Goal: Task Accomplishment & Management: Manage account settings

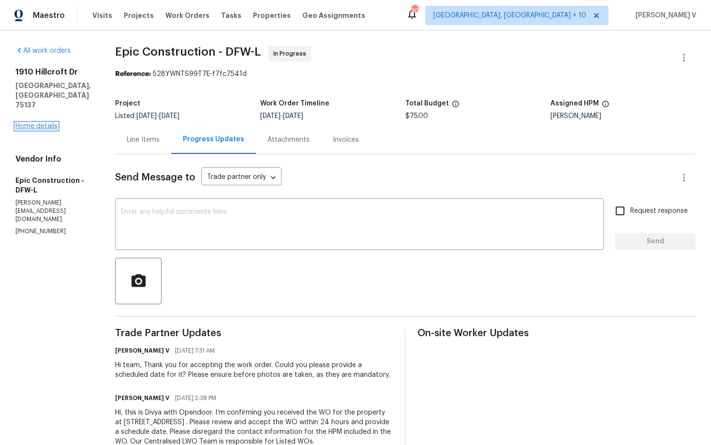
click at [26, 123] on link "Home details" at bounding box center [36, 126] width 42 height 7
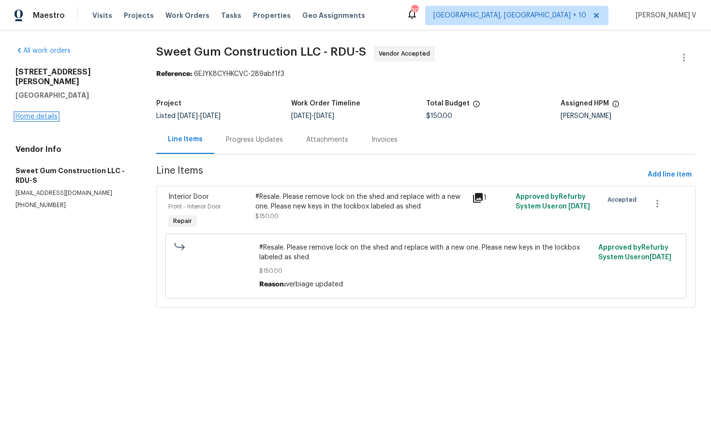
click at [47, 113] on link "Home details" at bounding box center [36, 116] width 42 height 7
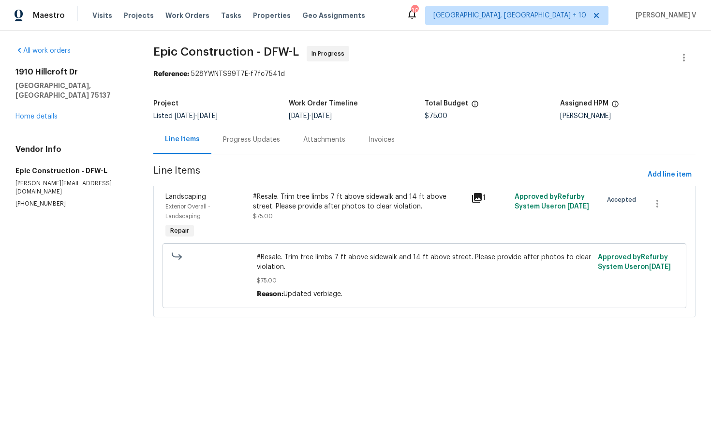
click at [267, 150] on div "Progress Updates" at bounding box center [251, 139] width 80 height 29
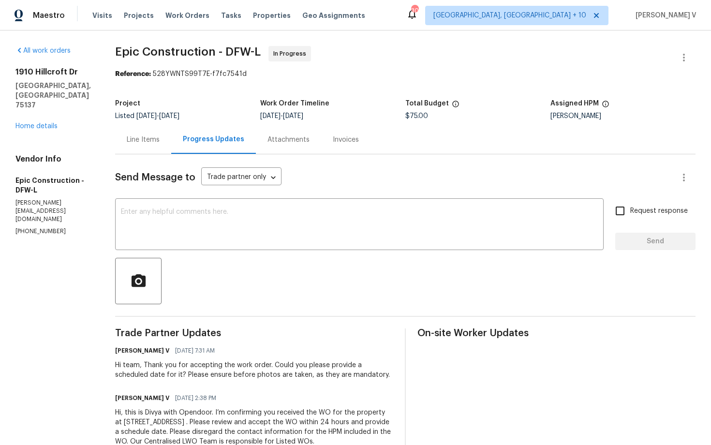
scroll to position [29, 0]
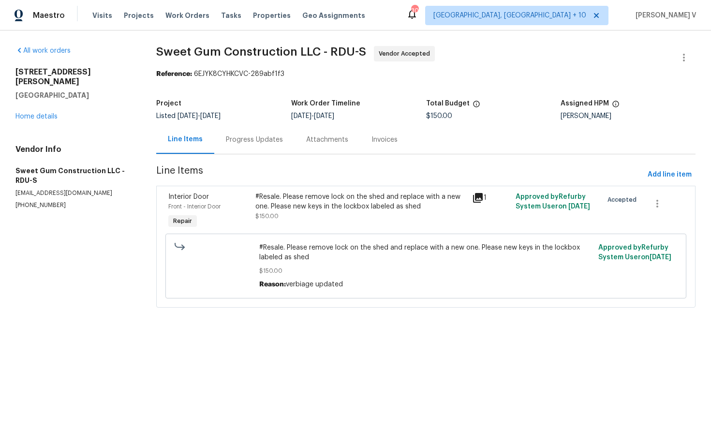
click at [234, 144] on div "Progress Updates" at bounding box center [254, 140] width 57 height 10
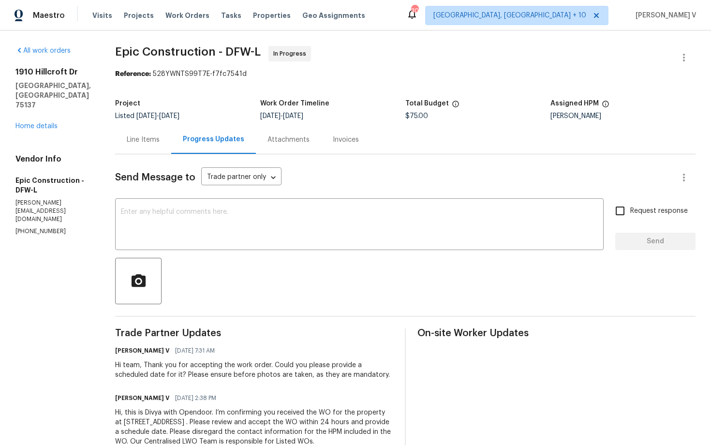
click at [30, 227] on p "(214) 208-1878" at bounding box center [53, 231] width 76 height 8
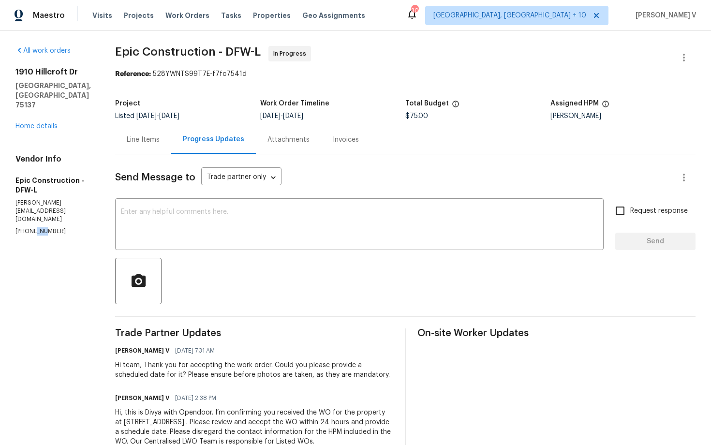
click at [30, 227] on p "(214) 208-1878" at bounding box center [53, 231] width 76 height 8
copy p "(214) 208-1878"
click at [285, 210] on textarea at bounding box center [359, 226] width 477 height 34
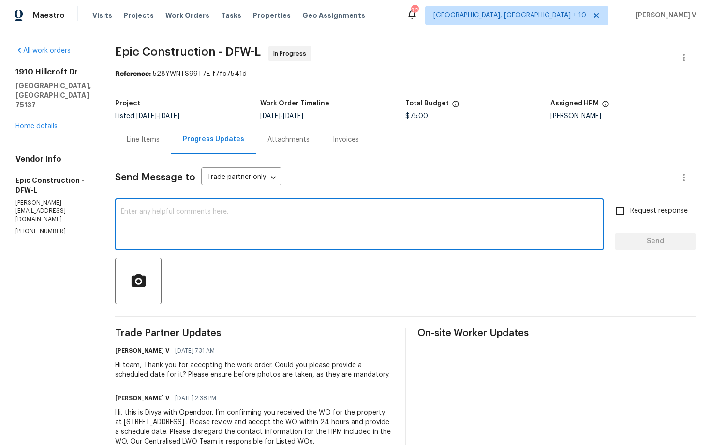
paste textarea "Hello! We've sent you a text to get an update on the work order. Could you plea…"
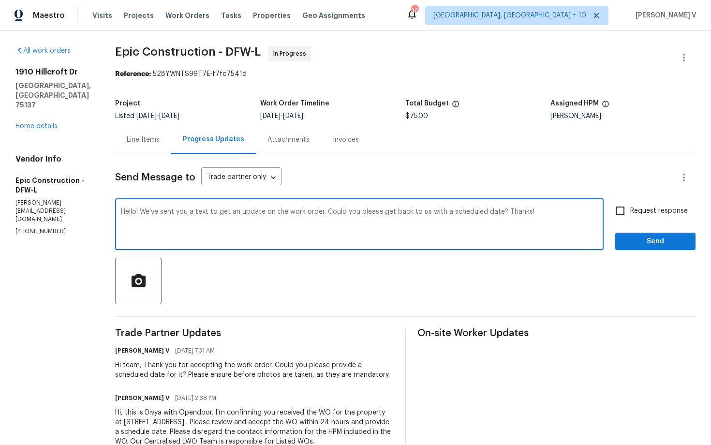
type textarea "Hello! We've sent you a text to get an update on the work order. Could you plea…"
click at [698, 205] on div "All work orders 1910 Hillcroft Dr Duncanville, TX 75137 Home details Vendor Inf…" at bounding box center [355, 251] width 711 height 443
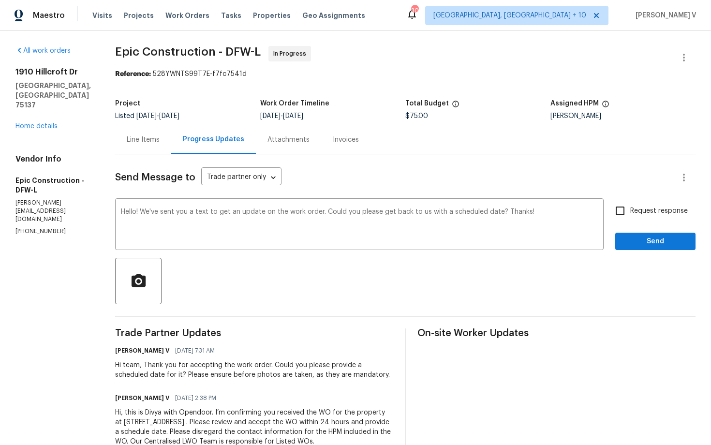
click at [665, 213] on span "Request response" at bounding box center [659, 211] width 58 height 10
click at [630, 213] on input "Request response" at bounding box center [620, 211] width 20 height 20
checkbox input "true"
click at [665, 238] on span "Send" at bounding box center [655, 242] width 65 height 12
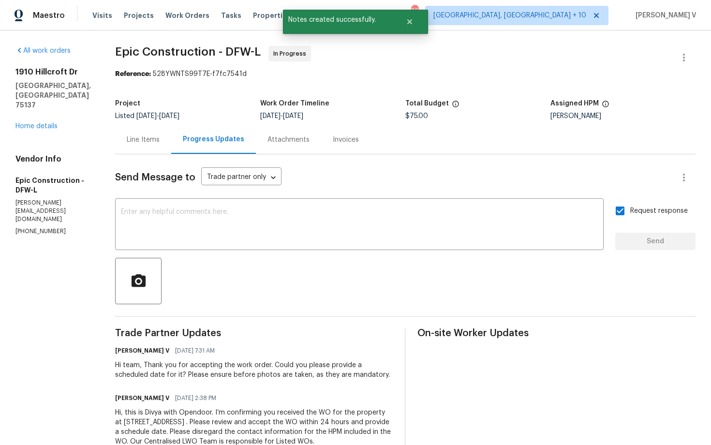
click at [171, 139] on div "Progress Updates" at bounding box center [213, 139] width 85 height 29
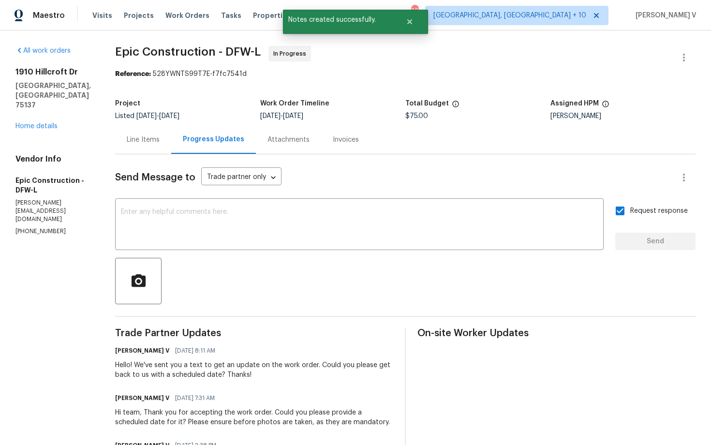
click at [171, 139] on div "Progress Updates" at bounding box center [213, 139] width 85 height 29
click at [157, 139] on div "Line Items" at bounding box center [143, 139] width 56 height 29
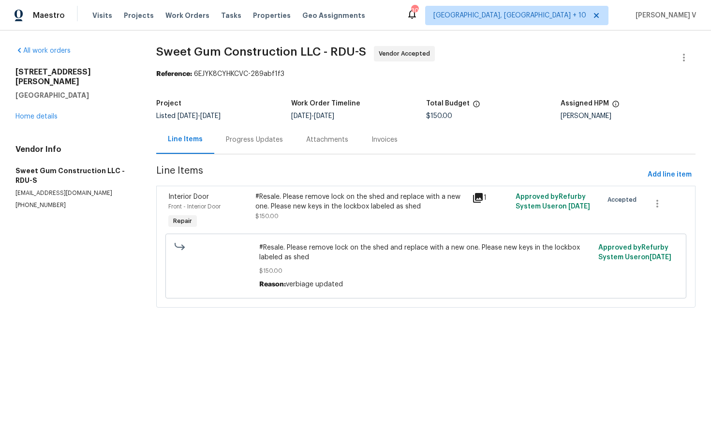
click at [312, 118] on span "[DATE]" at bounding box center [301, 116] width 20 height 7
click at [282, 134] on div "Progress Updates" at bounding box center [254, 139] width 80 height 29
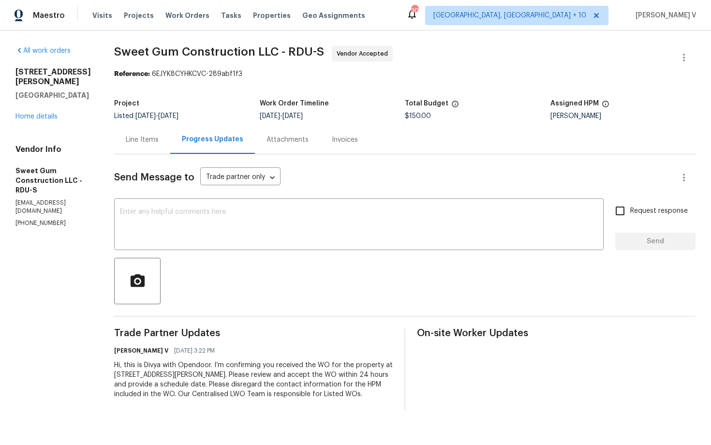
click at [278, 198] on div "Send Message to Trade partner only Trade partner only ​ x ​ Request response Se…" at bounding box center [405, 282] width 582 height 256
click at [284, 218] on textarea at bounding box center [359, 226] width 478 height 34
paste textarea "Hi team, Thank you for accepting the work order. Could you please provide a sch…"
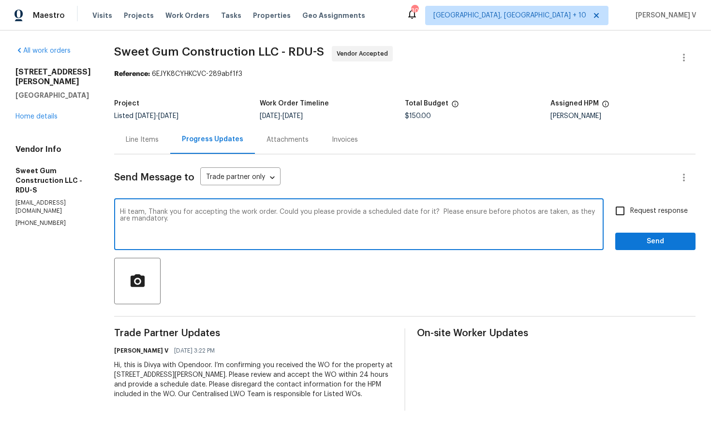
type textarea "Hi team, Thank you for accepting the work order. Could you please provide a sch…"
click at [625, 201] on input "Request response" at bounding box center [620, 211] width 20 height 20
checkbox input "true"
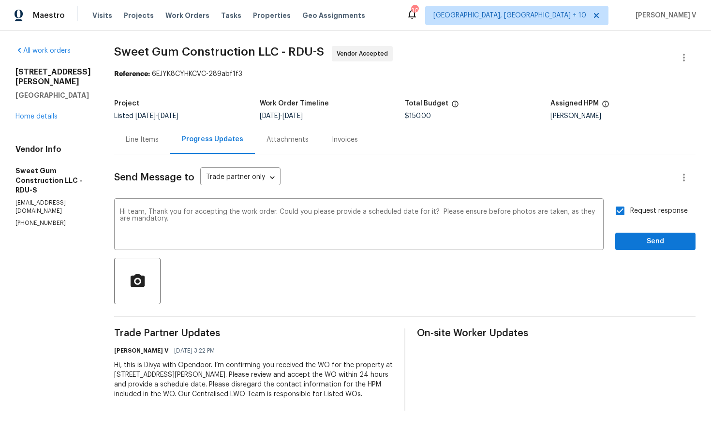
click at [653, 254] on div "Send Message to Trade partner only Trade partner only ​ Hi team, Thank you for …" at bounding box center [405, 282] width 582 height 256
click at [642, 240] on span "Send" at bounding box center [655, 242] width 65 height 12
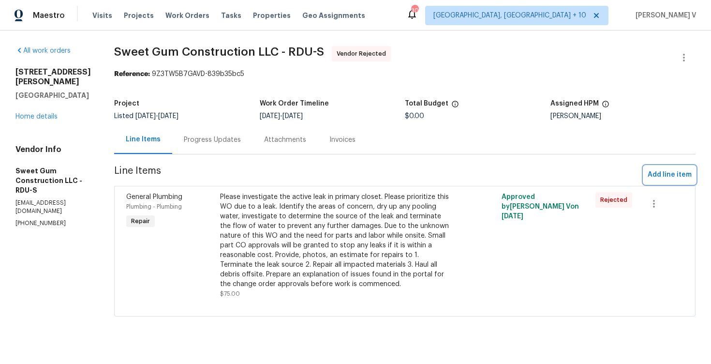
click at [672, 170] on span "Add line item" at bounding box center [670, 175] width 44 height 12
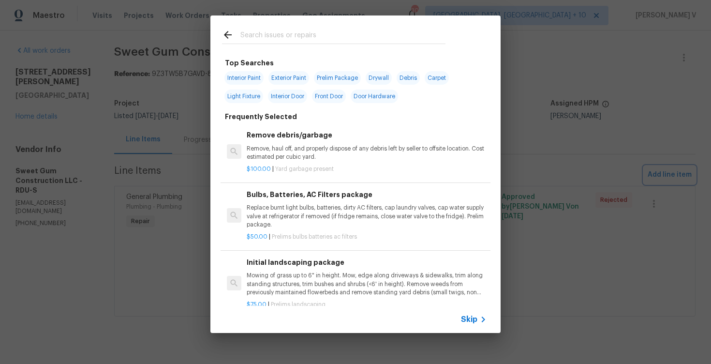
click at [138, 86] on div "Top Searches Interior Paint Exterior Paint Prelim Package Drywall Debris Carpet…" at bounding box center [355, 174] width 711 height 348
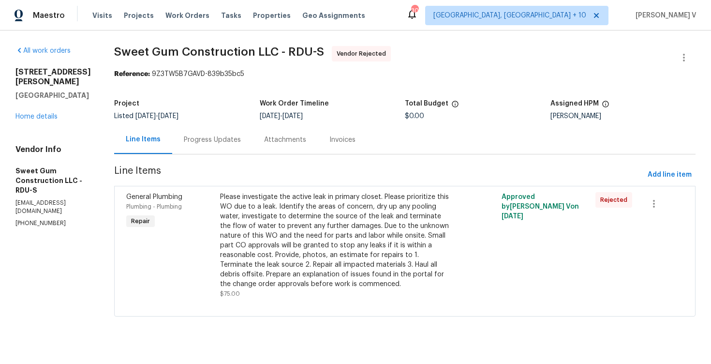
click at [218, 141] on div "Progress Updates" at bounding box center [212, 140] width 57 height 10
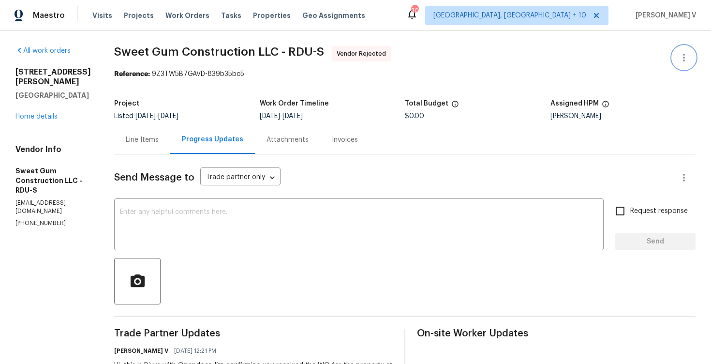
click at [683, 54] on icon "button" at bounding box center [684, 58] width 12 height 12
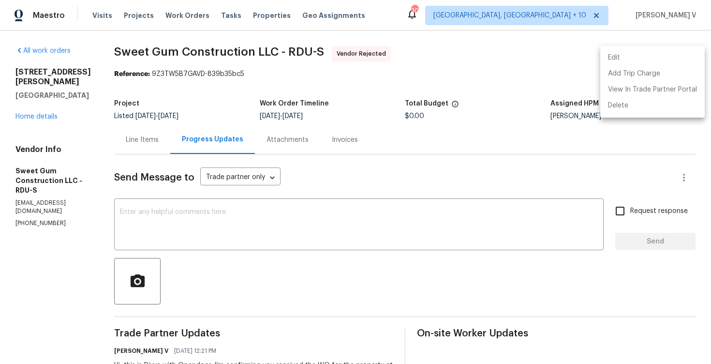
click at [658, 54] on li "Edit" at bounding box center [652, 58] width 105 height 16
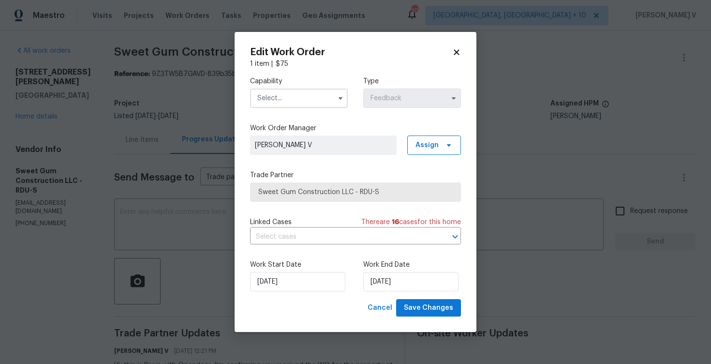
click at [309, 92] on input "text" at bounding box center [299, 98] width 98 height 19
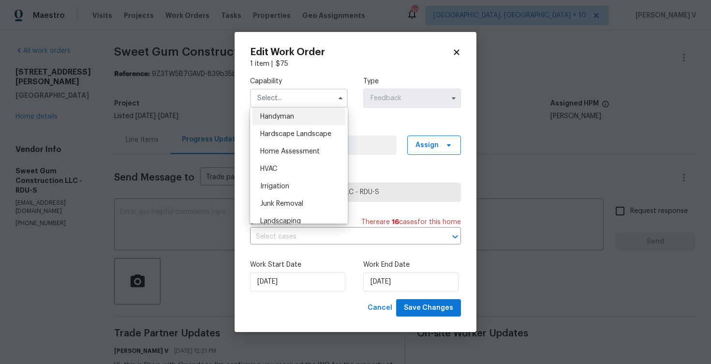
click at [301, 113] on div "Handyman" at bounding box center [299, 116] width 93 height 17
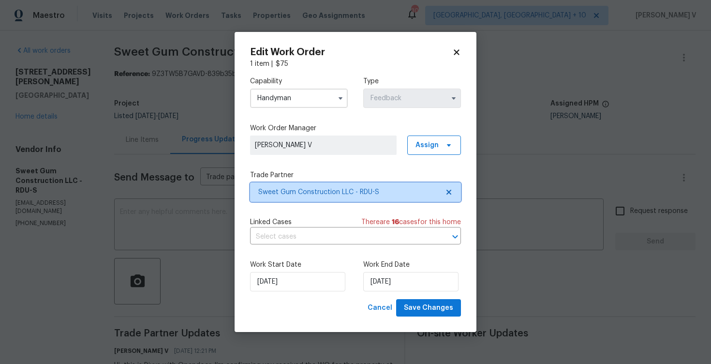
click at [448, 190] on icon at bounding box center [449, 192] width 5 height 5
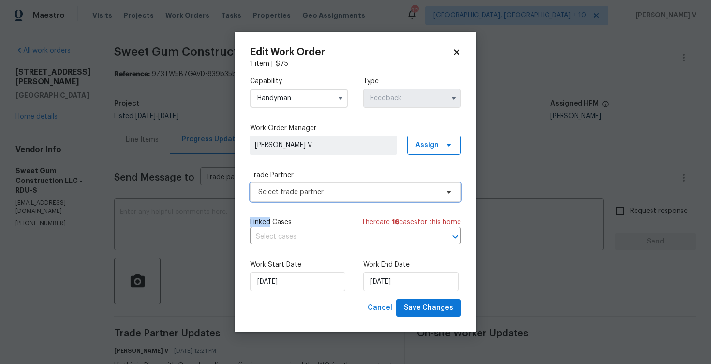
click at [448, 190] on icon at bounding box center [449, 192] width 8 height 8
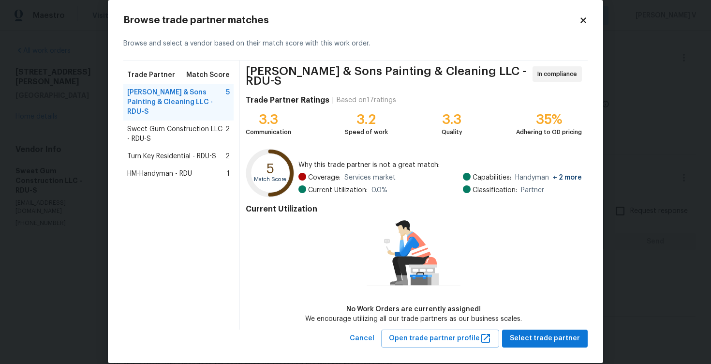
scroll to position [23, 0]
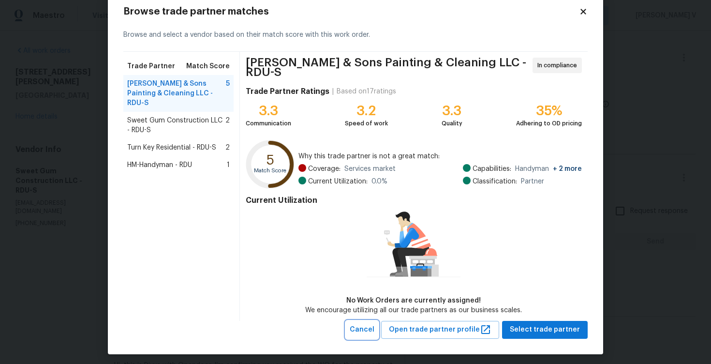
click at [375, 326] on span "Cancel" at bounding box center [362, 330] width 25 height 12
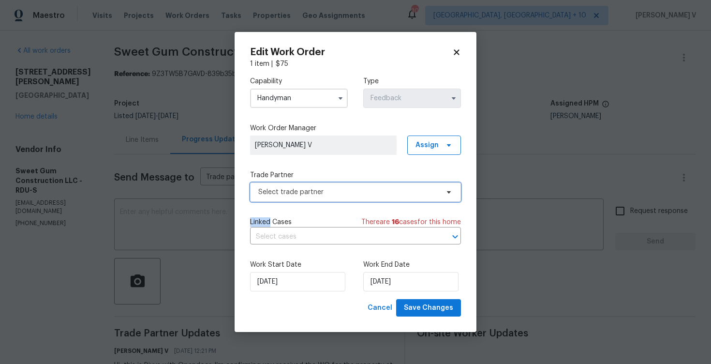
scroll to position [0, 0]
click at [312, 97] on input "Handyman" at bounding box center [299, 98] width 98 height 19
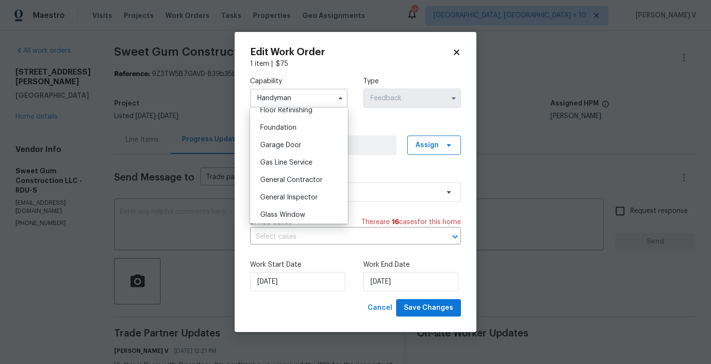
scroll to position [445, 0]
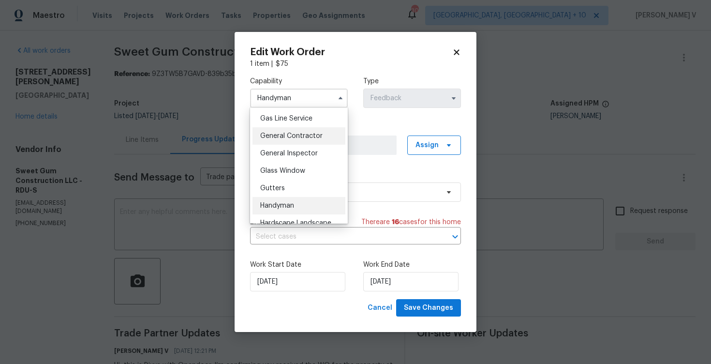
click at [308, 135] on span "General Contractor" at bounding box center [291, 136] width 62 height 7
type input "General Contractor"
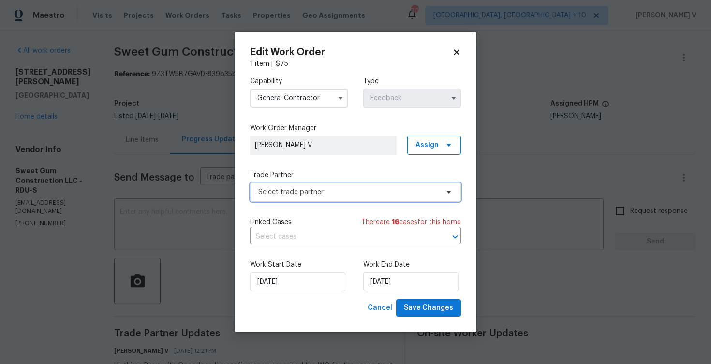
click at [443, 190] on span at bounding box center [447, 192] width 11 height 8
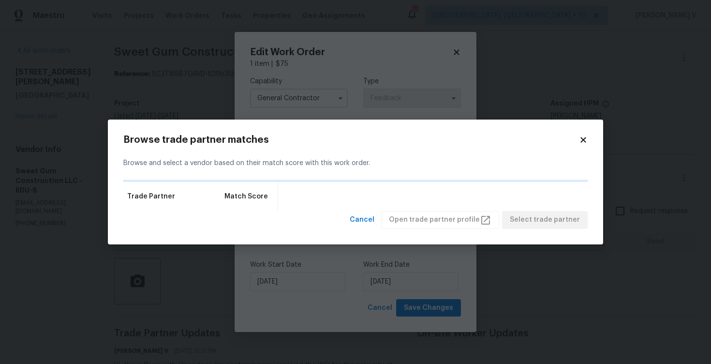
click at [443, 190] on div "Trade Partner Match Score" at bounding box center [355, 196] width 465 height 29
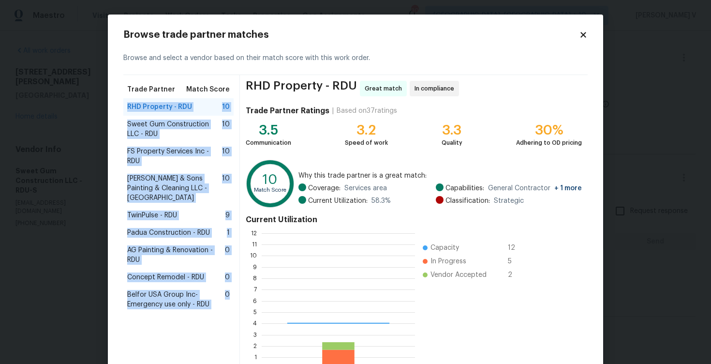
scroll to position [135, 153]
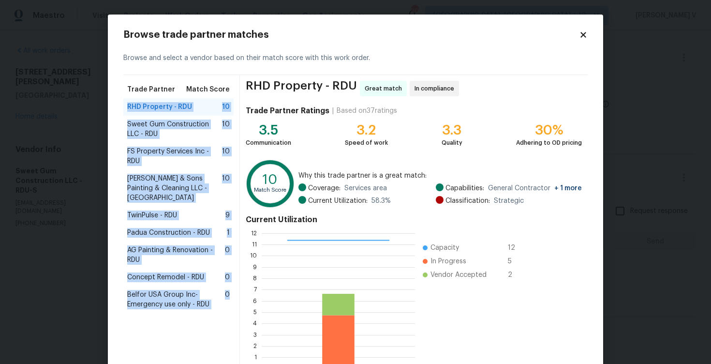
click at [235, 172] on div "Trade Partner Match Score RHD Property - RDU 10 Sweet Gum Construction LLC - RD…" at bounding box center [181, 227] width 117 height 304
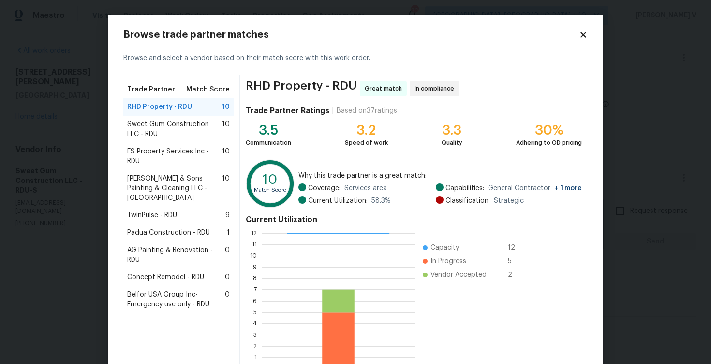
click at [208, 107] on div "RHD Property - RDU 10" at bounding box center [178, 107] width 103 height 10
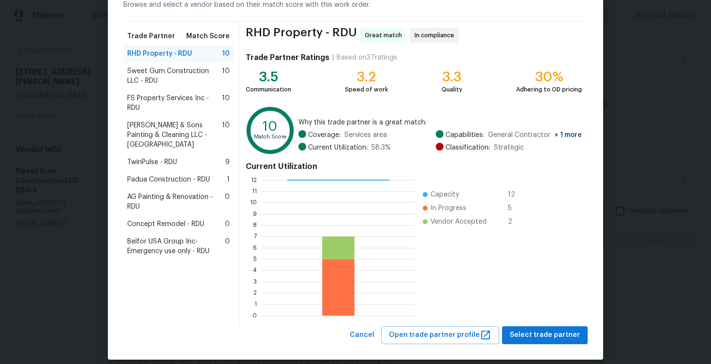
scroll to position [57, 0]
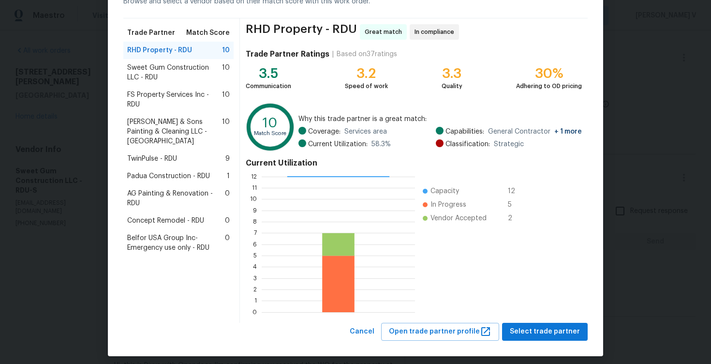
click at [174, 107] on span "FS Property Services Inc - RDU" at bounding box center [174, 99] width 95 height 19
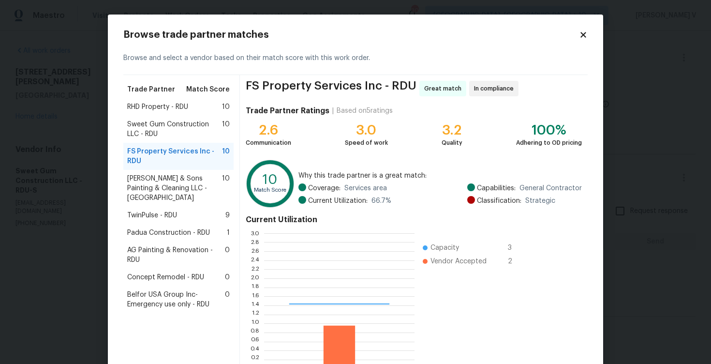
scroll to position [135, 150]
click at [180, 185] on span "Hodge & Sons Painting & Cleaning LLC - RDU" at bounding box center [174, 188] width 95 height 29
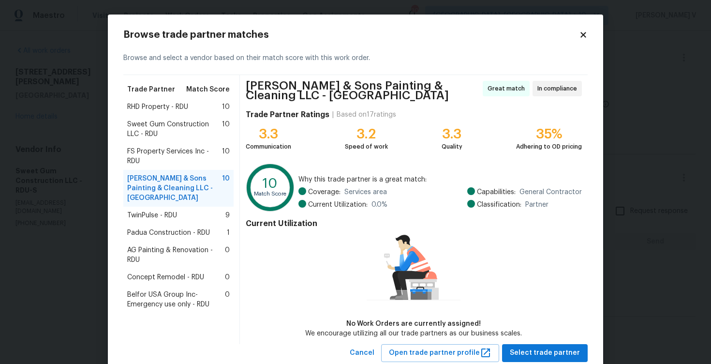
click at [176, 210] on span "TwinPulse - RDU" at bounding box center [152, 215] width 50 height 10
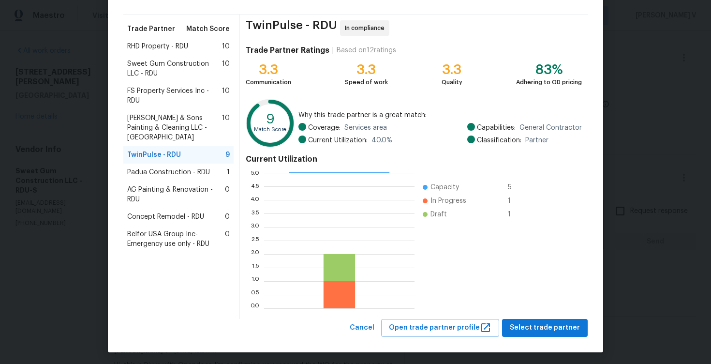
scroll to position [61, 0]
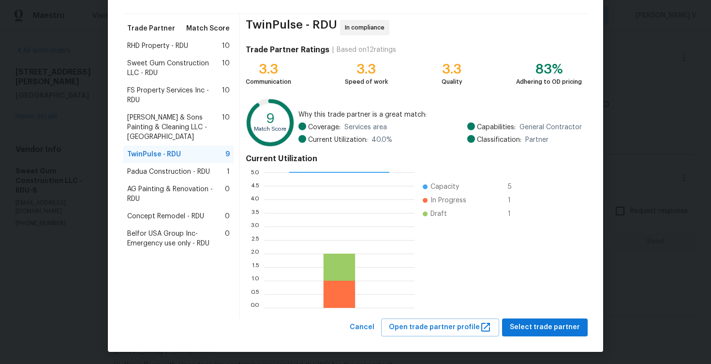
click at [164, 120] on span "Hodge & Sons Painting & Cleaning LLC - RDU" at bounding box center [174, 127] width 95 height 29
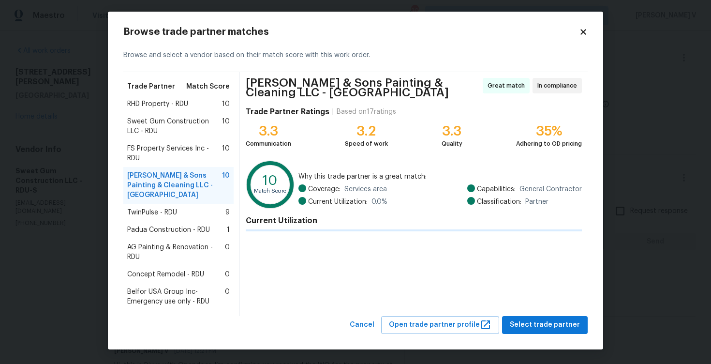
scroll to position [0, 0]
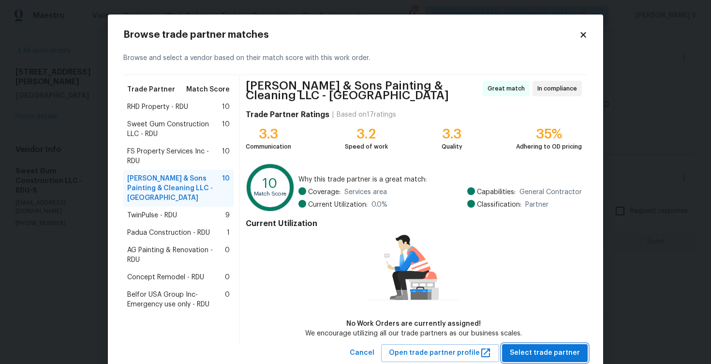
click at [549, 348] on span "Select trade partner" at bounding box center [545, 353] width 70 height 12
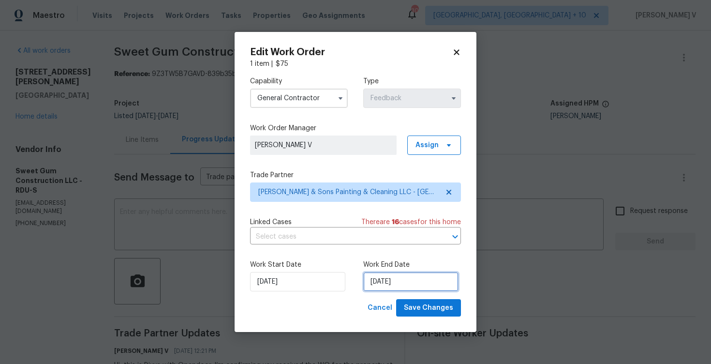
click at [395, 287] on input "[DATE]" at bounding box center [410, 281] width 95 height 19
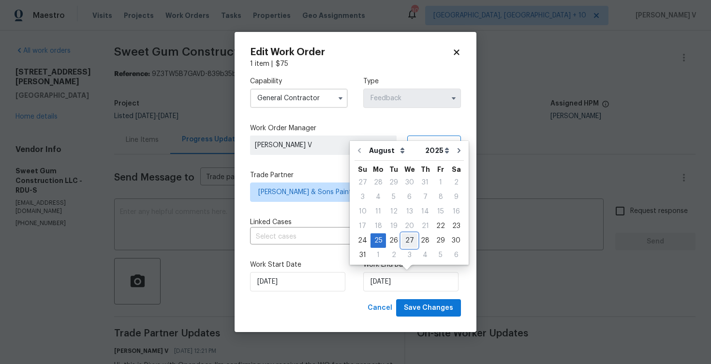
click at [404, 246] on div "27" at bounding box center [410, 241] width 16 height 14
type input "[DATE]"
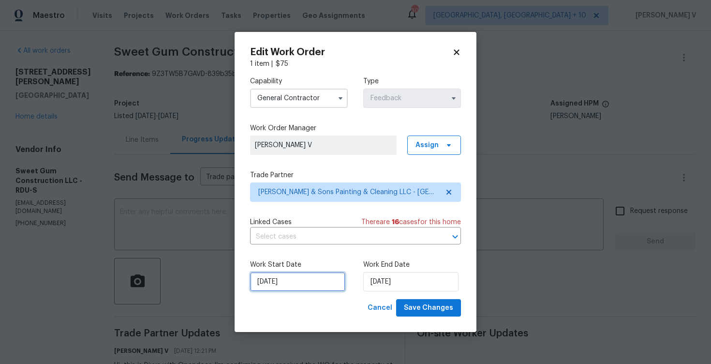
click at [288, 287] on input "22/08/2025" at bounding box center [297, 281] width 95 height 19
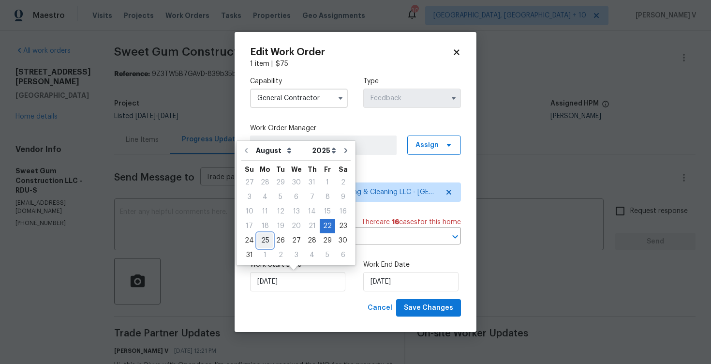
click at [260, 241] on div "25" at bounding box center [264, 241] width 15 height 14
type input "[DATE]"
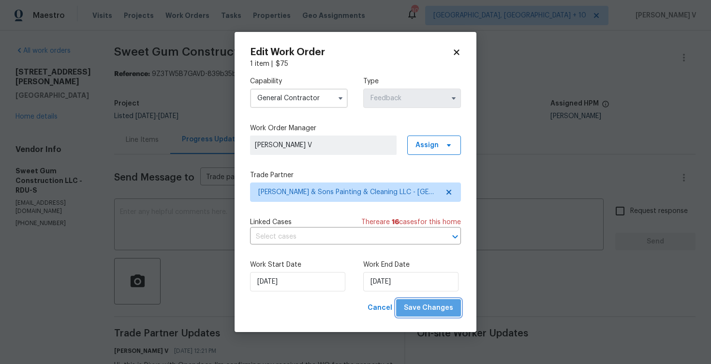
click at [439, 308] on span "Save Changes" at bounding box center [428, 308] width 49 height 12
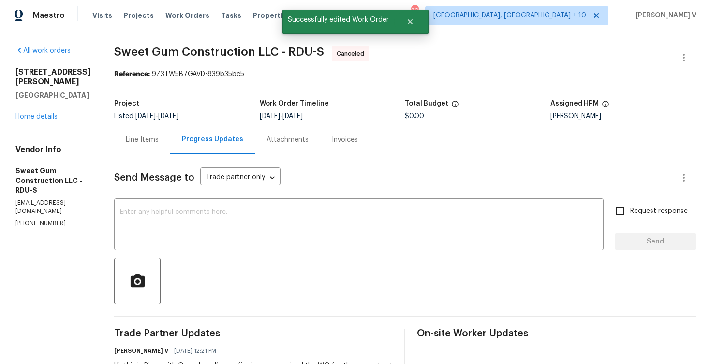
scroll to position [62, 0]
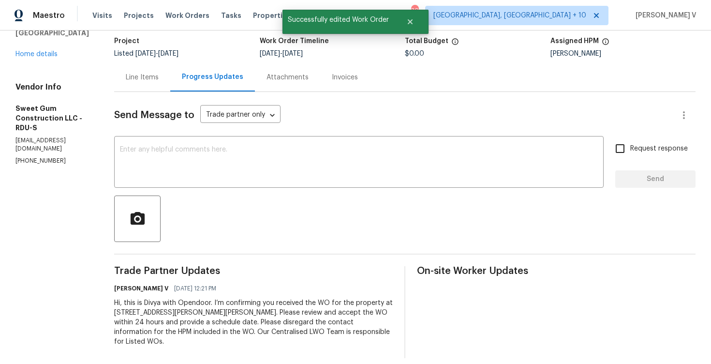
click at [300, 332] on div "Hi, this is Divya with Opendoor. I’m confirming you received the WO for the pro…" at bounding box center [253, 322] width 279 height 48
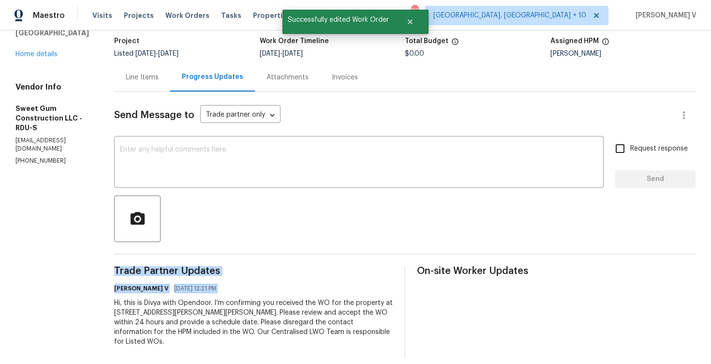
copy div "Trade Partner Updates Divya Dharshini V 08/22/2025 12:21 PM"
click at [43, 51] on link "Home details" at bounding box center [36, 54] width 42 height 7
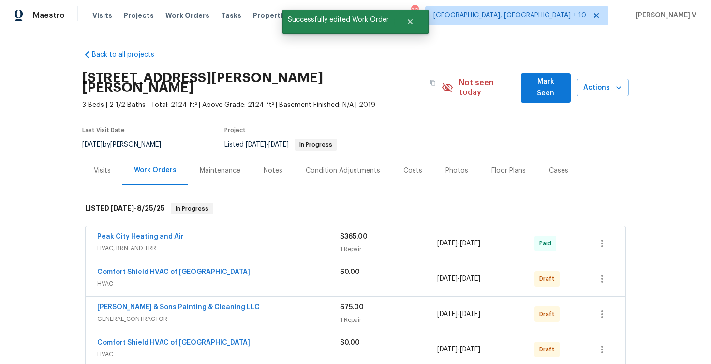
scroll to position [57, 0]
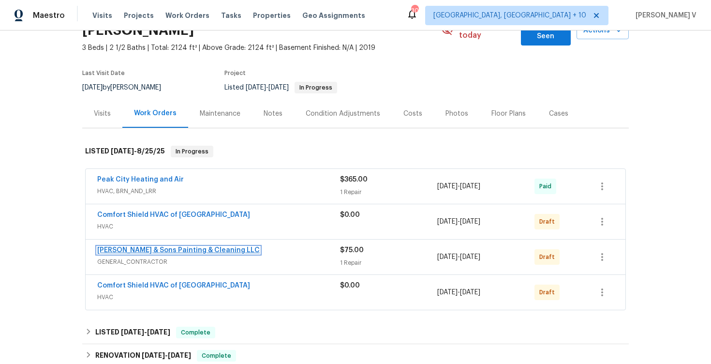
click at [193, 247] on link "Hodge & Sons Painting & Cleaning LLC" at bounding box center [178, 250] width 163 height 7
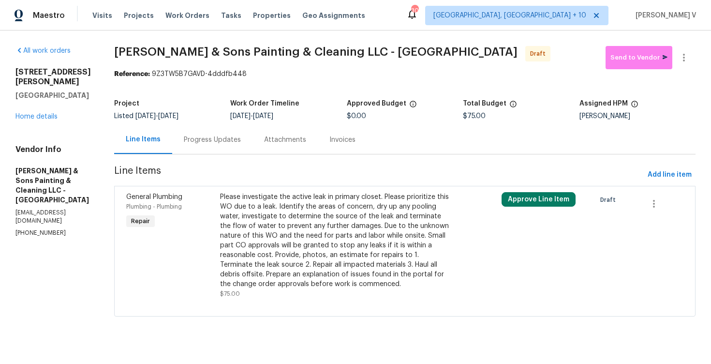
click at [266, 146] on div "Attachments" at bounding box center [285, 139] width 65 height 29
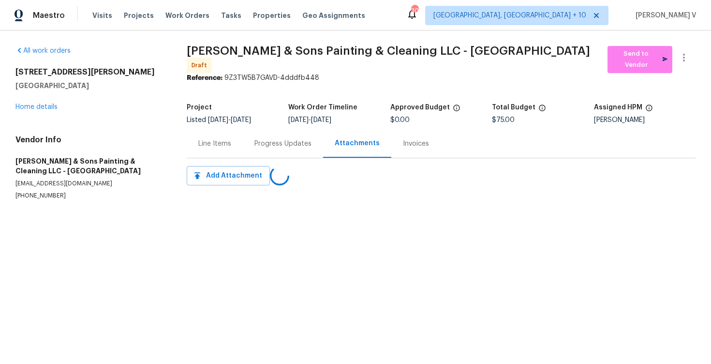
click at [266, 146] on div "Progress Updates" at bounding box center [283, 143] width 80 height 29
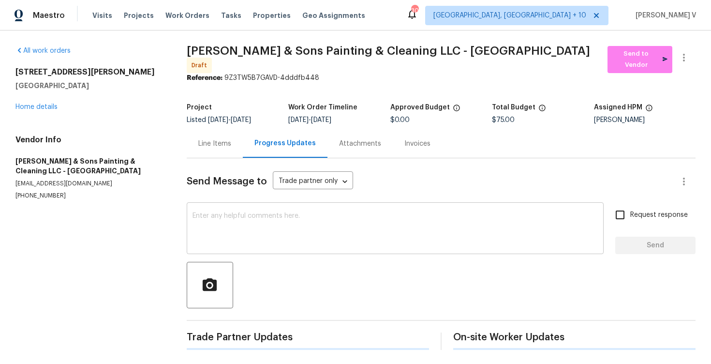
click at [311, 217] on textarea at bounding box center [395, 229] width 405 height 34
paste textarea "Hi, this is Divya with Opendoor. I’m confirming you received the WO for the pro…"
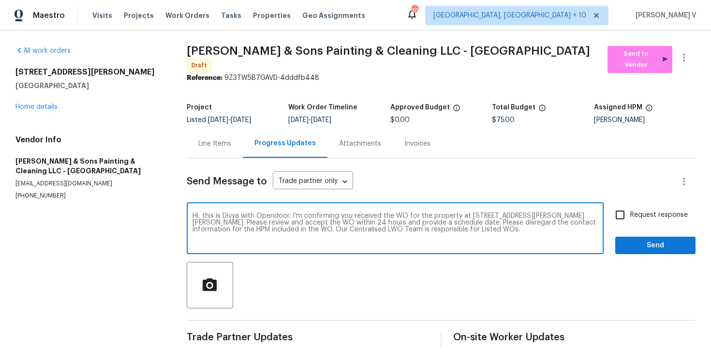
type textarea "Hi, this is Divya with Opendoor. I’m confirming you received the WO for the pro…"
click at [621, 217] on input "Request response" at bounding box center [620, 215] width 20 height 20
checkbox input "true"
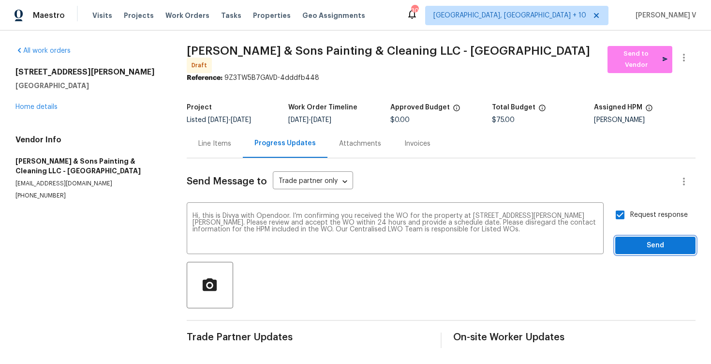
click at [643, 242] on span "Send" at bounding box center [655, 246] width 65 height 12
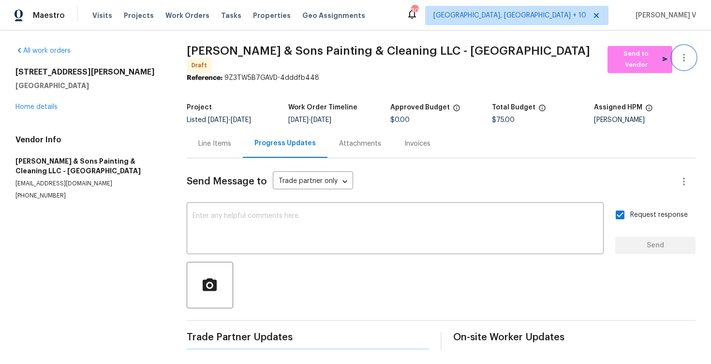
click at [685, 60] on icon "button" at bounding box center [684, 58] width 2 height 8
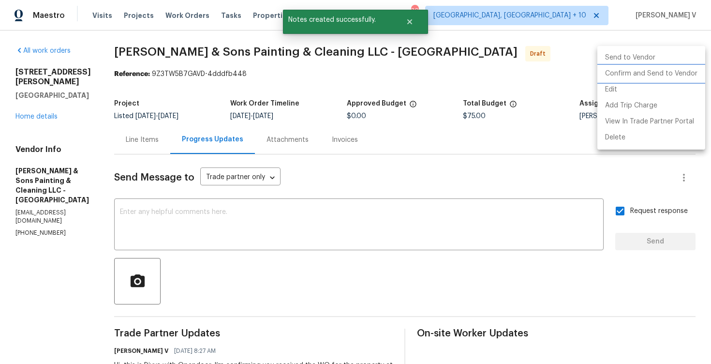
click at [641, 79] on li "Confirm and Send to Vendor" at bounding box center [652, 74] width 108 height 16
click at [165, 59] on div at bounding box center [355, 182] width 711 height 364
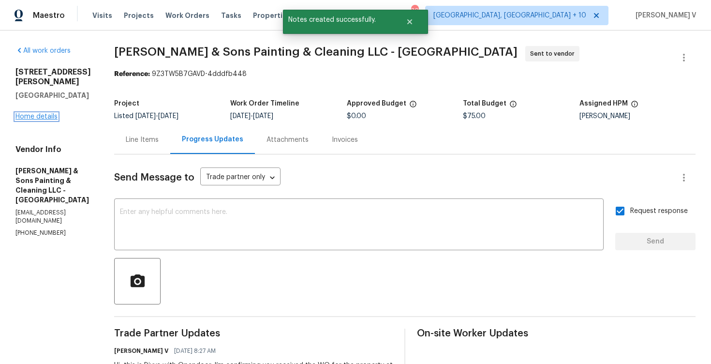
click at [49, 113] on link "Home details" at bounding box center [36, 116] width 42 height 7
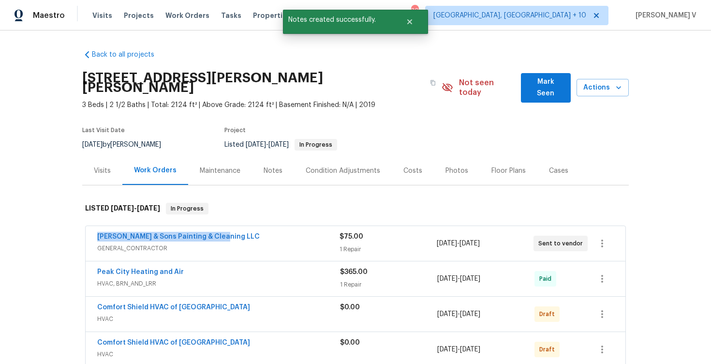
drag, startPoint x: 89, startPoint y: 230, endPoint x: 243, endPoint y: 229, distance: 154.8
click at [243, 229] on div "Hodge & Sons Painting & Cleaning LLC GENERAL_CONTRACTOR $75.00 1 Repair 8/25/20…" at bounding box center [356, 243] width 540 height 35
copy link "Hodge & Sons Painting & Cleaning LLC"
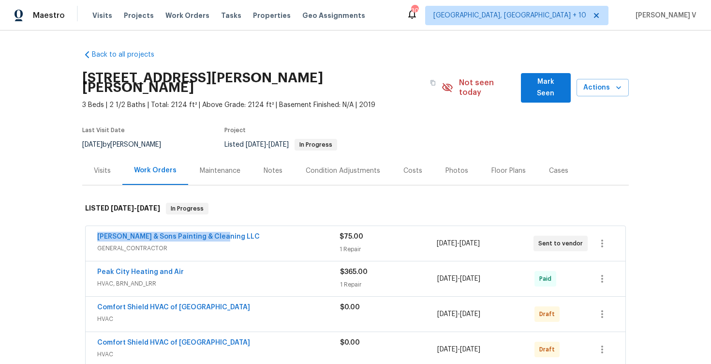
click at [68, 217] on div "Back to all projects 91 Paige Stone Way, Angier, NC 27501 3 Beds | 2 1/2 Baths …" at bounding box center [355, 196] width 711 height 333
drag, startPoint x: 81, startPoint y: 225, endPoint x: 284, endPoint y: 225, distance: 202.7
click at [284, 225] on div "Back to all projects 91 Paige Stone Way, Angier, NC 27501 3 Beds | 2 1/2 Baths …" at bounding box center [355, 196] width 711 height 333
copy link "Hodge & Sons Painting & Cleaning LLC"
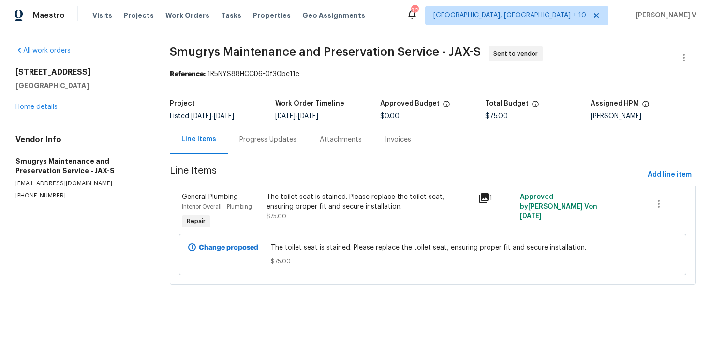
click at [267, 145] on div "Progress Updates" at bounding box center [268, 139] width 80 height 29
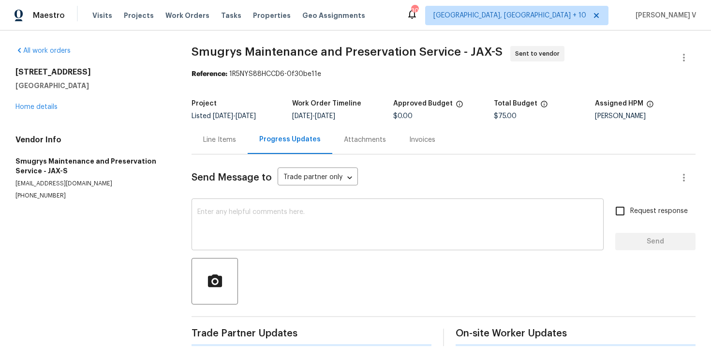
click at [288, 211] on textarea at bounding box center [397, 226] width 401 height 34
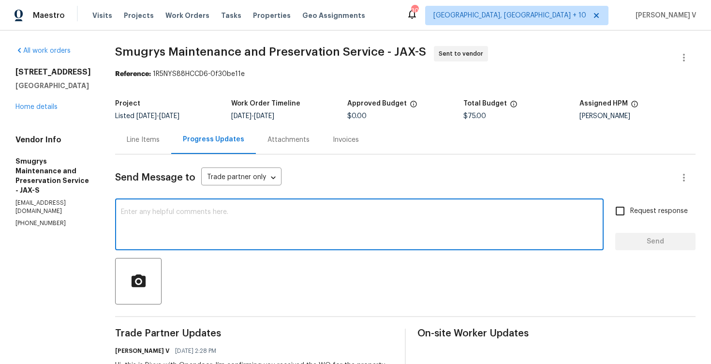
paste textarea "Hi Team, Could you please accept the work order and provide the progress status…"
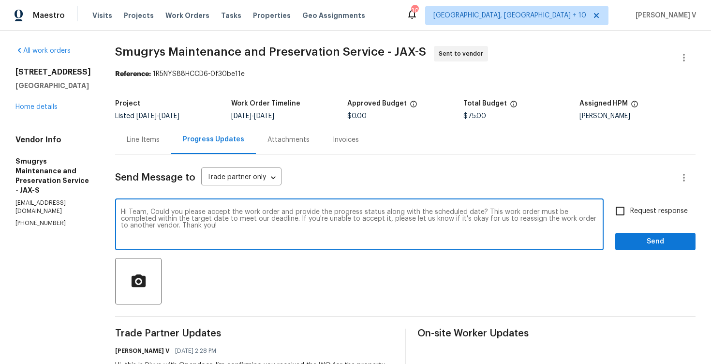
type textarea "Hi Team, Could you please accept the work order and provide the progress status…"
click at [636, 207] on span "Request response" at bounding box center [659, 211] width 58 height 10
click at [630, 207] on input "Request response" at bounding box center [620, 211] width 20 height 20
checkbox input "true"
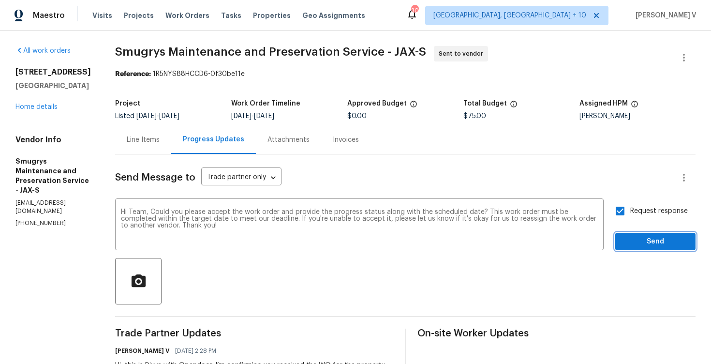
click at [639, 238] on span "Send" at bounding box center [655, 242] width 65 height 12
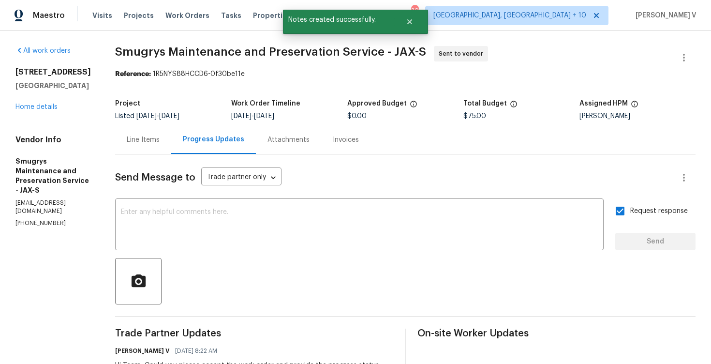
click at [26, 219] on p "(904) 343-8216" at bounding box center [53, 223] width 76 height 8
copy p "(904) 343-8216"
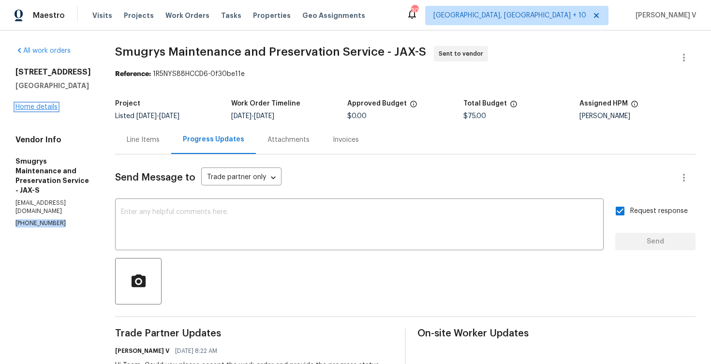
click at [46, 109] on link "Home details" at bounding box center [36, 107] width 42 height 7
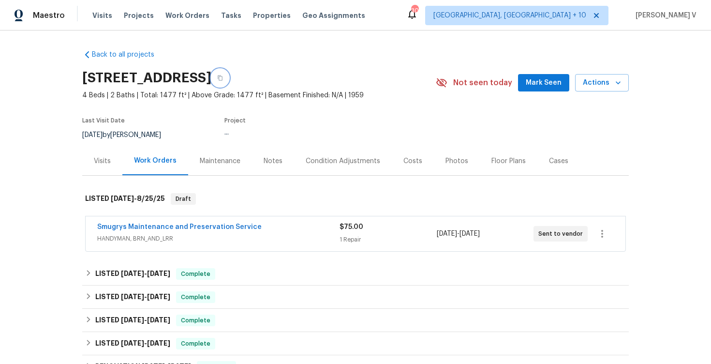
click at [229, 82] on button "button" at bounding box center [219, 77] width 17 height 17
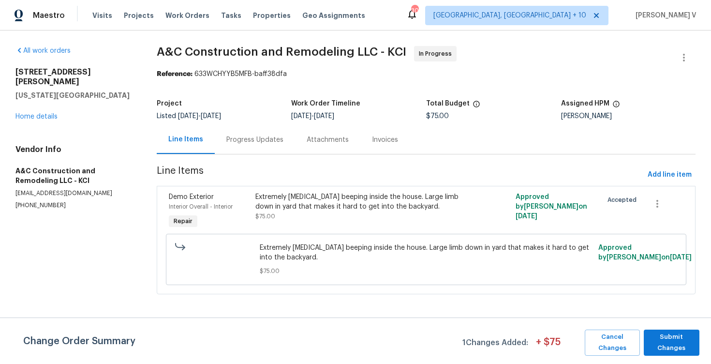
click at [239, 131] on div "Progress Updates" at bounding box center [255, 139] width 80 height 29
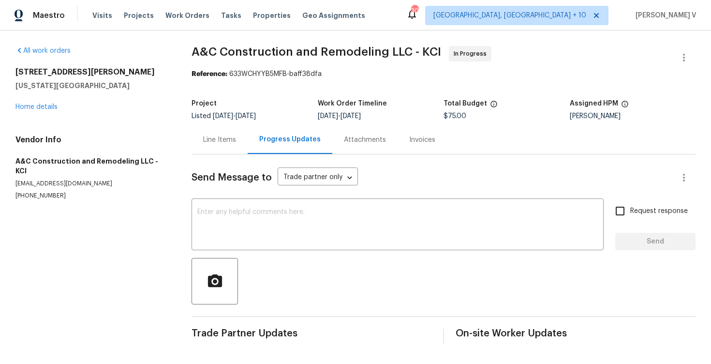
click at [194, 132] on div "Line Items" at bounding box center [220, 139] width 56 height 29
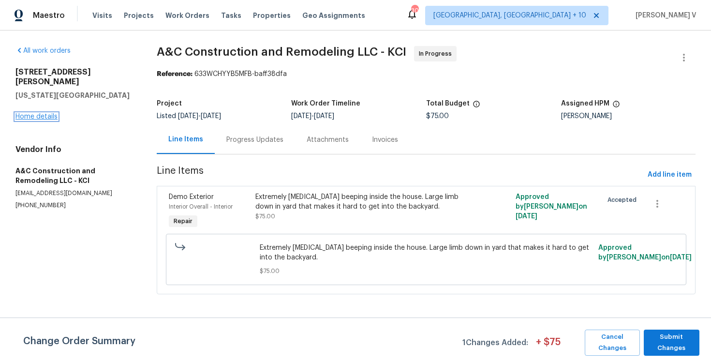
click at [26, 113] on link "Home details" at bounding box center [36, 116] width 42 height 7
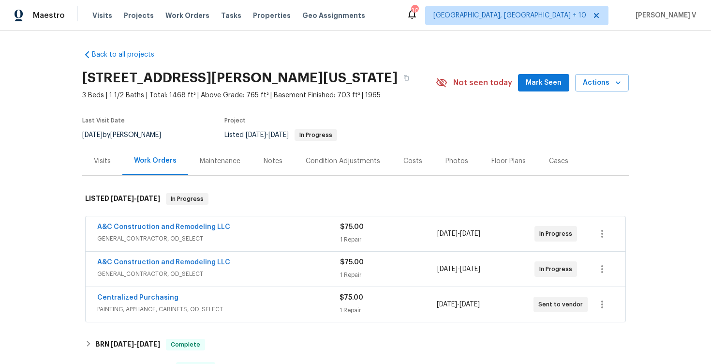
click at [280, 225] on div "A&C Construction and Remodeling LLC" at bounding box center [218, 228] width 243 height 12
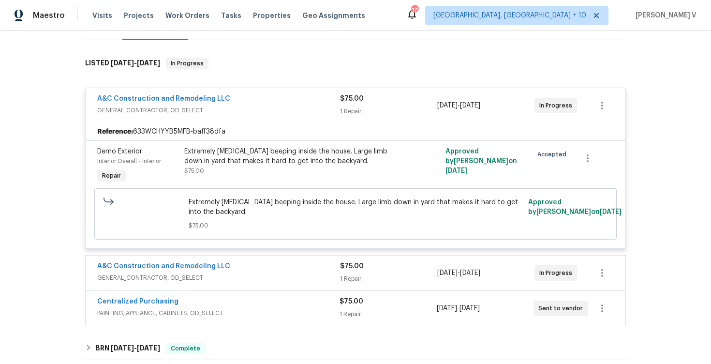
click at [302, 269] on div "A&C Construction and Remodeling LLC" at bounding box center [218, 267] width 243 height 12
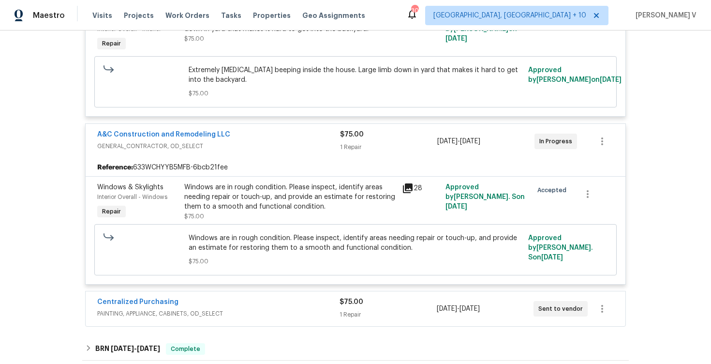
scroll to position [335, 0]
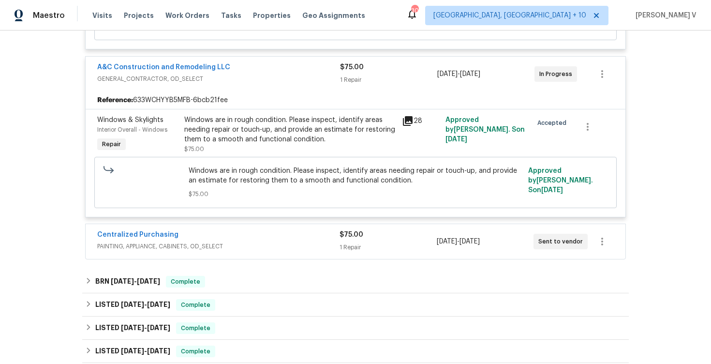
click at [286, 252] on div "Centralized Purchasing PAINTING, APPLIANCE, CABINETS, OD_SELECT" at bounding box center [218, 241] width 242 height 23
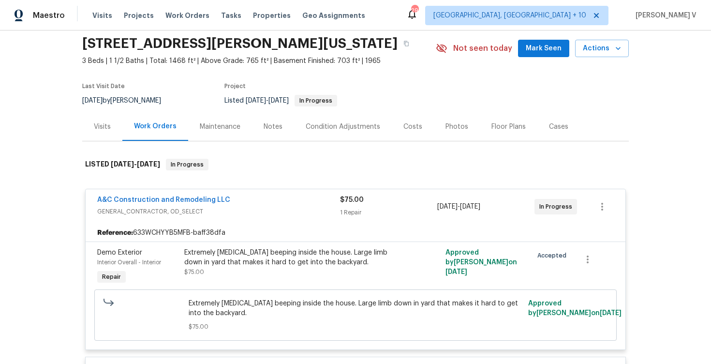
scroll to position [29, 0]
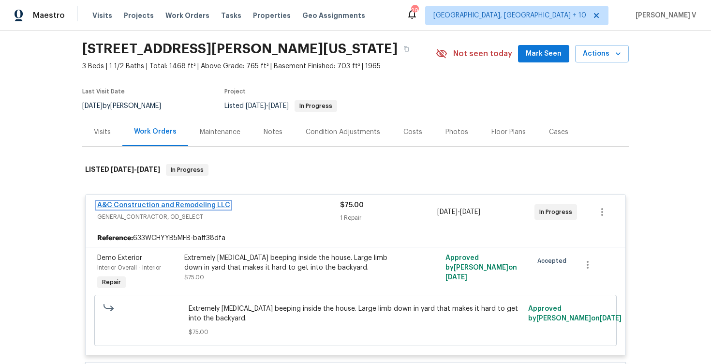
click at [185, 204] on link "A&C Construction and Remodeling LLC" at bounding box center [163, 205] width 133 height 7
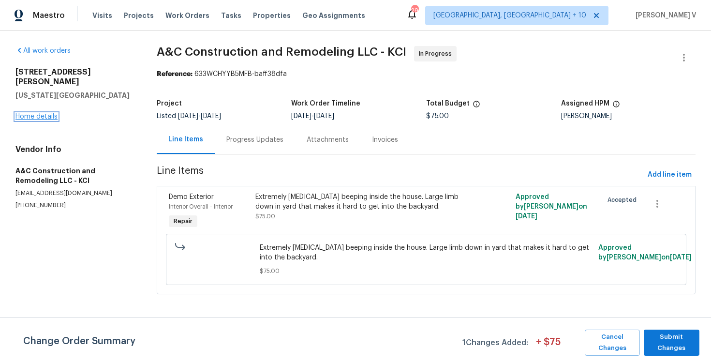
click at [45, 113] on link "Home details" at bounding box center [36, 116] width 42 height 7
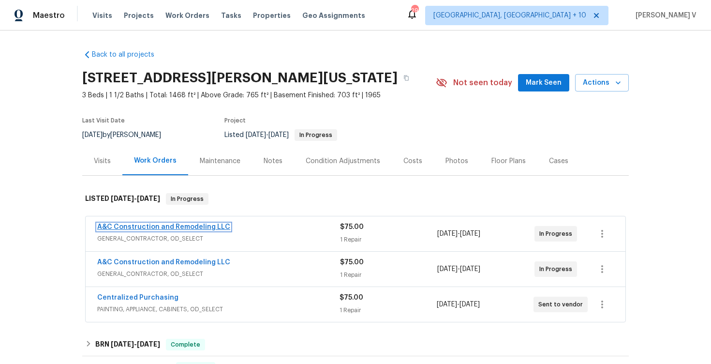
click at [143, 227] on link "A&C Construction and Remodeling LLC" at bounding box center [163, 227] width 133 height 7
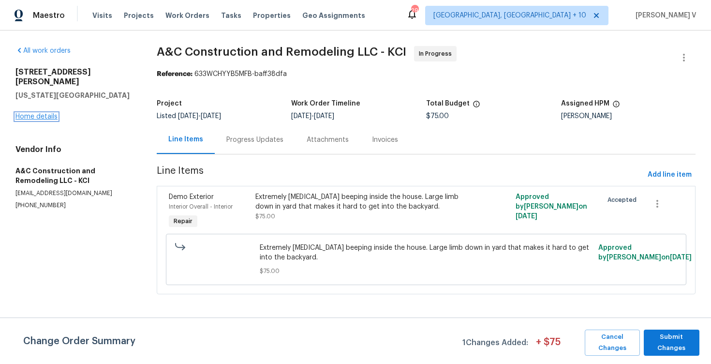
click at [36, 113] on link "Home details" at bounding box center [36, 116] width 42 height 7
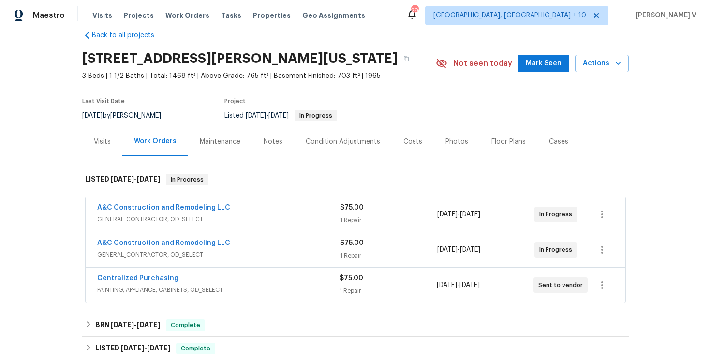
scroll to position [31, 0]
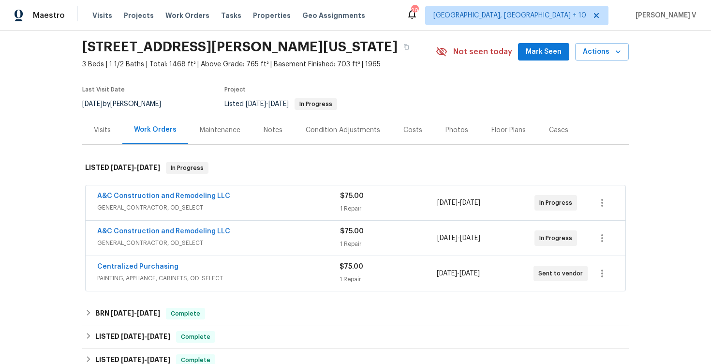
click at [283, 233] on div "A&C Construction and Remodeling LLC" at bounding box center [218, 232] width 243 height 12
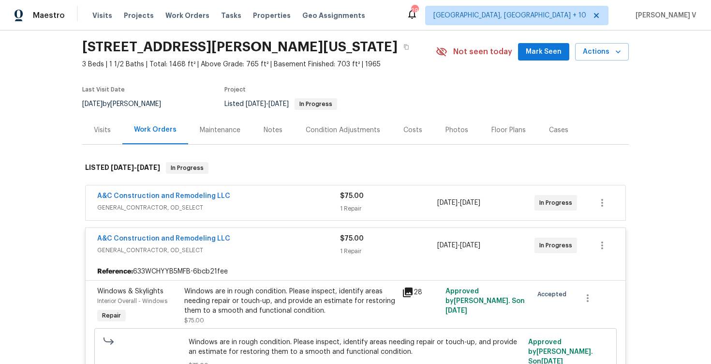
scroll to position [54, 0]
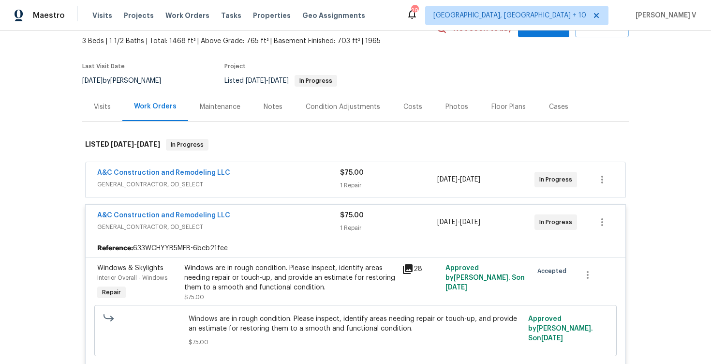
click at [286, 182] on span "GENERAL_CONTRACTOR, OD_SELECT" at bounding box center [218, 185] width 243 height 10
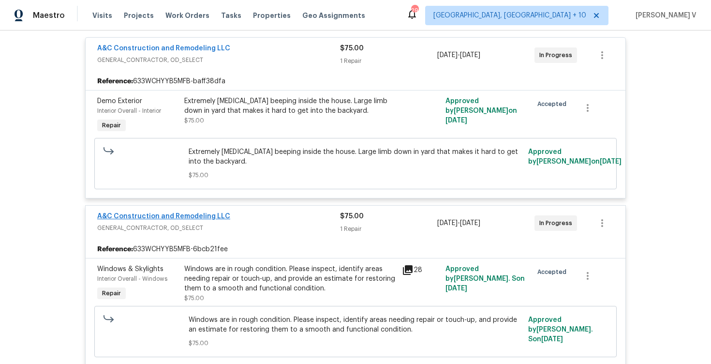
scroll to position [190, 0]
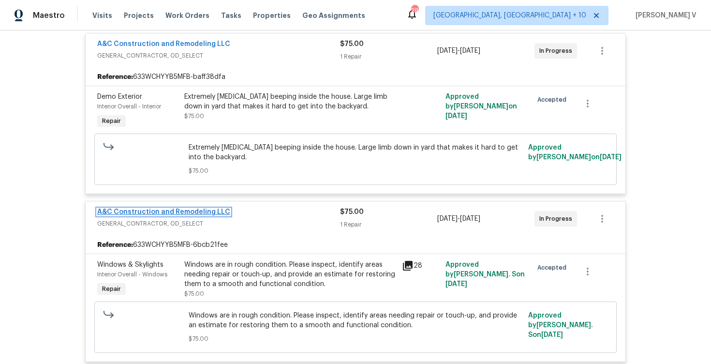
click at [189, 212] on link "A&C Construction and Remodeling LLC" at bounding box center [163, 212] width 133 height 7
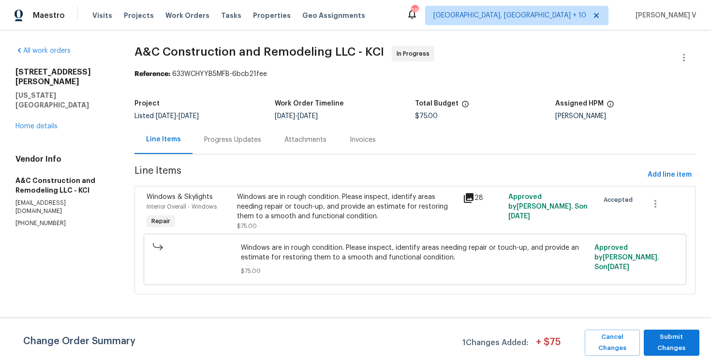
click at [258, 145] on div "Progress Updates" at bounding box center [233, 139] width 80 height 29
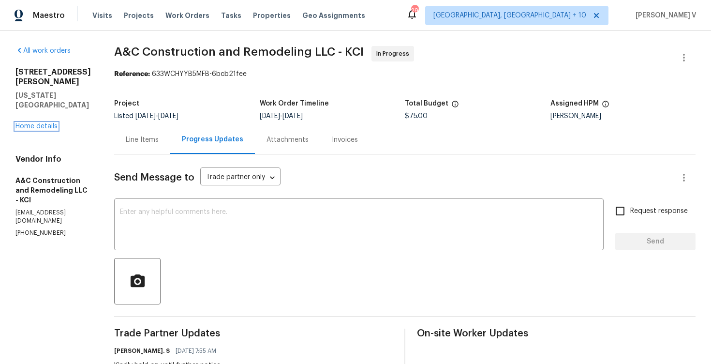
click at [52, 123] on link "Home details" at bounding box center [36, 126] width 42 height 7
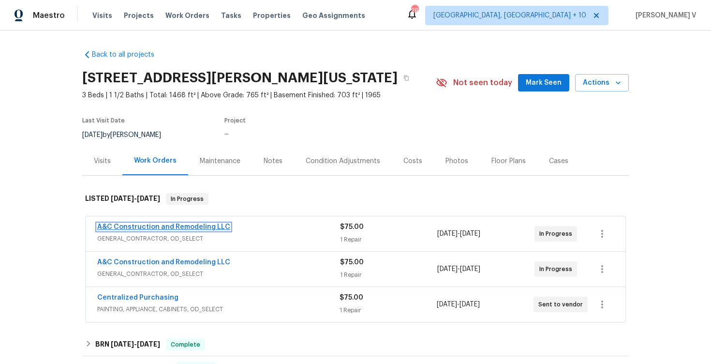
click at [149, 225] on link "A&C Construction and Remodeling LLC" at bounding box center [163, 227] width 133 height 7
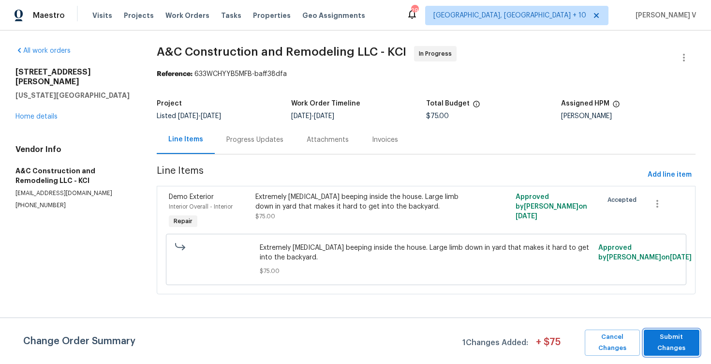
click at [676, 344] on span "Submit Changes" at bounding box center [672, 342] width 46 height 22
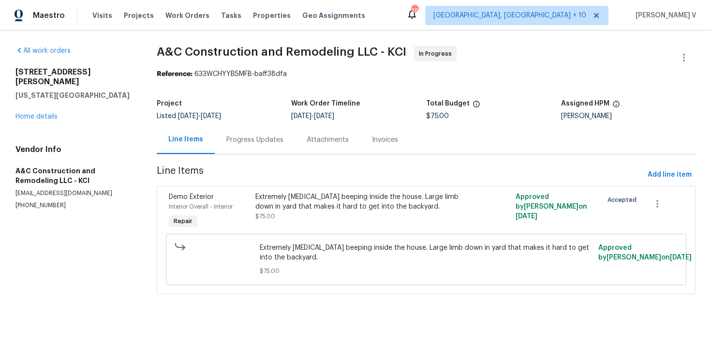
click at [277, 135] on div "Progress Updates" at bounding box center [255, 139] width 80 height 29
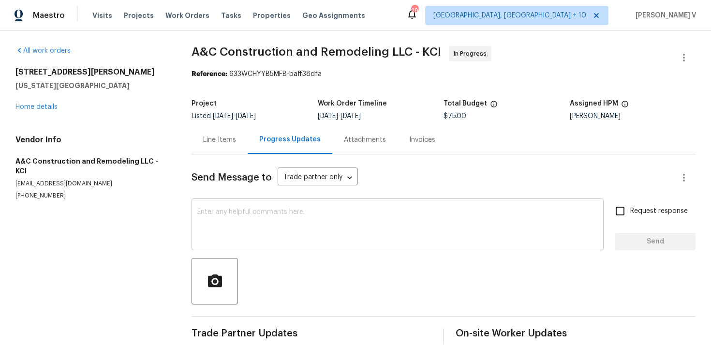
click at [269, 218] on textarea at bounding box center [397, 226] width 401 height 34
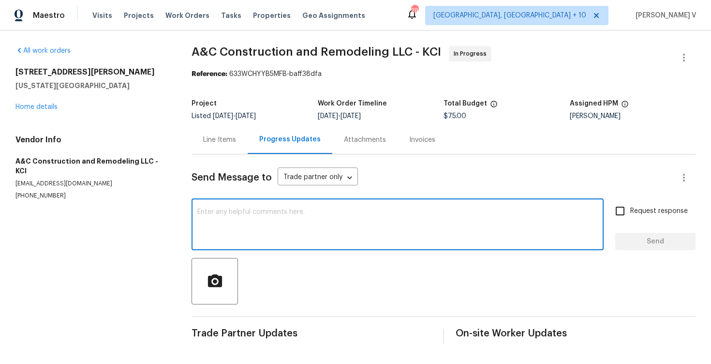
paste textarea "Hi, this is Divya with Opendoor. I’m confirming you received the WO for the pro…"
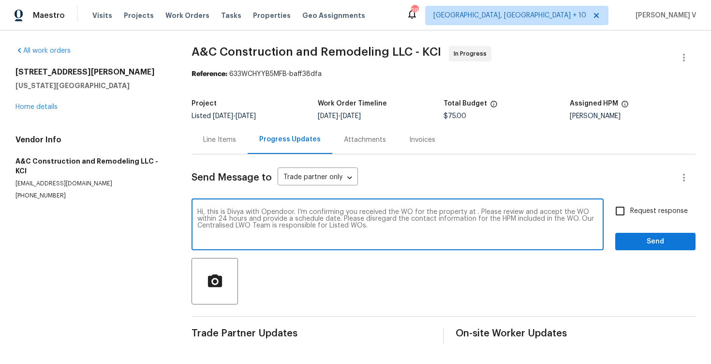
click at [473, 210] on textarea "Hi, this is Divya with Opendoor. I’m confirming you received the WO for the pro…" at bounding box center [397, 226] width 401 height 34
paste textarea "9624 Ditman Way, Kansas City, MO 64134"
drag, startPoint x: 219, startPoint y: 218, endPoint x: 470, endPoint y: 219, distance: 251.1
click at [470, 219] on textarea "Hi, this is Divya with Opendoor. I’m confirming you received the WO for the pro…" at bounding box center [397, 226] width 401 height 34
type textarea "Hi, this is Divya with Opendoor. I’m confirming you received the WO for the pro…"
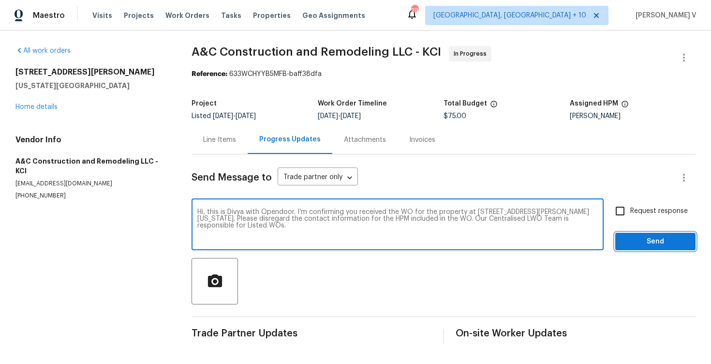
click at [676, 237] on span "Send" at bounding box center [655, 242] width 65 height 12
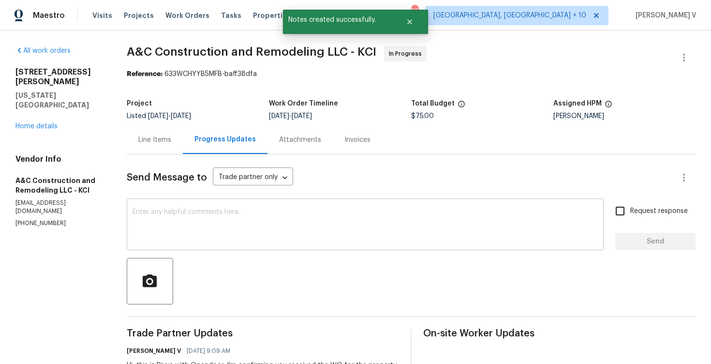
click at [313, 236] on textarea at bounding box center [365, 226] width 465 height 34
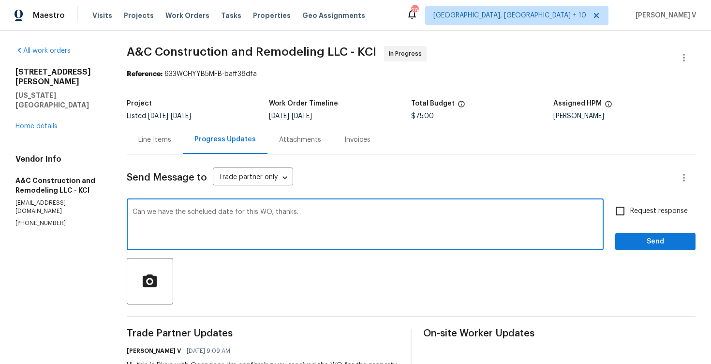
click at [211, 213] on textarea "Can we have the schelued date for this WO, thanks." at bounding box center [365, 226] width 465 height 34
click at [0, 0] on span "scheduled" at bounding box center [0, 0] width 0 height 0
type textarea "Can we have the scheduled date for this WO, thanks."
click at [640, 210] on span "Request response" at bounding box center [659, 211] width 58 height 10
click at [630, 210] on input "Request response" at bounding box center [620, 211] width 20 height 20
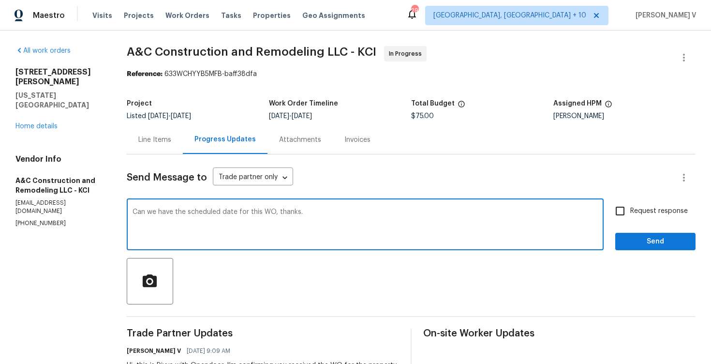
checkbox input "true"
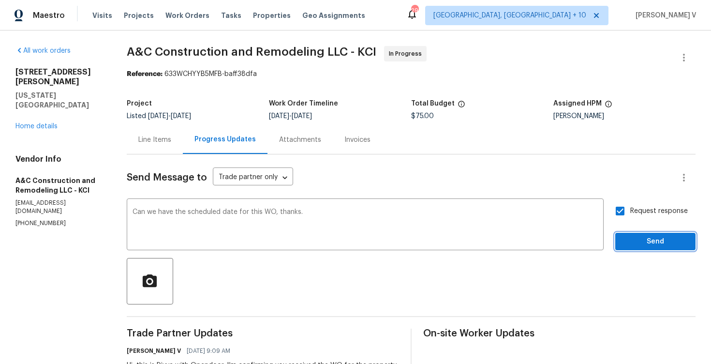
click at [667, 242] on span "Send" at bounding box center [655, 242] width 65 height 12
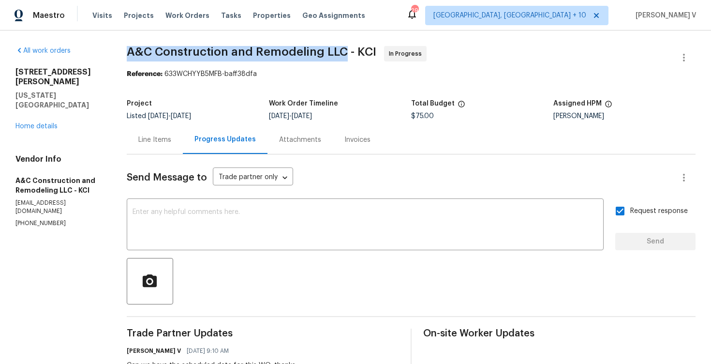
drag, startPoint x: 131, startPoint y: 55, endPoint x: 346, endPoint y: 53, distance: 214.8
click at [346, 53] on span "A&C Construction and Remodeling LLC - KCI" at bounding box center [252, 52] width 250 height 12
copy span "A&C Construction and Remodeling LLC"
click at [40, 123] on link "Home details" at bounding box center [36, 126] width 42 height 7
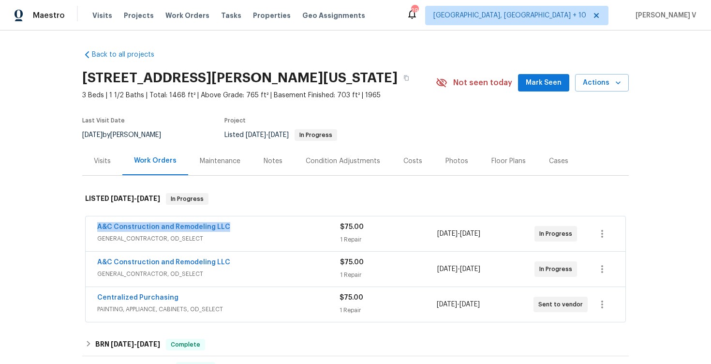
drag, startPoint x: 90, startPoint y: 225, endPoint x: 296, endPoint y: 224, distance: 205.2
click at [296, 225] on div "A&C Construction and Remodeling LLC GENERAL_CONTRACTOR, OD_SELECT $75.00 1 Repa…" at bounding box center [356, 233] width 540 height 35
copy link "A&C Construction and Remodeling LLC"
click at [279, 242] on span "GENERAL_CONTRACTOR, OD_SELECT" at bounding box center [218, 239] width 243 height 10
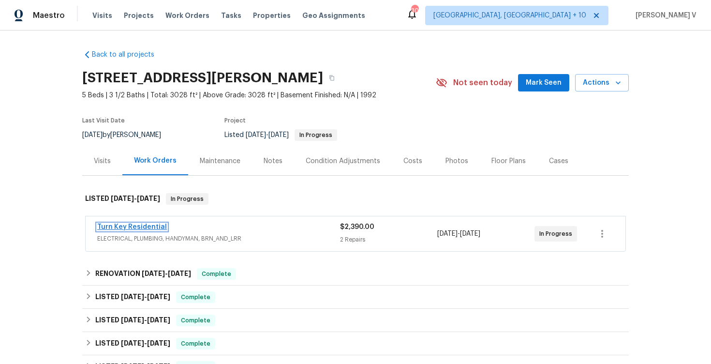
click at [123, 227] on link "Turn Key Residential" at bounding box center [132, 227] width 70 height 7
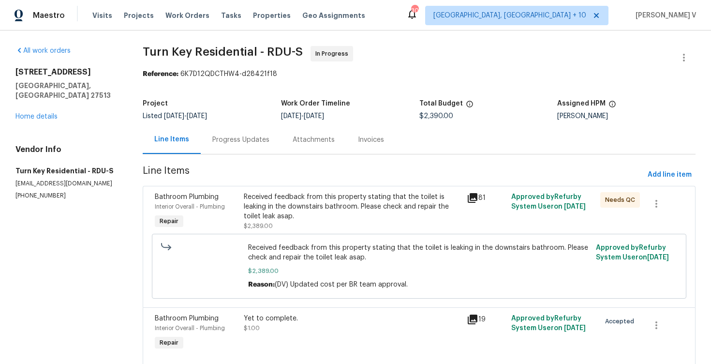
click at [247, 145] on div "Progress Updates" at bounding box center [241, 139] width 80 height 29
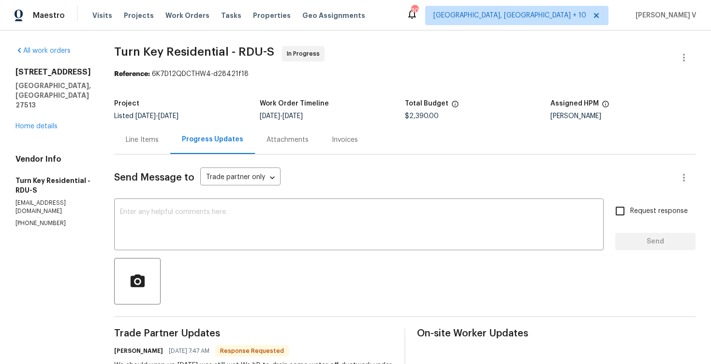
click at [20, 219] on p "(919) 805-2596" at bounding box center [52, 223] width 75 height 8
copy p "(919) 805-2596"
click at [57, 103] on div "113 Crosswind Dr Cary, NC 27513 Home details" at bounding box center [52, 99] width 75 height 64
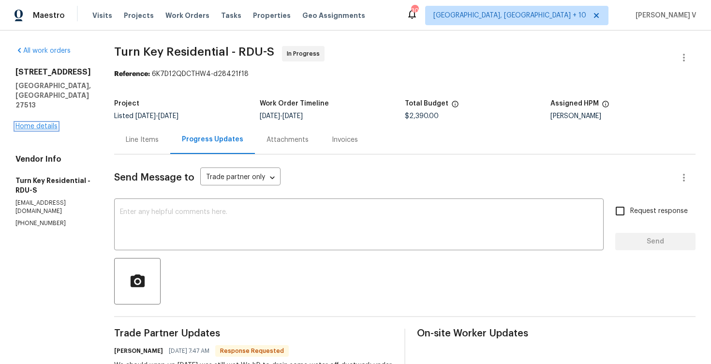
click at [48, 123] on link "Home details" at bounding box center [36, 126] width 42 height 7
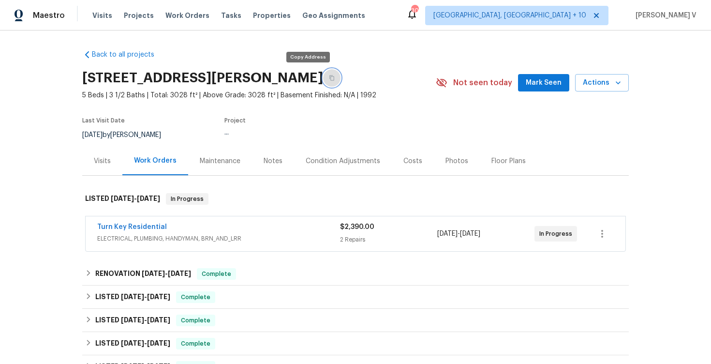
click at [329, 75] on icon "button" at bounding box center [332, 78] width 6 height 6
click at [127, 230] on span "Turn Key Residential" at bounding box center [132, 227] width 70 height 10
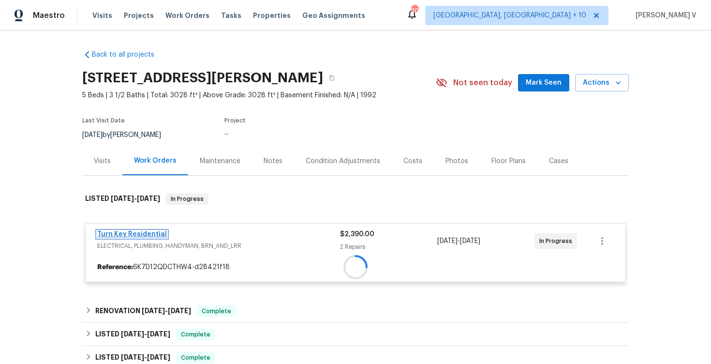
click at [134, 230] on div "Turn Key Residential ELECTRICAL, PLUMBING, HANDYMAN, BRN_AND_LRR $2,390.00 2 Re…" at bounding box center [355, 252] width 541 height 59
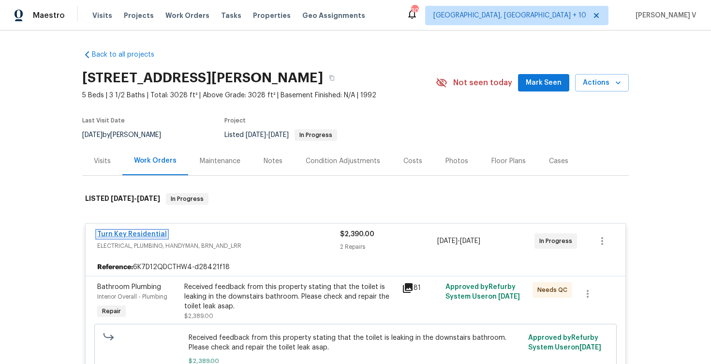
click at [152, 231] on link "Turn Key Residential" at bounding box center [132, 234] width 70 height 7
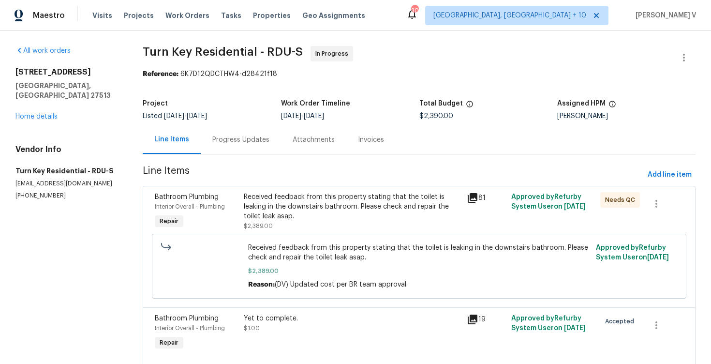
click at [257, 122] on div "Project Listed 8/2/2025 - 8/22/2025 Work Order Timeline 8/5/2025 - 8/22/2025 To…" at bounding box center [419, 109] width 553 height 31
click at [233, 136] on div "Progress Updates" at bounding box center [240, 140] width 57 height 10
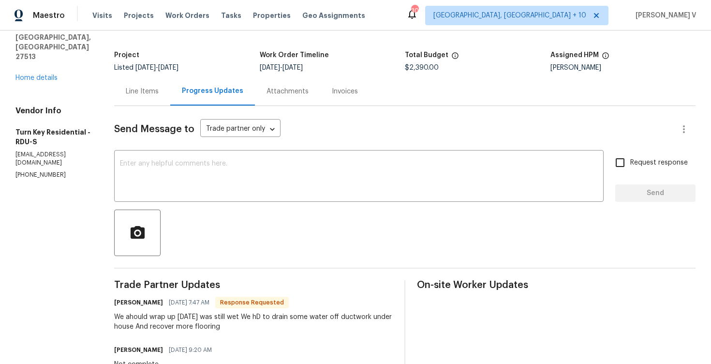
scroll to position [86, 0]
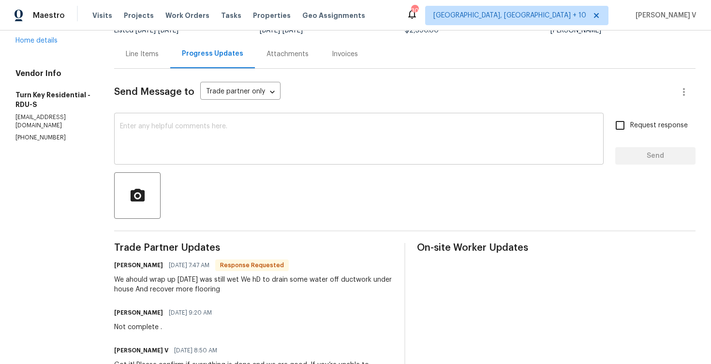
click at [372, 146] on textarea at bounding box center [359, 140] width 478 height 34
paste textarea "Please ensure this work is completed today and update us once done, as the prop…"
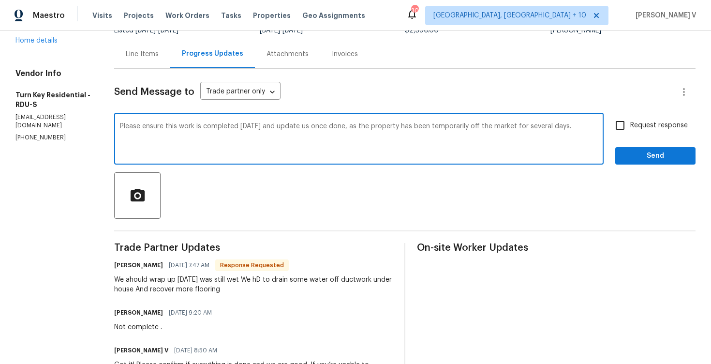
type textarea "Please ensure this work is completed today and update us once done, as the prop…"
click at [625, 122] on input "Request response" at bounding box center [620, 125] width 20 height 20
checkbox input "true"
drag, startPoint x: 362, startPoint y: 127, endPoint x: 362, endPoint y: 142, distance: 15.0
click at [362, 142] on textarea "Please ensure this work is completed today and update us once done, as the prop…" at bounding box center [359, 140] width 478 height 34
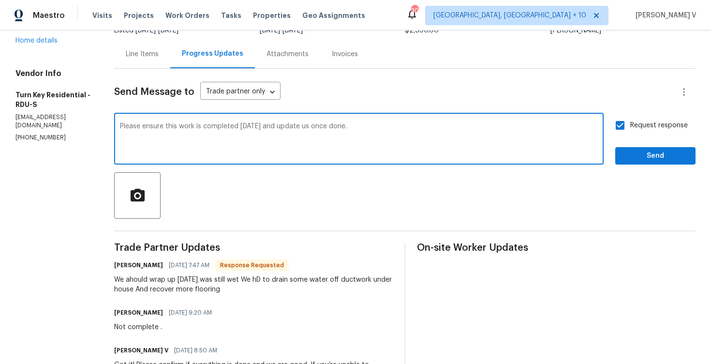
type textarea "Please ensure this work is completed today and update us once done."
click at [646, 163] on button "Send" at bounding box center [655, 156] width 80 height 18
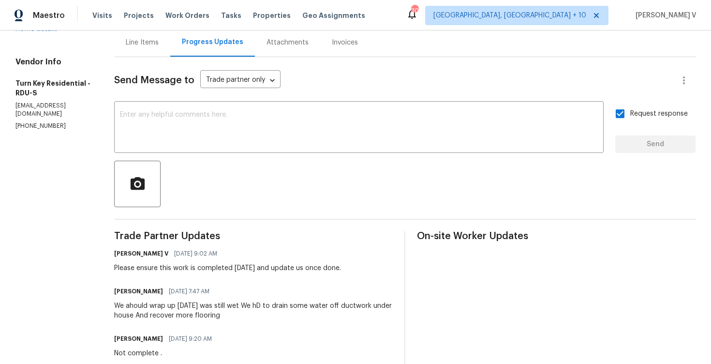
scroll to position [111, 0]
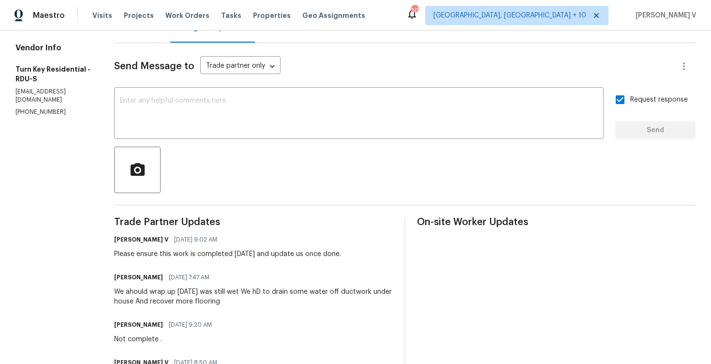
click at [219, 293] on div "We ahould wrap up today was still wet We hD to drain some water off ductwork un…" at bounding box center [253, 296] width 279 height 19
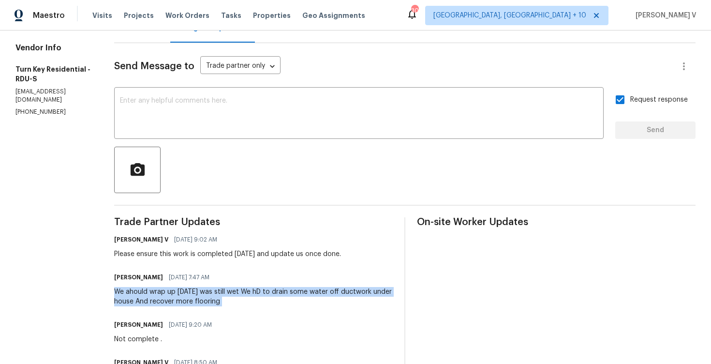
copy div "We ahould wrap up today was still wet We hD to drain some water off ductwork un…"
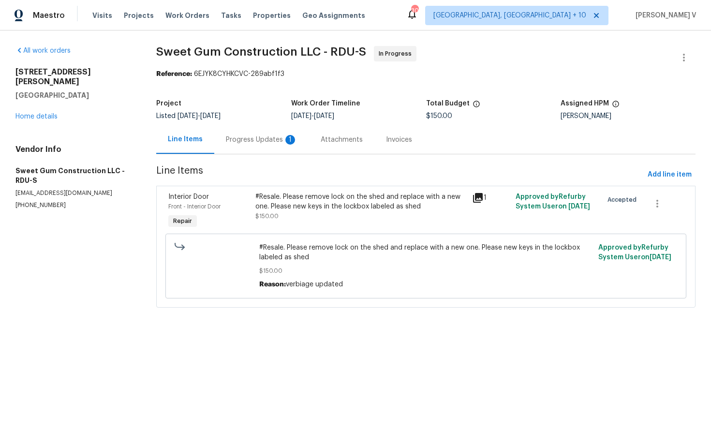
click at [242, 141] on div "Progress Updates 1" at bounding box center [262, 140] width 72 height 10
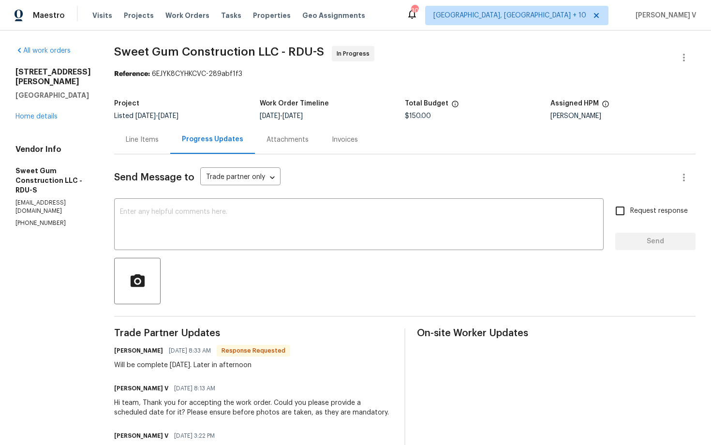
scroll to position [60, 0]
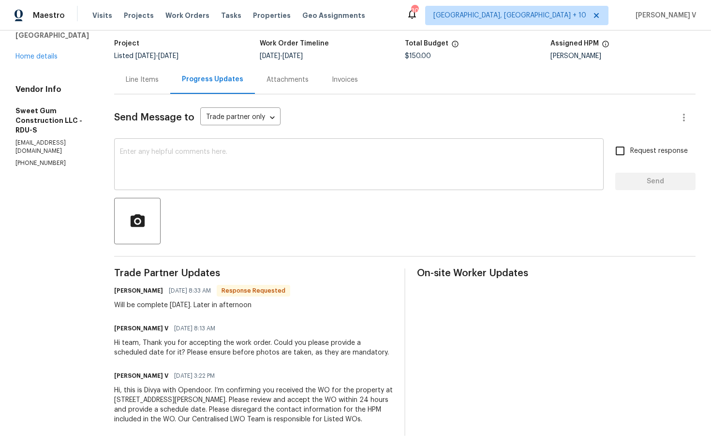
click at [178, 154] on textarea at bounding box center [359, 166] width 478 height 34
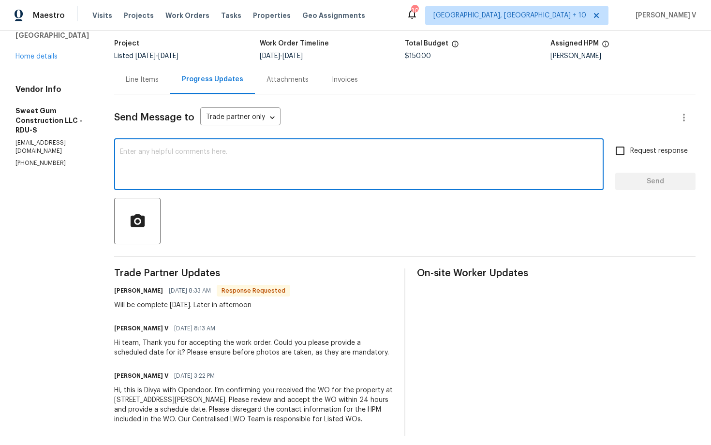
click at [170, 90] on div "Line Items" at bounding box center [142, 79] width 56 height 29
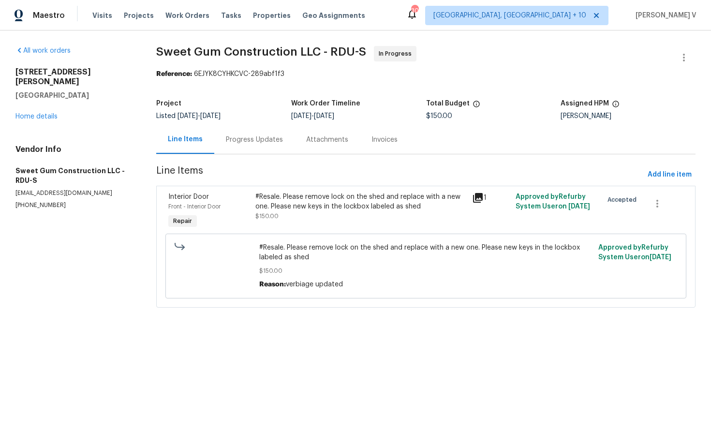
click at [268, 139] on div "Progress Updates" at bounding box center [254, 140] width 57 height 10
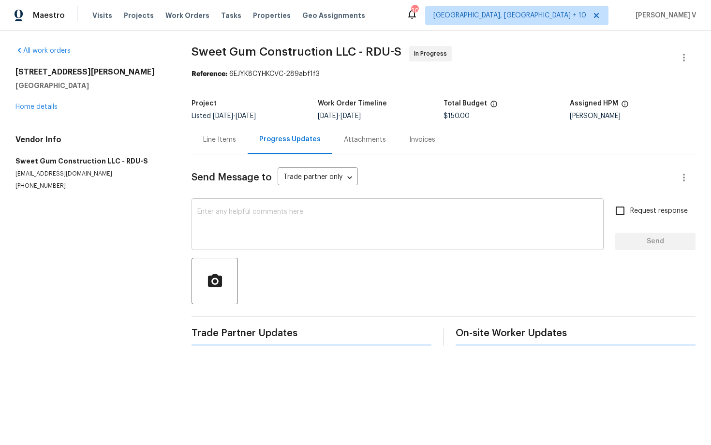
click at [275, 210] on textarea at bounding box center [397, 226] width 401 height 34
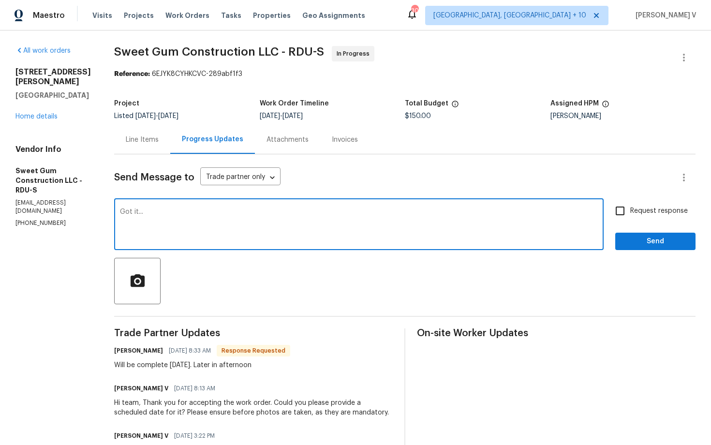
type textarea "Got it..."
click at [653, 251] on div "Send Message to Trade partner only Trade partner only ​ Got it... x ​ Request r…" at bounding box center [405, 325] width 582 height 342
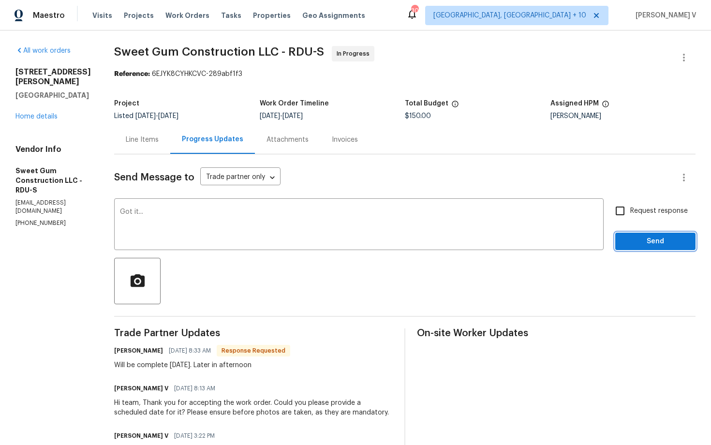
click at [648, 247] on button "Send" at bounding box center [655, 242] width 80 height 18
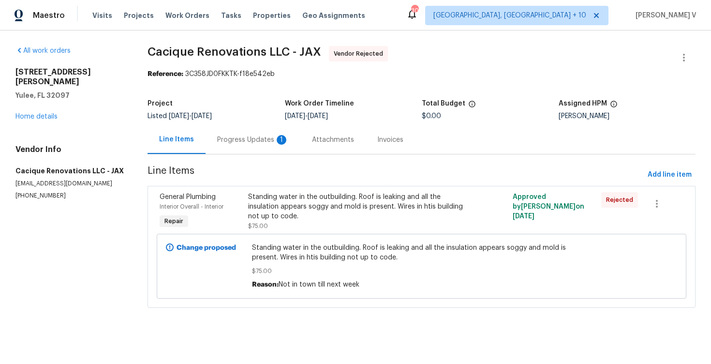
click at [266, 141] on div "Progress Updates 1" at bounding box center [253, 140] width 72 height 10
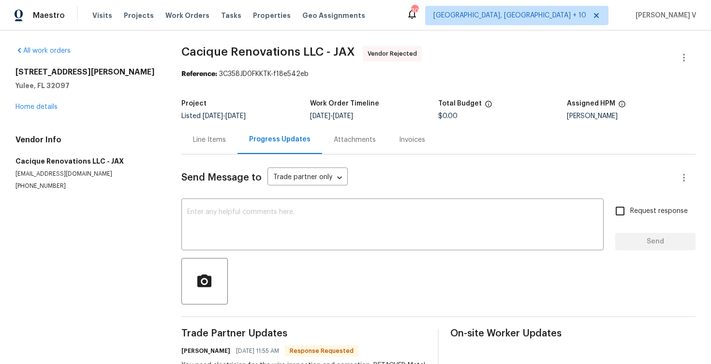
scroll to position [43, 0]
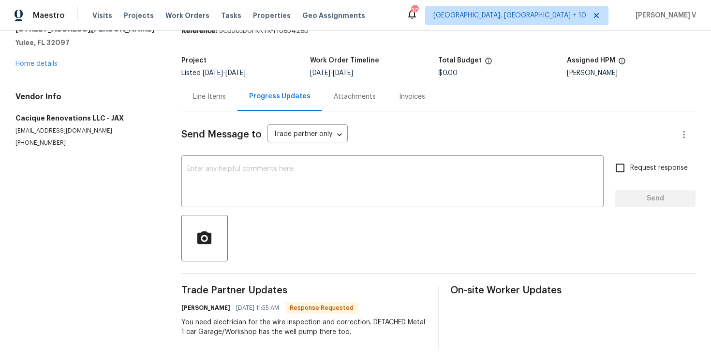
click at [200, 108] on div "Line Items" at bounding box center [209, 96] width 56 height 29
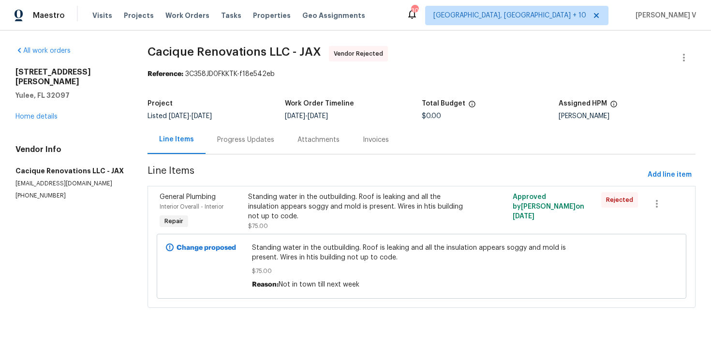
click at [263, 148] on div "Progress Updates" at bounding box center [246, 139] width 80 height 29
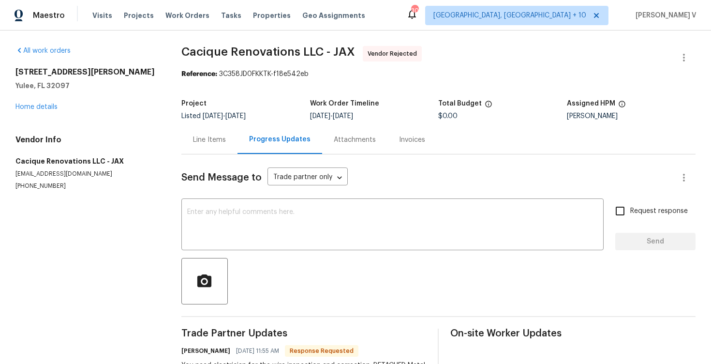
scroll to position [43, 0]
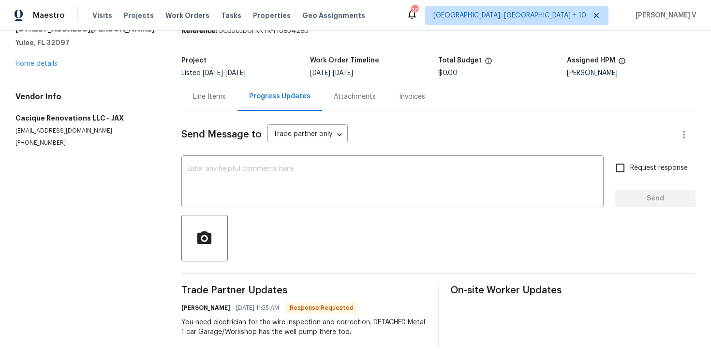
click at [234, 353] on div "All work orders 85735 Wilson Neck Rd Yulee, FL 32097 Home details Vendor Info C…" at bounding box center [355, 175] width 711 height 376
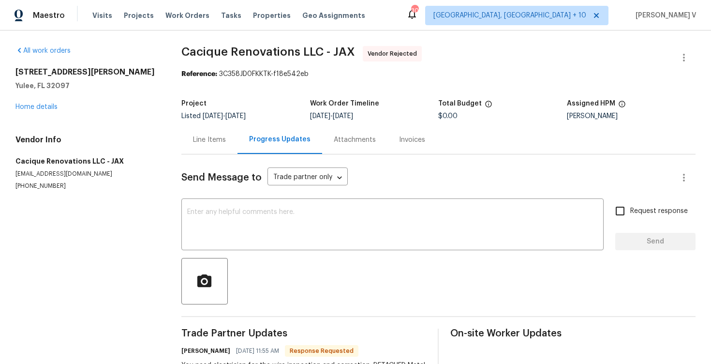
click at [232, 195] on div "Send Message to Trade partner only Trade partner only ​ x ​ Request response Se…" at bounding box center [438, 272] width 514 height 237
click at [223, 212] on textarea at bounding box center [392, 226] width 411 height 34
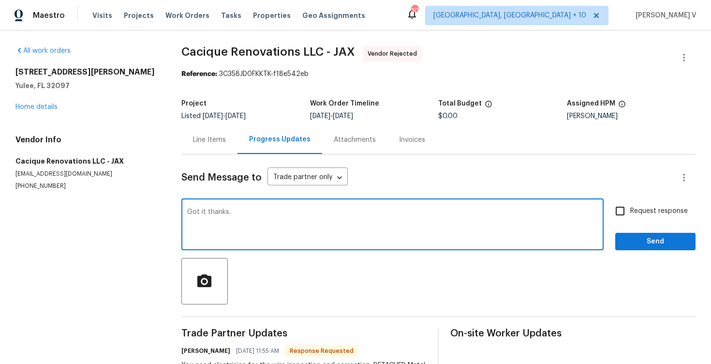
scroll to position [43, 0]
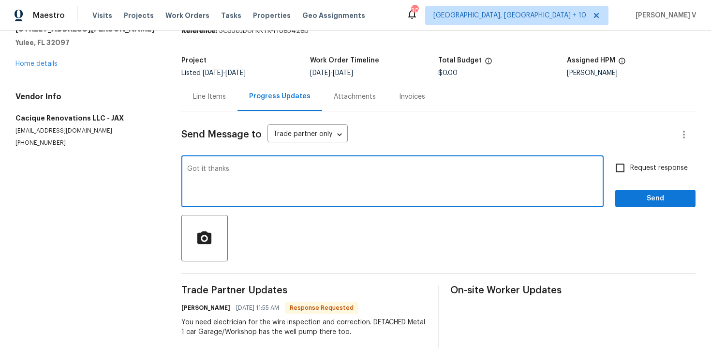
type textarea "Got it thanks."
click at [627, 204] on button "Send" at bounding box center [655, 199] width 80 height 18
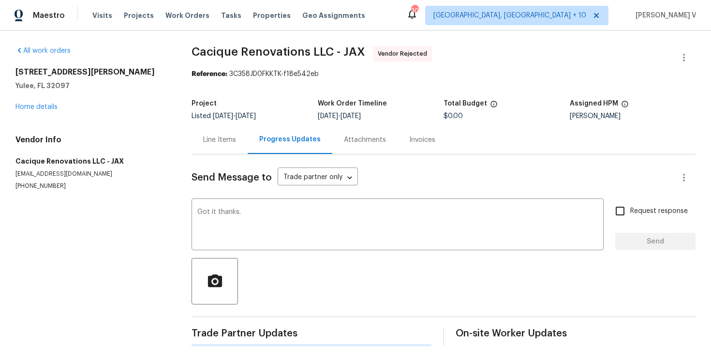
scroll to position [0, 0]
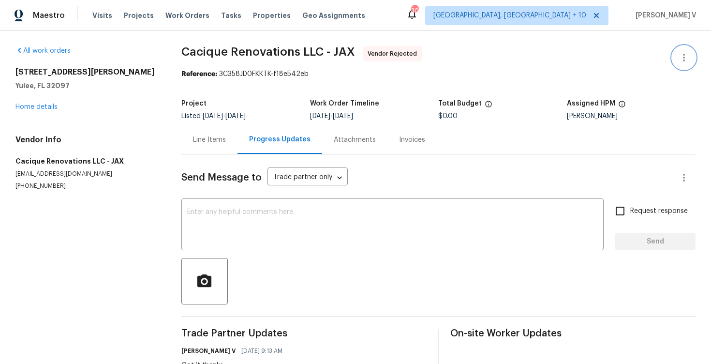
click at [682, 55] on icon "button" at bounding box center [684, 58] width 12 height 12
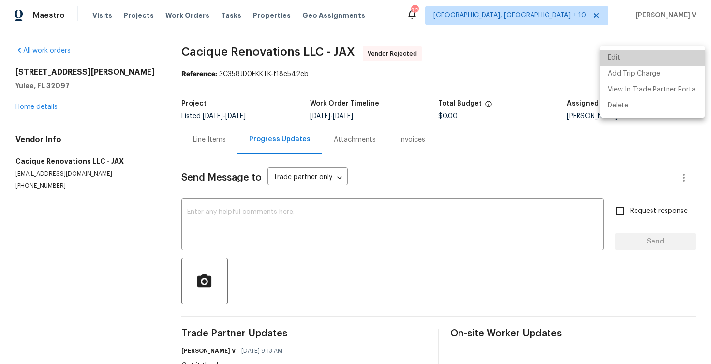
click at [682, 55] on li "Edit" at bounding box center [652, 58] width 105 height 16
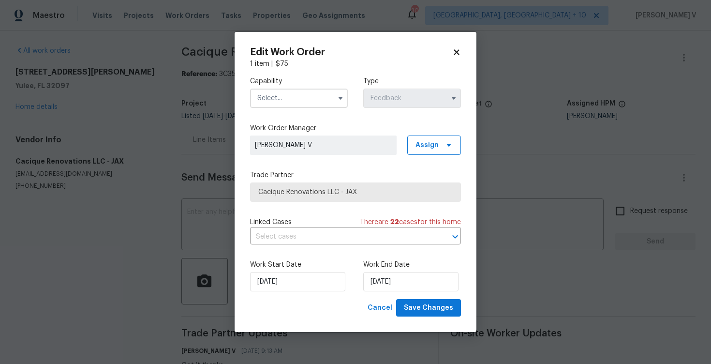
click at [299, 90] on input "text" at bounding box center [299, 98] width 98 height 19
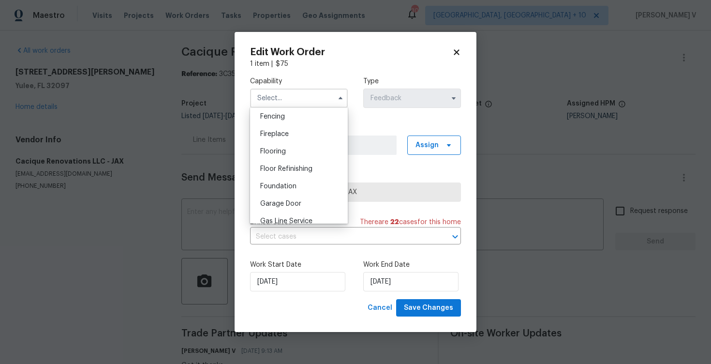
scroll to position [511, 0]
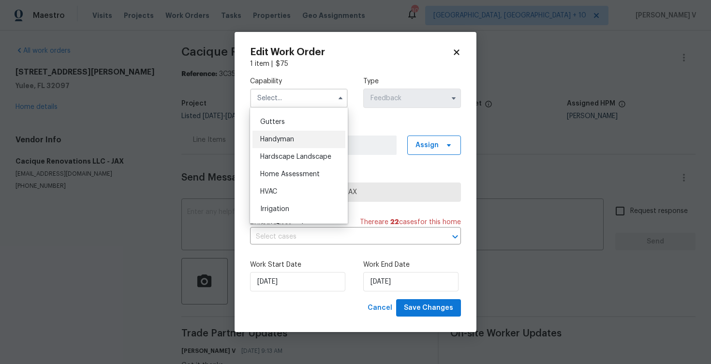
click at [291, 137] on span "Handyman" at bounding box center [277, 139] width 34 height 7
type input "Handyman"
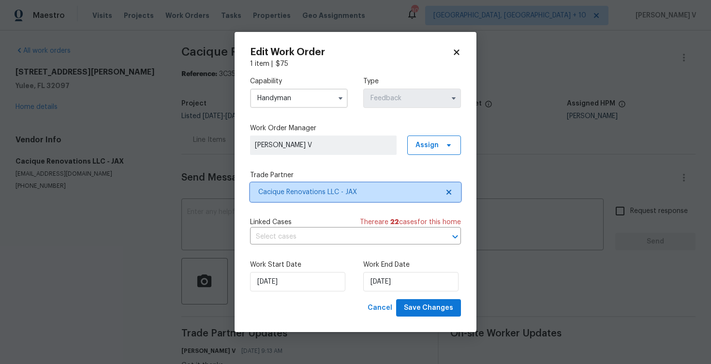
click at [444, 193] on span at bounding box center [447, 192] width 11 height 8
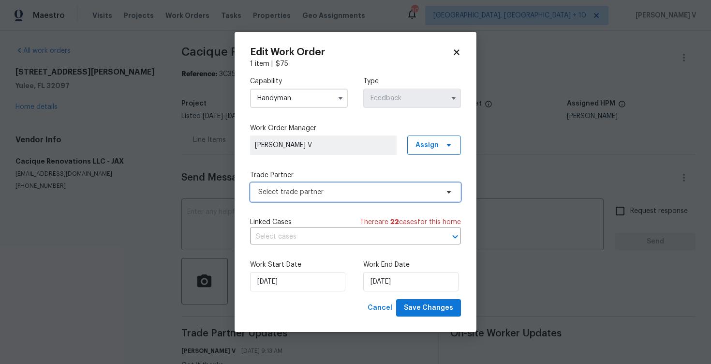
click at [444, 193] on span at bounding box center [447, 192] width 11 height 8
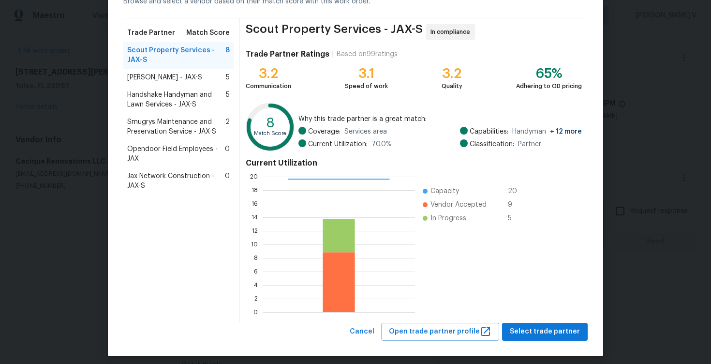
scroll to position [60, 0]
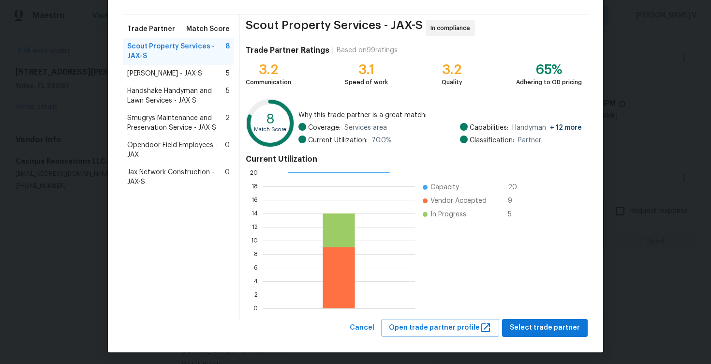
click at [216, 72] on div "Eric Hernandez - JAX-S 5" at bounding box center [178, 74] width 103 height 10
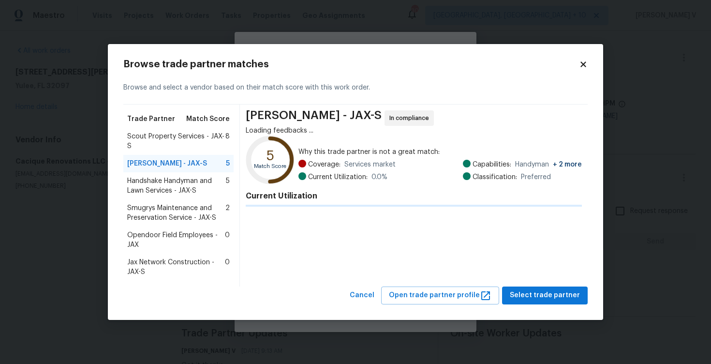
scroll to position [0, 0]
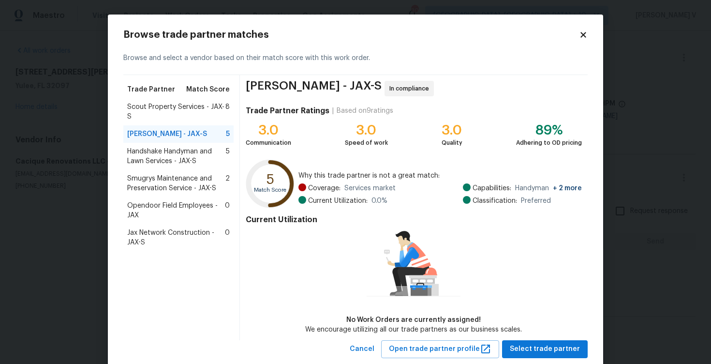
click at [179, 99] on div "Scout Property Services - JAX-S 8" at bounding box center [178, 111] width 110 height 27
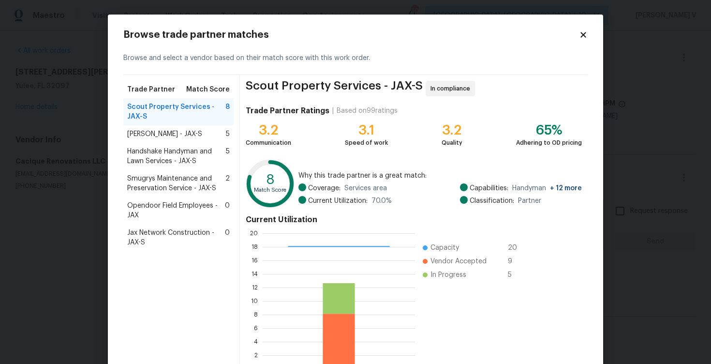
scroll to position [63, 0]
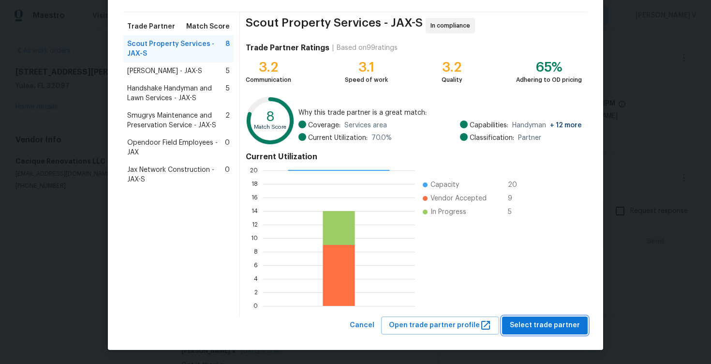
click at [548, 319] on span "Select trade partner" at bounding box center [545, 325] width 70 height 12
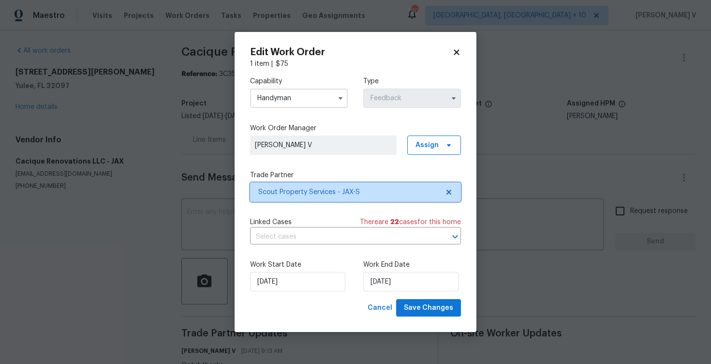
scroll to position [0, 0]
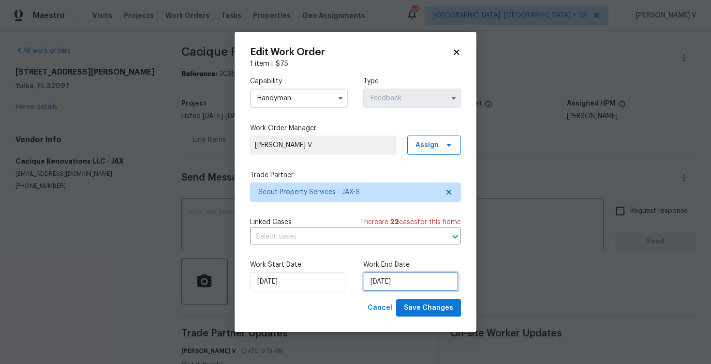
click at [379, 289] on input "27/08/2025" at bounding box center [410, 281] width 95 height 19
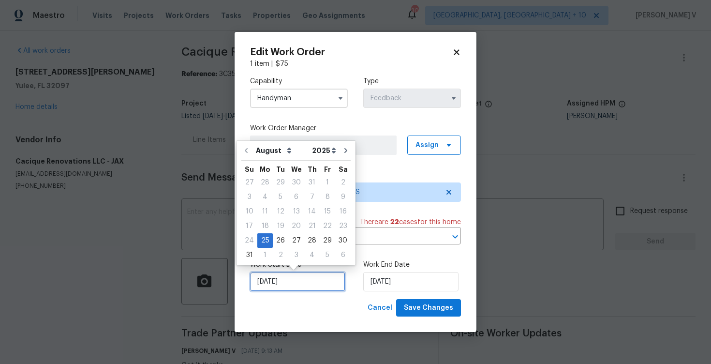
click at [281, 281] on input "25/08/2025" at bounding box center [297, 281] width 95 height 19
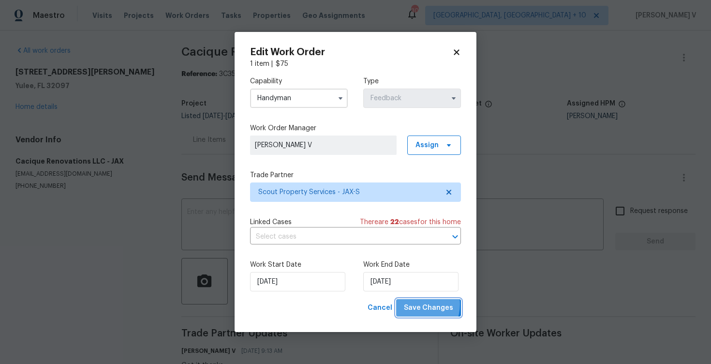
click at [415, 304] on span "Save Changes" at bounding box center [428, 308] width 49 height 12
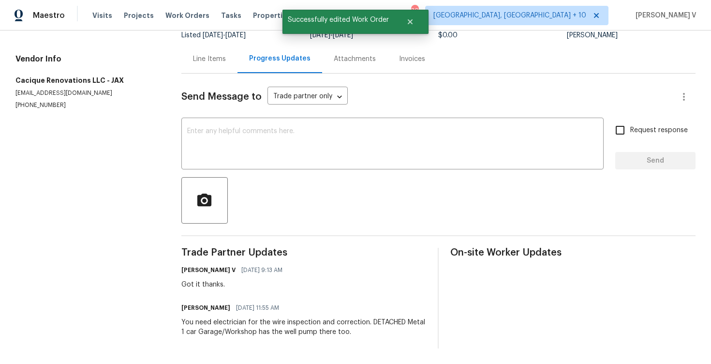
scroll to position [32, 0]
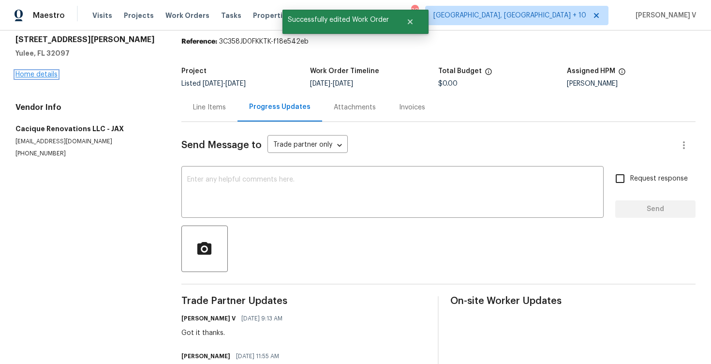
click at [40, 76] on link "Home details" at bounding box center [36, 74] width 42 height 7
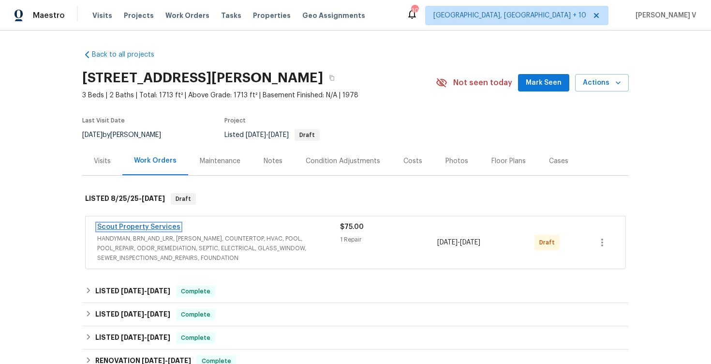
click at [144, 227] on link "Scout Property Services" at bounding box center [138, 227] width 83 height 7
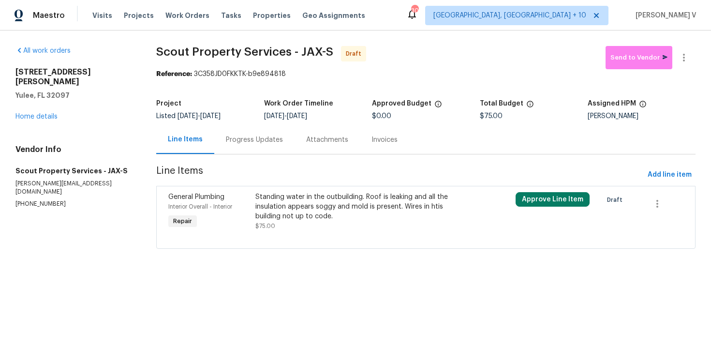
click at [267, 141] on div "Progress Updates" at bounding box center [254, 140] width 57 height 10
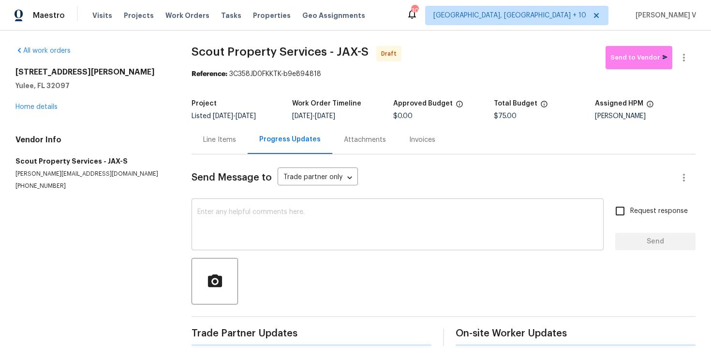
click at [283, 237] on textarea at bounding box center [397, 226] width 401 height 34
paste textarea "Hi, this is Divya with Opendoor. I’m confirming you received the WO for the pro…"
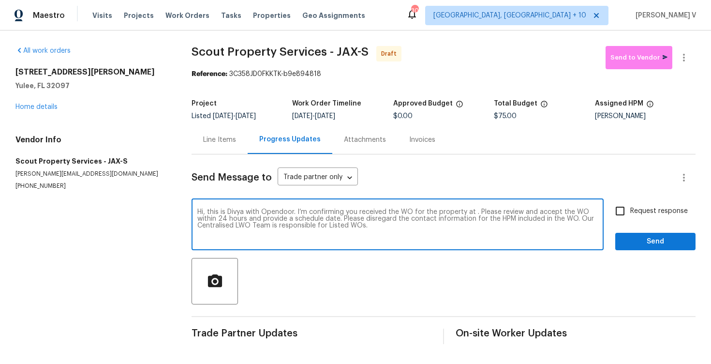
click at [473, 210] on textarea "Hi, this is Divya with Opendoor. I’m confirming you received the WO for the pro…" at bounding box center [397, 226] width 401 height 34
paste textarea "[STREET_ADDRESS][PERSON_NAME]"
type textarea "Hi, this is Divya with Opendoor. I’m confirming you received the WO for the pro…"
click at [629, 214] on input "Request response" at bounding box center [620, 211] width 20 height 20
checkbox input "true"
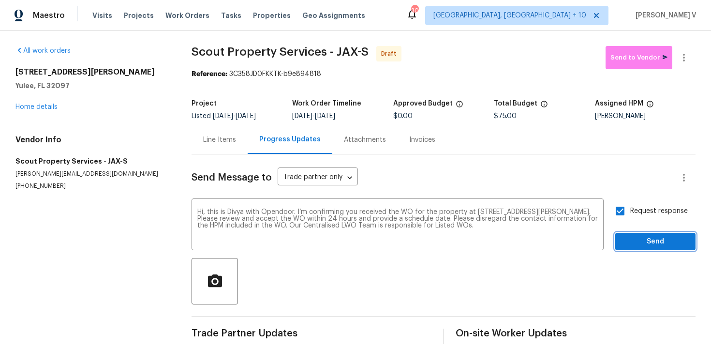
click at [645, 243] on span "Send" at bounding box center [655, 242] width 65 height 12
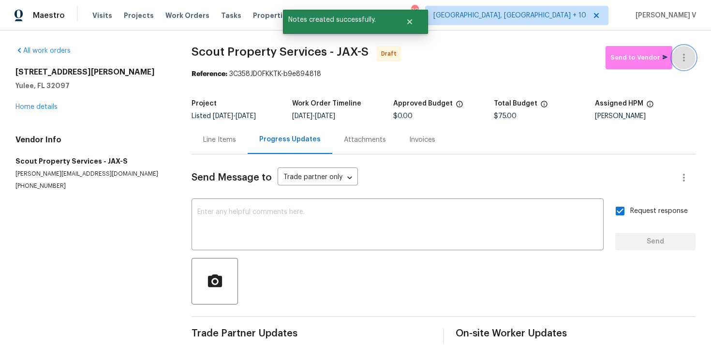
click at [678, 60] on icon "button" at bounding box center [684, 58] width 12 height 12
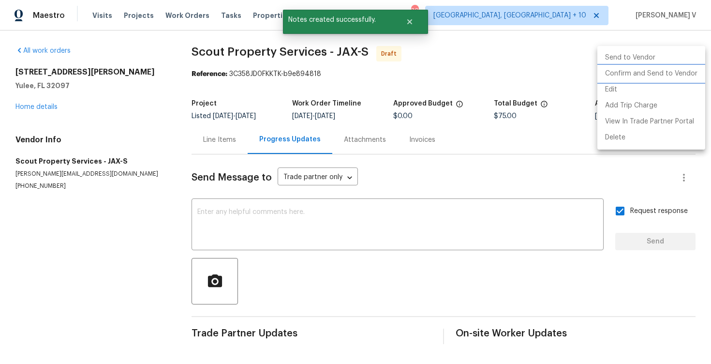
click at [642, 80] on li "Confirm and Send to Vendor" at bounding box center [652, 74] width 108 height 16
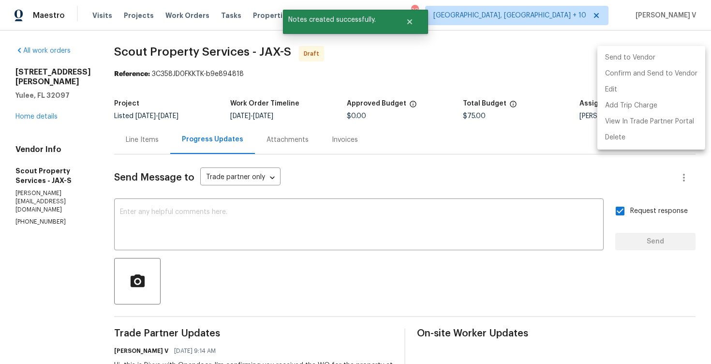
click at [201, 101] on div at bounding box center [355, 182] width 711 height 364
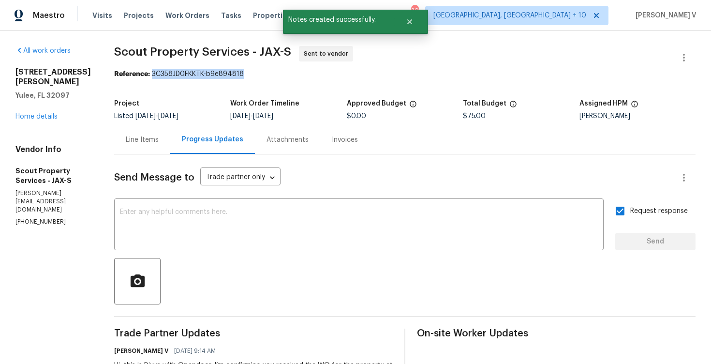
drag, startPoint x: 150, startPoint y: 75, endPoint x: 334, endPoint y: 74, distance: 183.9
click at [335, 74] on div "Reference: 3C358JD0FKKTK-b9e894818" at bounding box center [405, 74] width 582 height 10
copy div "3C358JD0FKKTK-b9e894818"
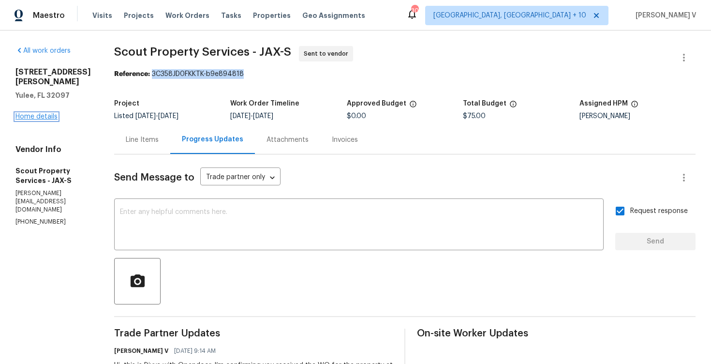
click at [52, 115] on link "Home details" at bounding box center [36, 116] width 42 height 7
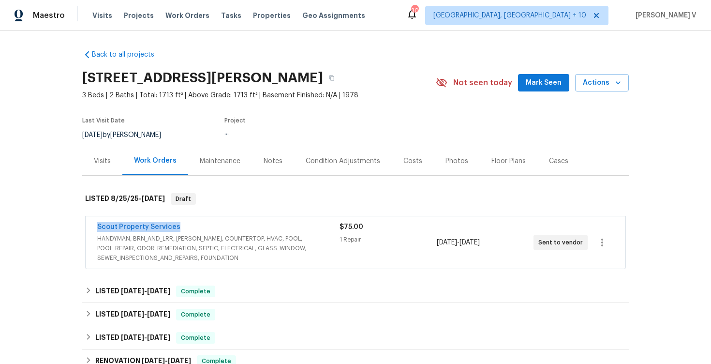
drag, startPoint x: 98, startPoint y: 227, endPoint x: 264, endPoint y: 227, distance: 165.5
click at [264, 227] on div "Scout Property Services HANDYMAN, BRN_AND_LRR, [PERSON_NAME], COUNTERTOP, HVAC,…" at bounding box center [356, 242] width 540 height 52
copy link "Scout Property Services"
click at [142, 228] on link "Scout Property Services" at bounding box center [138, 227] width 83 height 7
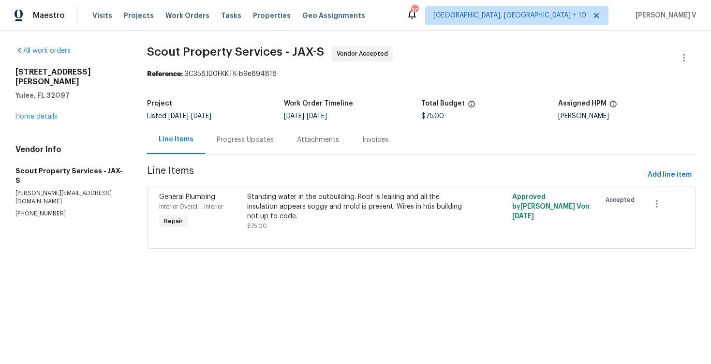
click at [263, 152] on div "Progress Updates" at bounding box center [245, 139] width 80 height 29
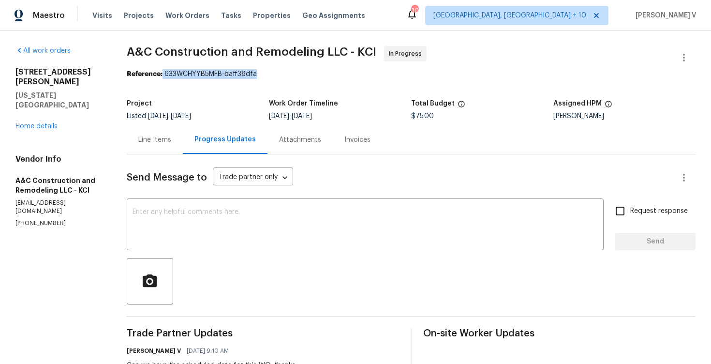
drag, startPoint x: 168, startPoint y: 75, endPoint x: 312, endPoint y: 73, distance: 143.7
click at [312, 73] on div "Reference: 633WCHYYB5MFB-baff38dfa" at bounding box center [411, 74] width 569 height 10
copy div "633WCHYYB5MFB-baff38dfa"
click at [47, 123] on link "Home details" at bounding box center [36, 126] width 42 height 7
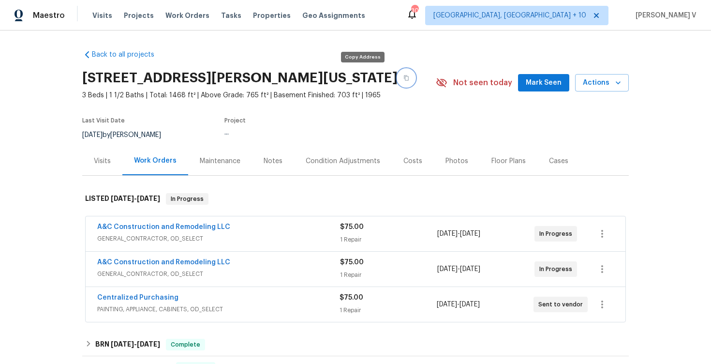
click at [404, 75] on icon "button" at bounding box center [407, 78] width 6 height 6
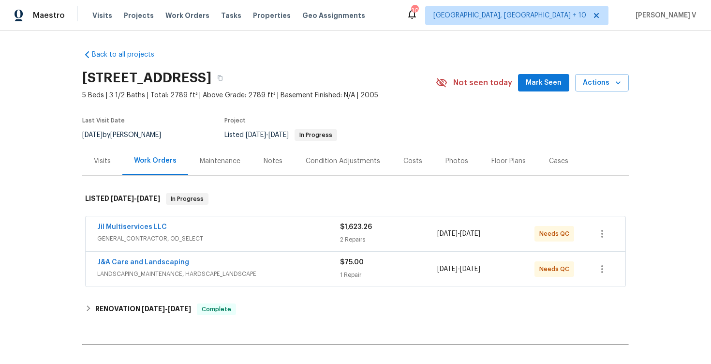
scroll to position [105, 0]
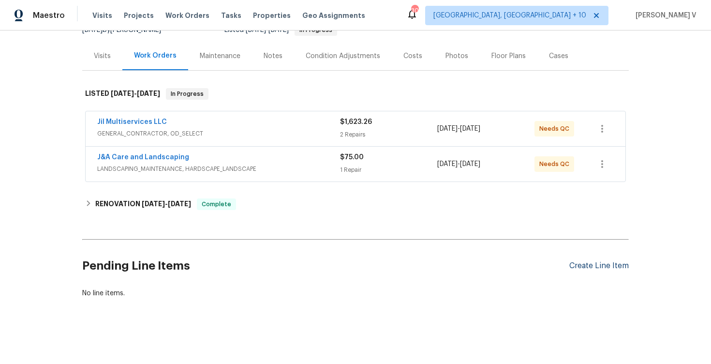
click at [600, 265] on div "Create Line Item" at bounding box center [600, 265] width 60 height 9
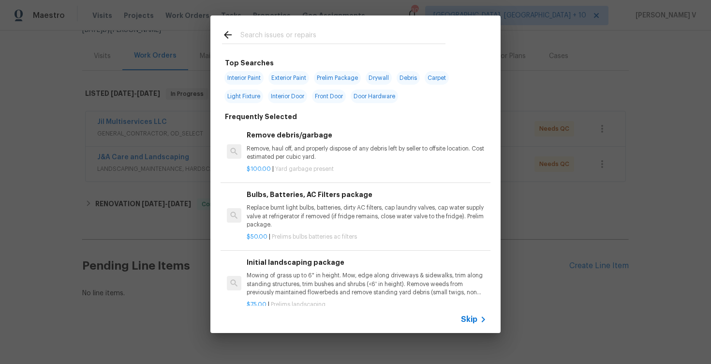
click at [472, 316] on span "Skip" at bounding box center [469, 320] width 16 height 10
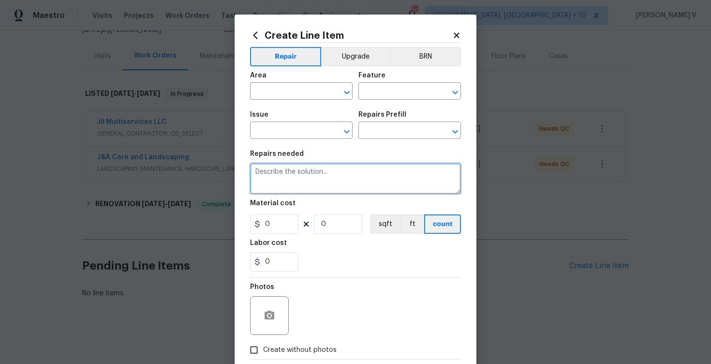
click at [345, 193] on textarea at bounding box center [355, 178] width 211 height 31
paste textarea "repair the two holes cut in the garage ceiling drywall"
drag, startPoint x: 258, startPoint y: 177, endPoint x: 238, endPoint y: 177, distance: 19.8
click at [238, 177] on div "Create Line Item Repair Upgrade BRN Area ​ Feature ​ Issue ​ Repairs Prefill ​ …" at bounding box center [356, 209] width 242 height 388
drag, startPoint x: 257, startPoint y: 173, endPoint x: 225, endPoint y: 173, distance: 32.4
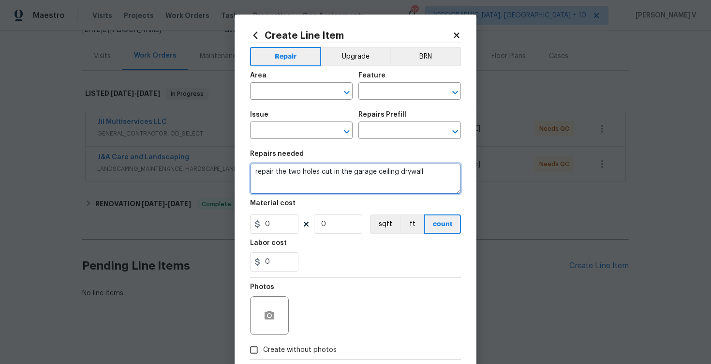
click at [245, 173] on div "Create Line Item Repair Upgrade BRN Area ​ Feature ​ Issue ​ Repairs Prefill ​ …" at bounding box center [356, 209] width 242 height 388
click at [334, 168] on textarea "Repair the two holes cut in the garage ceiling drywall" at bounding box center [355, 178] width 211 height 31
click at [317, 170] on textarea "Repair the two holes cut in the garage ceiling drywall" at bounding box center [355, 178] width 211 height 31
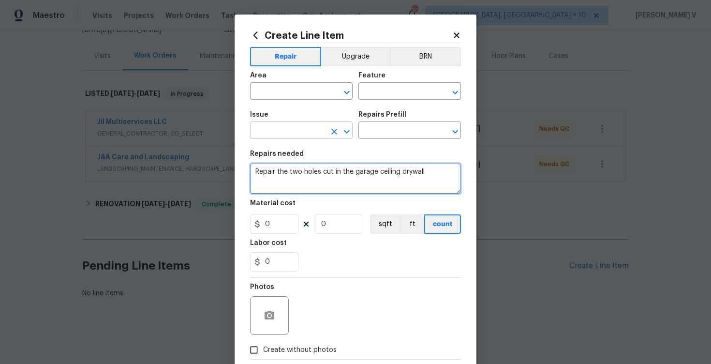
click at [317, 170] on textarea "Repair the two holes cut in the garage ceiling drywall" at bounding box center [355, 178] width 211 height 31
type textarea "Repair the two holes cut in the garage ceiling drywall"
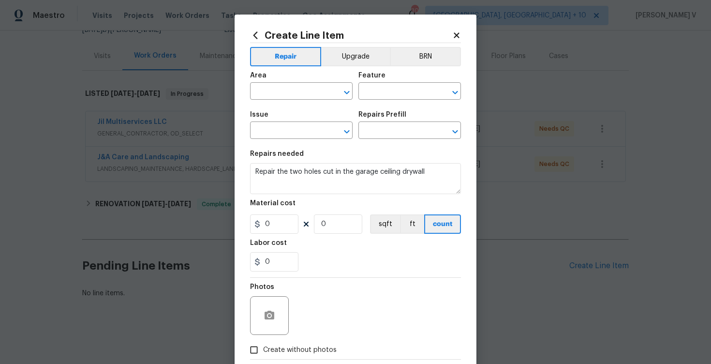
click at [292, 101] on span "Area ​" at bounding box center [301, 85] width 103 height 39
click at [286, 94] on input "text" at bounding box center [287, 92] width 75 height 15
click at [288, 119] on li "Garage" at bounding box center [301, 114] width 103 height 16
type input "Garage"
click at [410, 104] on div "Area Garage ​ Feature ​" at bounding box center [355, 85] width 211 height 39
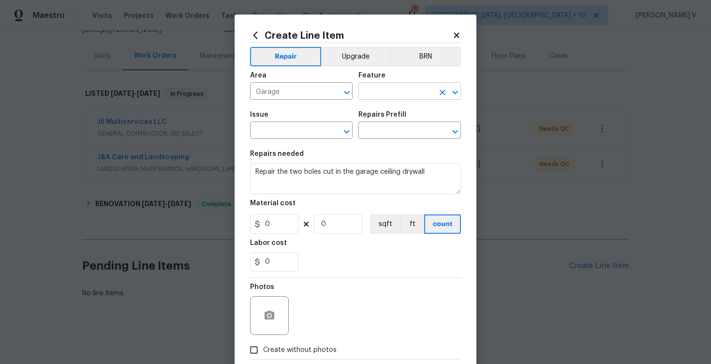
click at [405, 96] on input "text" at bounding box center [396, 92] width 75 height 15
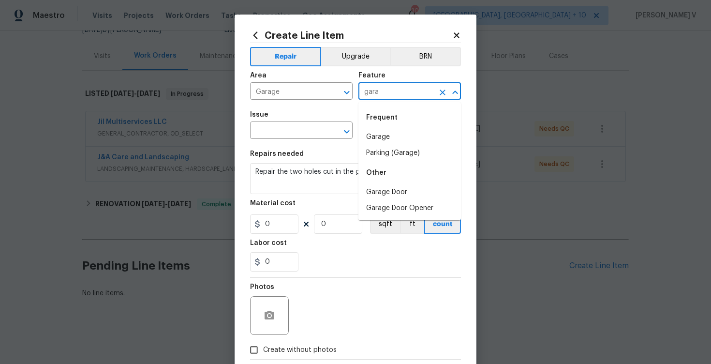
click at [407, 128] on div "Frequent" at bounding box center [410, 117] width 103 height 23
click at [392, 137] on li "Garage" at bounding box center [410, 137] width 103 height 16
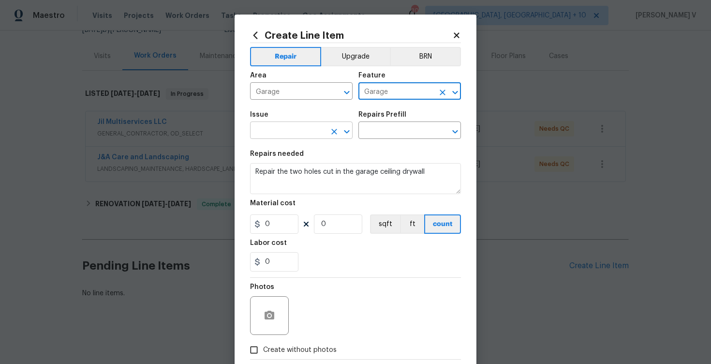
type input "Garage"
click at [270, 135] on input "text" at bounding box center [287, 131] width 75 height 15
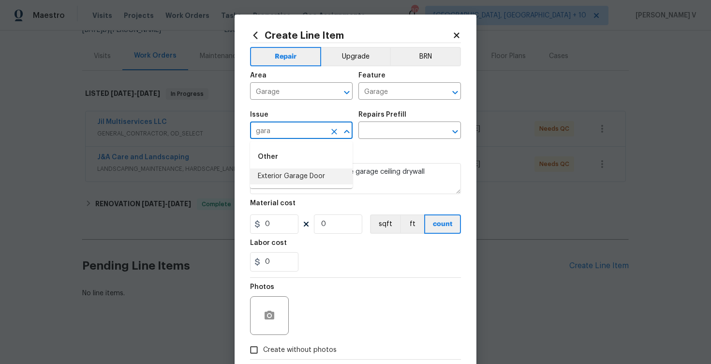
click at [285, 176] on li "Exterior Garage Door" at bounding box center [301, 176] width 103 height 16
type input "Exterior Garage Door"
click at [411, 138] on input "text" at bounding box center [396, 131] width 75 height 15
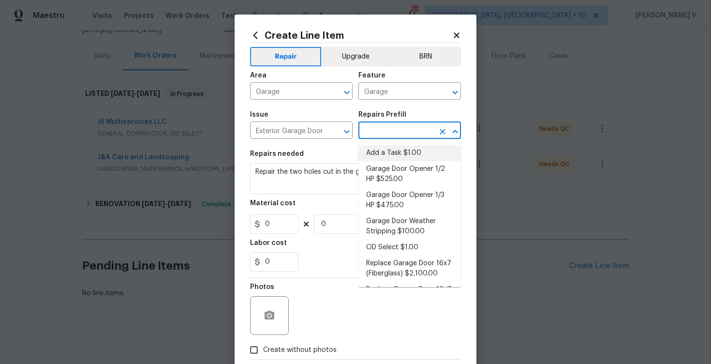
click at [382, 149] on li "Add a Task $1.00" at bounding box center [410, 153] width 103 height 16
type input "Interior Door"
type input "Add a Task $1.00"
type textarea "HPM to detail"
type input "1"
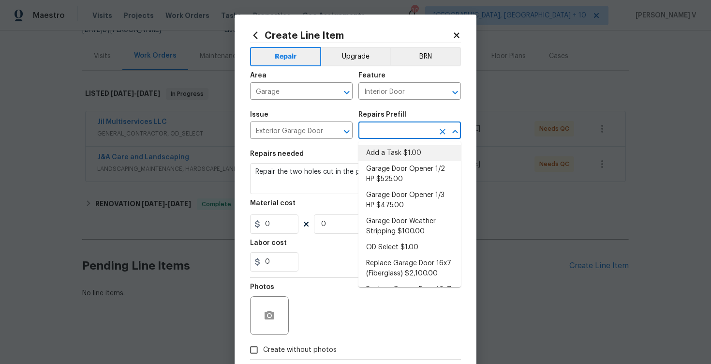
type input "1"
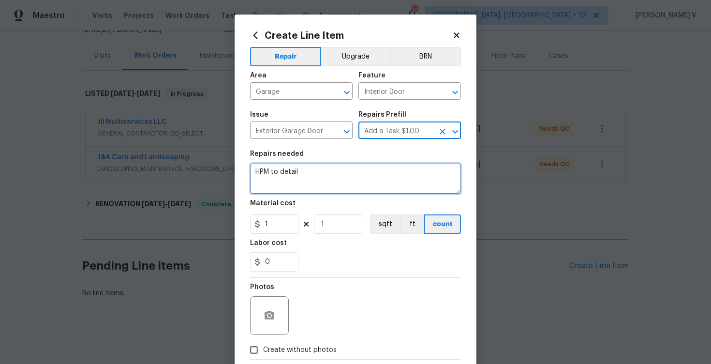
click at [286, 183] on textarea "HPM to detail" at bounding box center [355, 178] width 211 height 31
paste textarea "Repair the two holes cut in the garage ceiling drywal"
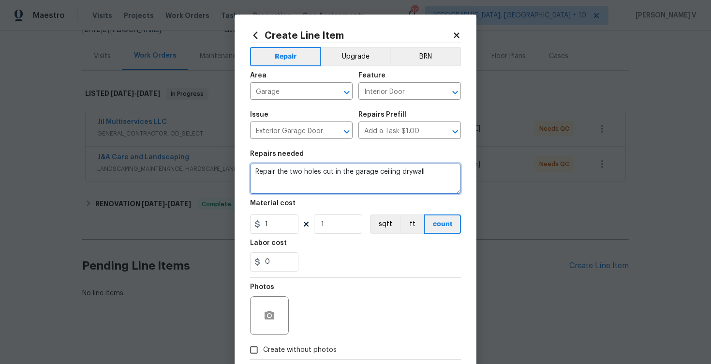
type textarea "Repair the two holes cut in the garage ceiling drywall"
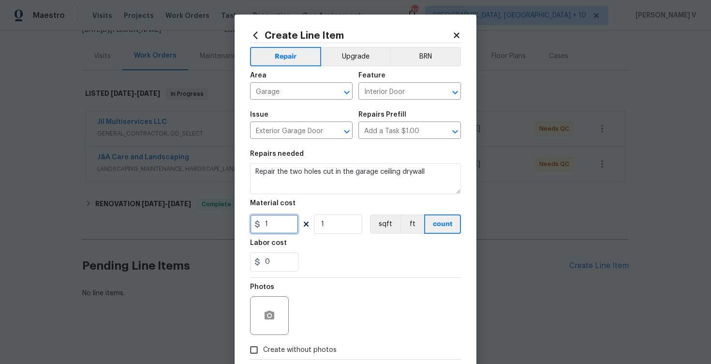
click at [271, 223] on input "1" at bounding box center [274, 223] width 48 height 19
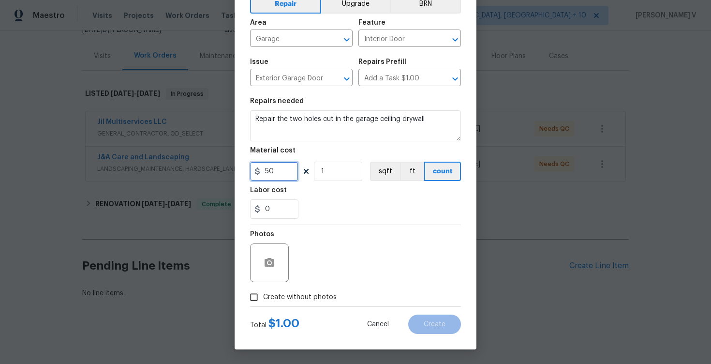
type input "50"
click at [268, 288] on label "Create without photos" at bounding box center [291, 297] width 92 height 18
click at [263, 288] on input "Create without photos" at bounding box center [254, 297] width 18 height 18
checkbox input "true"
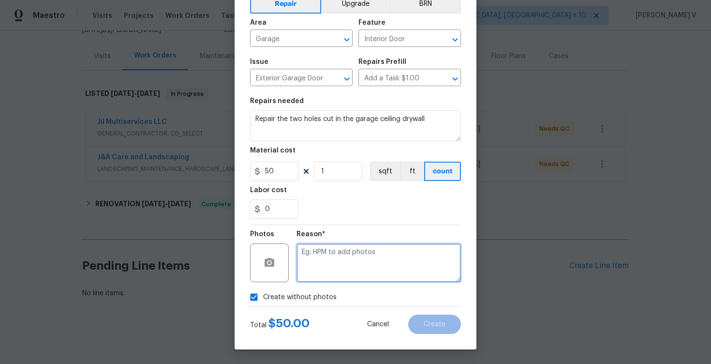
click at [365, 273] on textarea at bounding box center [379, 262] width 165 height 39
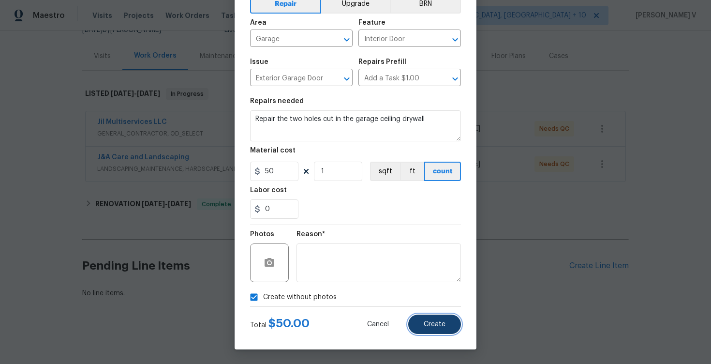
click at [450, 327] on button "Create" at bounding box center [434, 324] width 53 height 19
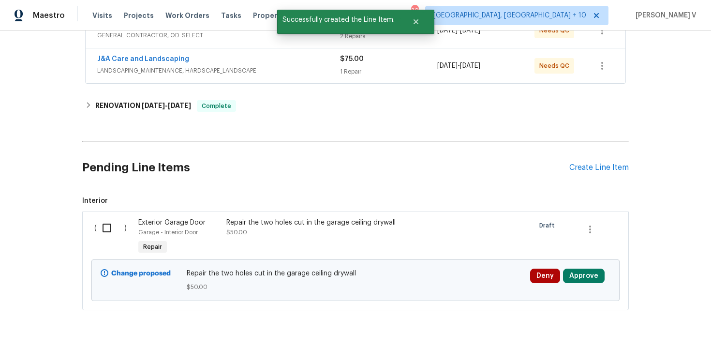
click at [102, 229] on input "checkbox" at bounding box center [111, 228] width 28 height 20
checkbox input "true"
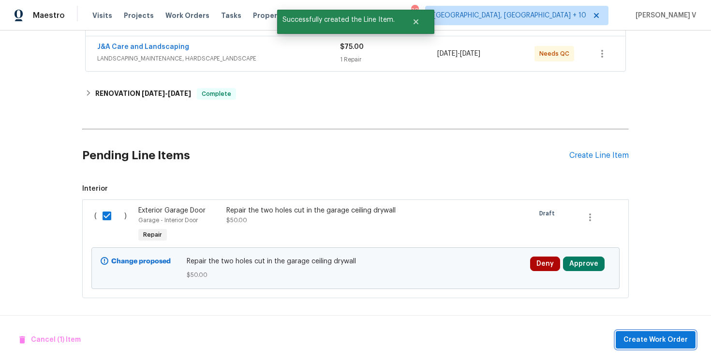
click at [654, 334] on span "Create Work Order" at bounding box center [656, 340] width 64 height 12
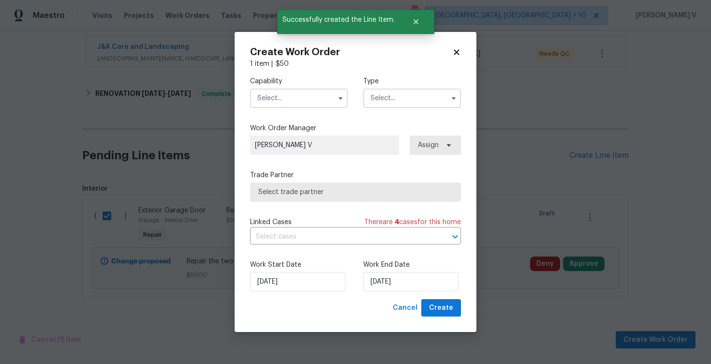
click at [296, 84] on label "Capability" at bounding box center [299, 81] width 98 height 10
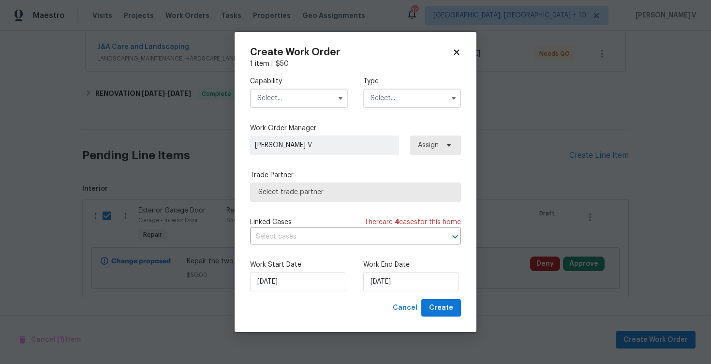
click at [289, 101] on input "text" at bounding box center [299, 98] width 98 height 19
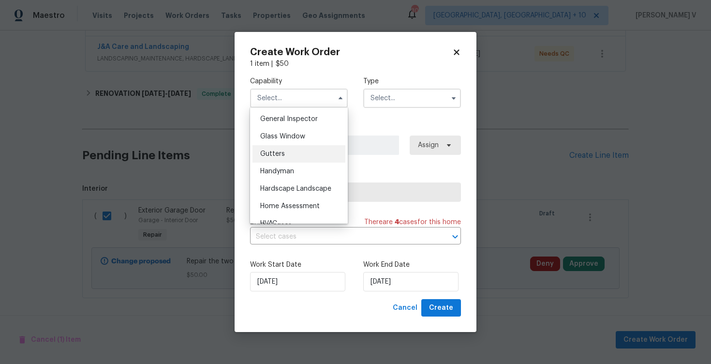
scroll to position [487, 0]
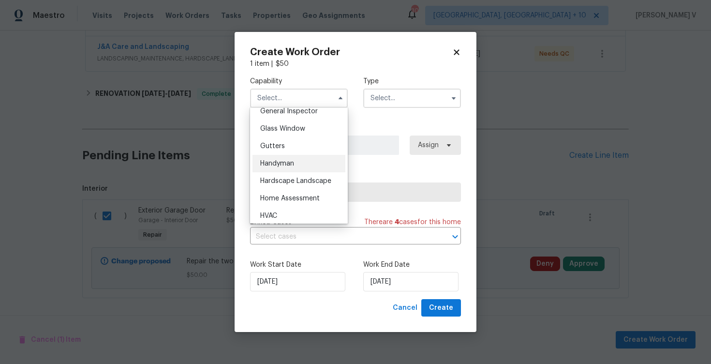
click at [291, 159] on div "Handyman" at bounding box center [299, 163] width 93 height 17
type input "Handyman"
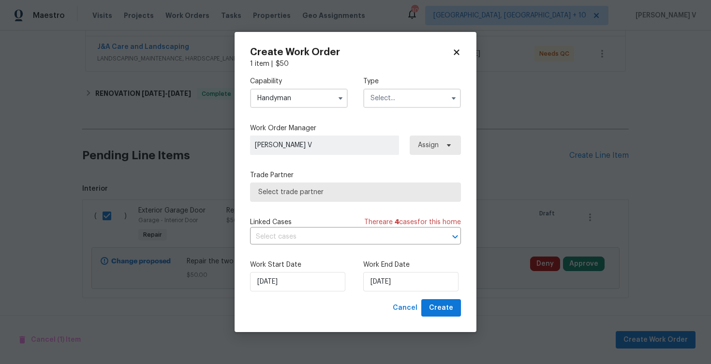
click at [429, 102] on input "text" at bounding box center [412, 98] width 98 height 19
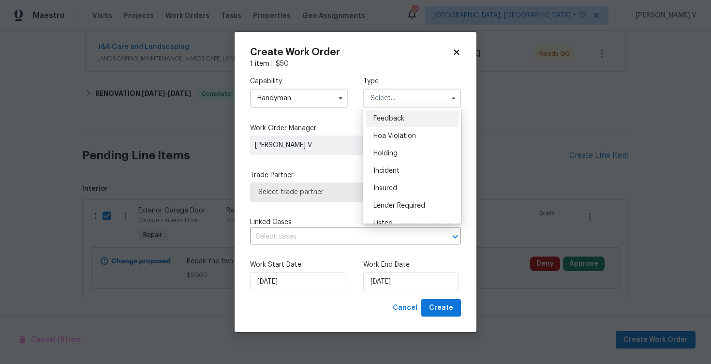
click at [405, 115] on div "Feedback" at bounding box center [412, 118] width 93 height 17
type input "Feedback"
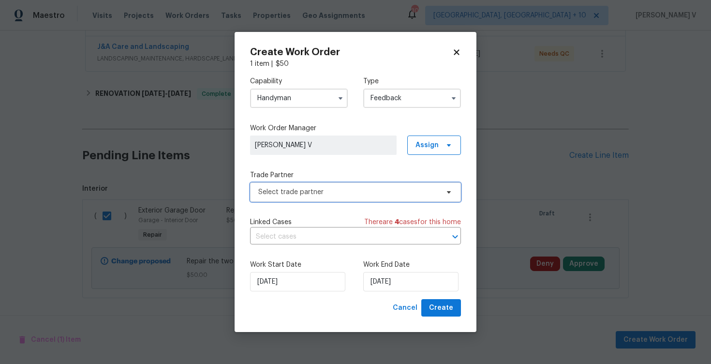
click at [304, 195] on span "Select trade partner" at bounding box center [348, 192] width 180 height 10
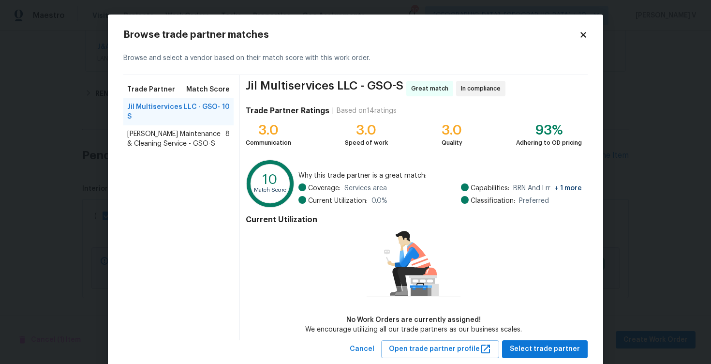
scroll to position [23, 0]
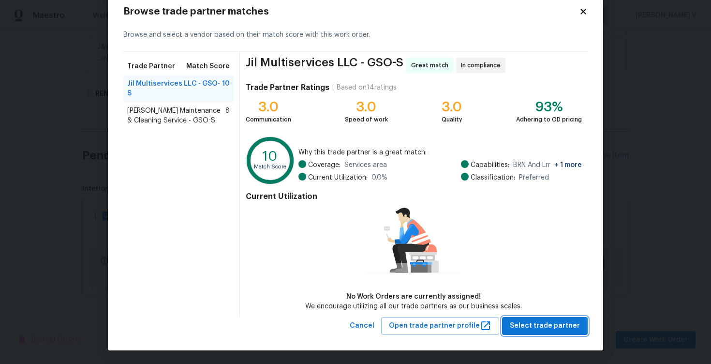
click at [538, 325] on span "Select trade partner" at bounding box center [545, 326] width 70 height 12
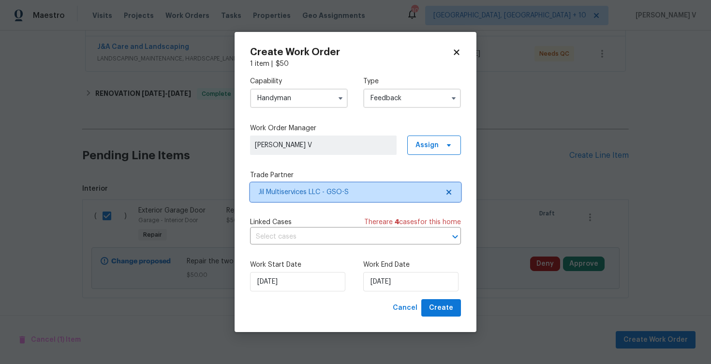
scroll to position [0, 0]
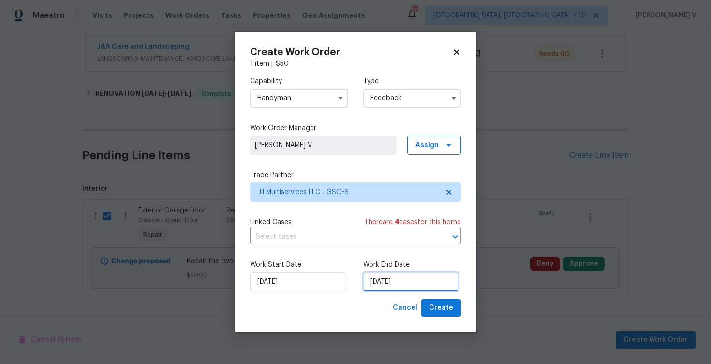
click at [375, 278] on input "25/08/2025" at bounding box center [410, 281] width 95 height 19
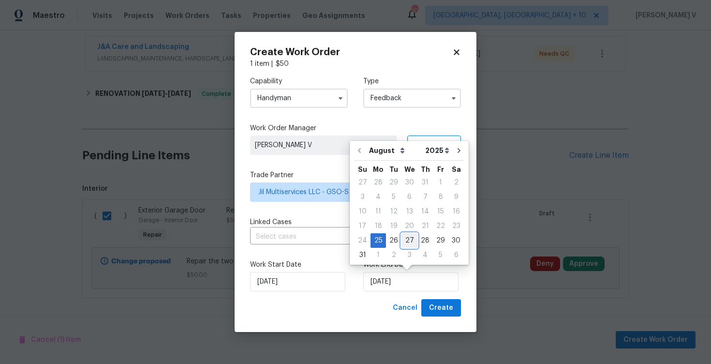
click at [407, 244] on div "27" at bounding box center [410, 241] width 16 height 14
type input "27/08/2025"
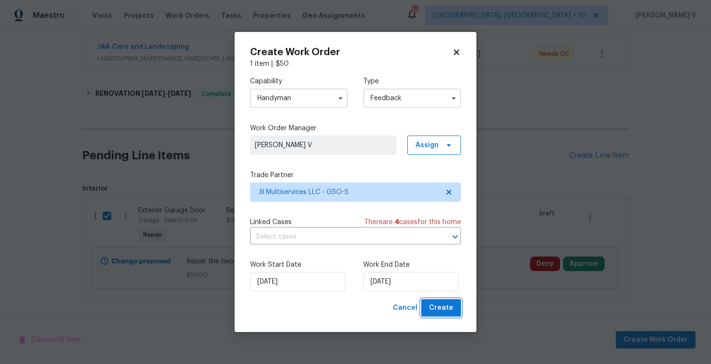
click at [436, 304] on span "Create" at bounding box center [441, 308] width 24 height 12
checkbox input "false"
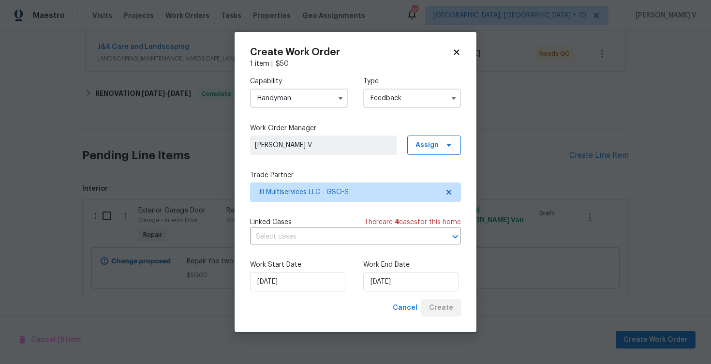
scroll to position [140, 0]
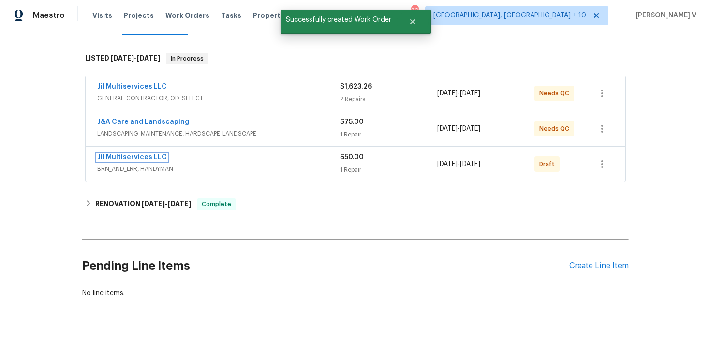
click at [140, 156] on link "Jil Multiservices LLC" at bounding box center [132, 157] width 70 height 7
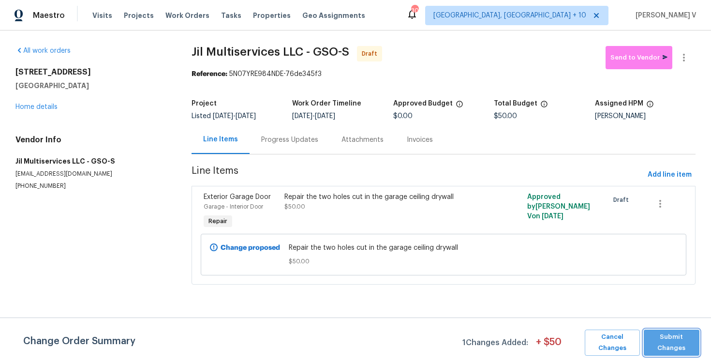
drag, startPoint x: 679, startPoint y: 336, endPoint x: 679, endPoint y: 327, distance: 8.7
click at [679, 336] on span "Submit Changes" at bounding box center [672, 342] width 46 height 22
click at [662, 178] on span "Add line item" at bounding box center [670, 175] width 44 height 12
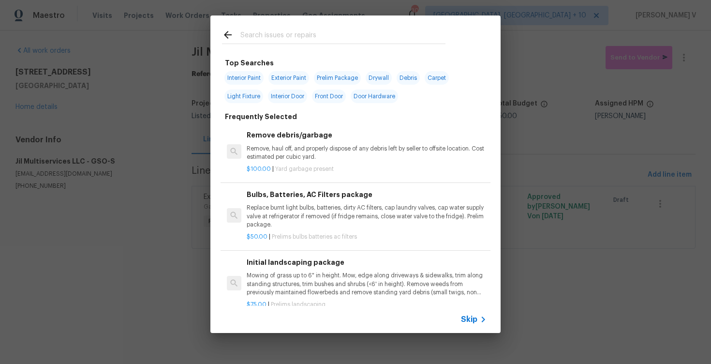
click at [458, 318] on div "Skip" at bounding box center [355, 319] width 290 height 27
click at [472, 317] on span "Skip" at bounding box center [469, 320] width 16 height 10
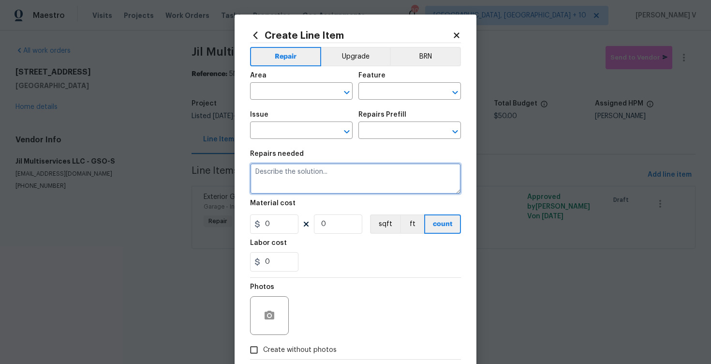
click at [336, 189] on textarea at bounding box center [355, 178] width 211 height 31
paste textarea "eplace the broken sewer clean out cap (install a flush cap)"
click at [255, 173] on textarea "eplace the broken sewer clean out cap (install a flush cap)" at bounding box center [355, 178] width 211 height 31
click at [255, 173] on textarea "Replace the broken sewer clean out cap (install a flush cap)" at bounding box center [355, 178] width 211 height 31
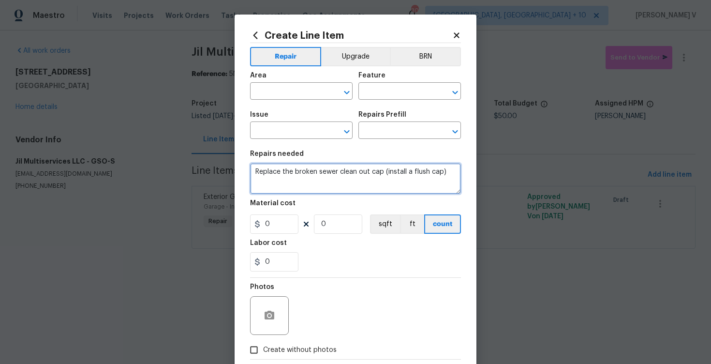
click at [255, 173] on textarea "Replace the broken sewer clean out cap (install a flush cap)" at bounding box center [355, 178] width 211 height 31
type textarea "Replace the broken sewer clean out cap (install a flush cap)"
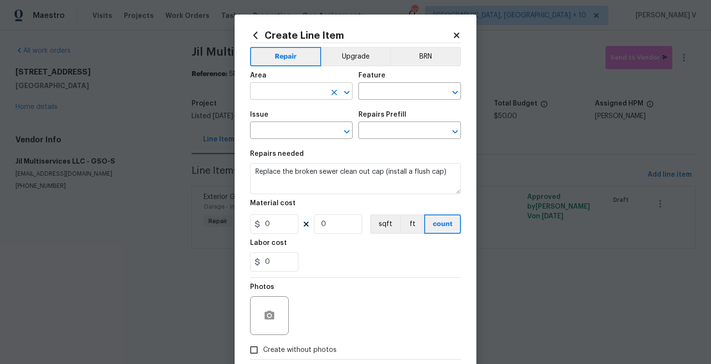
click at [272, 99] on input "text" at bounding box center [287, 92] width 75 height 15
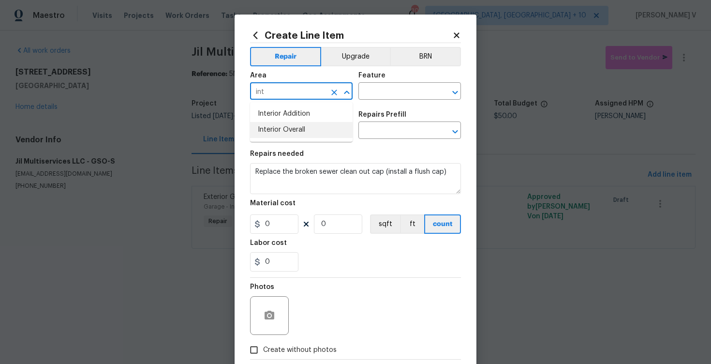
click at [291, 134] on li "Interior Overall" at bounding box center [301, 130] width 103 height 16
type input "Interior Overall"
click at [405, 97] on input "text" at bounding box center [396, 92] width 75 height 15
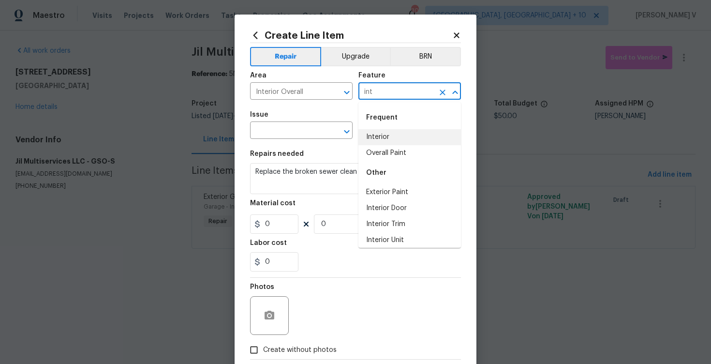
click at [407, 133] on li "Interior" at bounding box center [410, 137] width 103 height 16
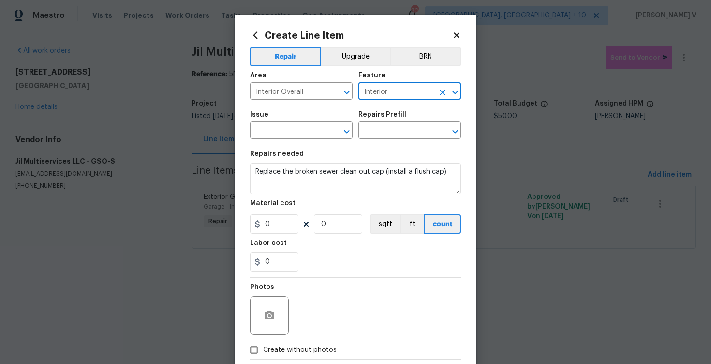
type input "Interior"
click at [273, 148] on section "Repairs needed Replace the broken sewer clean out cap (install a flush cap) Mat…" at bounding box center [355, 211] width 211 height 133
click at [293, 138] on input "text" at bounding box center [287, 131] width 75 height 15
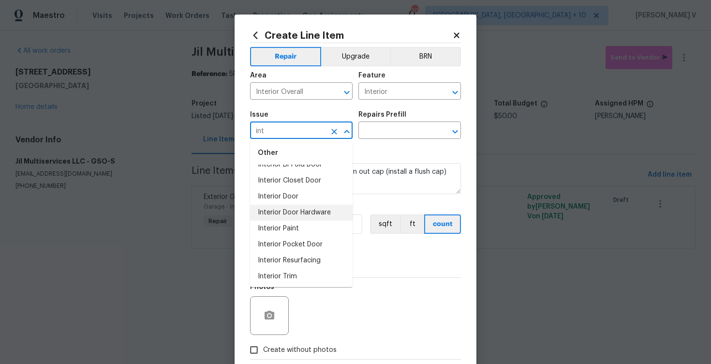
scroll to position [61, 0]
click at [300, 200] on li "Interior Door" at bounding box center [301, 195] width 103 height 16
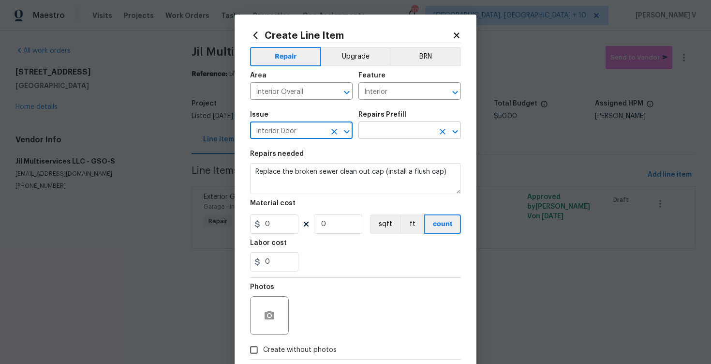
type input "Interior Door"
click at [412, 133] on input "text" at bounding box center [396, 131] width 75 height 15
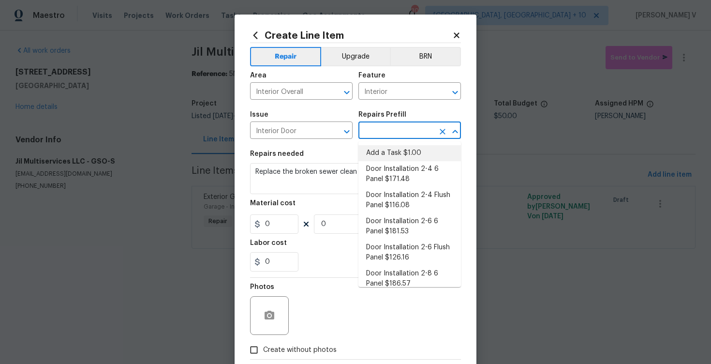
click at [394, 147] on li "Add a Task $1.00" at bounding box center [410, 153] width 103 height 16
type input "Interior Door"
type input "Add a Task $1.00"
type textarea "HPM to detail"
type input "1"
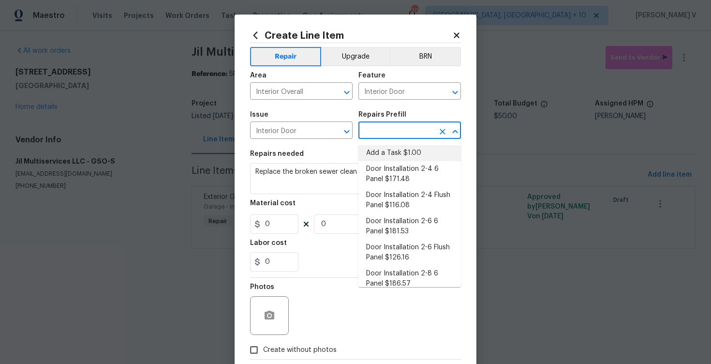
type input "1"
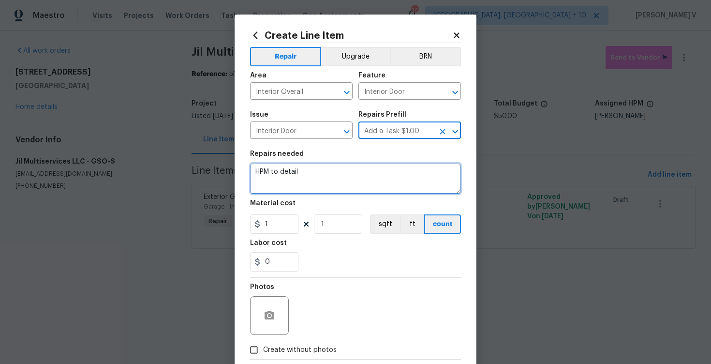
click at [349, 169] on textarea "HPM to detail" at bounding box center [355, 178] width 211 height 31
paste textarea "Replace the broken sewer clean out cap (install a flush cap)"
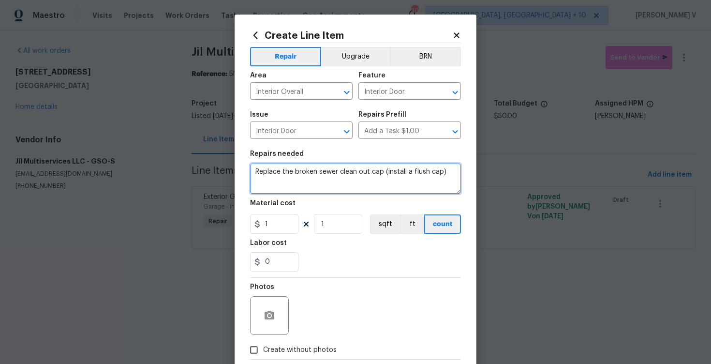
type textarea "Replace the broken sewer clean out cap (install a flush cap)"
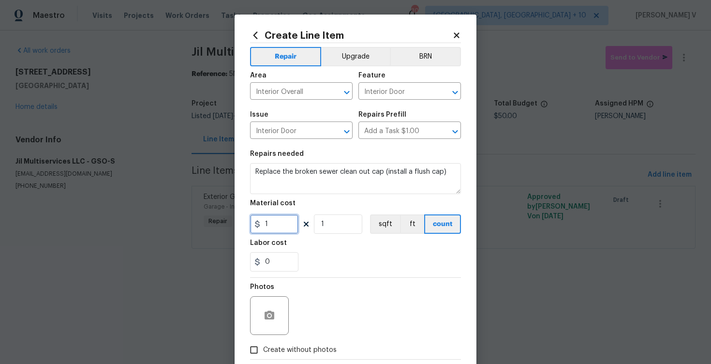
click at [289, 221] on input "1" at bounding box center [274, 223] width 48 height 19
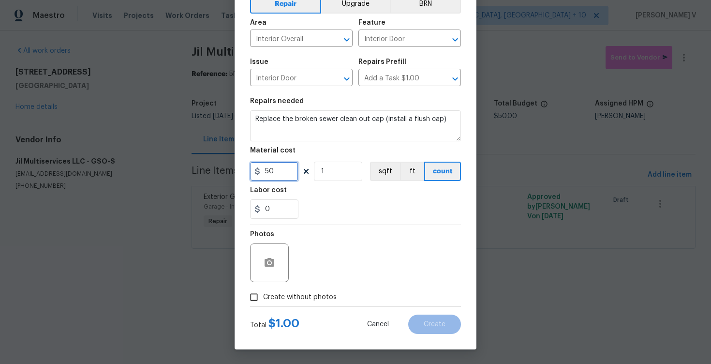
type input "50"
click at [248, 297] on input "Create without photos" at bounding box center [254, 297] width 18 height 18
checkbox input "true"
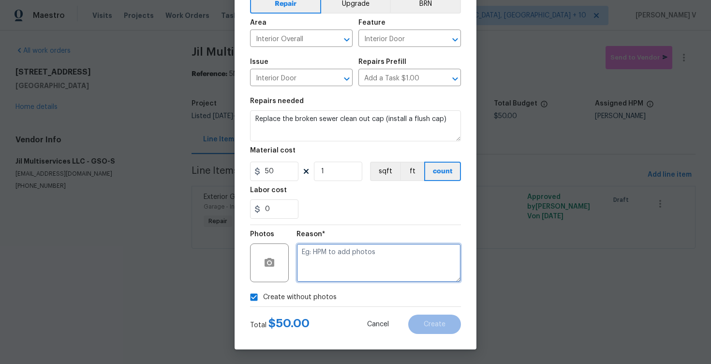
click at [357, 272] on textarea at bounding box center [379, 262] width 165 height 39
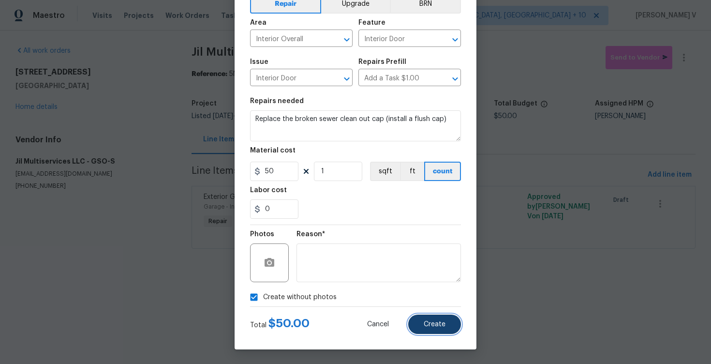
click at [431, 317] on button "Create" at bounding box center [434, 324] width 53 height 19
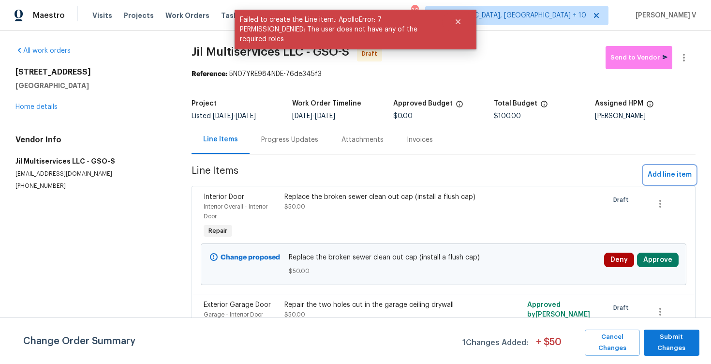
click at [679, 173] on span "Add line item" at bounding box center [670, 175] width 44 height 12
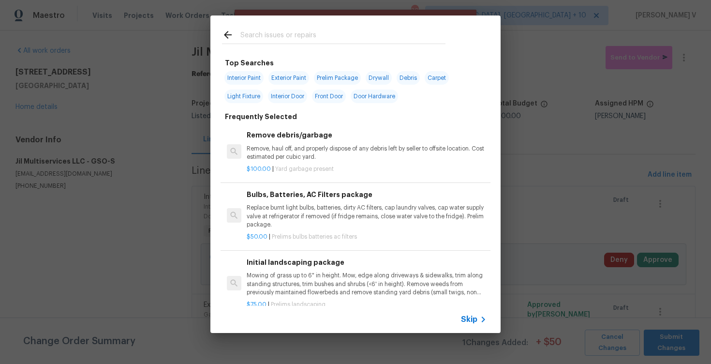
click at [467, 320] on span "Skip" at bounding box center [469, 320] width 16 height 10
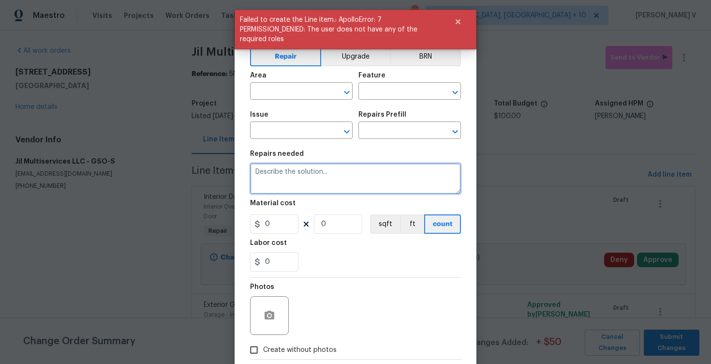
click at [280, 188] on textarea at bounding box center [355, 178] width 211 height 31
paste textarea "epair the closet light (bulb) in bedroom #2"
click at [280, 188] on textarea "Repair the closet light (bulb) in bedroom #2" at bounding box center [355, 178] width 211 height 31
click at [309, 181] on textarea "Repair the closet light (bulb) in bedroom #2" at bounding box center [355, 178] width 211 height 31
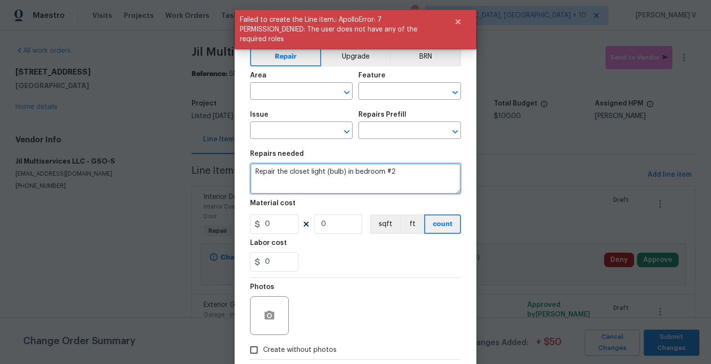
click at [309, 181] on textarea "Repair the closet light (bulb) in bedroom #2" at bounding box center [355, 178] width 211 height 31
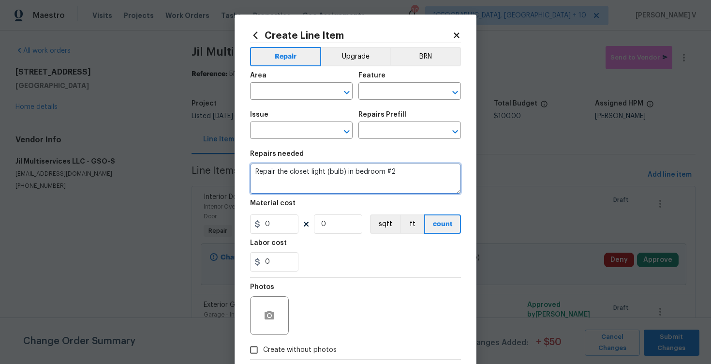
type textarea "Repair the closet light (bulb) in bedroom #2"
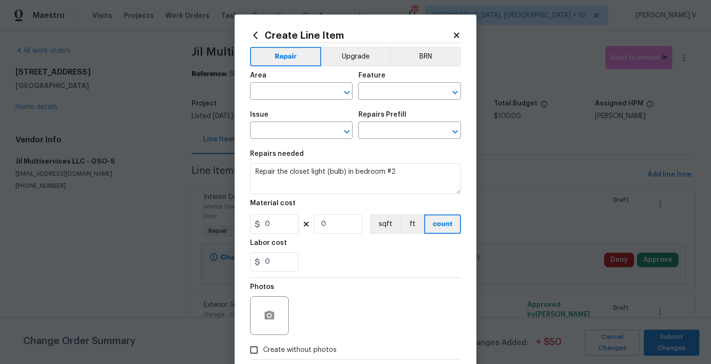
click at [316, 101] on span "Area ​" at bounding box center [301, 85] width 103 height 39
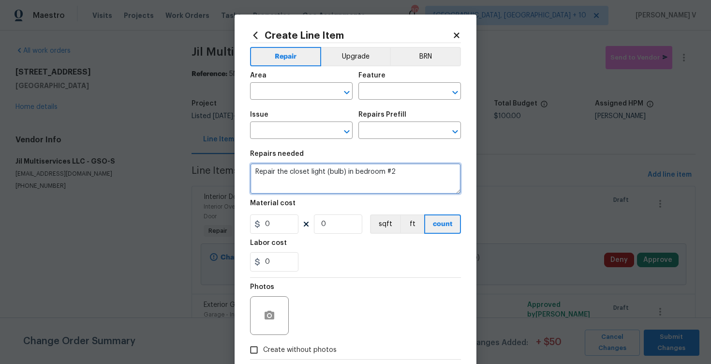
click at [315, 173] on textarea "Repair the closet light (bulb) in bedroom #2" at bounding box center [355, 178] width 211 height 31
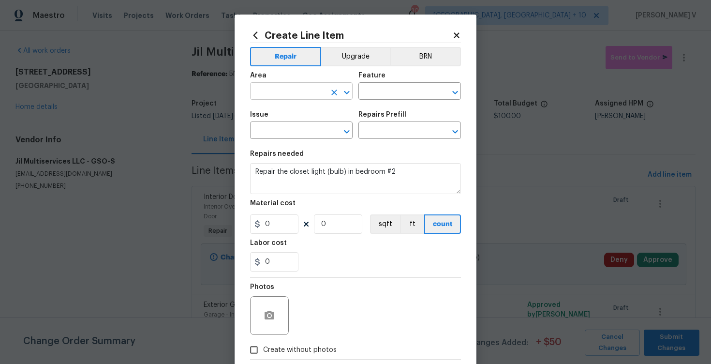
click at [283, 93] on input "text" at bounding box center [287, 92] width 75 height 15
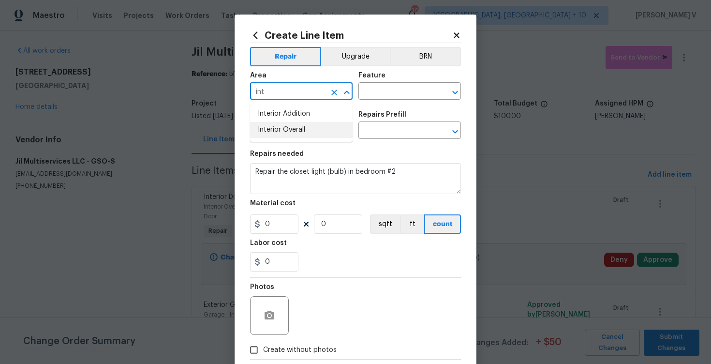
click at [298, 128] on li "Interior Overall" at bounding box center [301, 130] width 103 height 16
type input "Interior Overall"
click at [412, 96] on input "text" at bounding box center [396, 92] width 75 height 15
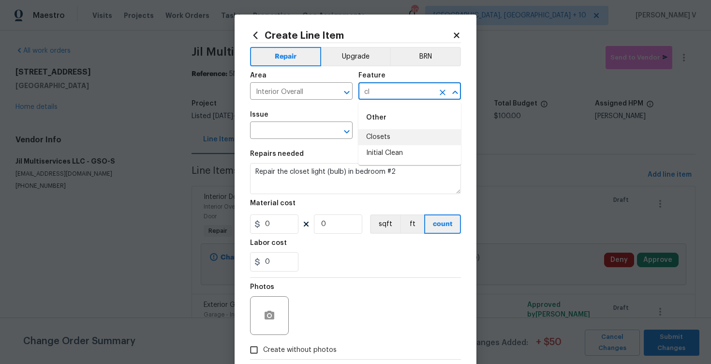
click at [402, 140] on li "Closets" at bounding box center [410, 137] width 103 height 16
type input "Closets"
click at [284, 119] on div "Issue" at bounding box center [301, 117] width 103 height 13
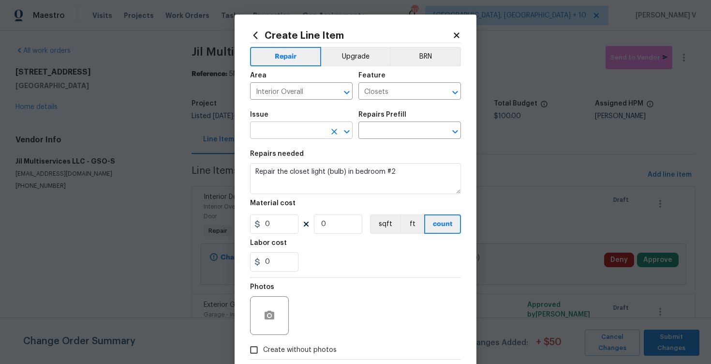
click at [279, 125] on input "text" at bounding box center [287, 131] width 75 height 15
click at [313, 133] on input "bed" at bounding box center [287, 131] width 75 height 15
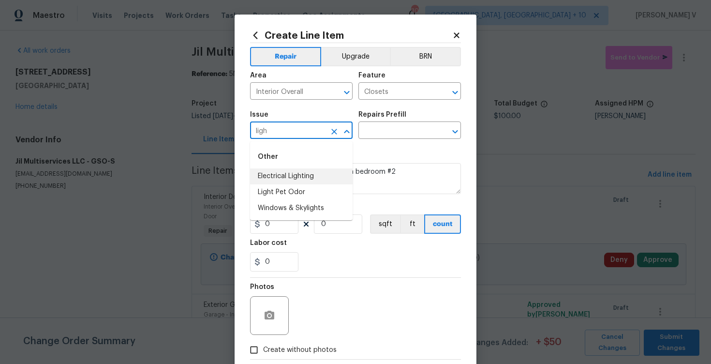
click at [314, 174] on li "Electrical Lighting" at bounding box center [301, 176] width 103 height 16
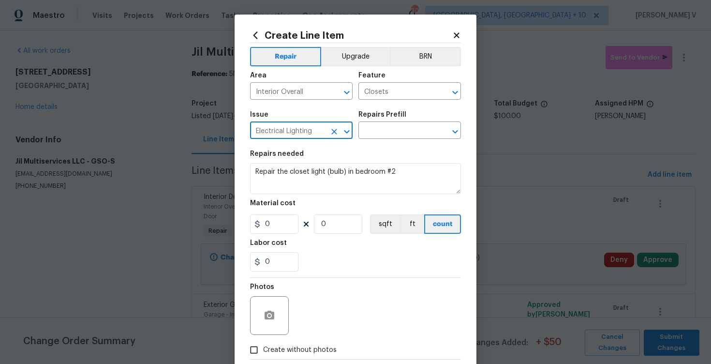
type input "Electrical Lighting"
click at [394, 145] on section "Repairs needed Repair the closet light (bulb) in bedroom #2 Material cost 0 0 s…" at bounding box center [355, 211] width 211 height 133
click at [409, 135] on input "text" at bounding box center [396, 131] width 75 height 15
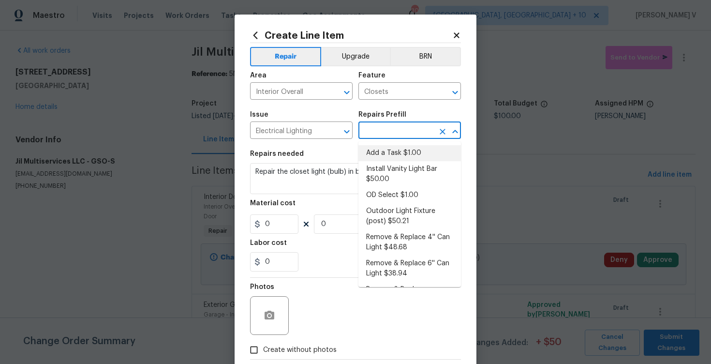
click at [389, 152] on li "Add a Task $1.00" at bounding box center [410, 153] width 103 height 16
type input "Add a Task $1.00"
type textarea "HPM to detail"
type input "1"
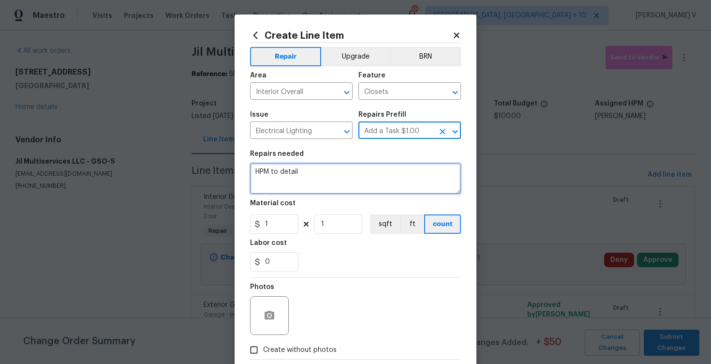
click at [342, 168] on textarea "HPM to detail" at bounding box center [355, 178] width 211 height 31
paste textarea "Repair the closet light (bulb) in bedroom #2"
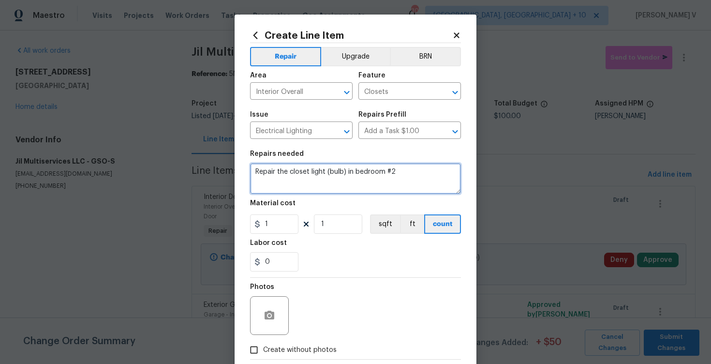
type textarea "Repair the closet light (bulb) in bedroom #2"
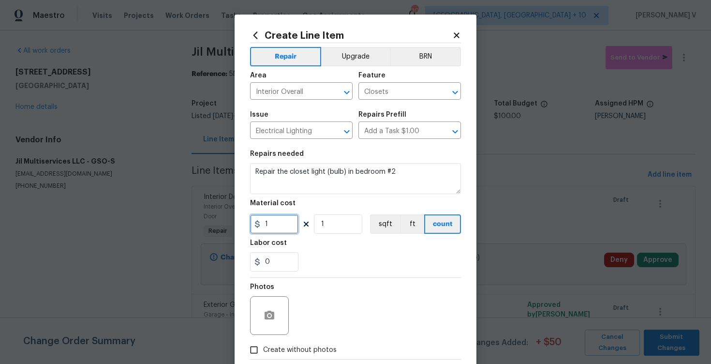
click at [281, 220] on input "1" at bounding box center [274, 223] width 48 height 19
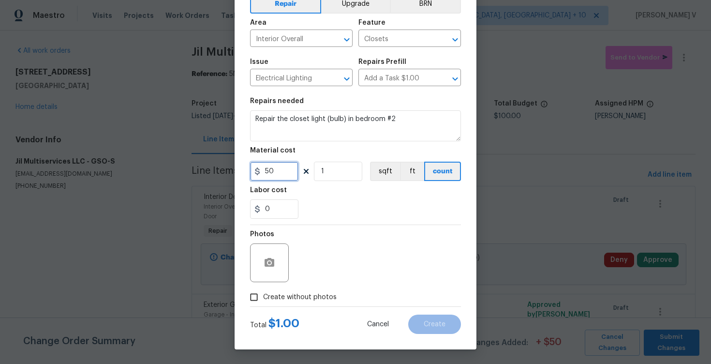
type input "50"
click at [259, 298] on input "Create without photos" at bounding box center [254, 297] width 18 height 18
checkbox input "true"
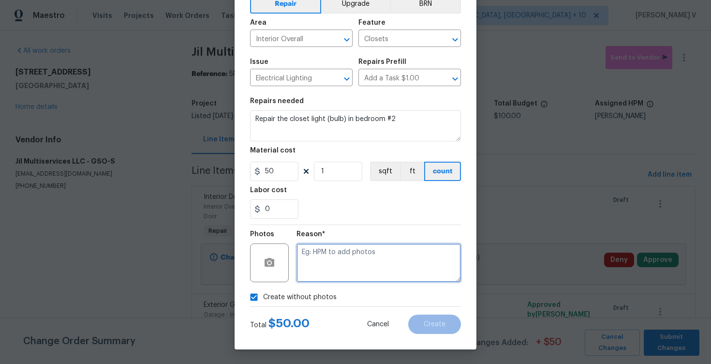
click at [341, 272] on textarea at bounding box center [379, 262] width 165 height 39
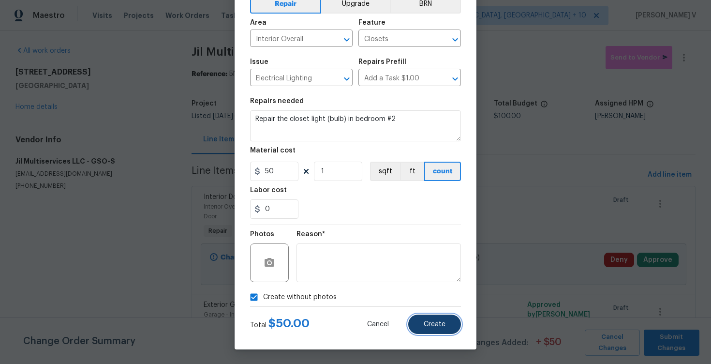
click at [439, 319] on button "Create" at bounding box center [434, 324] width 53 height 19
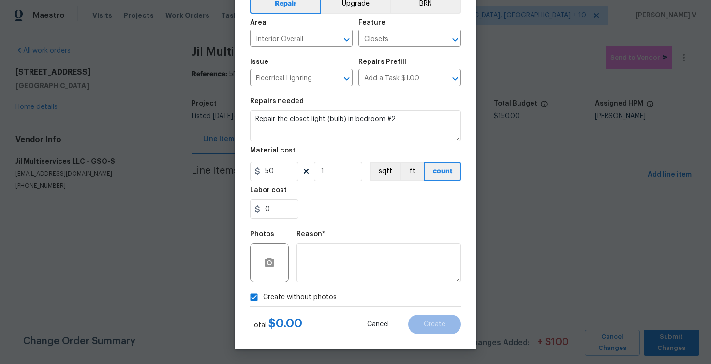
type input "0"
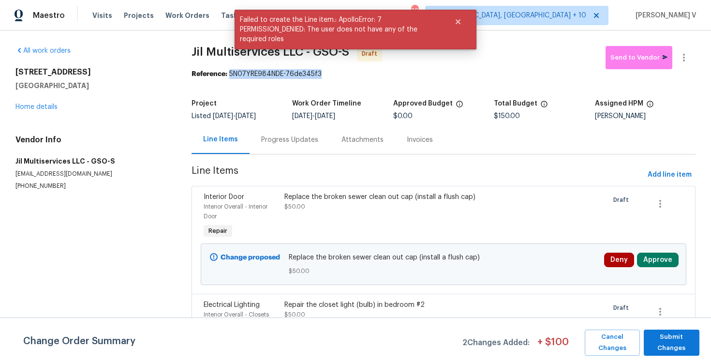
drag, startPoint x: 229, startPoint y: 75, endPoint x: 384, endPoint y: 74, distance: 155.3
click at [385, 75] on div "Reference: 5N07YRE984NDE-76de345f3" at bounding box center [444, 74] width 504 height 10
copy div "5N07YRE984NDE-76de345f3"
click at [284, 148] on div "Progress Updates" at bounding box center [290, 139] width 80 height 29
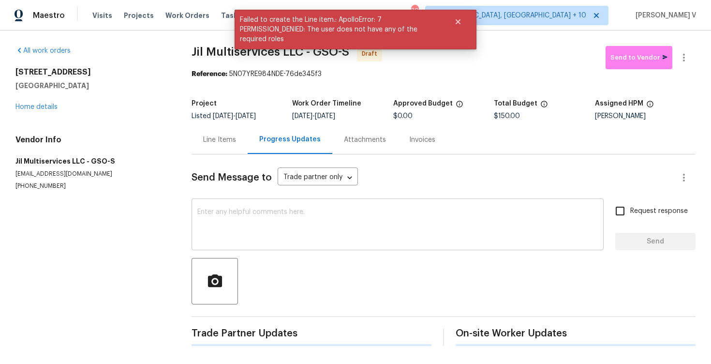
click at [283, 218] on textarea at bounding box center [397, 226] width 401 height 34
paste textarea "Hi, this is Divya with Opendoor. I’m confirming you received the WO for the pro…"
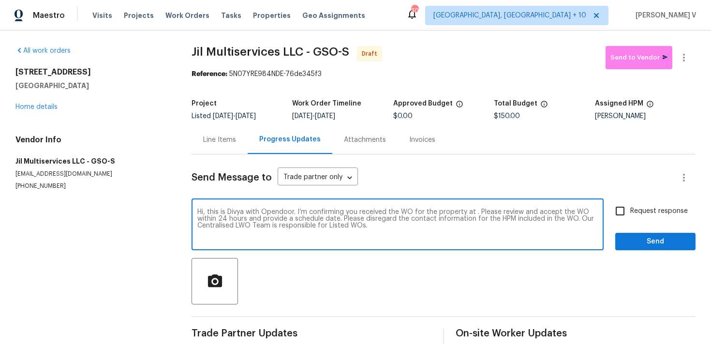
click at [474, 215] on textarea "Hi, this is Divya with Opendoor. I’m confirming you received the WO for the pro…" at bounding box center [397, 226] width 401 height 34
paste textarea "12 Silverbrook Ct, Mc Leansville, NC 27301"
type textarea "Hi, this is Divya with Opendoor. I’m confirming you received the WO for the pro…"
click at [629, 213] on input "Request response" at bounding box center [620, 211] width 20 height 20
checkbox input "true"
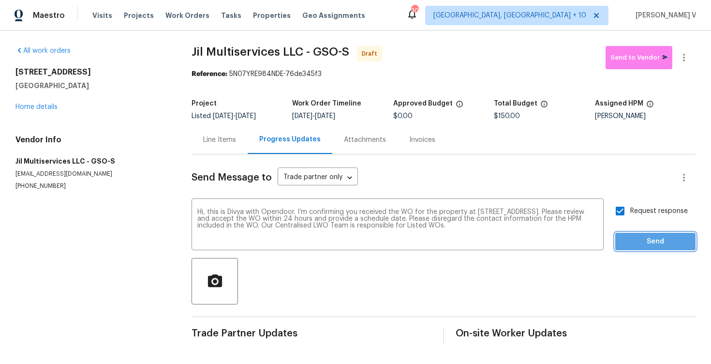
click at [645, 240] on span "Send" at bounding box center [655, 242] width 65 height 12
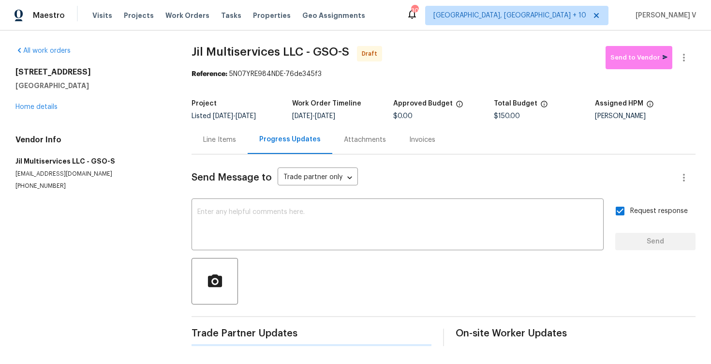
click at [696, 62] on div "All work orders 12 Silverbrook Ct Mc Leansville, NC 27301 Home details Vendor I…" at bounding box center [355, 195] width 711 height 331
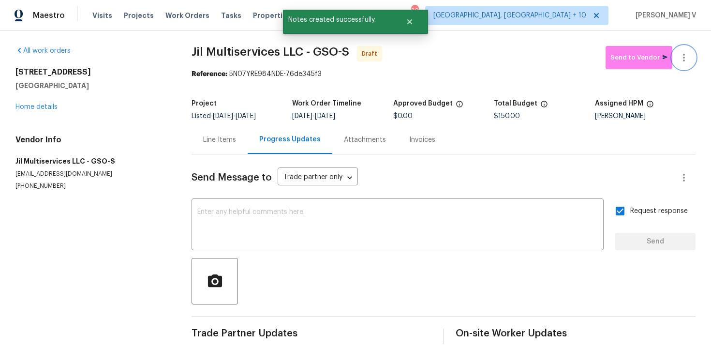
click at [684, 60] on icon "button" at bounding box center [684, 58] width 2 height 8
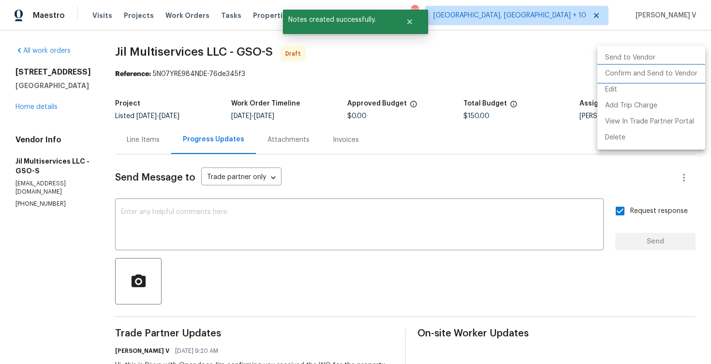
click at [647, 67] on li "Confirm and Send to Vendor" at bounding box center [652, 74] width 108 height 16
click at [202, 70] on div at bounding box center [355, 182] width 711 height 364
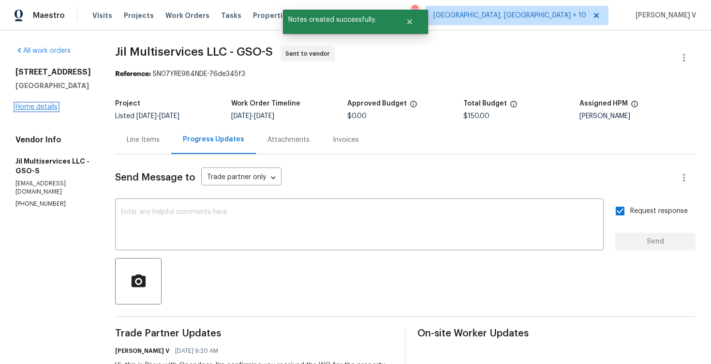
click at [38, 109] on link "Home details" at bounding box center [36, 107] width 42 height 7
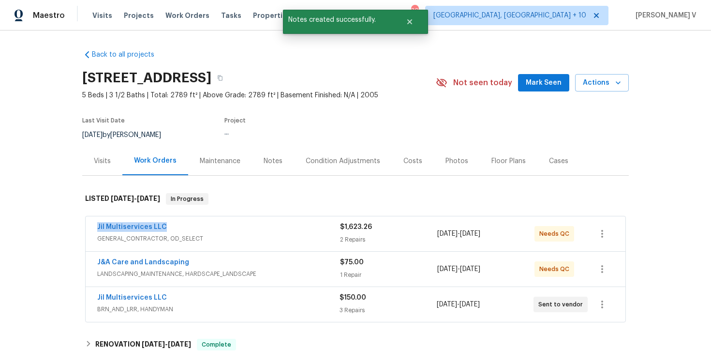
drag, startPoint x: 90, startPoint y: 228, endPoint x: 230, endPoint y: 228, distance: 140.8
click at [230, 228] on div "Jil Multiservices LLC GENERAL_CONTRACTOR, OD_SELECT $1,623.26 2 Repairs 8/14/20…" at bounding box center [356, 233] width 540 height 35
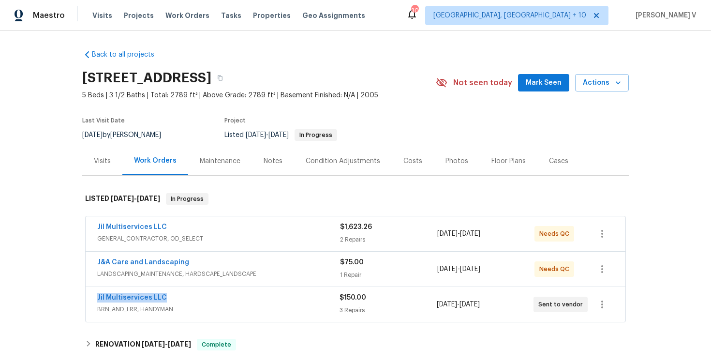
drag, startPoint x: 80, startPoint y: 299, endPoint x: 245, endPoint y: 299, distance: 165.0
click at [245, 299] on div "Back to all projects 12 Silverbrook Ct, Mc Leansville, NC 27301 5 Beds | 3 1/2 …" at bounding box center [355, 196] width 711 height 333
copy link "Jil Multiservices LLC"
click at [129, 297] on link "Jil Multiservices LLC" at bounding box center [132, 297] width 70 height 7
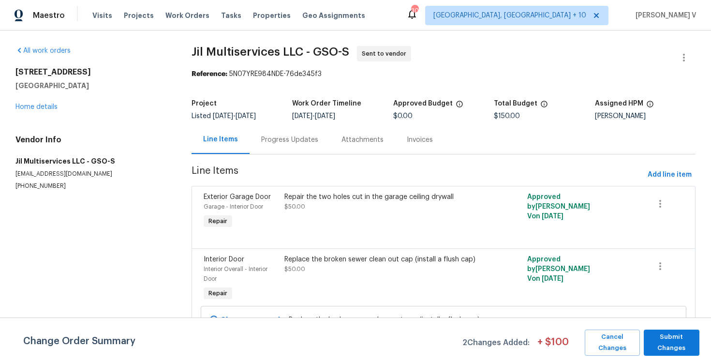
click at [700, 349] on div "Change Order Summary 2 Changes Added: + $ 100 Cancel Changes Submit Changes" at bounding box center [355, 343] width 711 height 26
click at [688, 342] on span "Submit Changes" at bounding box center [672, 342] width 46 height 22
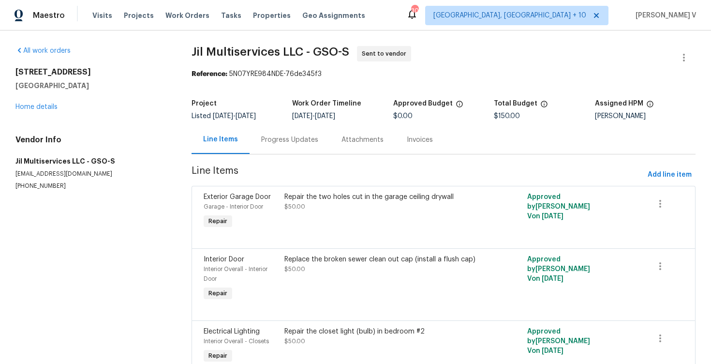
scroll to position [47, 0]
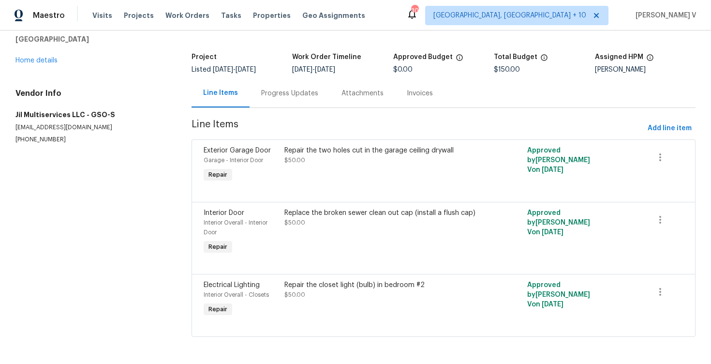
click at [284, 90] on div "Progress Updates" at bounding box center [289, 94] width 57 height 10
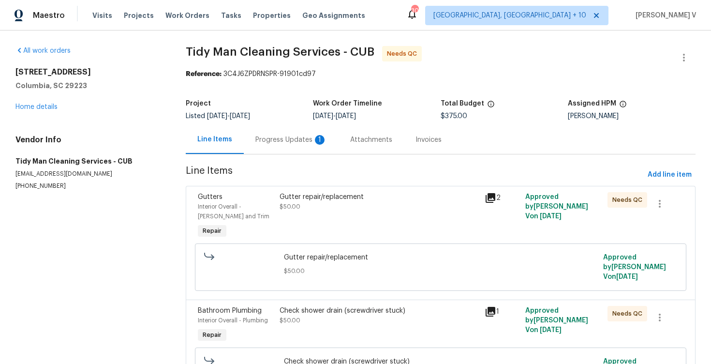
click at [323, 138] on div "Progress Updates 1" at bounding box center [291, 140] width 72 height 10
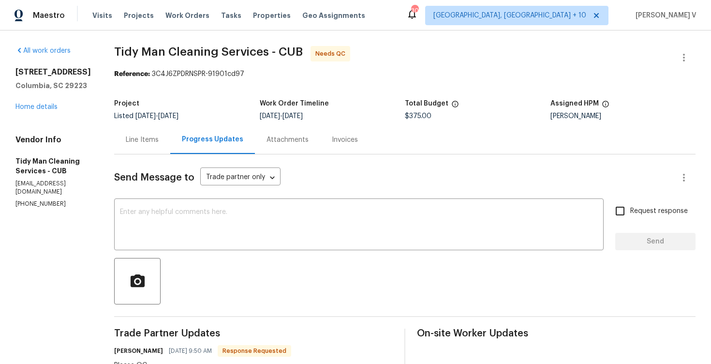
click at [123, 130] on div "Line Items" at bounding box center [142, 139] width 56 height 29
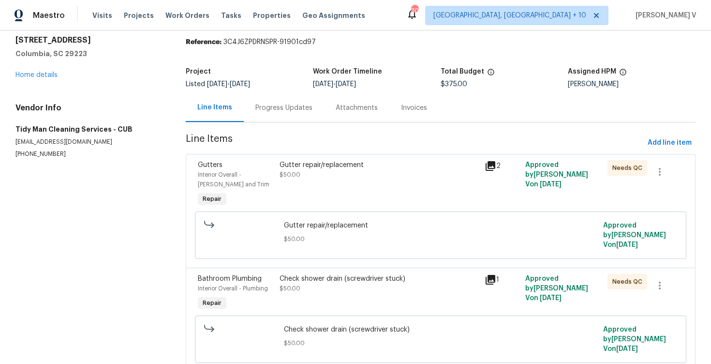
scroll to position [39, 0]
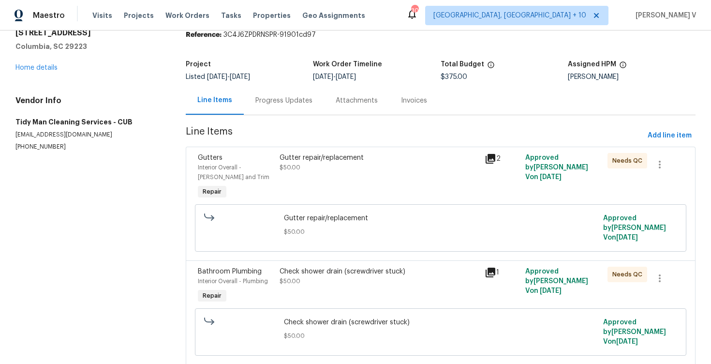
click at [293, 102] on div "Progress Updates" at bounding box center [283, 101] width 57 height 10
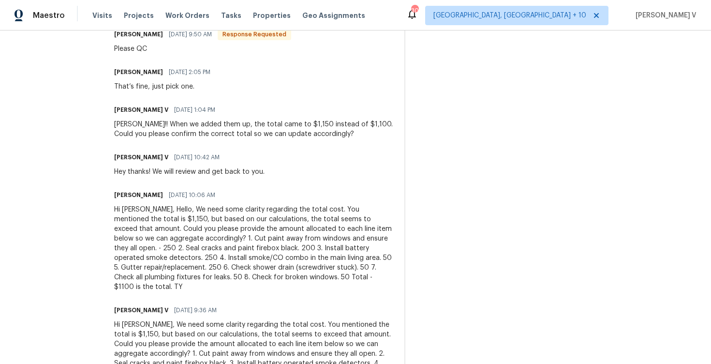
scroll to position [323, 0]
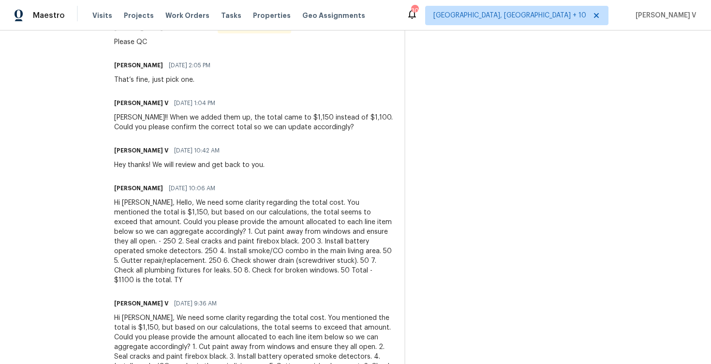
click at [216, 231] on div "Hi [PERSON_NAME], Hello, We need some clarity regarding the total cost. You men…" at bounding box center [253, 241] width 279 height 87
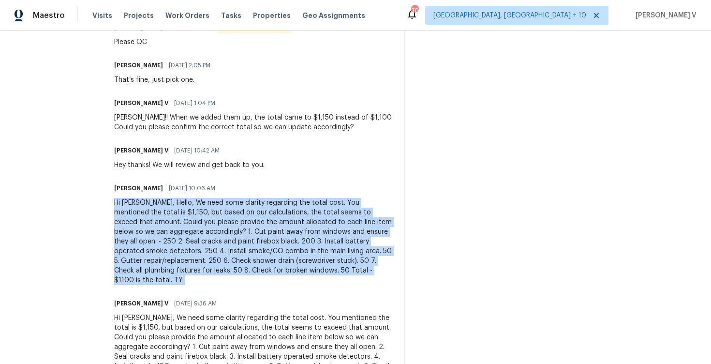
click at [216, 231] on div "Hi [PERSON_NAME], Hello, We need some clarity regarding the total cost. You men…" at bounding box center [253, 241] width 279 height 87
copy div "Hi [PERSON_NAME], Hello, We need some clarity regarding the total cost. You men…"
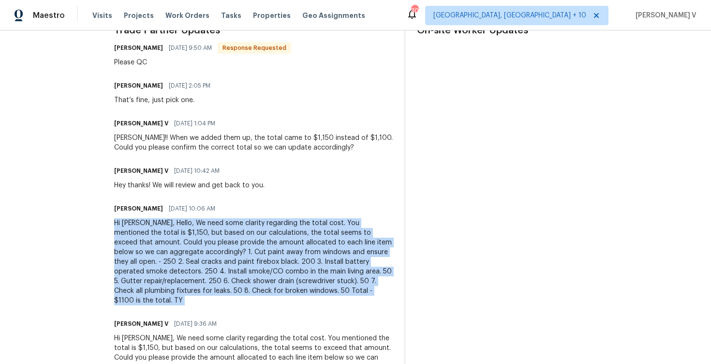
scroll to position [0, 0]
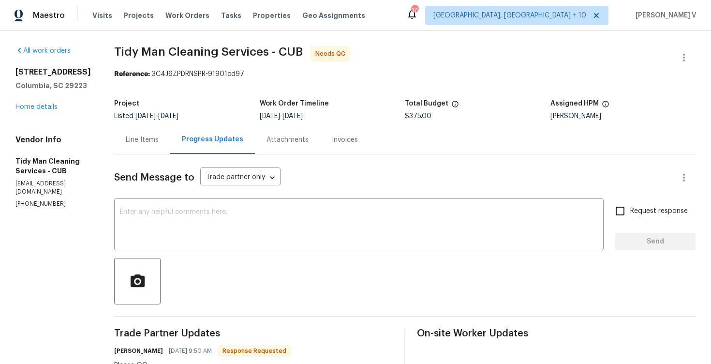
click at [138, 147] on div "Line Items" at bounding box center [142, 139] width 56 height 29
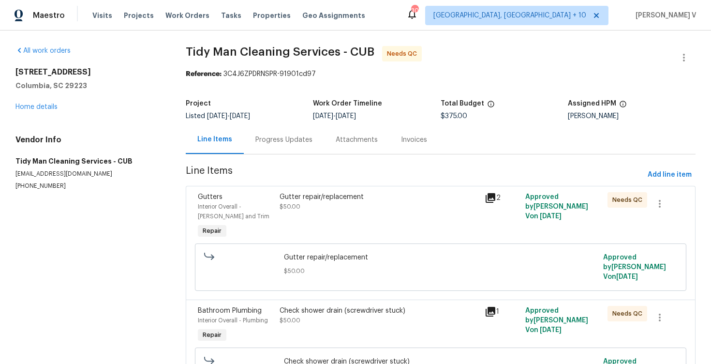
click at [291, 211] on div "Gutter repair/replacement $50.00" at bounding box center [379, 201] width 199 height 19
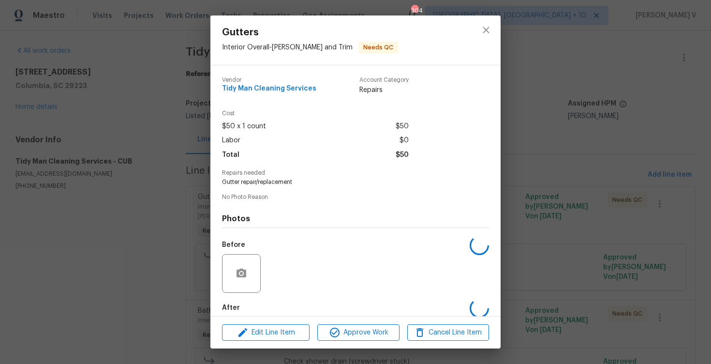
scroll to position [49, 0]
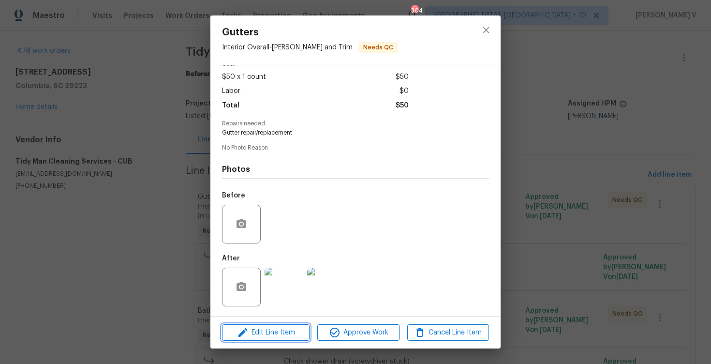
click at [260, 328] on span "Edit Line Item" at bounding box center [266, 333] width 82 height 12
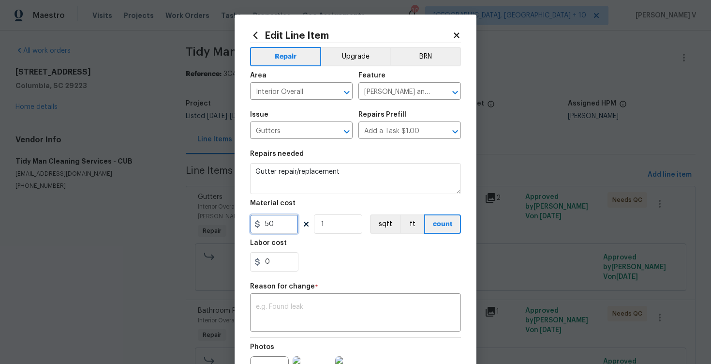
click at [265, 223] on input "50" at bounding box center [274, 223] width 48 height 19
type input "250"
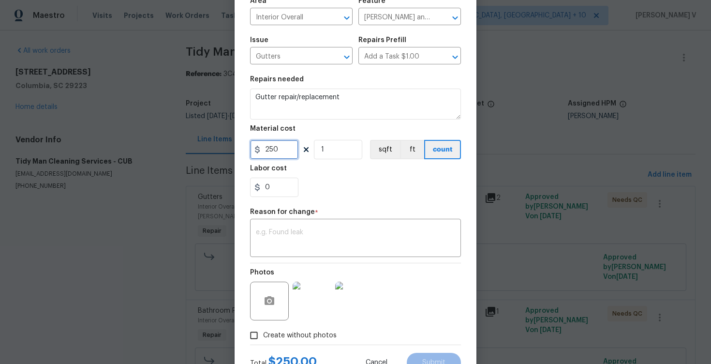
scroll to position [113, 0]
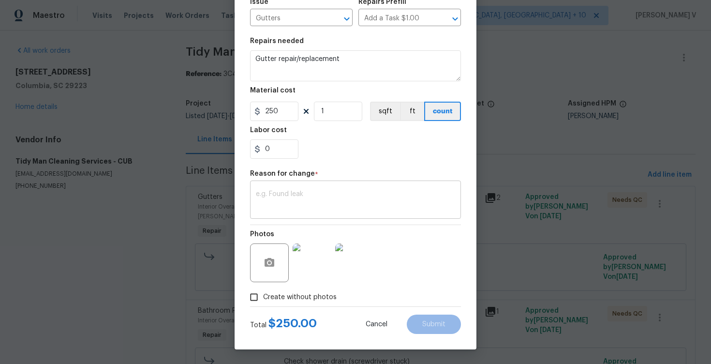
click at [318, 192] on textarea at bounding box center [355, 201] width 199 height 20
paste textarea "(DV) Updated cost per BR team approval."
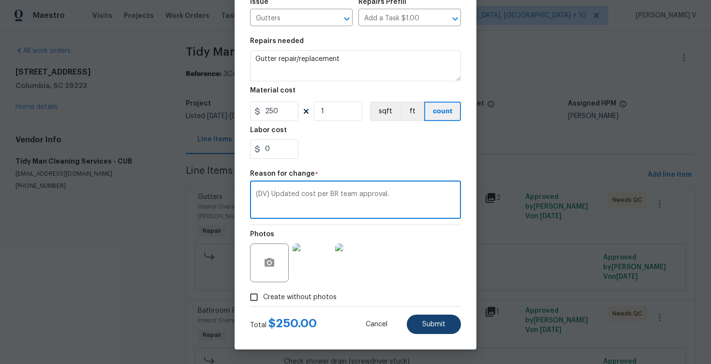
type textarea "(DV) Updated cost per BR team approval."
click at [425, 317] on button "Submit" at bounding box center [434, 324] width 54 height 19
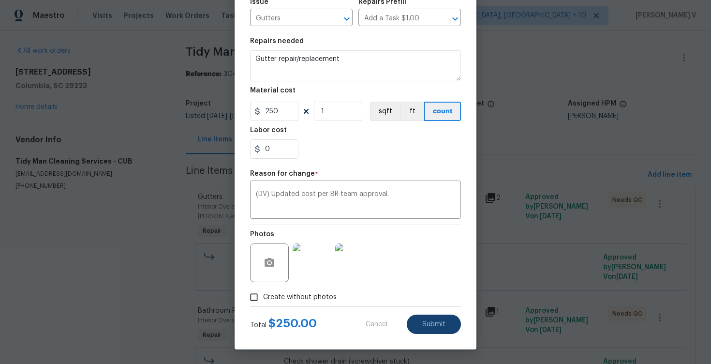
type input "50"
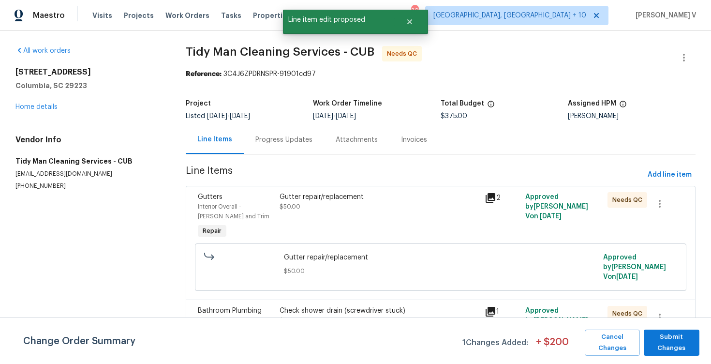
scroll to position [0, 0]
click at [666, 340] on span "Submit Changes" at bounding box center [672, 342] width 46 height 22
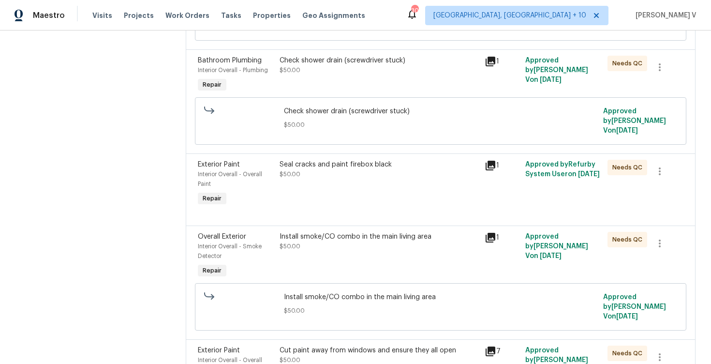
scroll to position [263, 0]
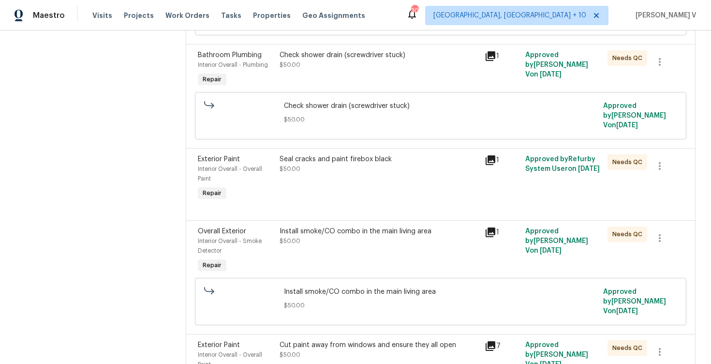
click at [333, 208] on div at bounding box center [441, 209] width 486 height 12
click at [346, 196] on div "Seal cracks and paint firebox black $50.00" at bounding box center [379, 178] width 205 height 54
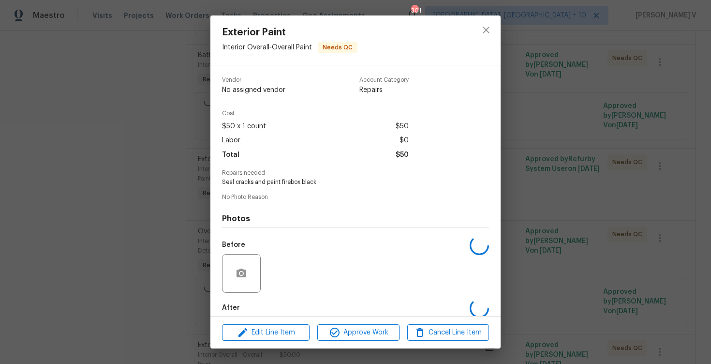
scroll to position [49, 0]
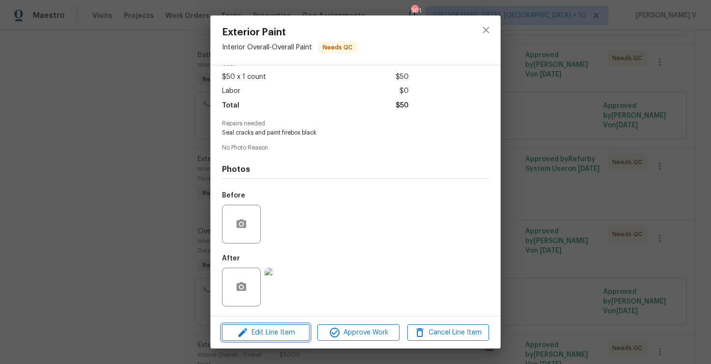
click at [279, 327] on span "Edit Line Item" at bounding box center [266, 333] width 82 height 12
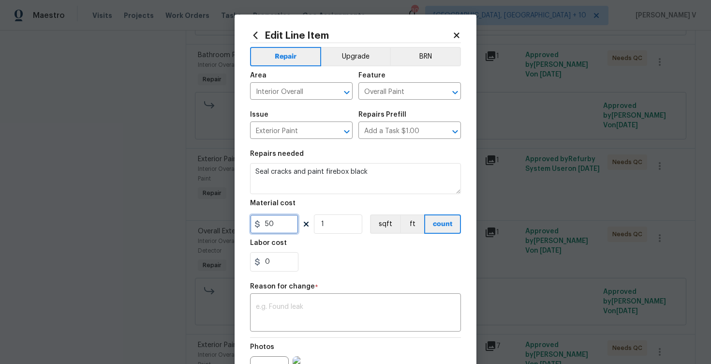
click at [268, 228] on input "50" at bounding box center [274, 223] width 48 height 19
type input "200"
click at [305, 305] on textarea at bounding box center [355, 313] width 199 height 20
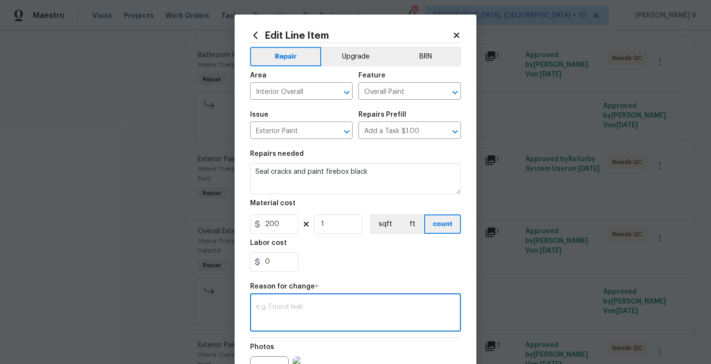
paste textarea "(DV) Updated cost per BR team approval."
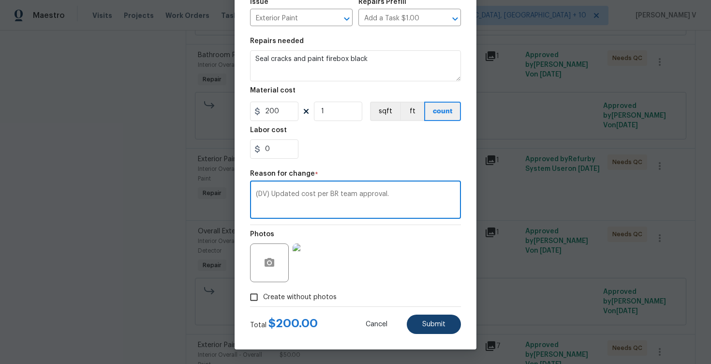
type textarea "(DV) Updated cost per BR team approval."
click at [436, 322] on span "Submit" at bounding box center [433, 324] width 23 height 7
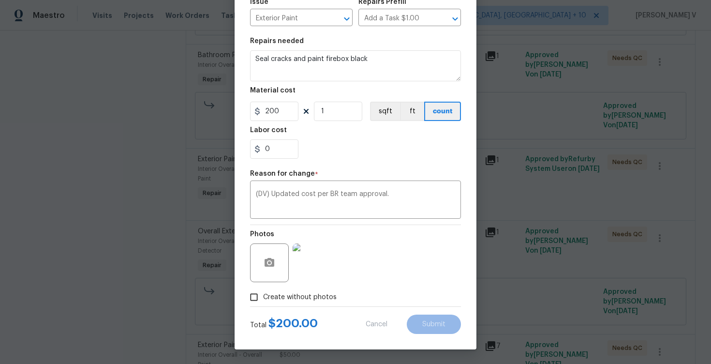
type input "50"
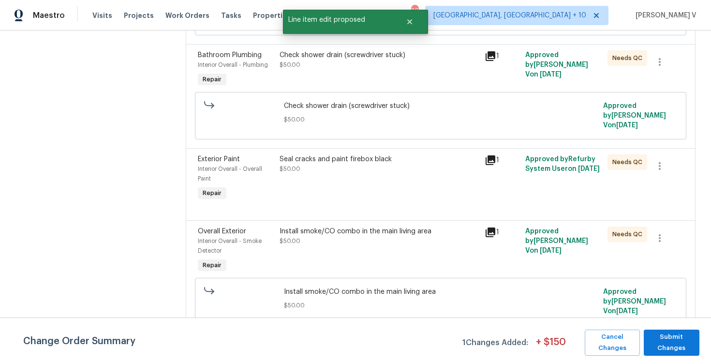
scroll to position [0, 0]
click at [680, 345] on span "Submit Changes" at bounding box center [672, 342] width 46 height 22
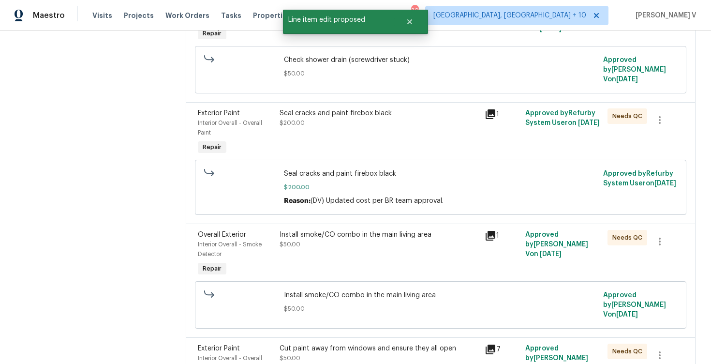
scroll to position [324, 0]
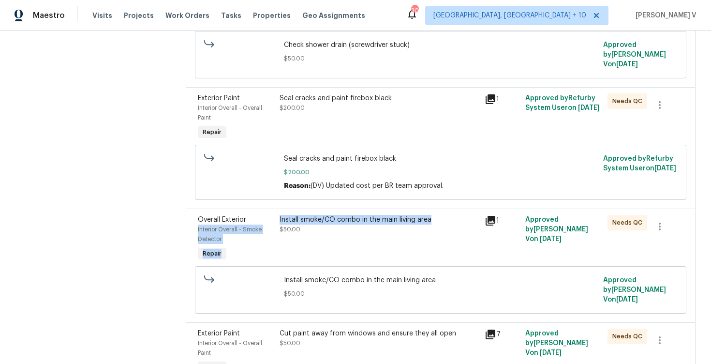
drag, startPoint x: 277, startPoint y: 222, endPoint x: 449, endPoint y: 221, distance: 171.8
click at [450, 221] on div "Overall Exterior Interior Overall - Smoke Detector Repair Install smoke/CO comb…" at bounding box center [441, 239] width 492 height 54
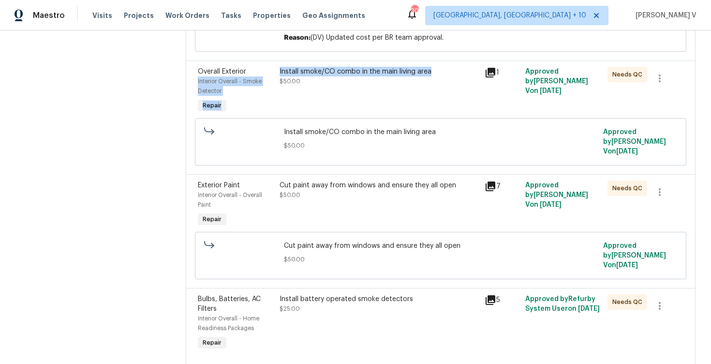
scroll to position [519, 0]
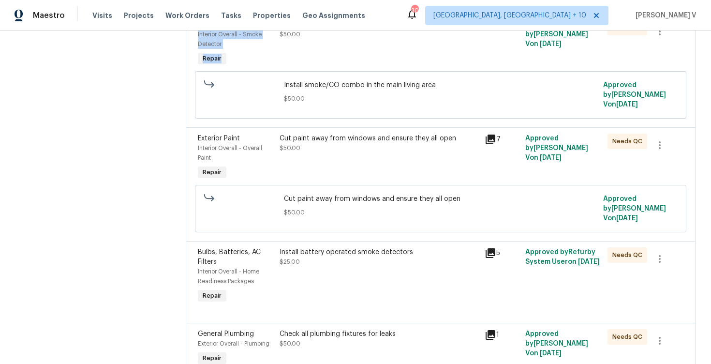
click at [320, 161] on div "Cut paint away from windows and ensure they all open $50.00" at bounding box center [379, 158] width 205 height 54
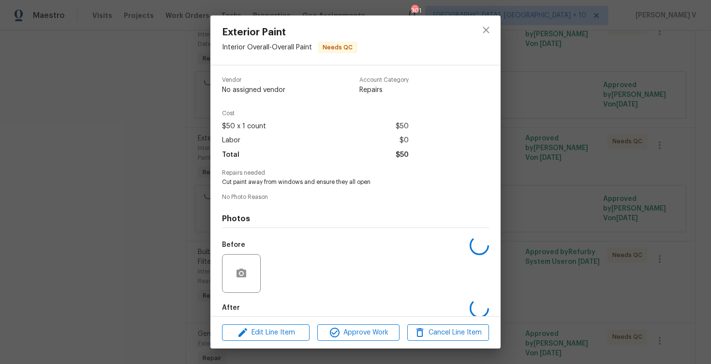
scroll to position [49, 0]
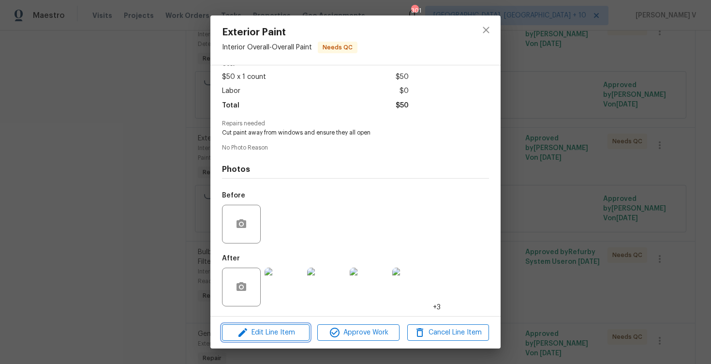
click at [251, 338] on span "Edit Line Item" at bounding box center [266, 333] width 82 height 12
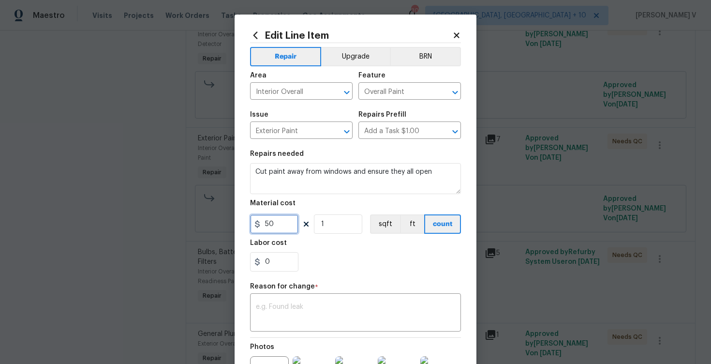
click at [266, 224] on input "50" at bounding box center [274, 223] width 48 height 19
type input "250"
click at [286, 316] on textarea at bounding box center [355, 313] width 199 height 20
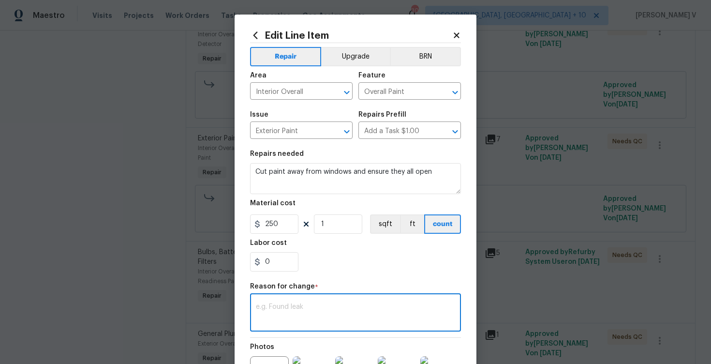
paste textarea "(DV) Updated cost per BR team approval."
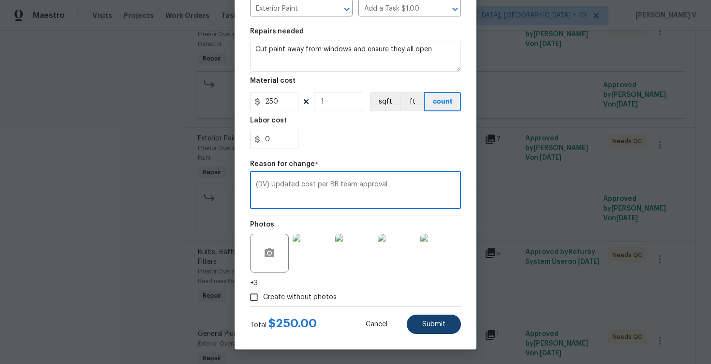
type textarea "(DV) Updated cost per BR team approval."
click at [440, 323] on span "Submit" at bounding box center [433, 324] width 23 height 7
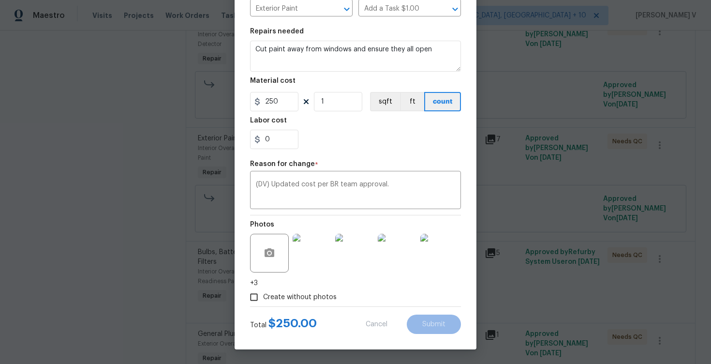
type input "50"
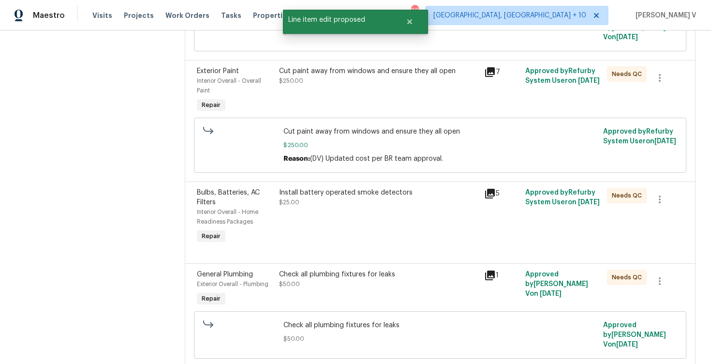
scroll to position [594, 0]
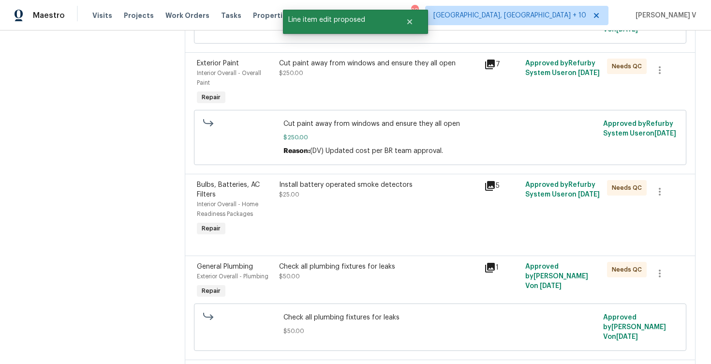
click at [343, 204] on div "Install battery operated smoke detectors $25.00" at bounding box center [378, 209] width 205 height 64
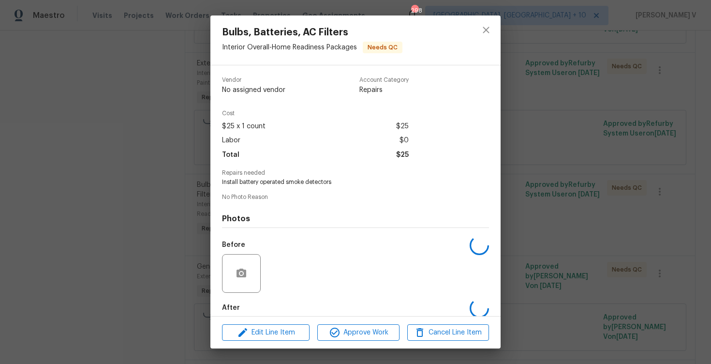
scroll to position [49, 0]
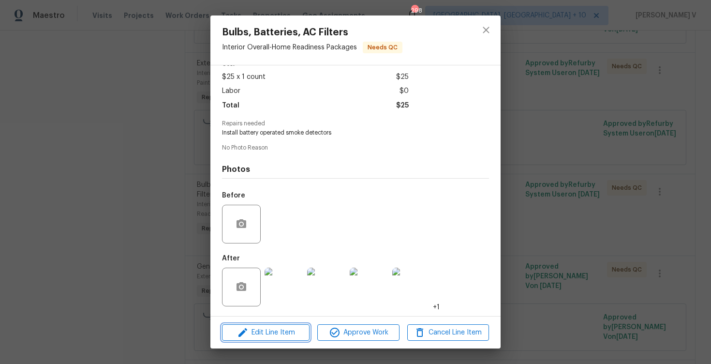
click at [265, 325] on button "Edit Line Item" at bounding box center [266, 332] width 88 height 17
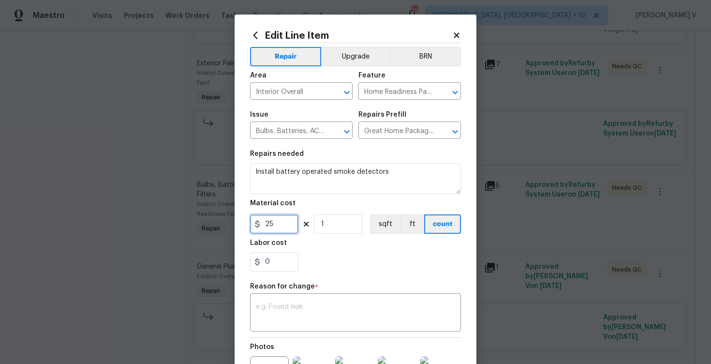
click at [273, 227] on input "25" at bounding box center [274, 223] width 48 height 19
type input "250"
click at [378, 319] on textarea at bounding box center [355, 313] width 199 height 20
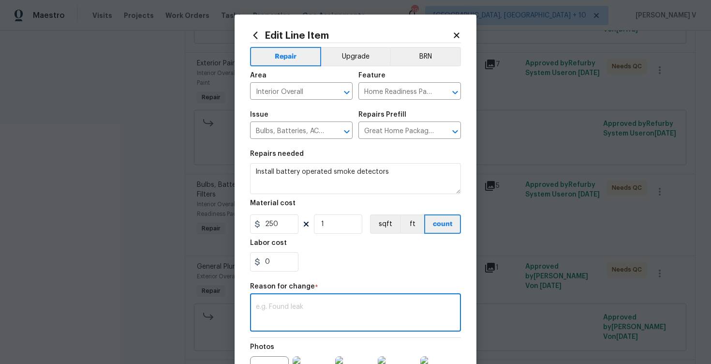
paste textarea "(DV) Updated cost per BR team approval."
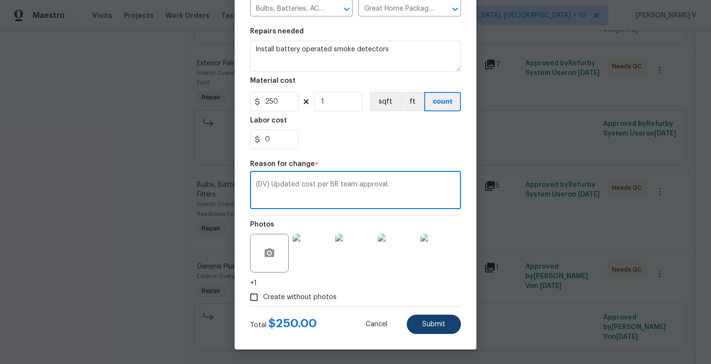
type textarea "(DV) Updated cost per BR team approval."
click at [427, 330] on button "Submit" at bounding box center [434, 324] width 54 height 19
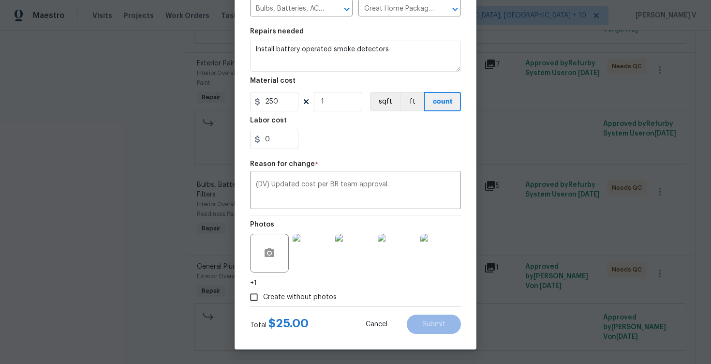
type input "25"
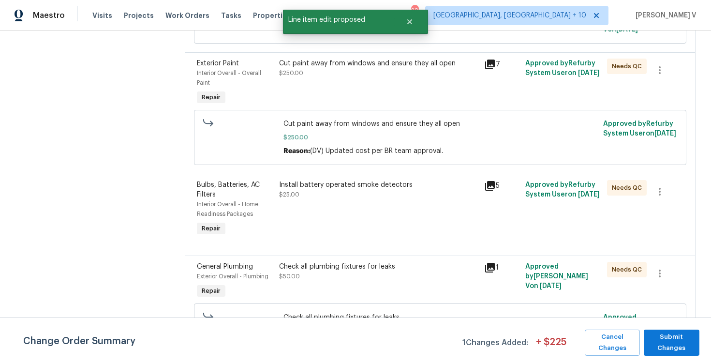
scroll to position [0, 0]
click at [675, 346] on span "Submit Changes" at bounding box center [672, 342] width 46 height 22
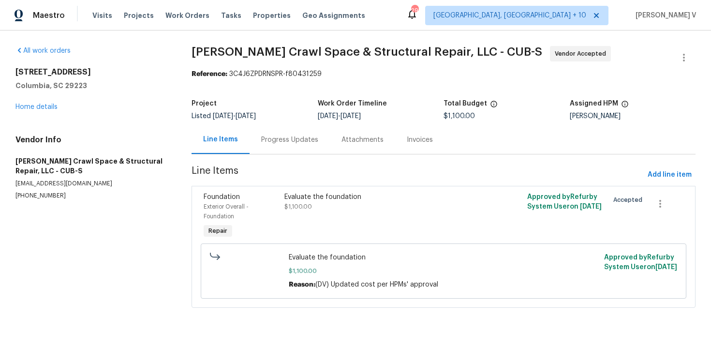
click at [289, 129] on div "Progress Updates" at bounding box center [290, 139] width 80 height 29
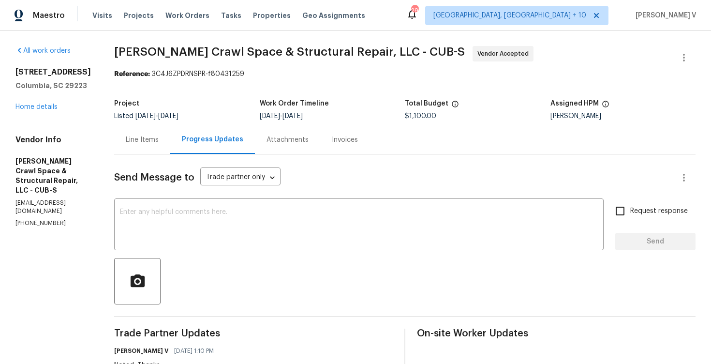
scroll to position [266, 0]
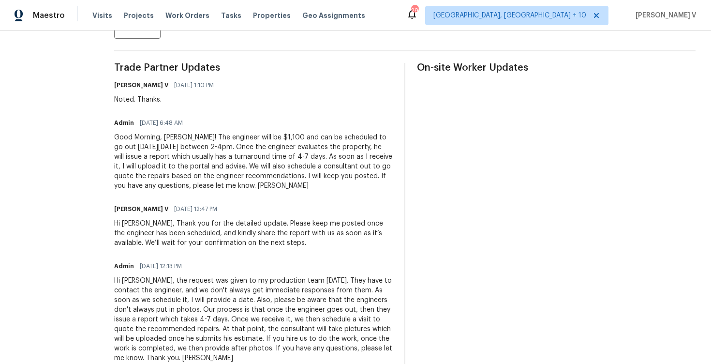
click at [257, 153] on div "Good Morning, [PERSON_NAME]! The engineer will be $1,100 and can be scheduled t…" at bounding box center [253, 162] width 279 height 58
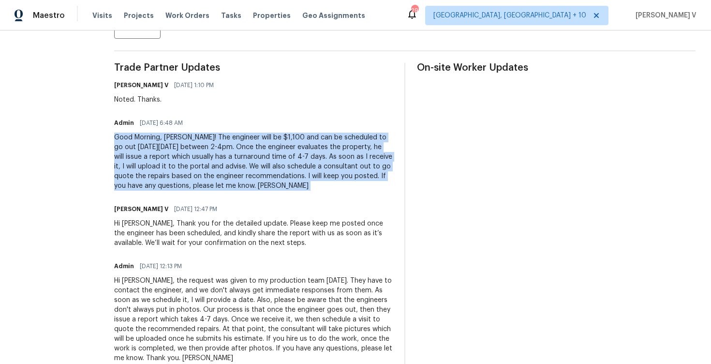
copy div "Good Morning, [PERSON_NAME]! The engineer will be $1,100 and can be scheduled t…"
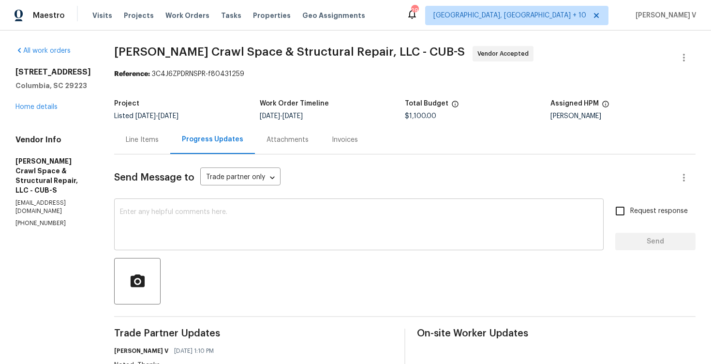
click at [225, 218] on textarea at bounding box center [359, 226] width 478 height 34
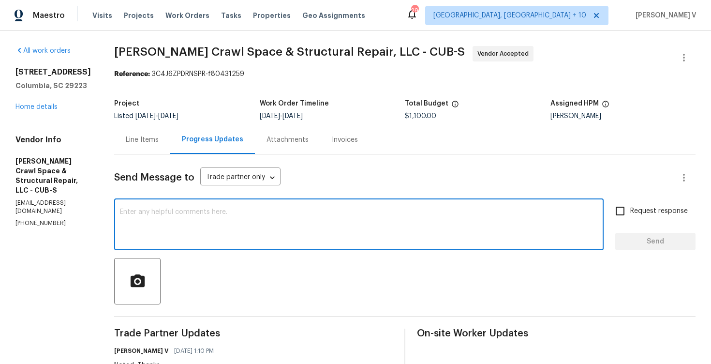
paste textarea "Just checking in—could you please confirm if the engineer was able to visit the…"
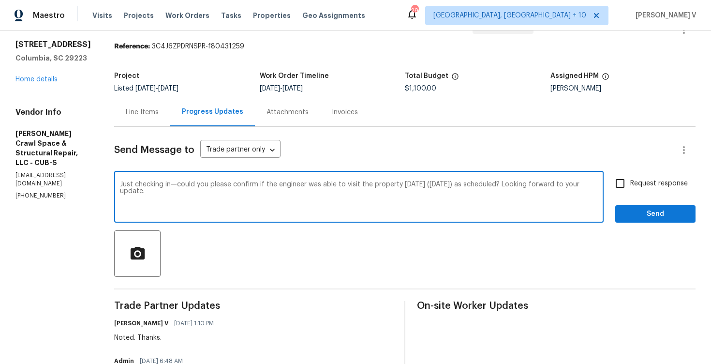
scroll to position [53, 0]
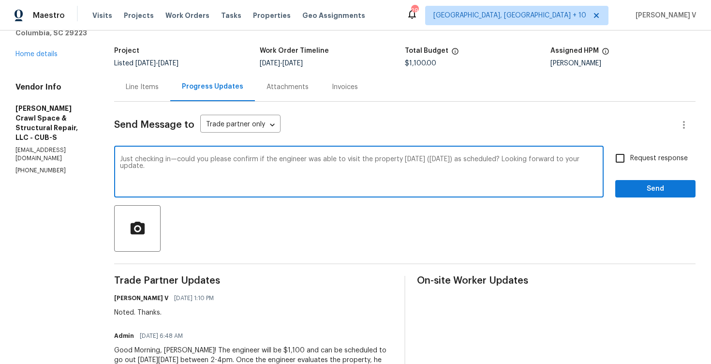
type textarea "Just checking in—could you please confirm if the engineer was able to visit the…"
click at [622, 161] on input "Request response" at bounding box center [620, 158] width 20 height 20
checkbox input "true"
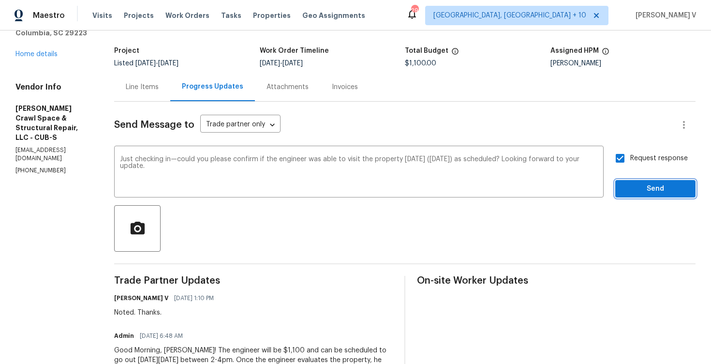
click at [636, 189] on span "Send" at bounding box center [655, 189] width 65 height 12
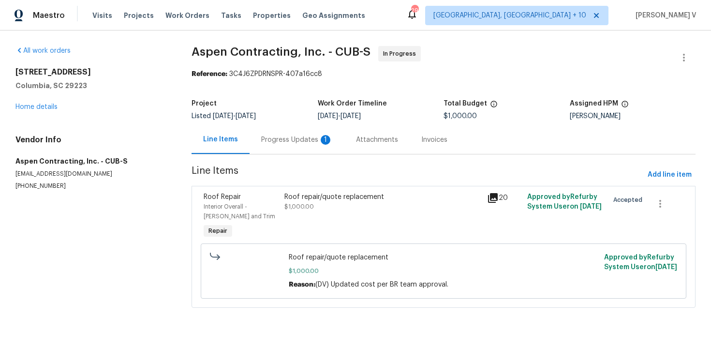
click at [305, 146] on div "Progress Updates 1" at bounding box center [297, 139] width 95 height 29
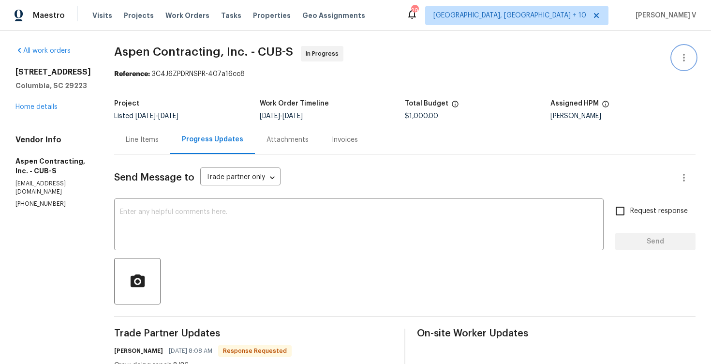
click at [687, 53] on icon "button" at bounding box center [684, 58] width 12 height 12
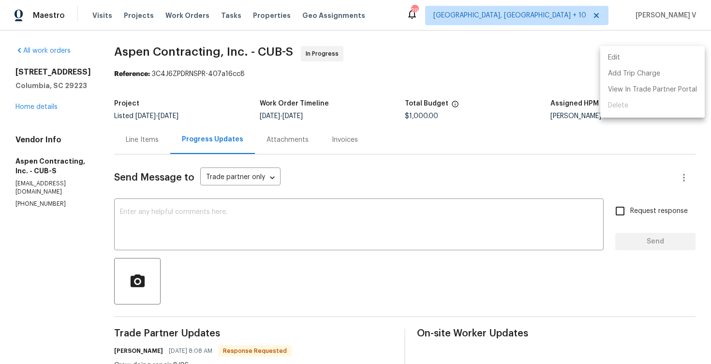
click at [668, 54] on li "Edit" at bounding box center [652, 58] width 105 height 16
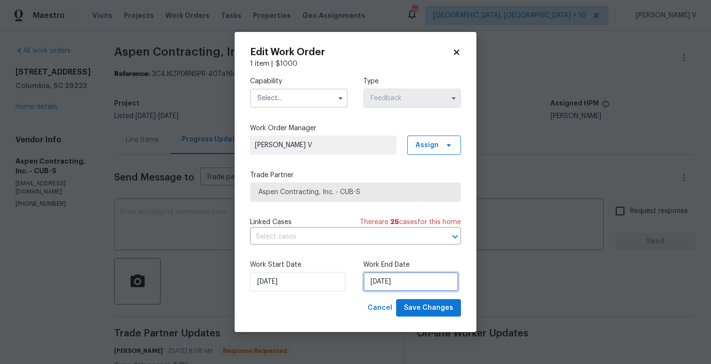
click at [388, 280] on input "19/08/2025" at bounding box center [410, 281] width 95 height 19
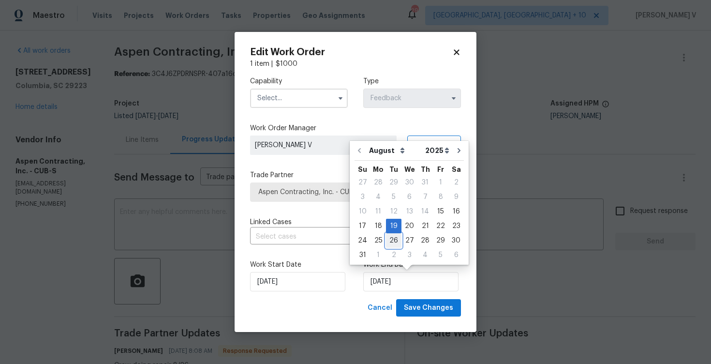
click at [393, 245] on div "26" at bounding box center [393, 241] width 15 height 14
type input "26/08/2025"
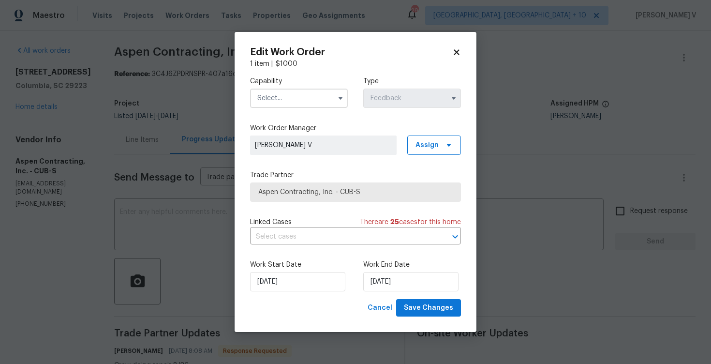
click at [304, 105] on input "text" at bounding box center [299, 98] width 98 height 19
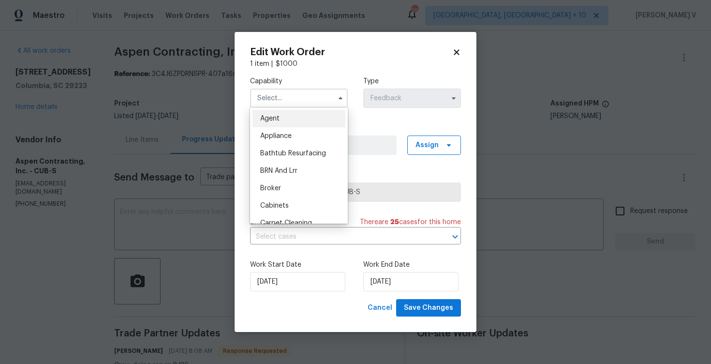
click at [294, 120] on div "Agent" at bounding box center [299, 118] width 93 height 17
type input "Agent"
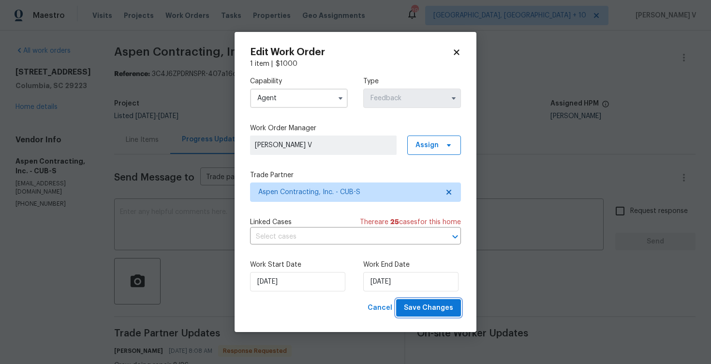
click at [417, 313] on span "Save Changes" at bounding box center [428, 308] width 49 height 12
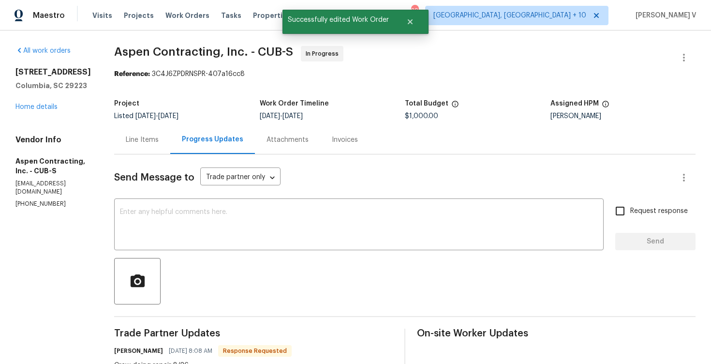
click at [162, 229] on textarea at bounding box center [359, 226] width 478 height 34
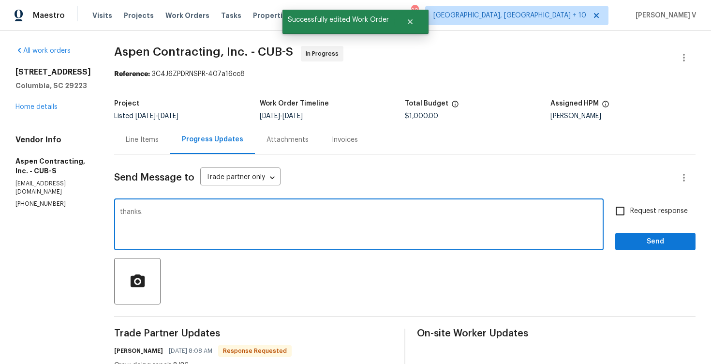
click at [124, 212] on textarea "thanks." at bounding box center [359, 226] width 478 height 34
type textarea "Thanks."
click at [679, 240] on span "Send" at bounding box center [655, 242] width 65 height 12
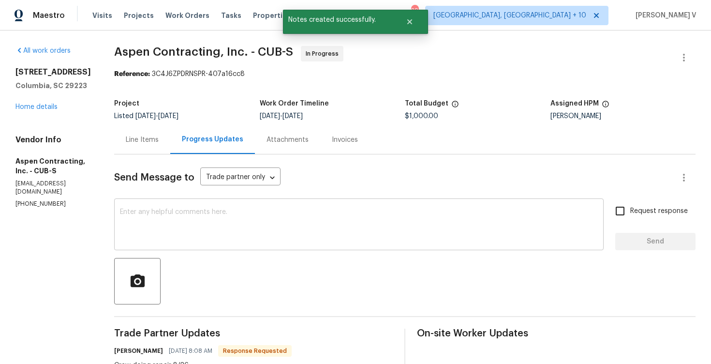
scroll to position [125, 0]
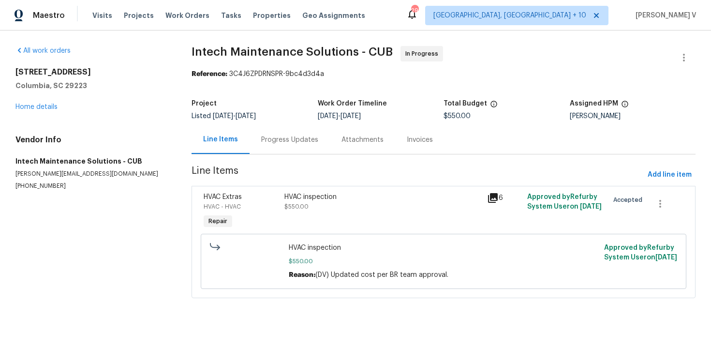
click at [280, 144] on div "Progress Updates" at bounding box center [289, 140] width 57 height 10
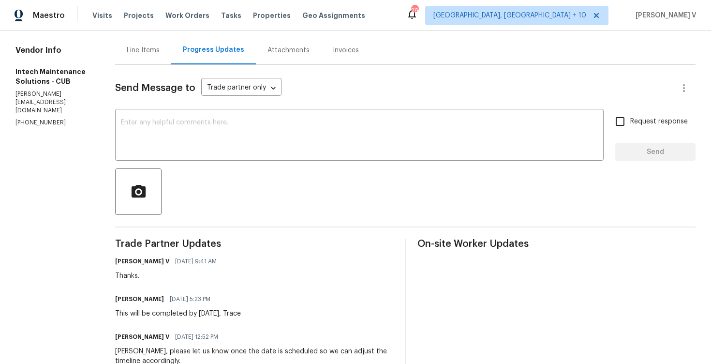
scroll to position [47, 0]
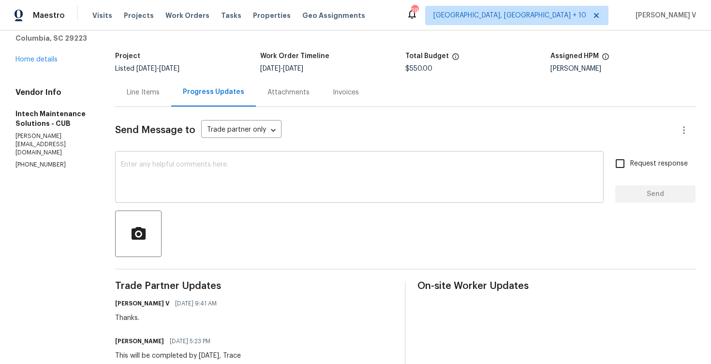
click at [158, 181] on textarea at bounding box center [359, 178] width 477 height 34
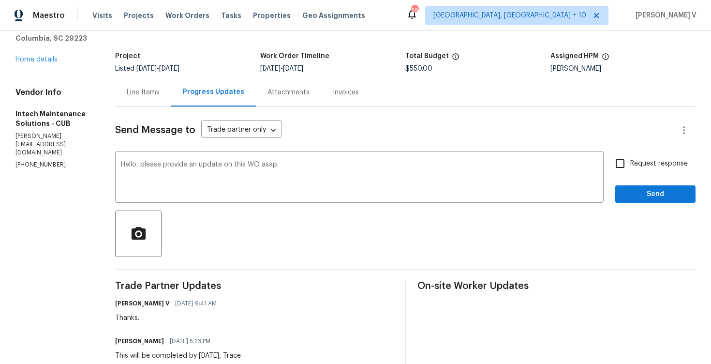
copy p "[PHONE_NUMBER]"
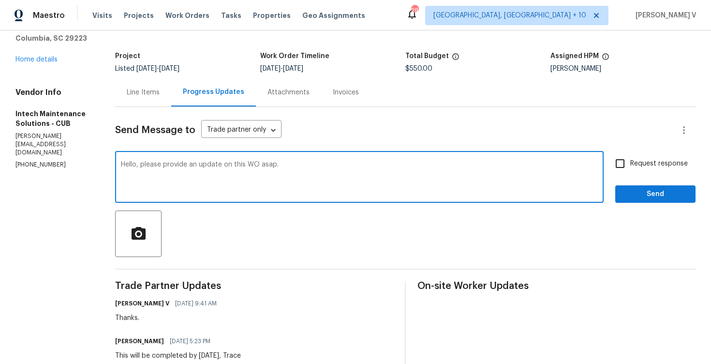
click at [271, 168] on textarea "Hello, please provide an update on this WO asap." at bounding box center [359, 178] width 477 height 34
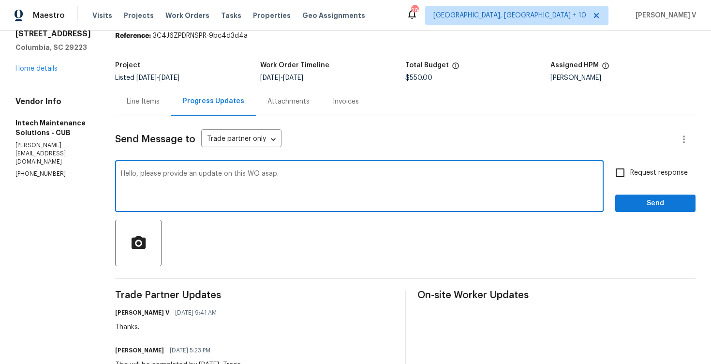
scroll to position [67, 0]
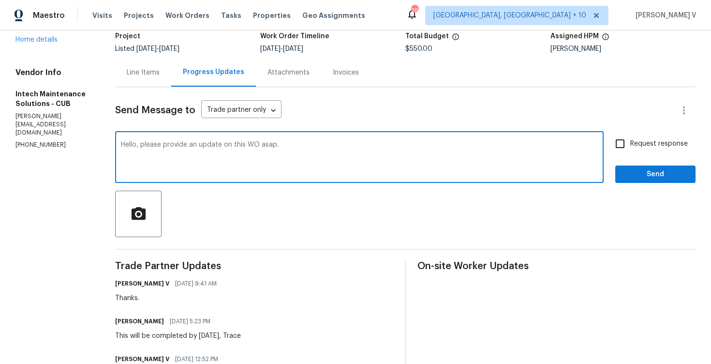
click at [203, 176] on div "Hello, please provide an update on this WO asap. x ​" at bounding box center [359, 158] width 489 height 49
click at [289, 148] on textarea "Hello, please provide an update on this WO asap." at bounding box center [359, 158] width 477 height 34
type textarea "Hello, please provide an update on this WO asap which was scheduled for"
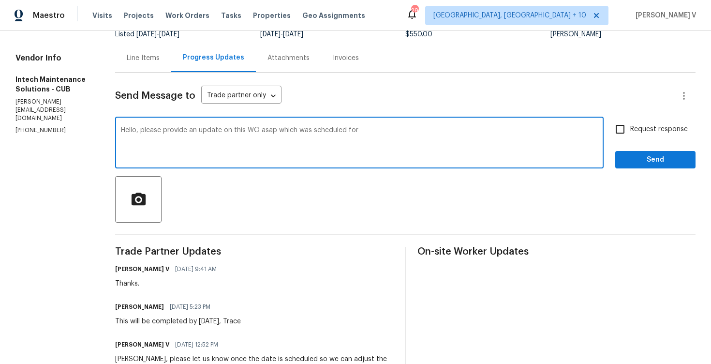
scroll to position [0, 0]
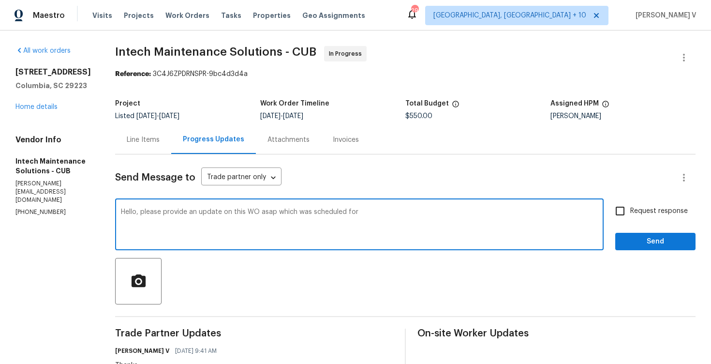
click at [146, 153] on div "Line Items" at bounding box center [143, 139] width 56 height 29
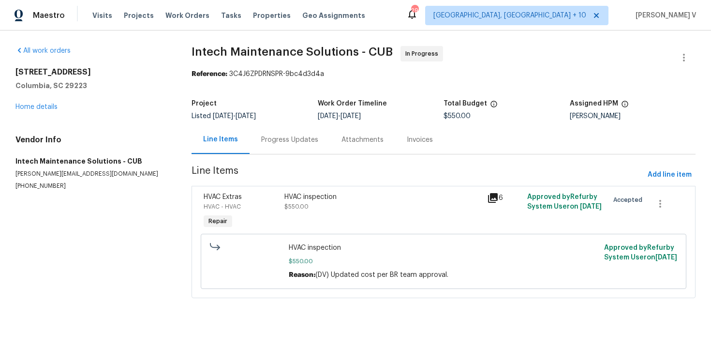
click at [289, 150] on div "Progress Updates" at bounding box center [290, 139] width 80 height 29
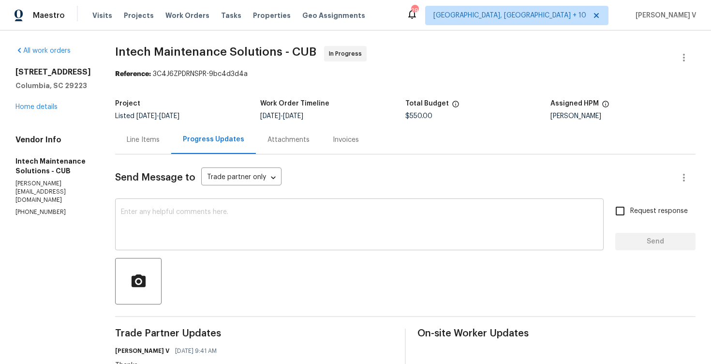
click at [266, 243] on div "x ​" at bounding box center [359, 225] width 489 height 49
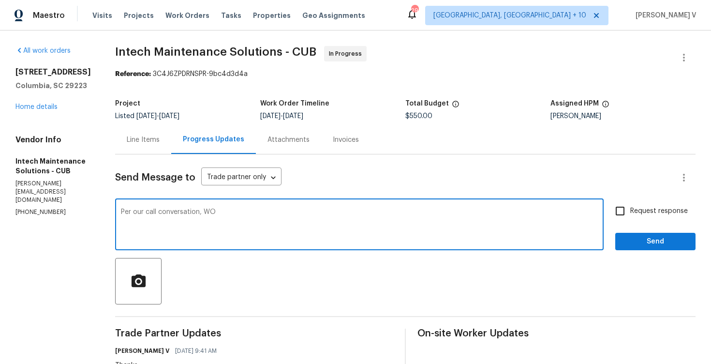
paste textarea "has now been completed."
click at [359, 204] on div "Per our call conversation, WO has now been completed you would update the porta…" at bounding box center [359, 225] width 489 height 49
click at [468, 218] on textarea "Per our call conversation, WO has now been completed you would update the porta…" at bounding box center [359, 226] width 477 height 34
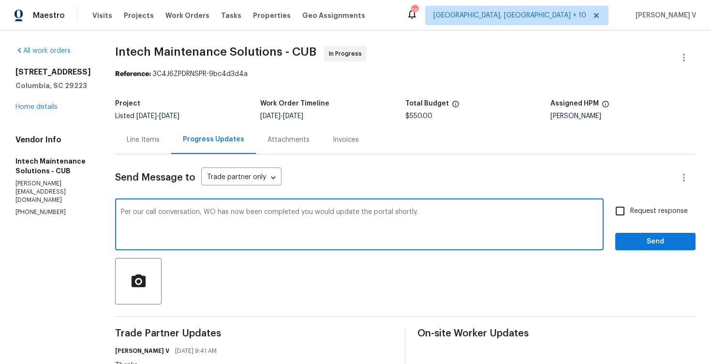
click at [468, 218] on textarea "Per our call conversation, WO has now been completed you would update the porta…" at bounding box center [359, 226] width 477 height 34
click at [466, 215] on textarea "Per our call conversation, WO has now been completed you would update the porta…" at bounding box center [359, 226] width 477 height 34
click at [0, 0] on span "completed" at bounding box center [0, 0] width 0 height 0
type textarea "Per our call conversation, WO has now been completed; you would update the port…"
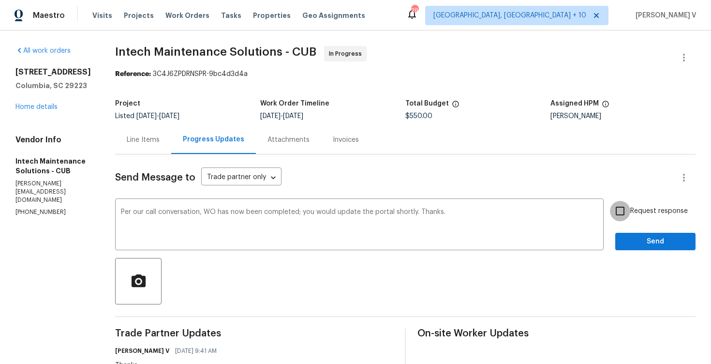
click at [627, 212] on input "Request response" at bounding box center [620, 211] width 20 height 20
checkbox input "true"
click at [632, 238] on span "Send" at bounding box center [655, 242] width 65 height 12
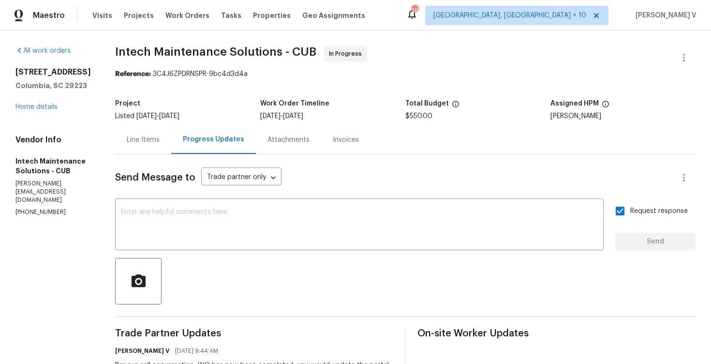
scroll to position [105, 0]
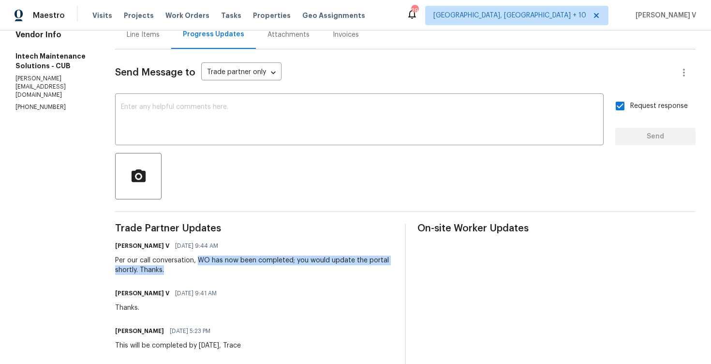
drag, startPoint x: 194, startPoint y: 257, endPoint x: 197, endPoint y: 272, distance: 14.9
click at [197, 272] on div "Per our call conversation, WO has now been completed; you would update the port…" at bounding box center [254, 264] width 278 height 19
copy div "WO has now been completed; you would update the portal shortly. Thanks."
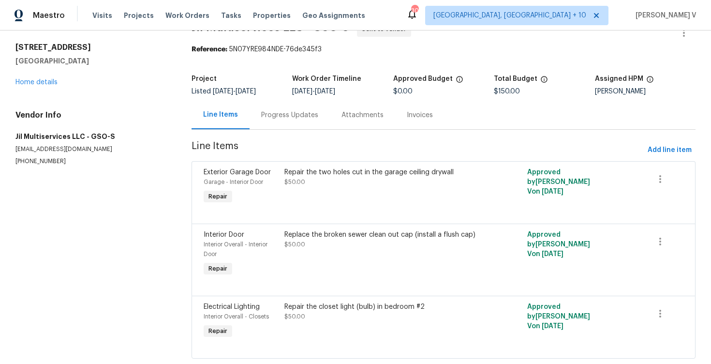
scroll to position [47, 0]
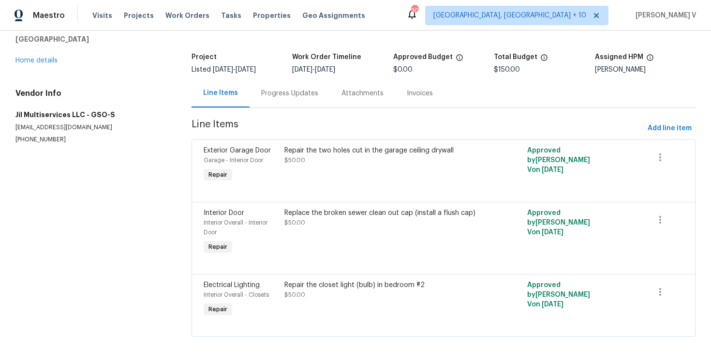
click at [370, 250] on div "Replace the broken sewer clean out cap (install a flush cap) $50.00" at bounding box center [383, 232] width 202 height 54
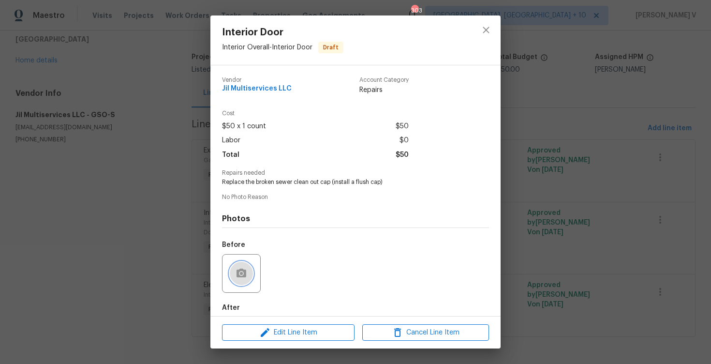
click at [244, 274] on icon "button" at bounding box center [242, 273] width 10 height 9
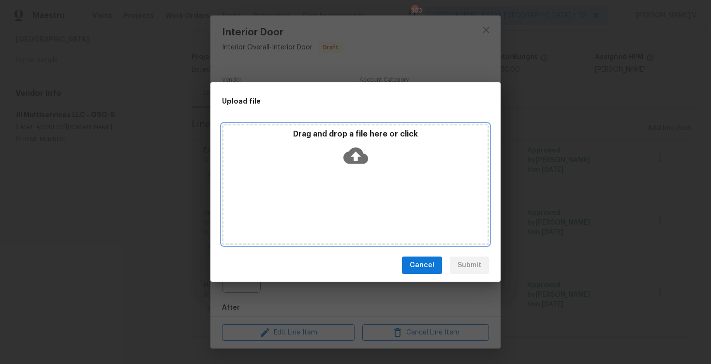
click at [372, 153] on div "Drag and drop a file here or click" at bounding box center [356, 150] width 264 height 42
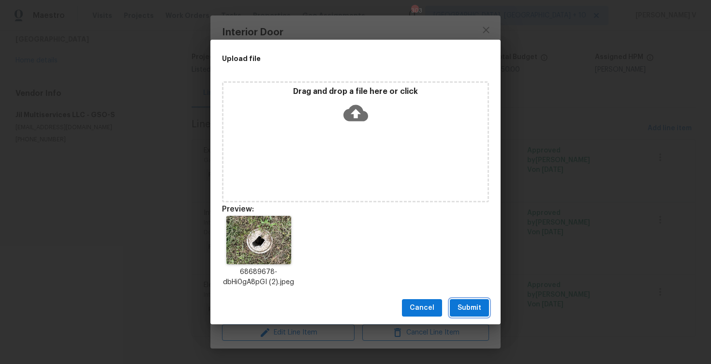
click at [465, 299] on button "Submit" at bounding box center [469, 308] width 39 height 18
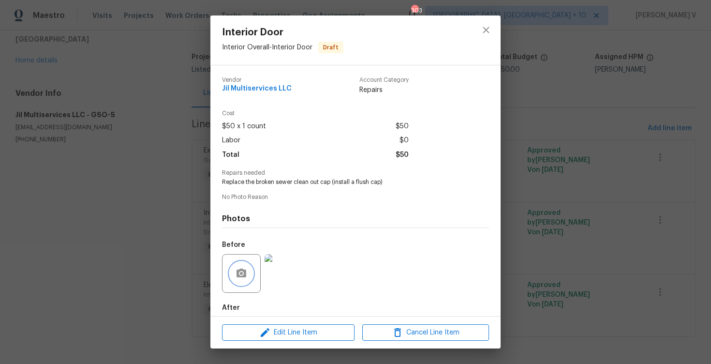
scroll to position [49, 0]
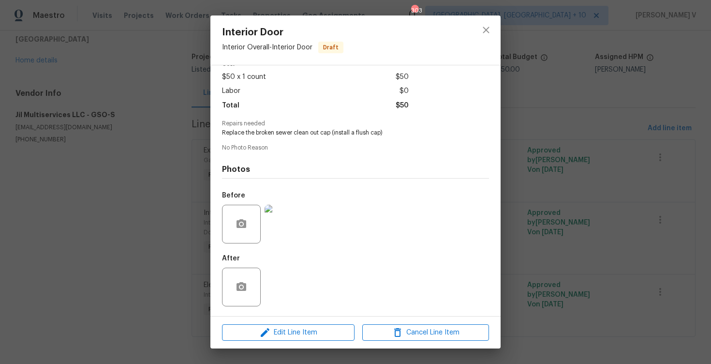
click at [140, 216] on div "Interior Door Interior Overall - Interior Door Draft Vendor Jil Multiservices L…" at bounding box center [355, 182] width 711 height 364
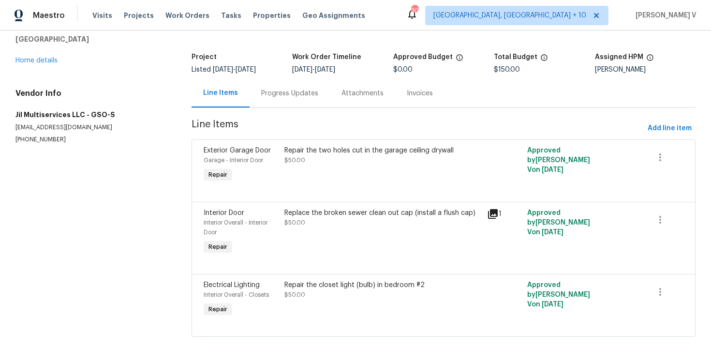
click at [334, 182] on div "Repair the two holes cut in the garage ceiling drywall $50.00" at bounding box center [383, 165] width 202 height 45
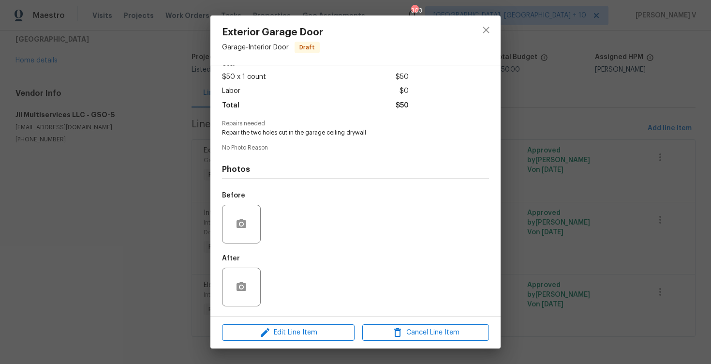
click at [235, 213] on div at bounding box center [241, 224] width 39 height 39
click at [251, 216] on div at bounding box center [241, 224] width 39 height 39
click at [250, 212] on div at bounding box center [241, 224] width 39 height 39
click at [248, 217] on button "button" at bounding box center [241, 223] width 23 height 23
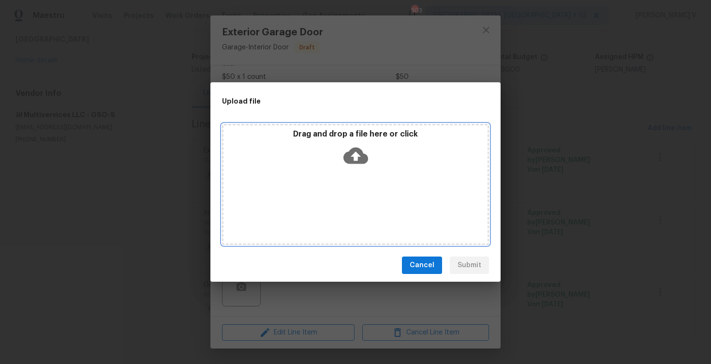
click at [353, 175] on div "Drag and drop a file here or click" at bounding box center [355, 184] width 267 height 121
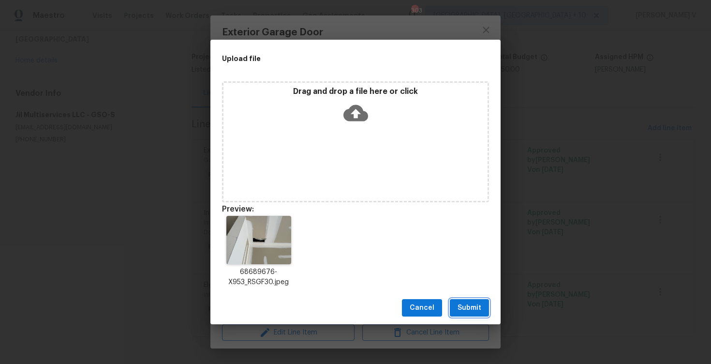
click at [481, 300] on button "Submit" at bounding box center [469, 308] width 39 height 18
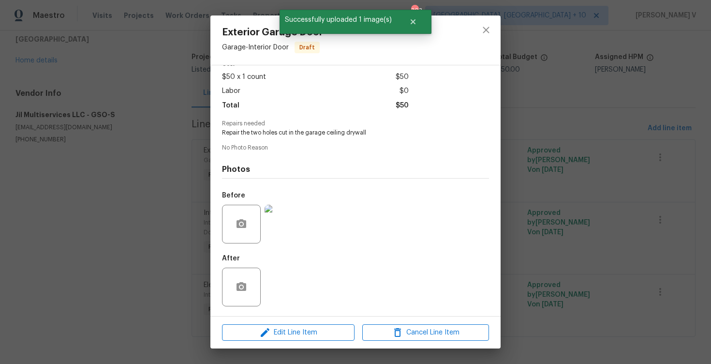
click at [566, 286] on div "Exterior Garage Door Garage - Interior Door Draft Vendor Jil Multiservices LLC …" at bounding box center [355, 182] width 711 height 364
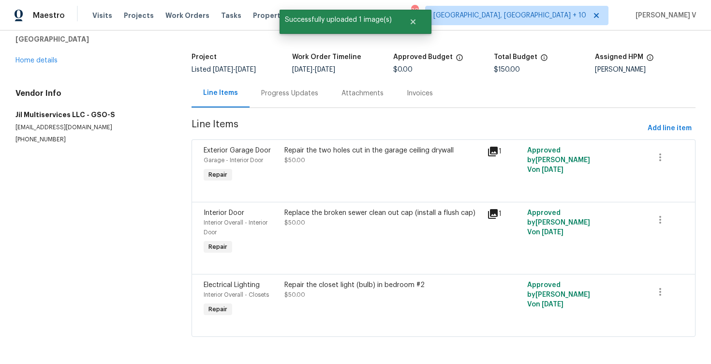
click at [320, 307] on div "Repair the closet light (bulb) in bedroom #2 $50.00" at bounding box center [383, 299] width 202 height 45
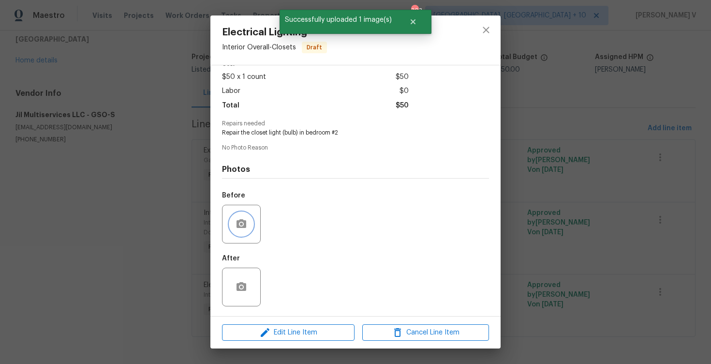
click at [244, 225] on icon "button" at bounding box center [242, 223] width 10 height 9
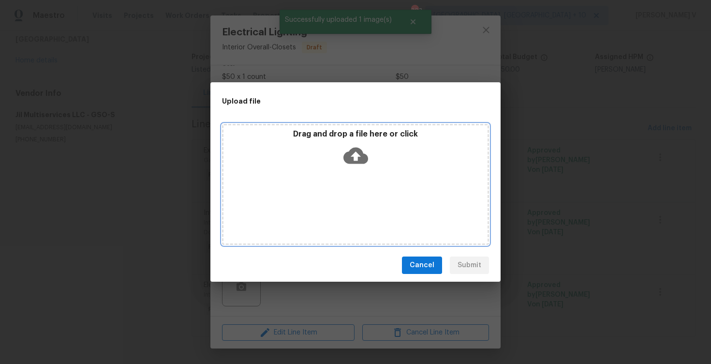
click at [350, 141] on div "Drag and drop a file here or click" at bounding box center [356, 150] width 264 height 42
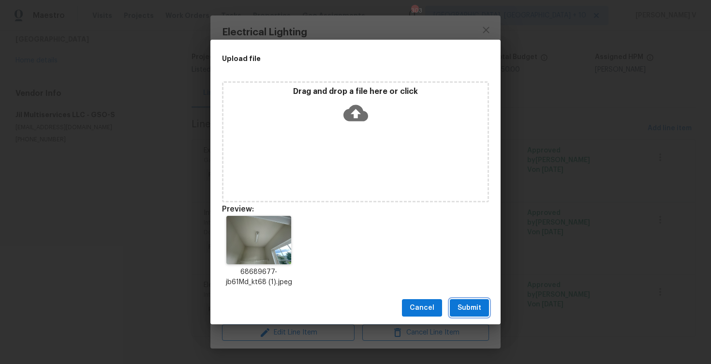
click at [474, 309] on span "Submit" at bounding box center [470, 308] width 24 height 12
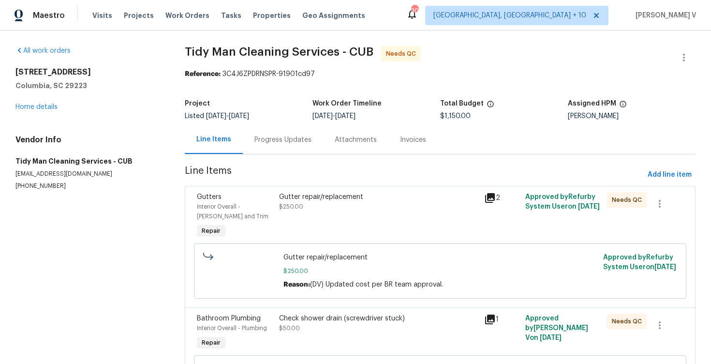
click at [260, 141] on div "Progress Updates" at bounding box center [283, 140] width 57 height 10
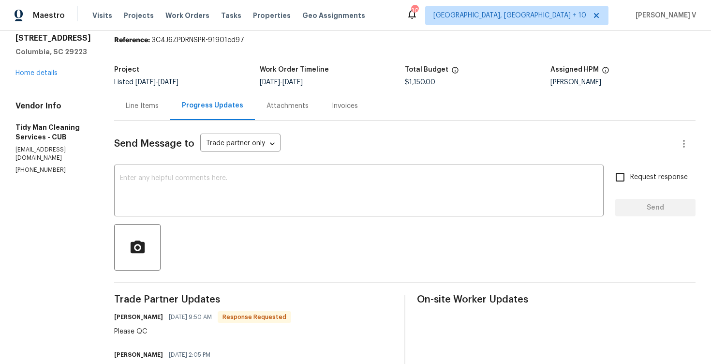
scroll to position [11, 0]
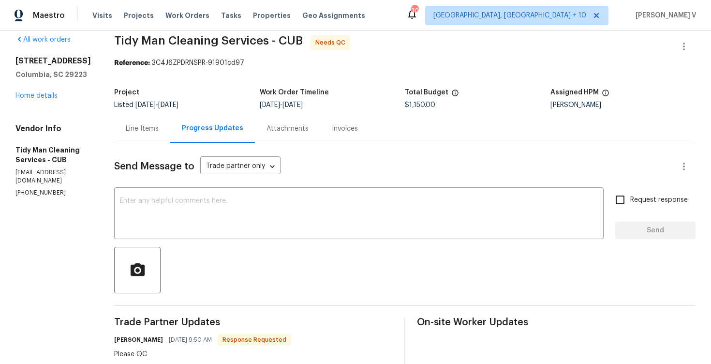
click at [146, 129] on div "Line Items" at bounding box center [142, 128] width 56 height 29
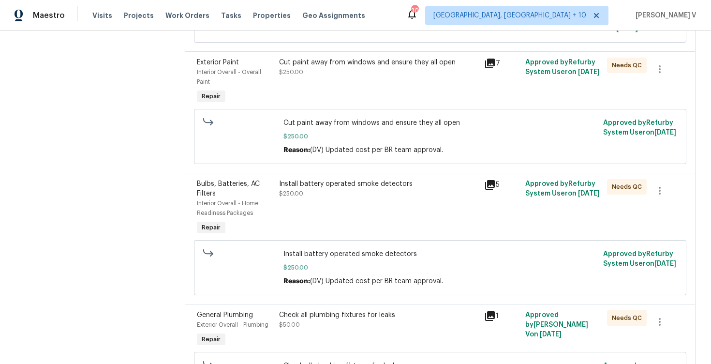
scroll to position [608, 0]
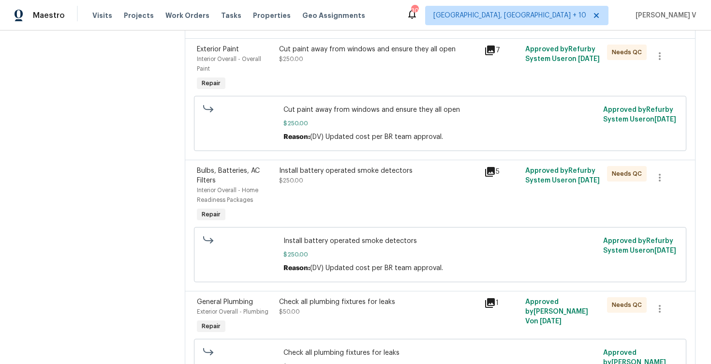
click at [346, 185] on div "Install battery operated smoke detectors $250.00" at bounding box center [378, 175] width 199 height 19
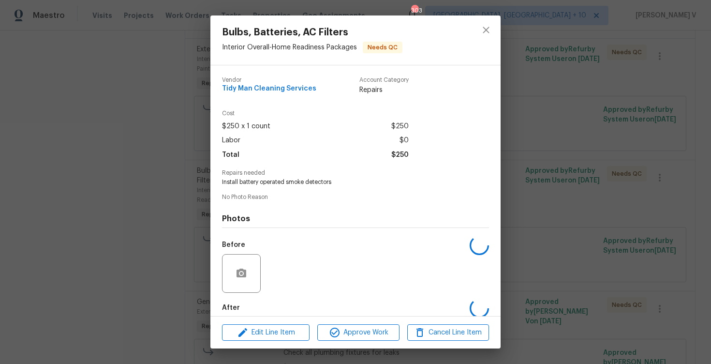
scroll to position [49, 0]
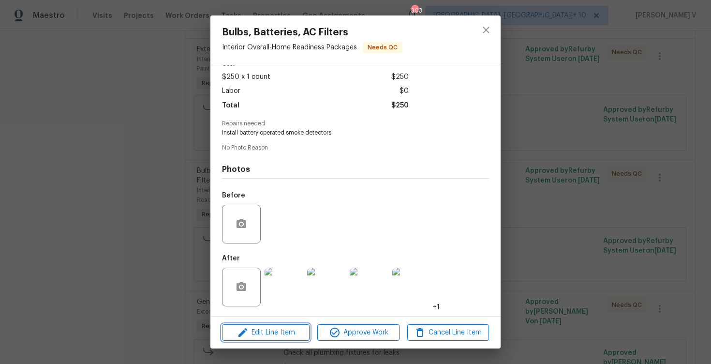
click at [269, 337] on span "Edit Line Item" at bounding box center [266, 333] width 82 height 12
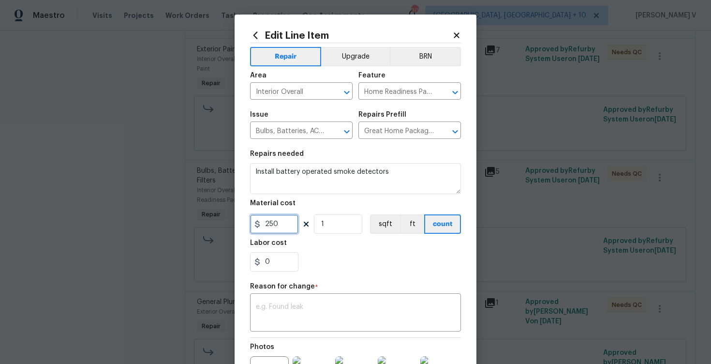
click at [282, 230] on input "250" at bounding box center [274, 223] width 48 height 19
click at [187, 251] on body "Maestro Visits Projects Work Orders Tasks Properties Geo Assignments [STREET_AD…" at bounding box center [355, 182] width 711 height 364
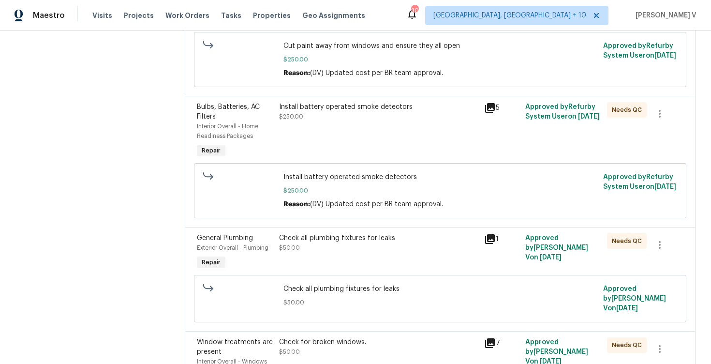
scroll to position [659, 0]
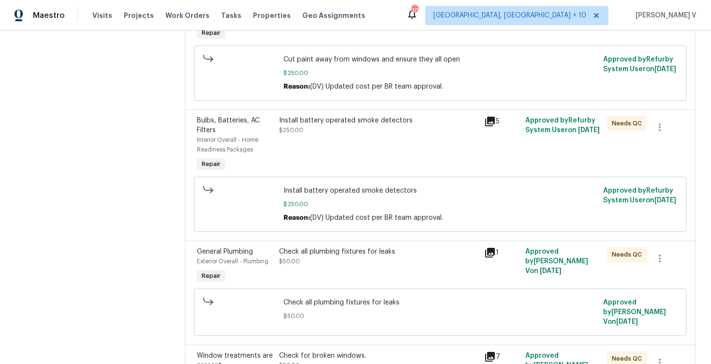
click at [338, 135] on div "Install battery operated smoke detectors $250.00" at bounding box center [378, 125] width 199 height 19
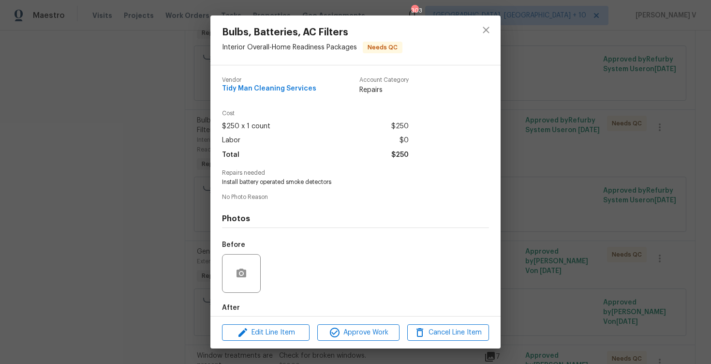
scroll to position [49, 0]
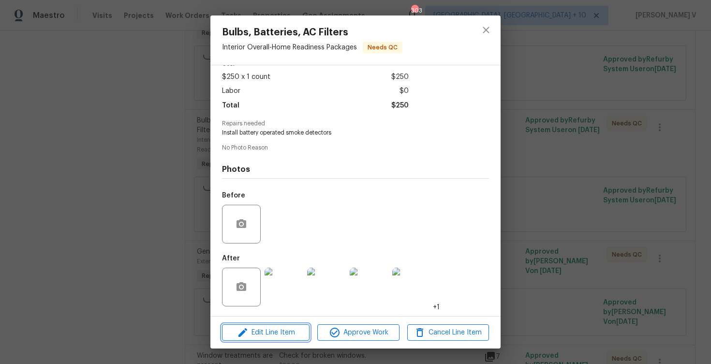
click at [269, 332] on span "Edit Line Item" at bounding box center [266, 333] width 82 height 12
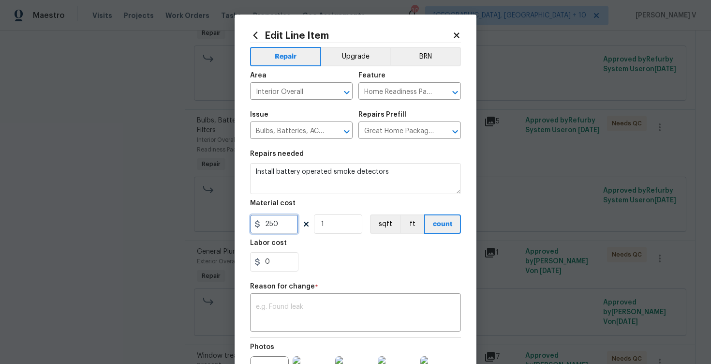
click at [281, 222] on input "250" at bounding box center [274, 223] width 48 height 19
type input "200"
click at [363, 321] on textarea at bounding box center [355, 313] width 199 height 20
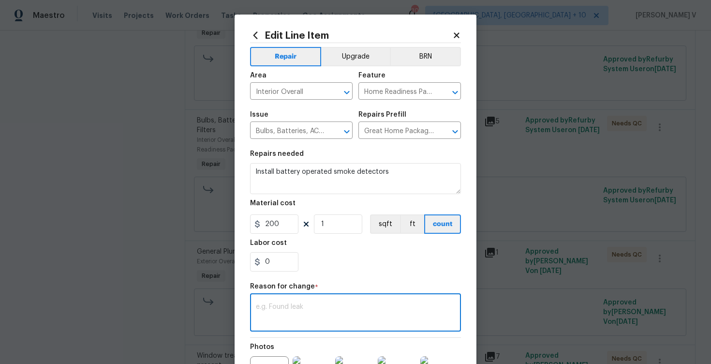
paste textarea "(DV) Updated cost per BR team approval."
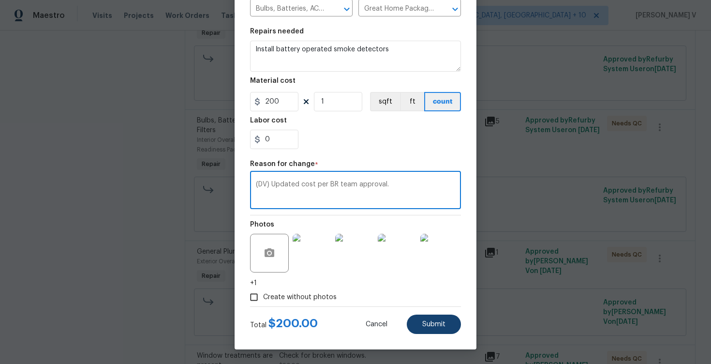
type textarea "(DV) Updated cost per BR team approval."
click at [440, 323] on span "Submit" at bounding box center [433, 324] width 23 height 7
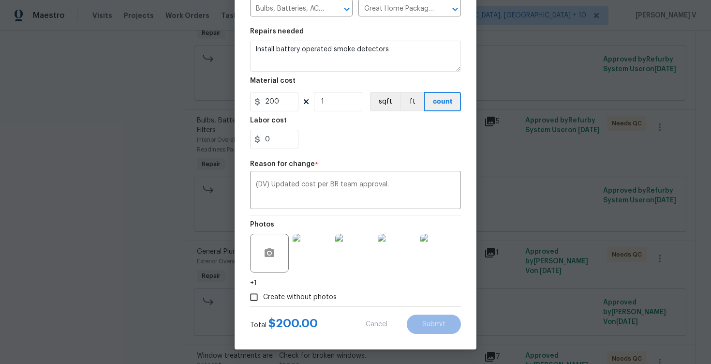
type input "250"
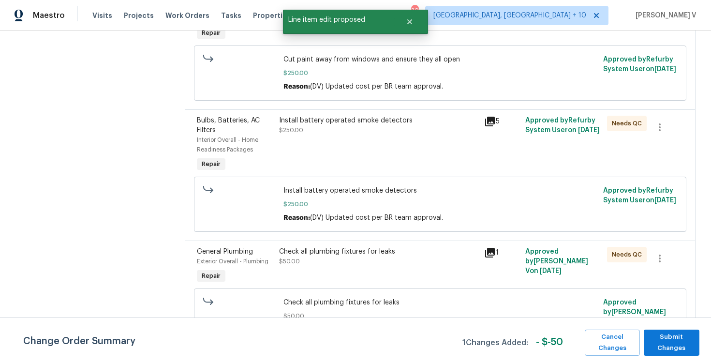
scroll to position [0, 0]
click at [663, 345] on span "Submit Changes" at bounding box center [672, 342] width 46 height 22
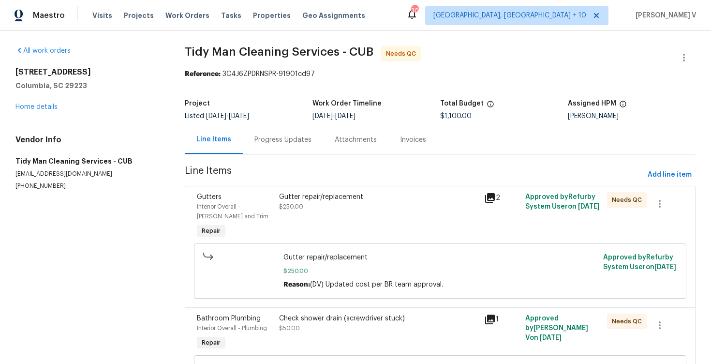
click at [289, 140] on div "Progress Updates" at bounding box center [283, 140] width 57 height 10
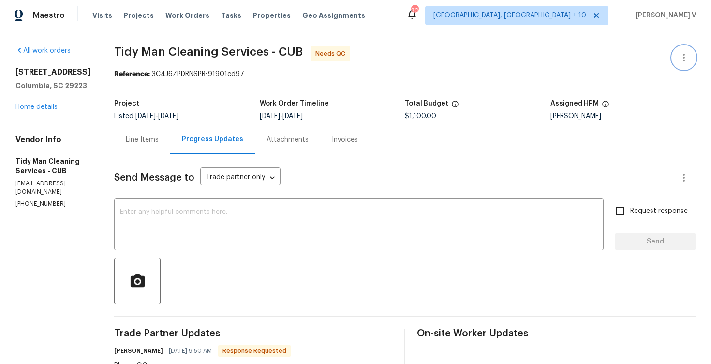
click at [681, 50] on button "button" at bounding box center [684, 57] width 23 height 23
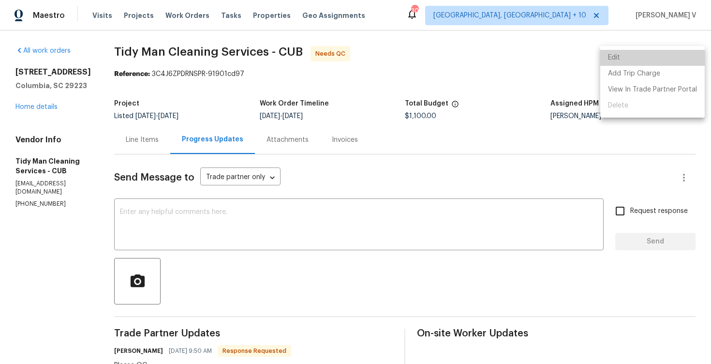
click at [681, 50] on li "Edit" at bounding box center [652, 58] width 105 height 16
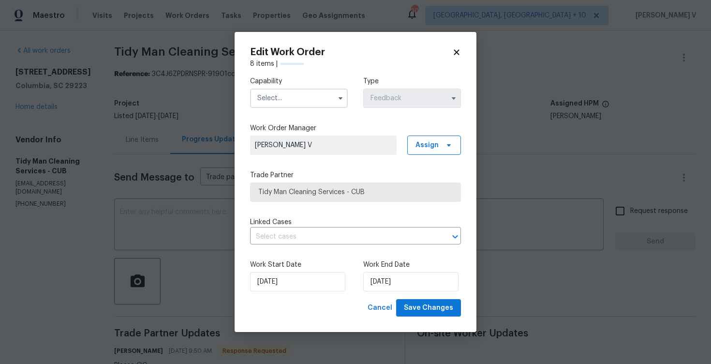
click at [240, 105] on div "Edit Work Order 8 items | Capability Type Feedback Work Order Manager [PERSON_N…" at bounding box center [356, 182] width 242 height 300
click at [282, 104] on input "text" at bounding box center [299, 98] width 98 height 19
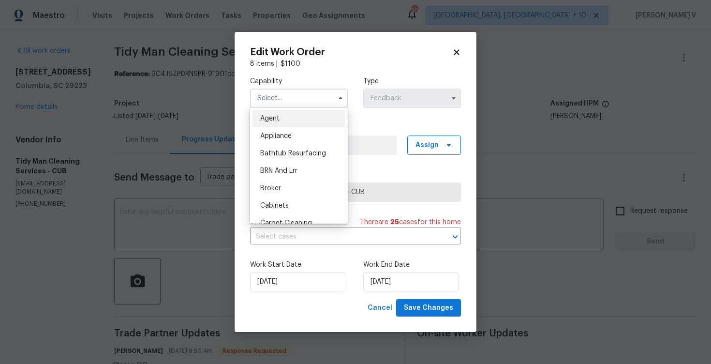
click at [277, 110] on div "Agent" at bounding box center [299, 118] width 93 height 17
type input "Agent"
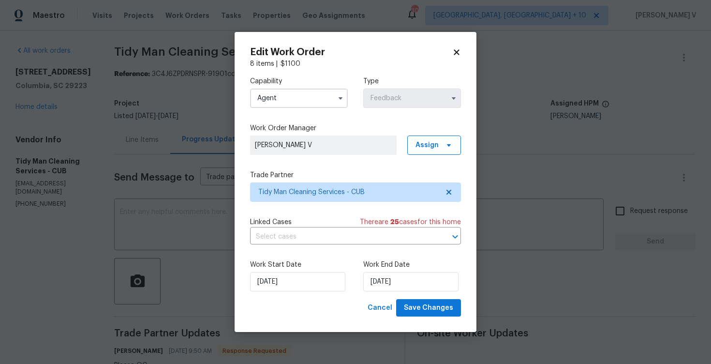
click at [374, 270] on div "Work End Date [DATE]" at bounding box center [412, 275] width 98 height 31
click at [377, 278] on input "[DATE]" at bounding box center [410, 281] width 95 height 19
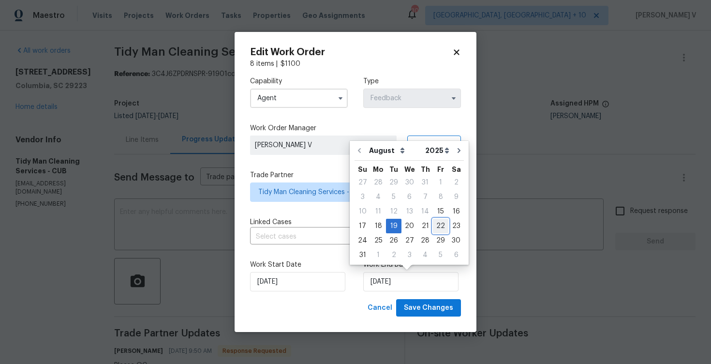
click at [436, 228] on div "22" at bounding box center [440, 226] width 15 height 14
type input "22/08/2025"
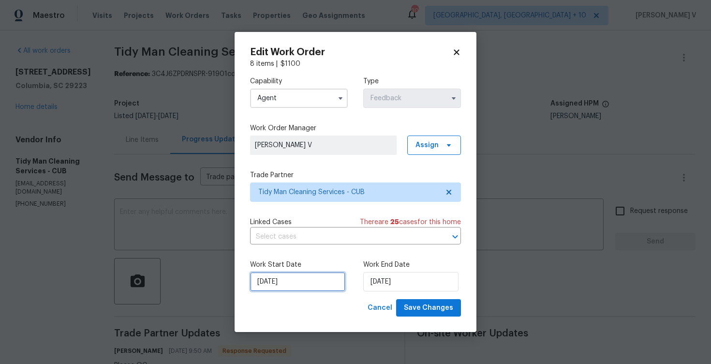
click at [292, 288] on input "15/08/2025" at bounding box center [297, 281] width 95 height 19
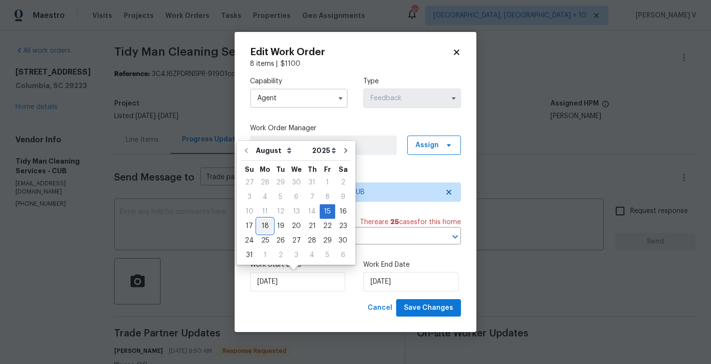
click at [260, 225] on div "18" at bounding box center [264, 226] width 15 height 14
type input "18/08/2025"
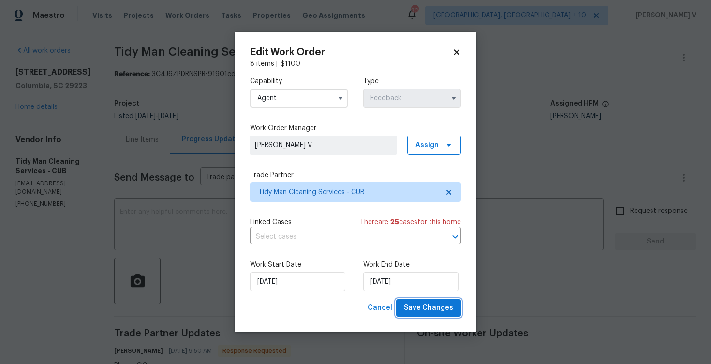
click at [418, 309] on span "Save Changes" at bounding box center [428, 308] width 49 height 12
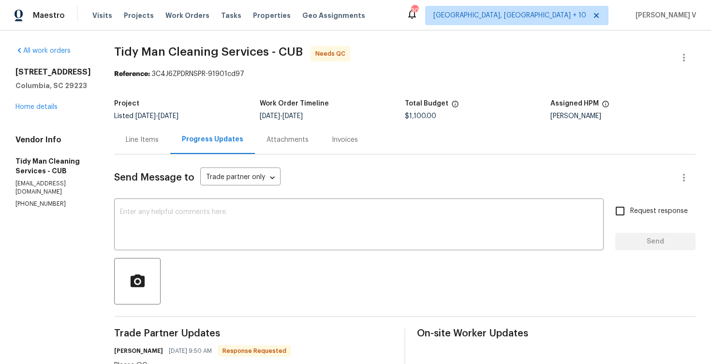
scroll to position [11, 0]
click at [141, 152] on div "Line Items" at bounding box center [142, 139] width 56 height 29
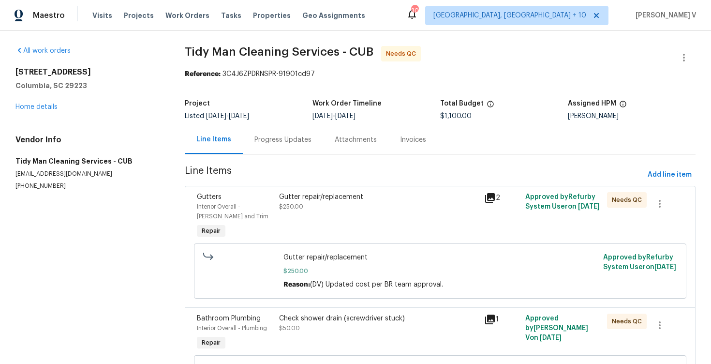
click at [378, 199] on div "Gutter repair/replacement" at bounding box center [378, 197] width 199 height 10
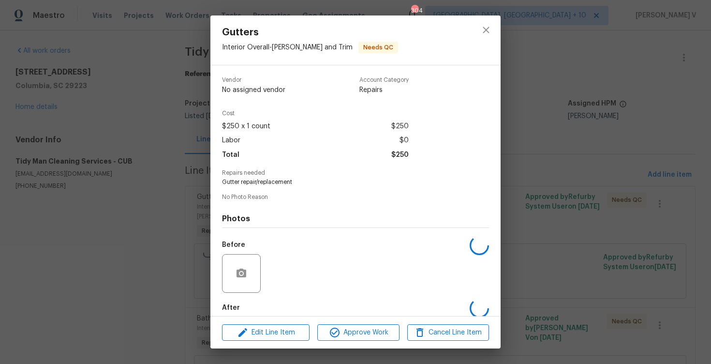
scroll to position [49, 0]
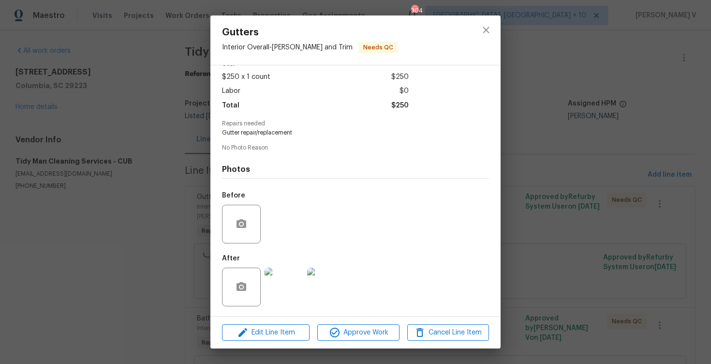
click at [286, 280] on img at bounding box center [284, 287] width 39 height 39
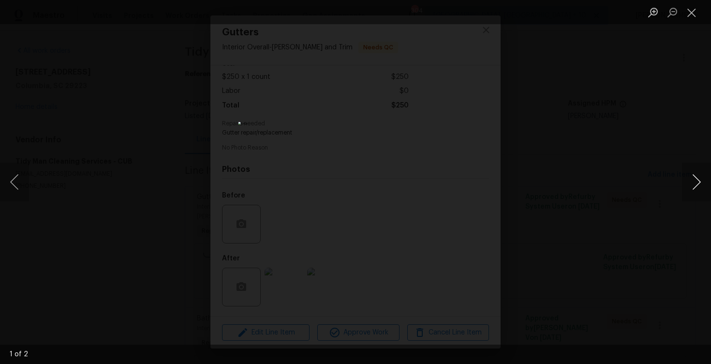
click at [690, 182] on button "Next image" at bounding box center [696, 182] width 29 height 39
click at [506, 155] on div "Lightbox" at bounding box center [355, 182] width 711 height 364
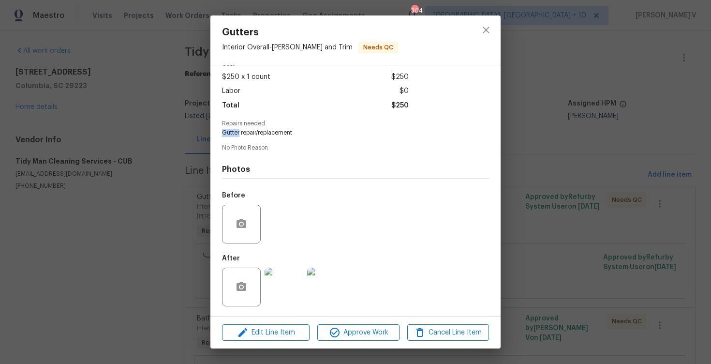
drag, startPoint x: 222, startPoint y: 133, endPoint x: 240, endPoint y: 131, distance: 18.0
click at [240, 131] on span "Gutter repair/replacement" at bounding box center [342, 133] width 240 height 8
copy span "Gutter"
click at [348, 330] on span "Approve Work" at bounding box center [358, 333] width 76 height 12
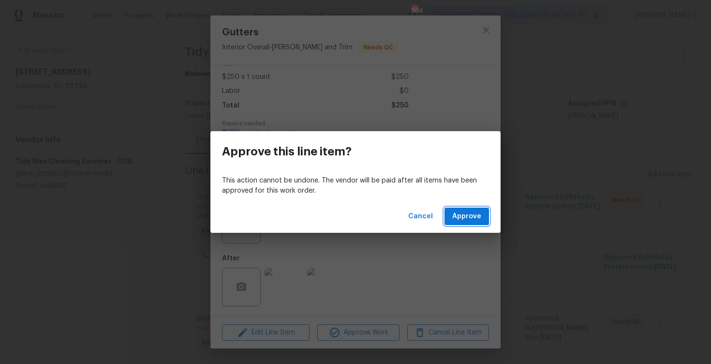
click at [452, 223] on button "Approve" at bounding box center [467, 217] width 45 height 18
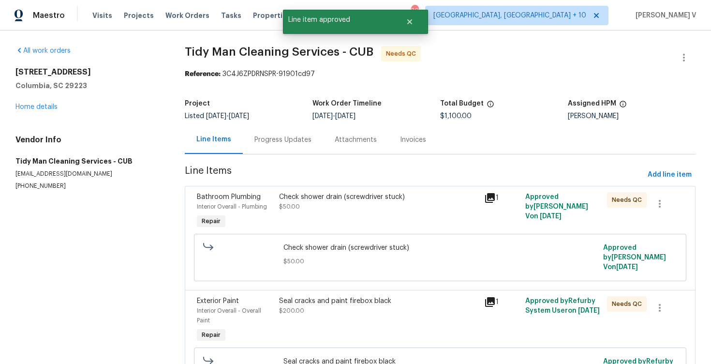
click at [327, 220] on div "Check shower drain (screwdriver stuck) $50.00" at bounding box center [378, 211] width 205 height 45
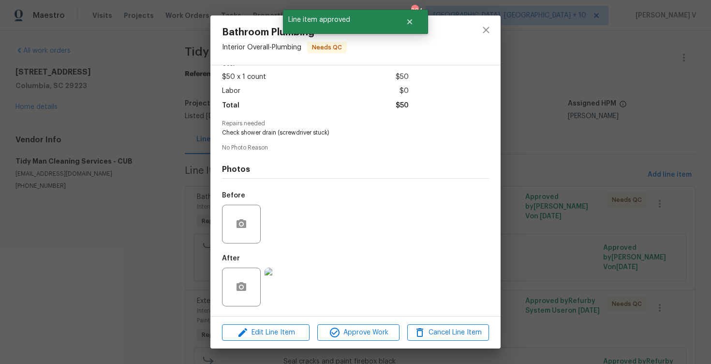
click at [285, 282] on img at bounding box center [284, 287] width 39 height 39
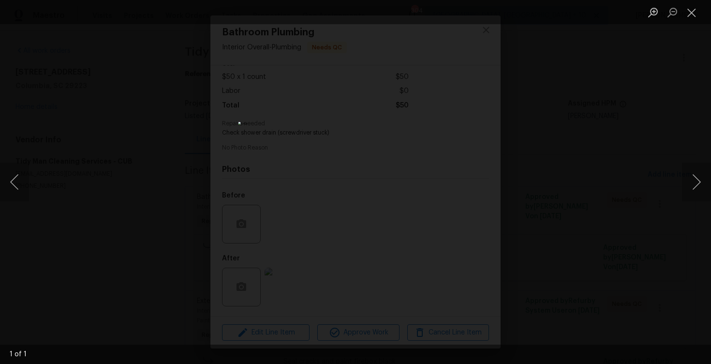
click at [564, 146] on div "Lightbox" at bounding box center [355, 182] width 711 height 364
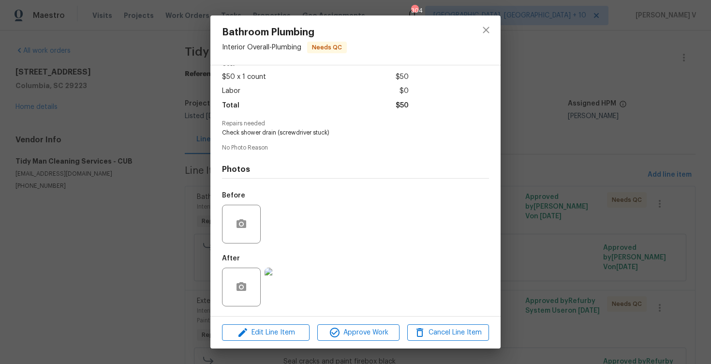
click at [283, 306] on img at bounding box center [284, 287] width 39 height 39
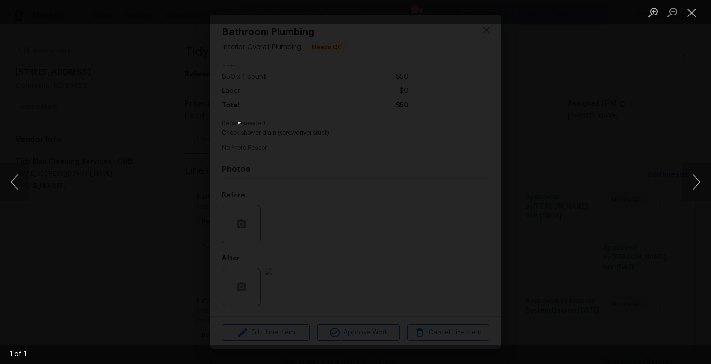
click at [652, 94] on div "Lightbox" at bounding box center [355, 182] width 711 height 364
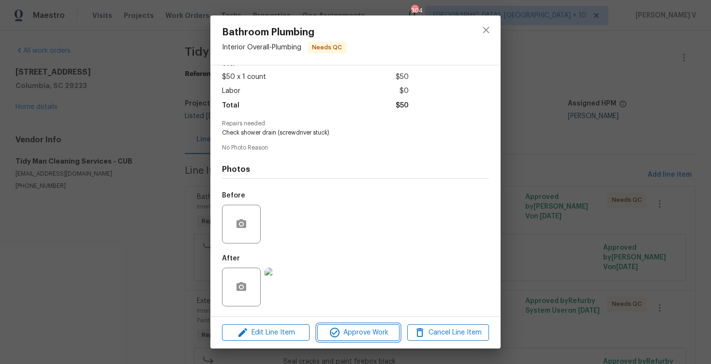
click at [334, 337] on icon "button" at bounding box center [335, 333] width 12 height 12
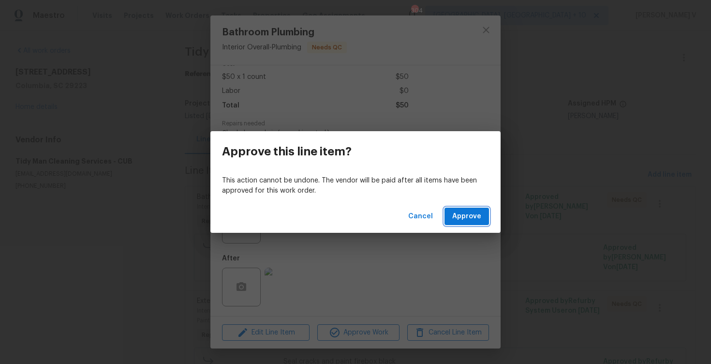
click at [476, 222] on span "Approve" at bounding box center [466, 216] width 29 height 12
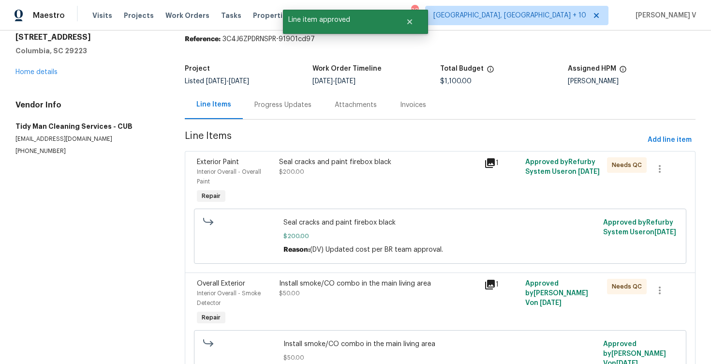
scroll to position [66, 0]
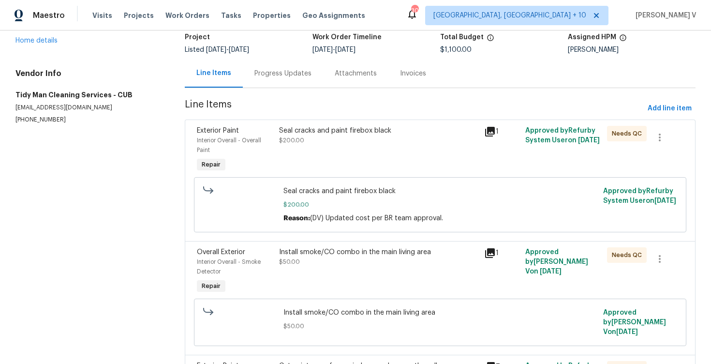
click at [380, 161] on div "Seal cracks and paint firebox black $200.00" at bounding box center [378, 150] width 205 height 54
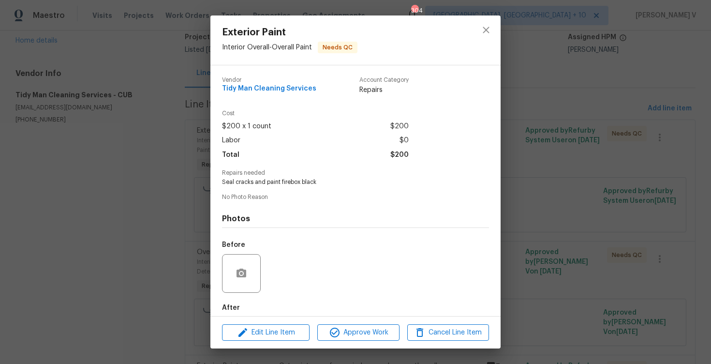
scroll to position [49, 0]
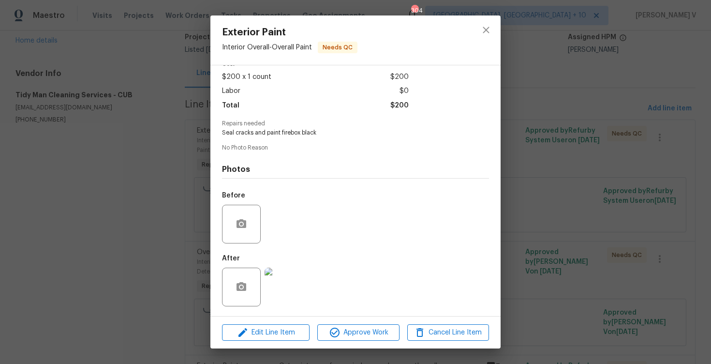
click at [283, 276] on img at bounding box center [284, 287] width 39 height 39
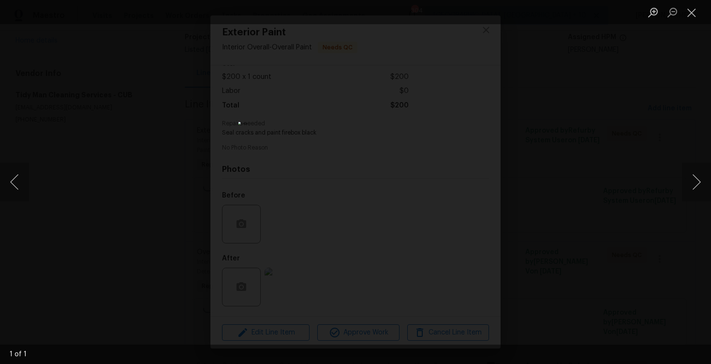
click at [537, 102] on div "Lightbox" at bounding box center [355, 182] width 711 height 364
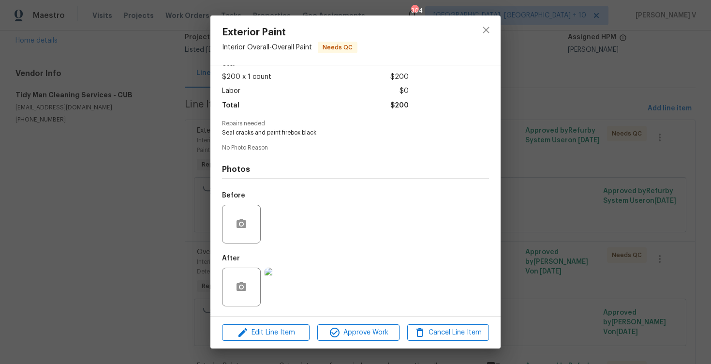
click at [281, 275] on img at bounding box center [284, 287] width 39 height 39
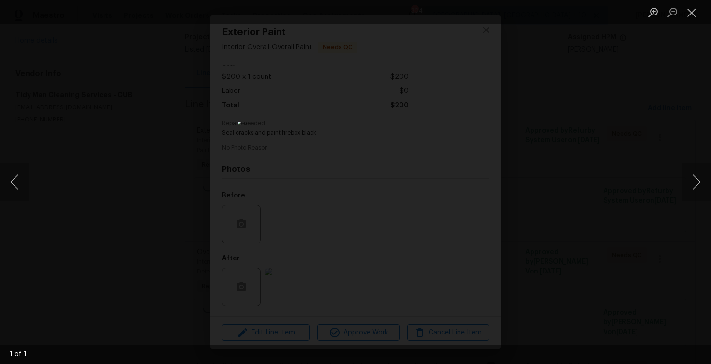
click at [526, 109] on div "Lightbox" at bounding box center [355, 182] width 711 height 364
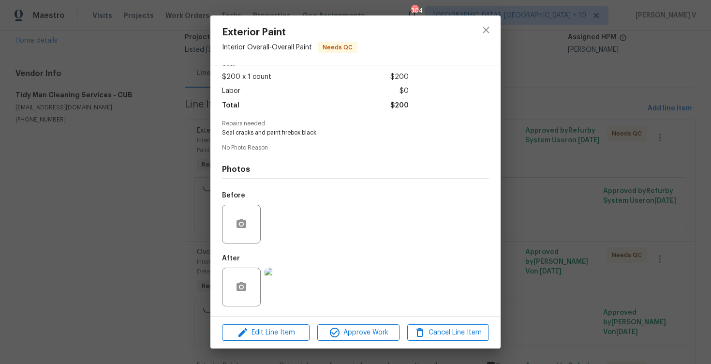
click at [255, 131] on span "Seal cracks and paint firebox black" at bounding box center [342, 133] width 240 height 8
copy span "Seal cracks and paint firebox black"
click at [279, 284] on img at bounding box center [284, 287] width 39 height 39
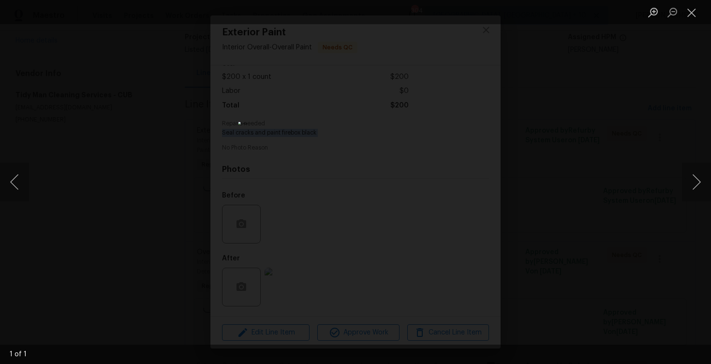
click at [566, 113] on div "Lightbox" at bounding box center [355, 182] width 711 height 364
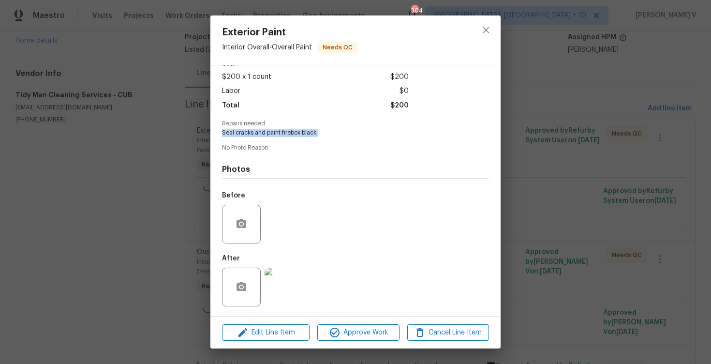
drag, startPoint x: 214, startPoint y: 134, endPoint x: 335, endPoint y: 136, distance: 121.5
click at [335, 137] on div "Vendor Tidy Man Cleaning Services Account Category Repairs Cost $200 x 1 count …" at bounding box center [355, 190] width 290 height 251
click at [282, 260] on div "After" at bounding box center [263, 280] width 83 height 63
click at [291, 284] on img at bounding box center [284, 287] width 39 height 39
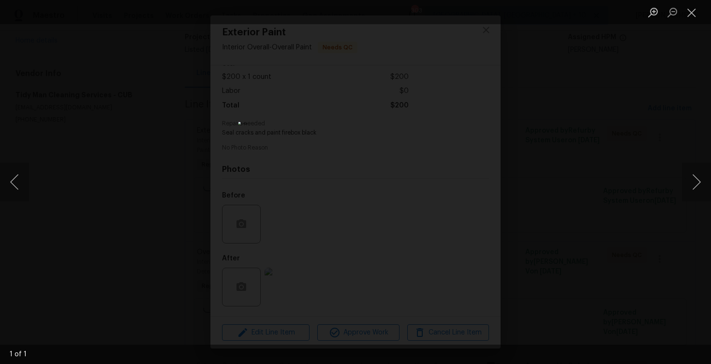
click at [247, 164] on div "Lightbox" at bounding box center [355, 182] width 711 height 364
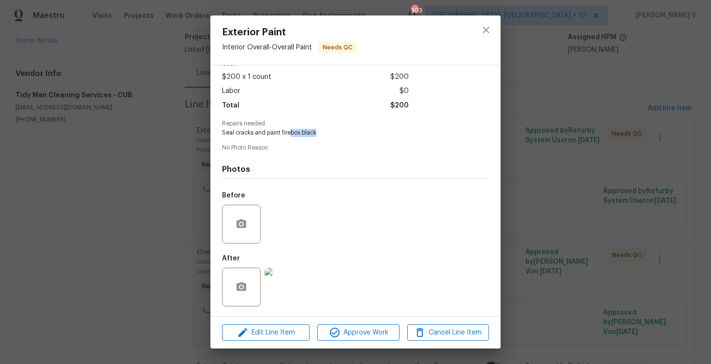
drag, startPoint x: 289, startPoint y: 133, endPoint x: 315, endPoint y: 132, distance: 25.6
click at [315, 133] on span "Seal cracks and paint firebox black" at bounding box center [342, 133] width 240 height 8
click at [286, 283] on img at bounding box center [284, 287] width 39 height 39
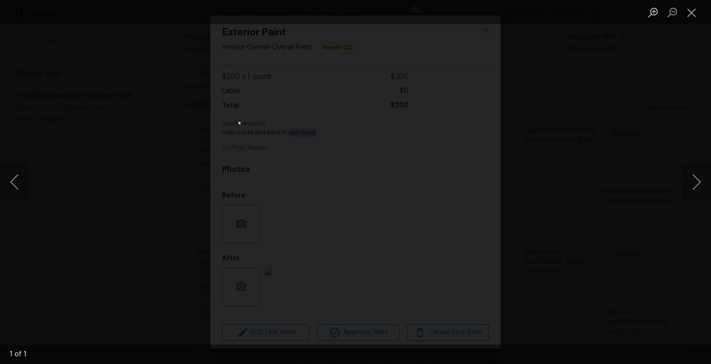
click at [506, 172] on div "Lightbox" at bounding box center [355, 182] width 711 height 364
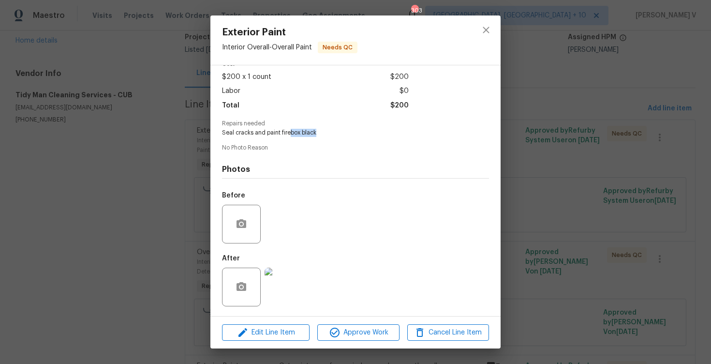
click at [354, 341] on div "Edit Line Item Approve Work Cancel Line Item" at bounding box center [355, 332] width 290 height 32
click at [364, 320] on div "Edit Line Item Approve Work Cancel Line Item" at bounding box center [355, 332] width 290 height 32
click at [360, 330] on span "Approve Work" at bounding box center [358, 333] width 76 height 12
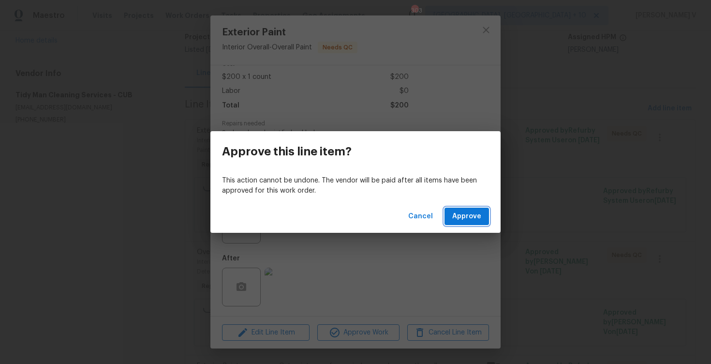
click at [467, 220] on span "Approve" at bounding box center [466, 216] width 29 height 12
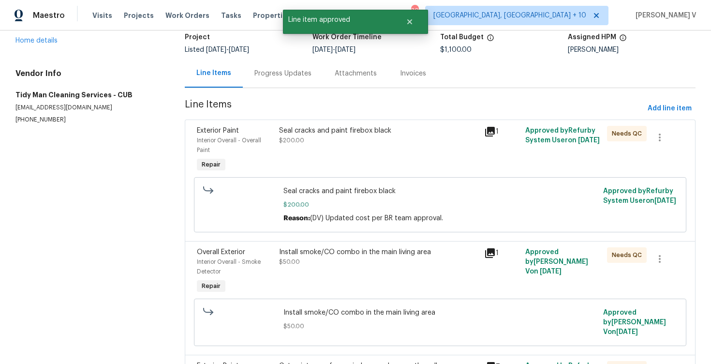
scroll to position [0, 0]
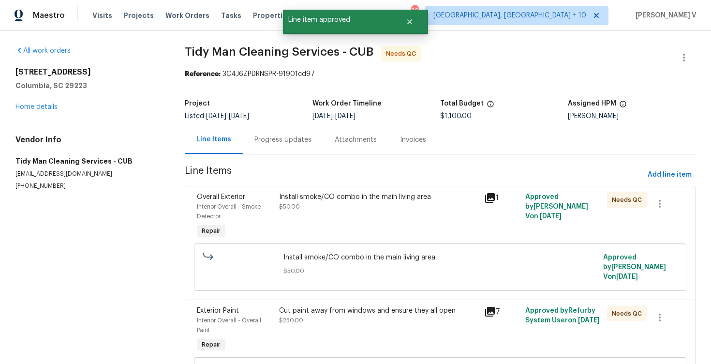
click at [361, 217] on div "Install smoke/CO combo in the main living area $50.00" at bounding box center [378, 216] width 205 height 54
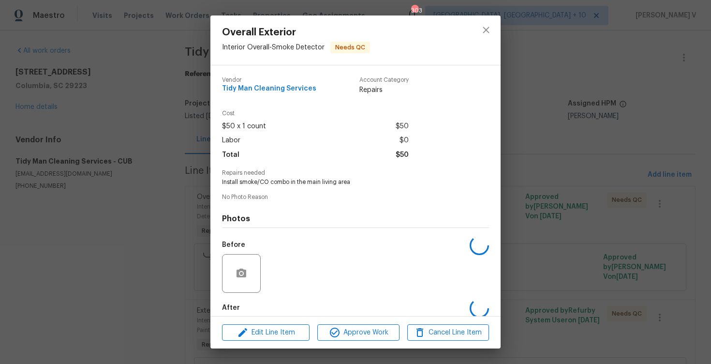
scroll to position [49, 0]
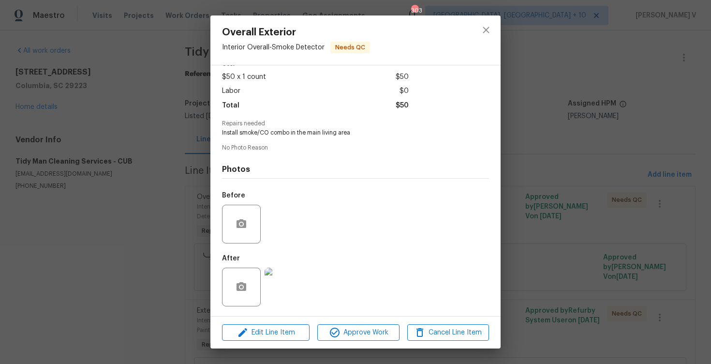
click at [276, 283] on img at bounding box center [284, 287] width 39 height 39
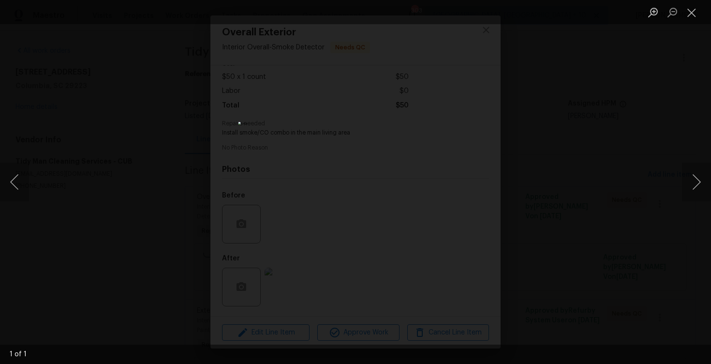
click at [530, 116] on div "Lightbox" at bounding box center [355, 182] width 711 height 364
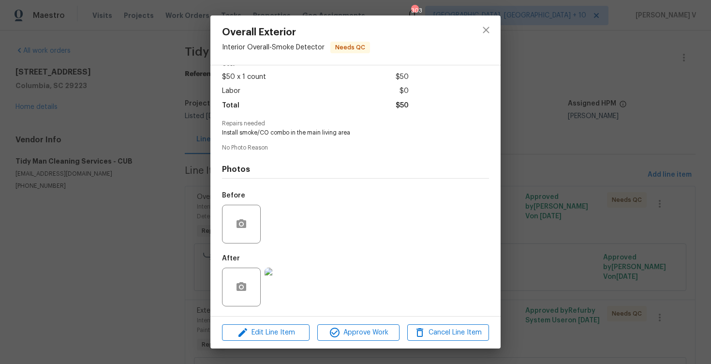
click at [285, 273] on img at bounding box center [284, 287] width 39 height 39
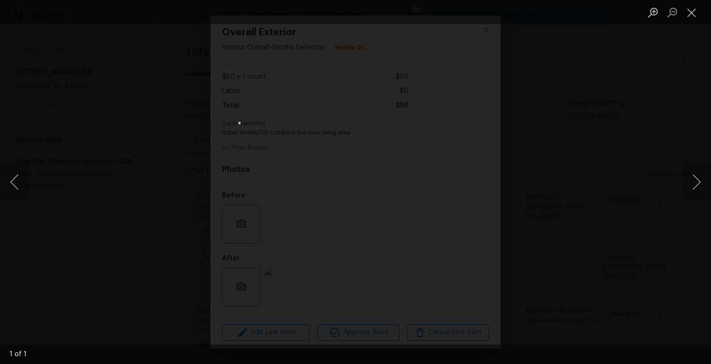
click at [508, 122] on div "Lightbox" at bounding box center [355, 182] width 711 height 364
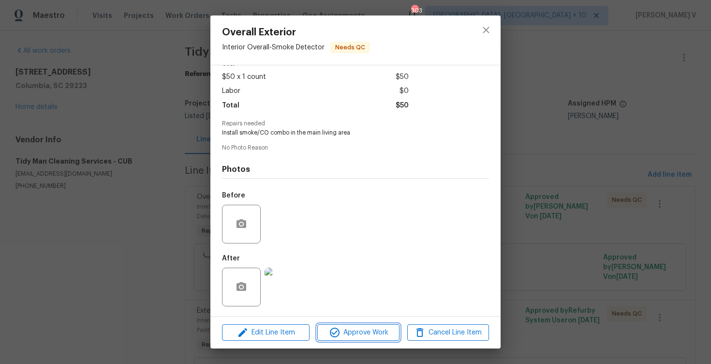
click at [357, 334] on span "Approve Work" at bounding box center [358, 333] width 76 height 12
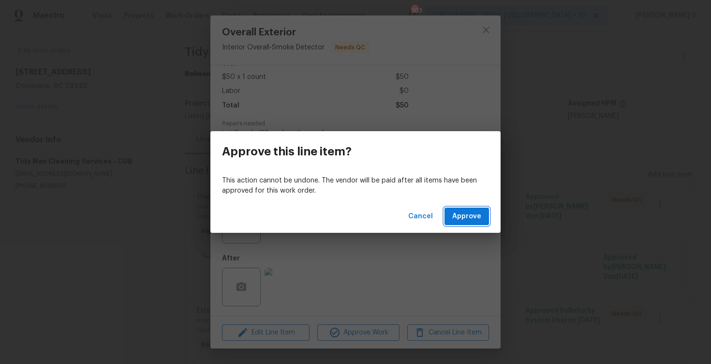
click at [469, 217] on span "Approve" at bounding box center [466, 216] width 29 height 12
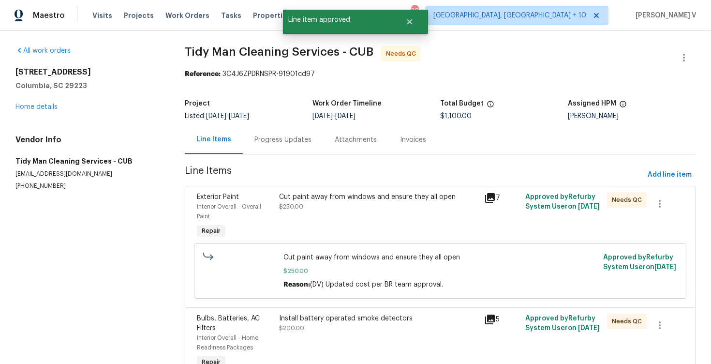
click at [358, 210] on div "Cut paint away from windows and ensure they all open $250.00" at bounding box center [378, 201] width 199 height 19
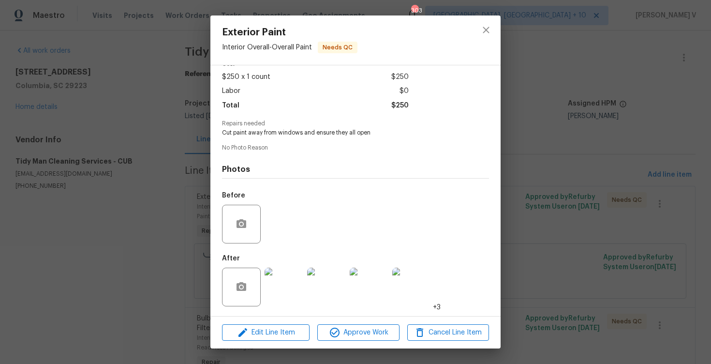
click at [293, 293] on img at bounding box center [284, 287] width 39 height 39
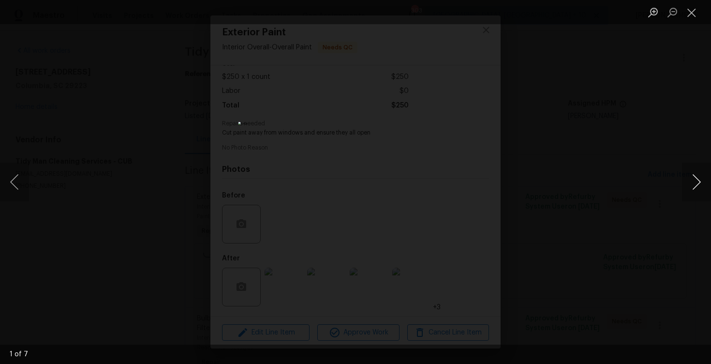
click at [698, 185] on button "Next image" at bounding box center [696, 182] width 29 height 39
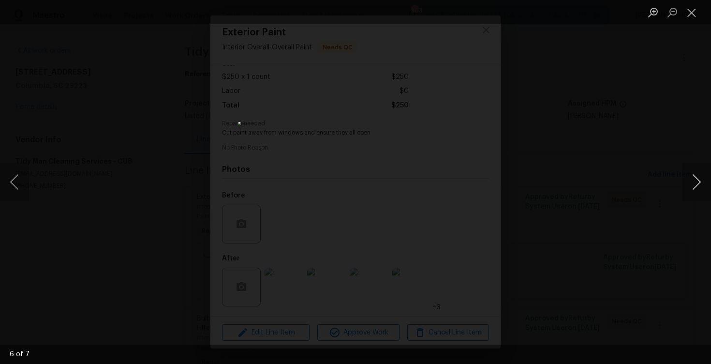
click at [698, 185] on button "Next image" at bounding box center [696, 182] width 29 height 39
click at [597, 95] on div "Lightbox" at bounding box center [355, 182] width 711 height 364
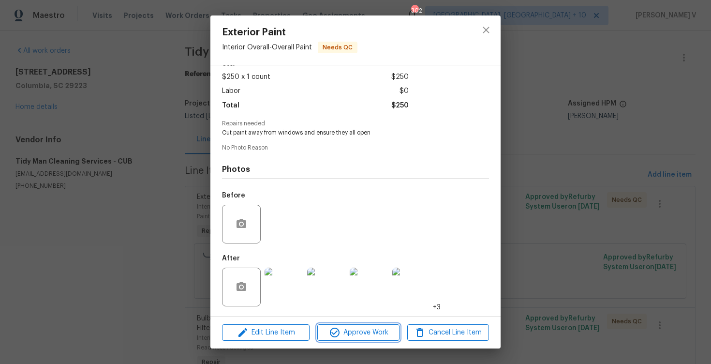
click at [341, 333] on span "Approve Work" at bounding box center [358, 333] width 76 height 12
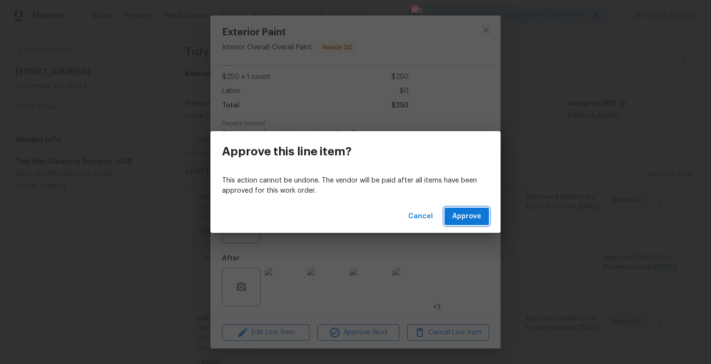
click at [460, 220] on span "Approve" at bounding box center [466, 216] width 29 height 12
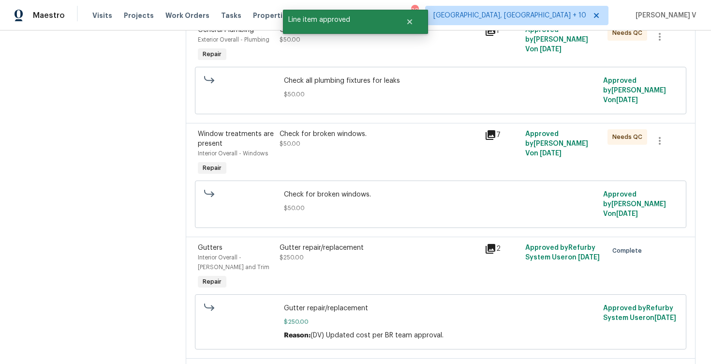
scroll to position [0, 0]
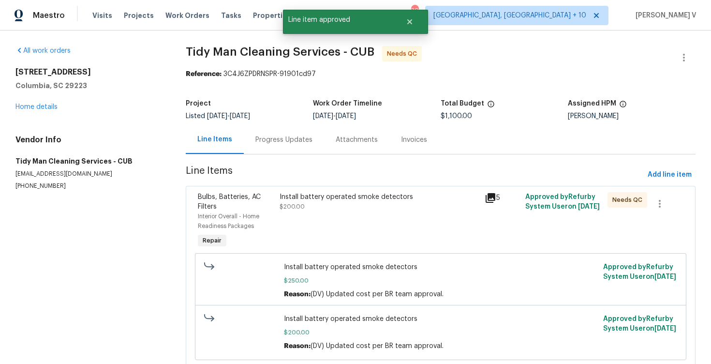
click at [364, 205] on div "Install battery operated smoke detectors $200.00" at bounding box center [379, 201] width 199 height 19
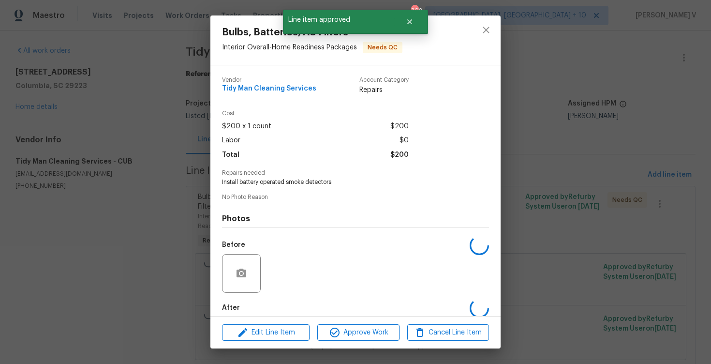
scroll to position [49, 0]
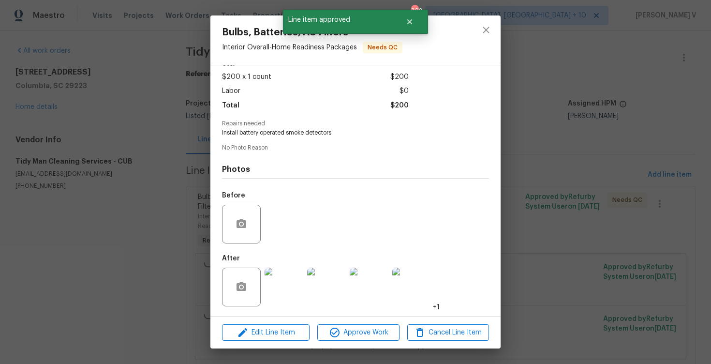
click at [298, 281] on img at bounding box center [284, 287] width 39 height 39
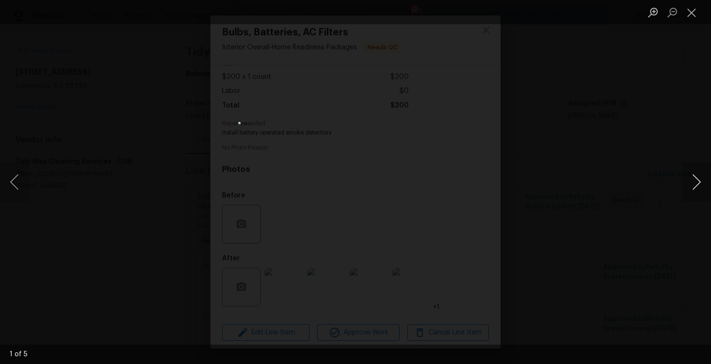
click at [698, 187] on button "Next image" at bounding box center [696, 182] width 29 height 39
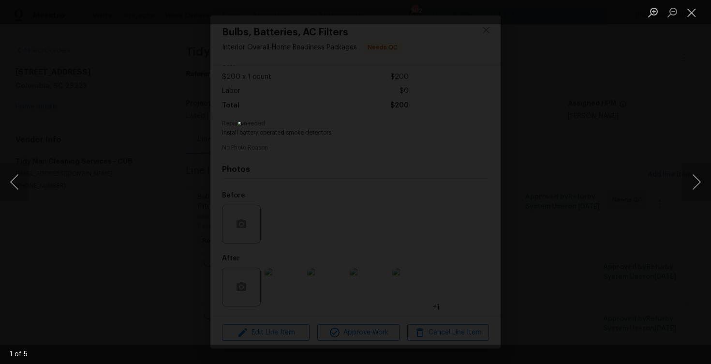
click at [615, 117] on div "Lightbox" at bounding box center [355, 182] width 711 height 364
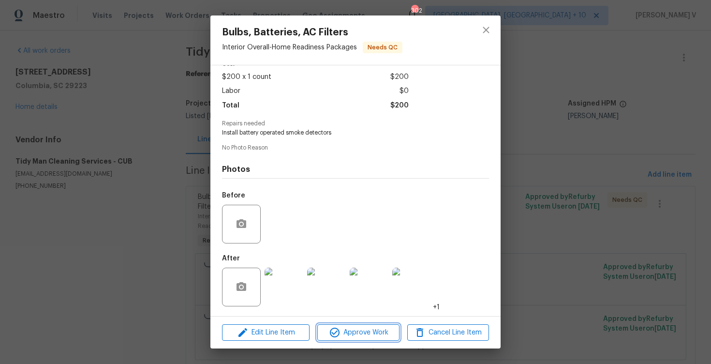
click at [337, 325] on button "Approve Work" at bounding box center [358, 332] width 82 height 17
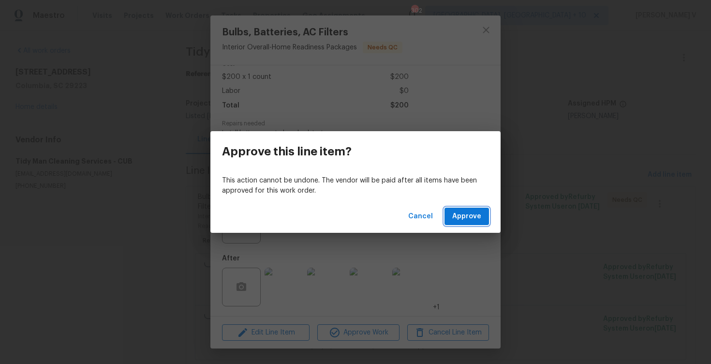
click at [466, 219] on span "Approve" at bounding box center [466, 216] width 29 height 12
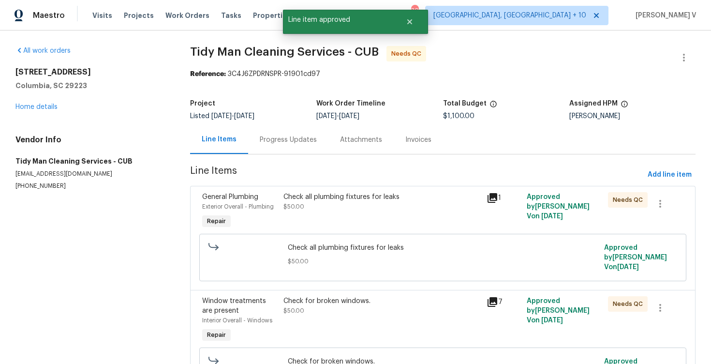
click at [370, 205] on div "Check all plumbing fixtures for leaks $50.00" at bounding box center [382, 201] width 197 height 19
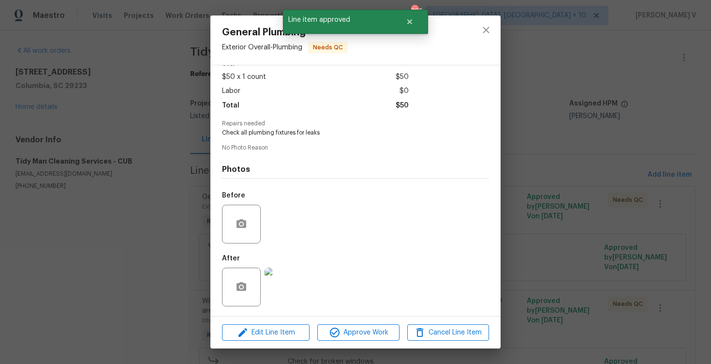
click at [295, 281] on img at bounding box center [284, 287] width 39 height 39
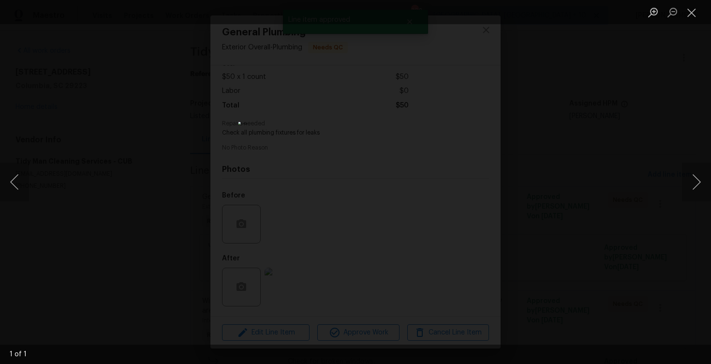
click at [577, 109] on div "Lightbox" at bounding box center [355, 182] width 711 height 364
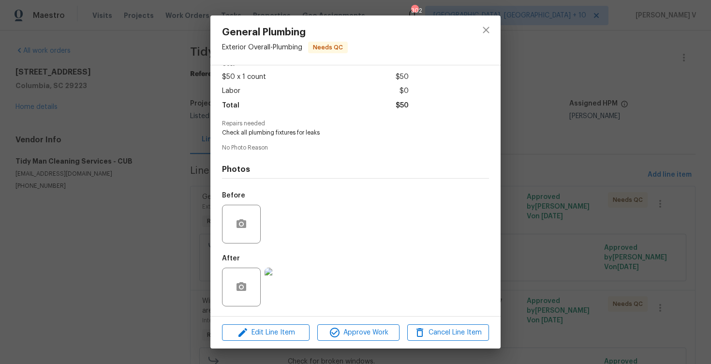
click at [551, 221] on div "General Plumbing Exterior Overall - Plumbing Needs QC Vendor Tidy Man Cleaning …" at bounding box center [355, 182] width 711 height 364
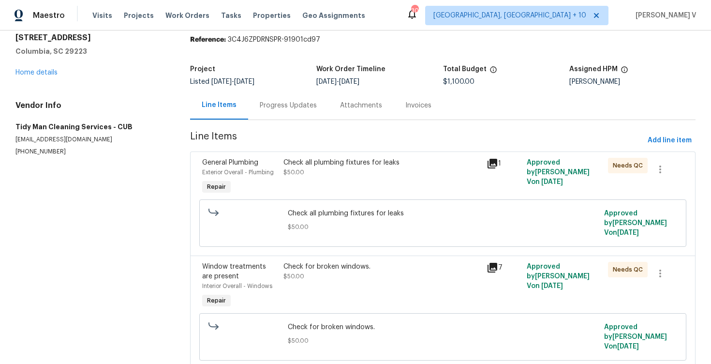
scroll to position [96, 0]
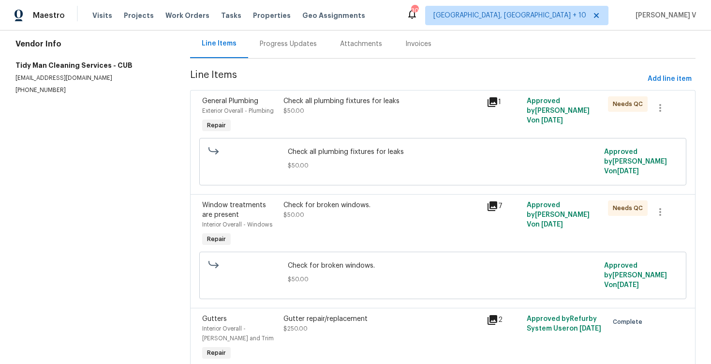
click at [338, 213] on div "Check for broken windows. $50.00" at bounding box center [382, 209] width 197 height 19
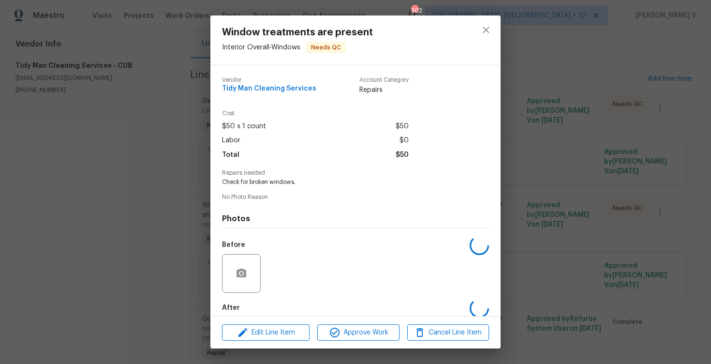
scroll to position [49, 0]
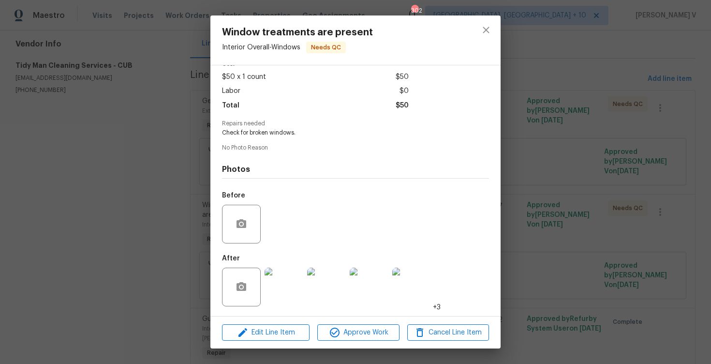
click at [286, 287] on img at bounding box center [284, 287] width 39 height 39
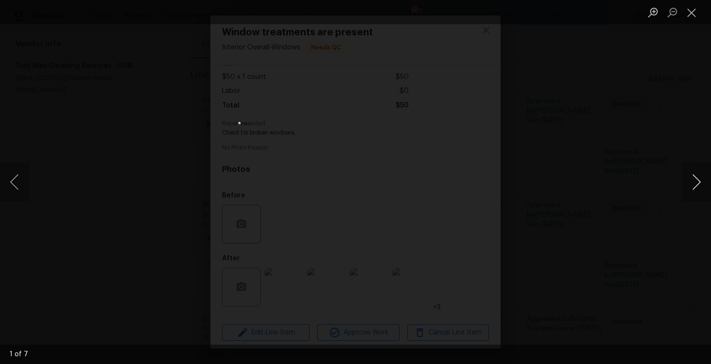
click at [699, 180] on button "Next image" at bounding box center [696, 182] width 29 height 39
click at [653, 153] on div "Lightbox" at bounding box center [355, 182] width 711 height 364
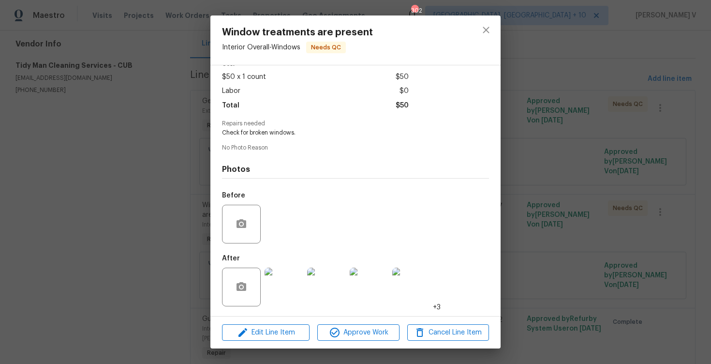
click at [292, 280] on img at bounding box center [284, 287] width 39 height 39
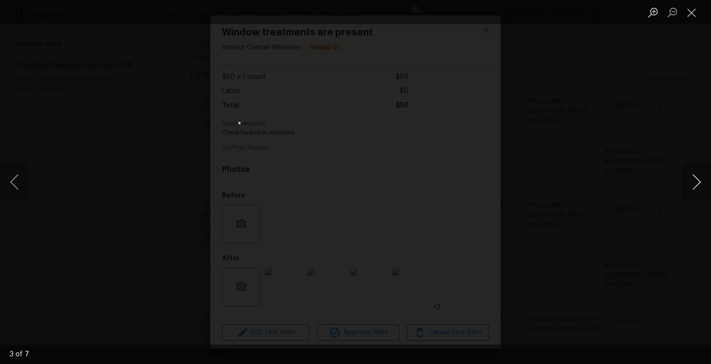
click at [694, 184] on button "Next image" at bounding box center [696, 182] width 29 height 39
click at [653, 151] on div "Lightbox" at bounding box center [355, 182] width 711 height 364
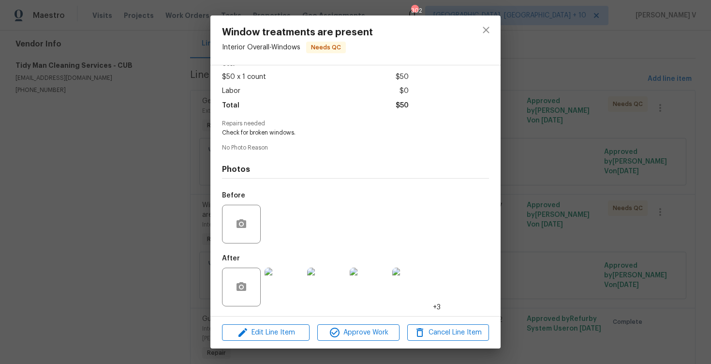
click at [55, 86] on div "Window treatments are present Interior Overall - Windows Needs QC Vendor Tidy M…" at bounding box center [355, 182] width 711 height 364
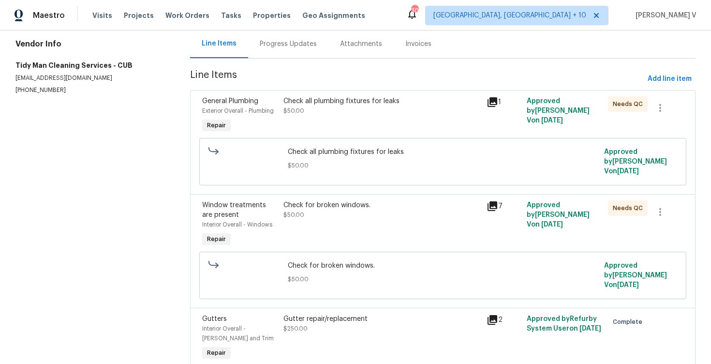
click at [55, 86] on div "Window treatments are present Interior Overall - Windows Needs QC Vendor Tidy M…" at bounding box center [355, 182] width 711 height 364
copy span "Labor"
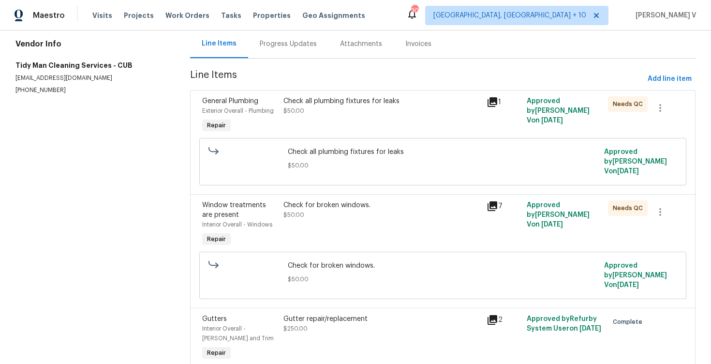
copy p "(803) 665-5958"
click at [307, 52] on div "Progress Updates" at bounding box center [288, 44] width 80 height 29
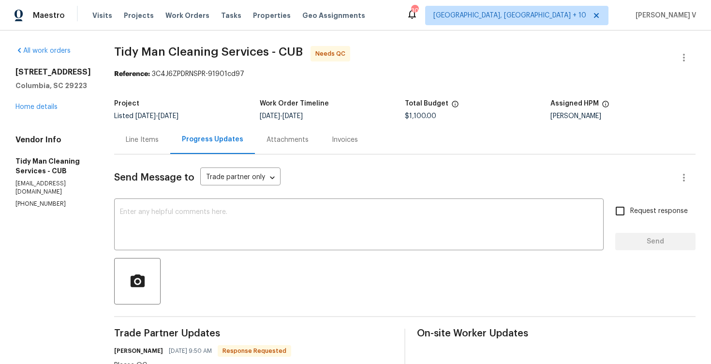
click at [170, 127] on div "Progress Updates" at bounding box center [212, 139] width 85 height 29
click at [124, 145] on div "Line Items" at bounding box center [142, 139] width 56 height 29
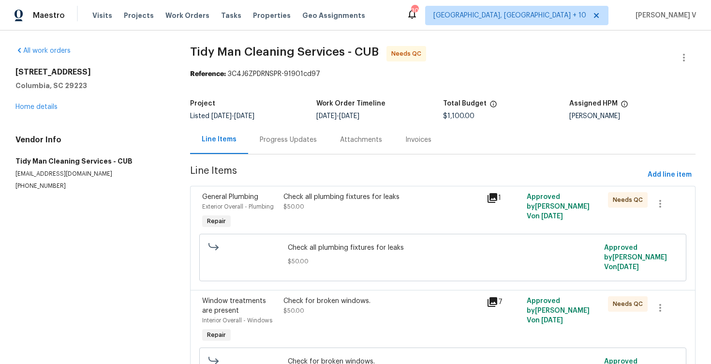
click at [317, 215] on div "Check all plumbing fixtures for leaks $50.00" at bounding box center [382, 211] width 203 height 45
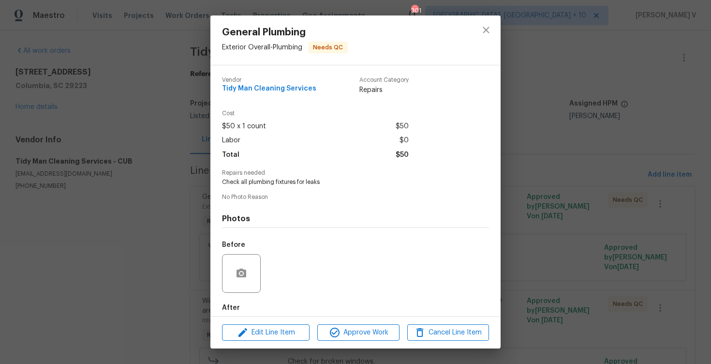
scroll to position [49, 0]
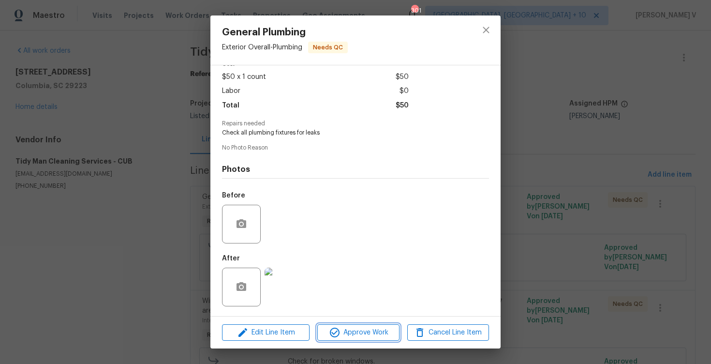
click at [351, 331] on span "Approve Work" at bounding box center [358, 333] width 76 height 12
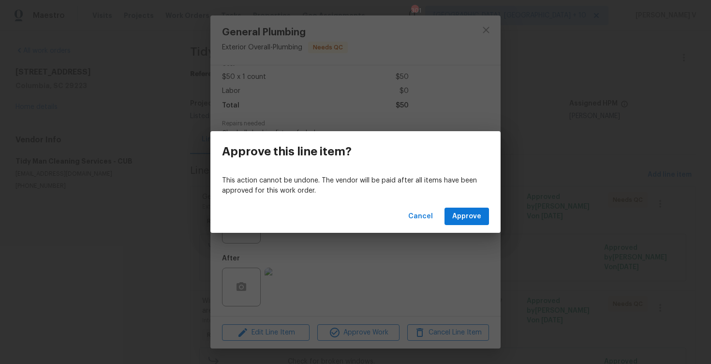
click at [473, 226] on div "Cancel Approve" at bounding box center [355, 216] width 290 height 33
click at [473, 216] on span "Approve" at bounding box center [466, 216] width 29 height 12
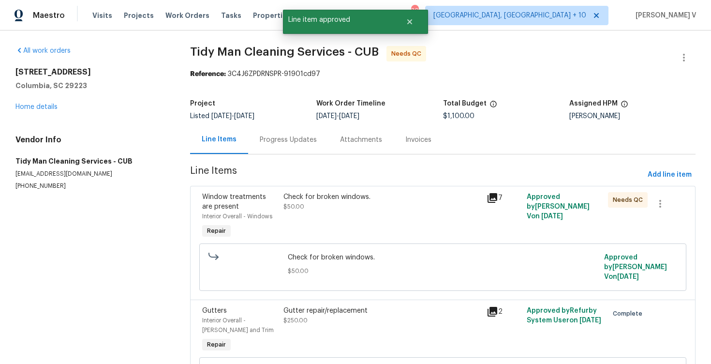
click at [363, 212] on div "Check for broken windows. $50.00" at bounding box center [382, 216] width 203 height 54
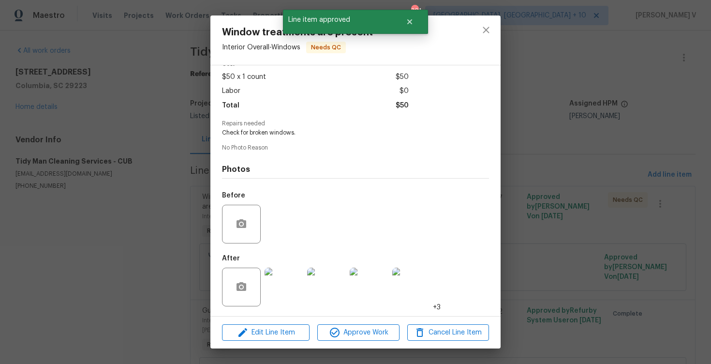
click at [356, 316] on div "Edit Line Item Approve Work Cancel Line Item" at bounding box center [355, 332] width 290 height 32
click at [351, 336] on span "Approve Work" at bounding box center [358, 333] width 76 height 12
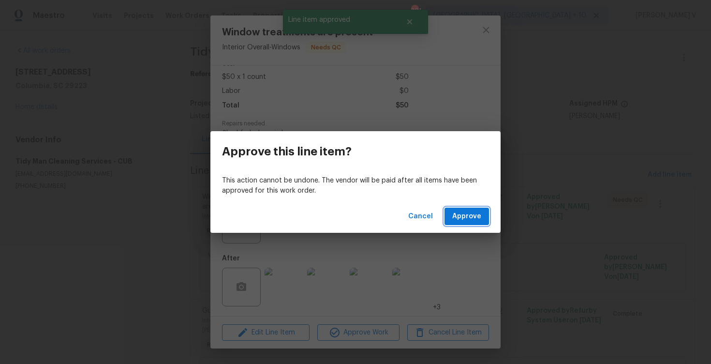
click at [468, 220] on span "Approve" at bounding box center [466, 216] width 29 height 12
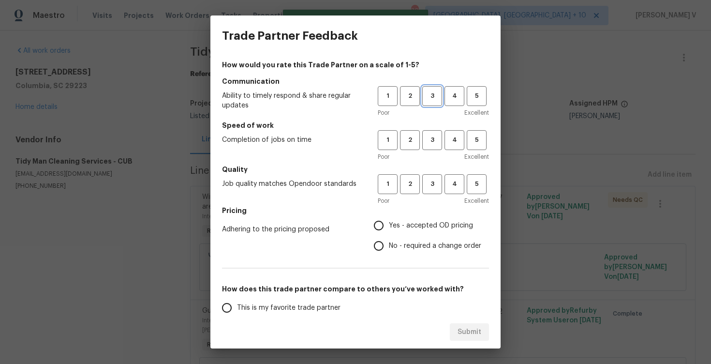
click at [440, 100] on span "3" at bounding box center [432, 95] width 18 height 11
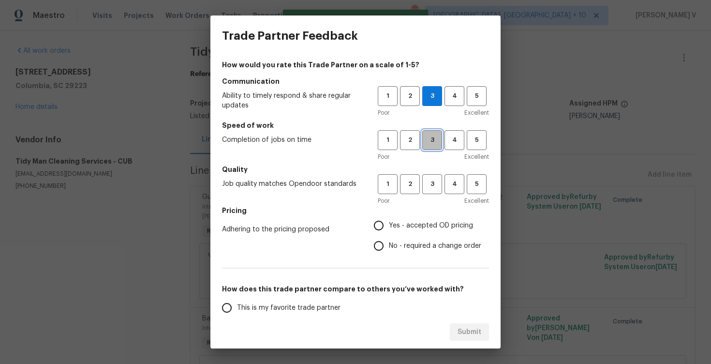
click at [435, 139] on span "3" at bounding box center [432, 140] width 18 height 11
click at [433, 184] on span "3" at bounding box center [432, 184] width 18 height 11
click at [390, 239] on label "No - required a change order" at bounding box center [425, 246] width 113 height 20
click at [389, 239] on input "No - required a change order" at bounding box center [379, 246] width 20 height 20
radio input "true"
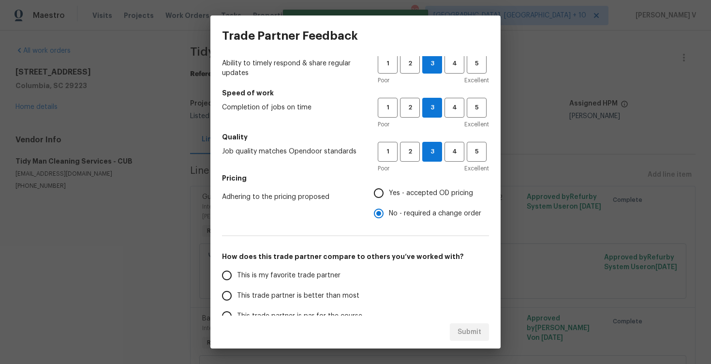
scroll to position [70, 0]
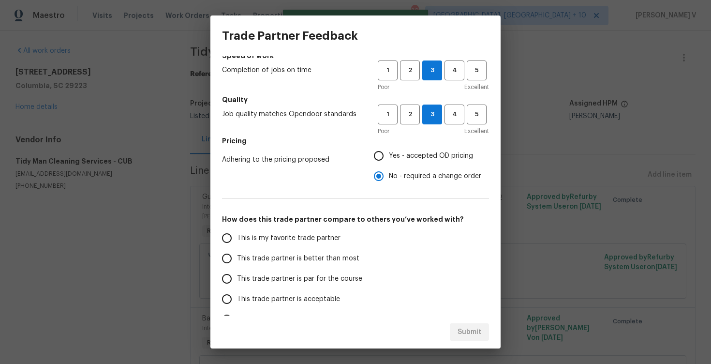
click at [328, 258] on span "This trade partner is better than most" at bounding box center [298, 259] width 122 height 10
click at [237, 258] on input "This trade partner is better than most" at bounding box center [227, 258] width 20 height 20
click at [465, 329] on span "Submit" at bounding box center [470, 332] width 24 height 12
radio input "true"
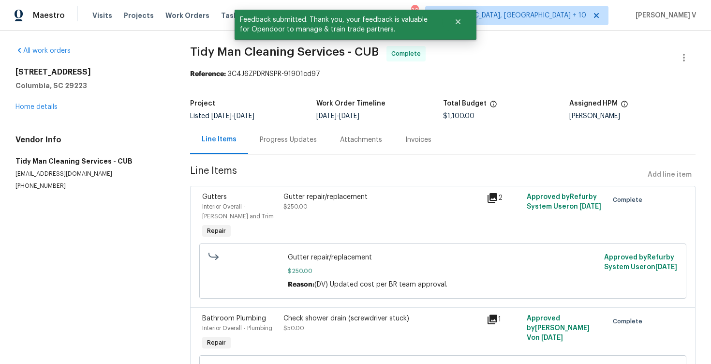
click at [251, 150] on div "Progress Updates" at bounding box center [288, 139] width 80 height 29
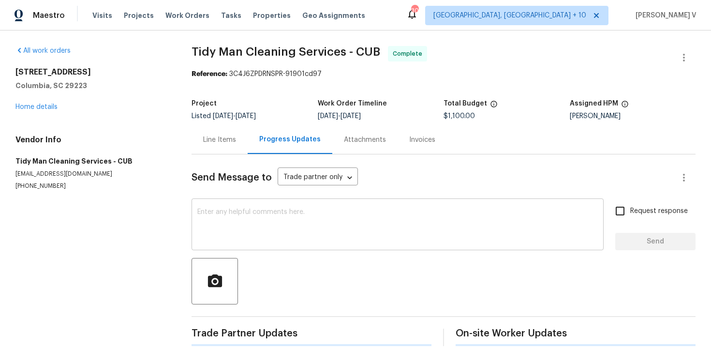
click at [273, 238] on textarea at bounding box center [397, 226] width 401 height 34
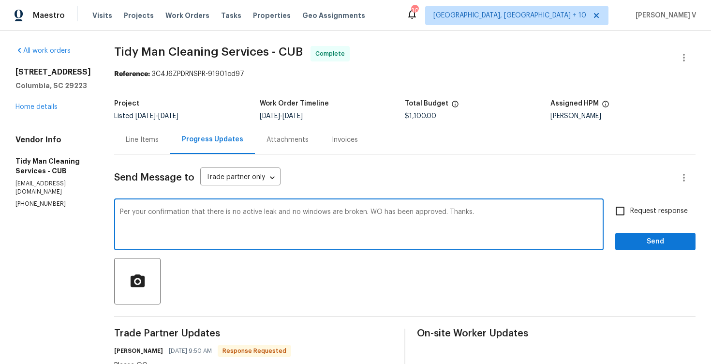
click at [303, 223] on textarea "Per your confirmation that there is no active leak and no windows are broken. W…" at bounding box center [359, 226] width 478 height 34
paste textarea "via text that there is no active leak and no broken windows, the WO has been ap…"
type textarea "Per your confirmation via text that there is no active leak and no broken windo…"
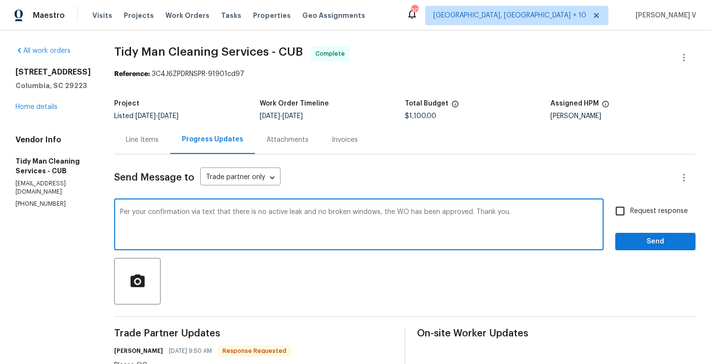
click at [627, 211] on input "Request response" at bounding box center [620, 211] width 20 height 20
checkbox input "true"
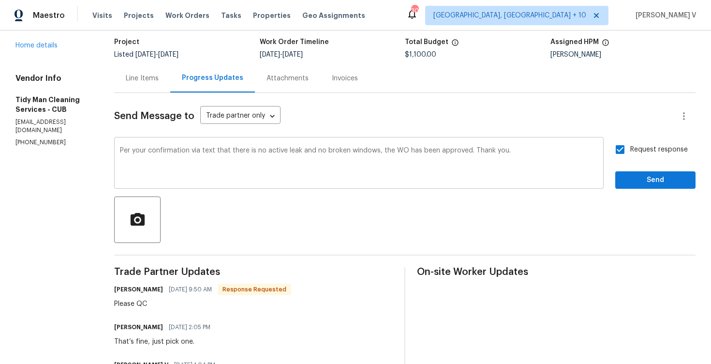
scroll to position [99, 0]
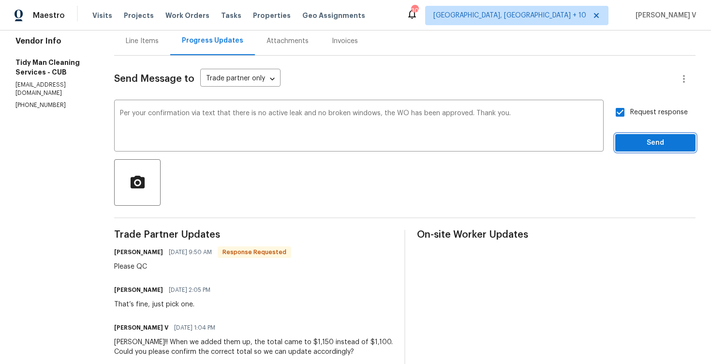
click at [659, 142] on span "Send" at bounding box center [655, 143] width 65 height 12
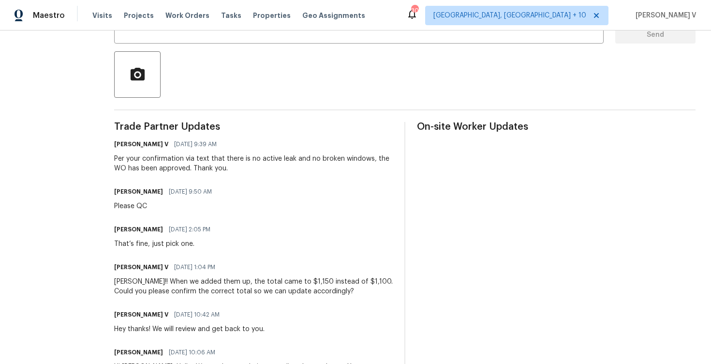
scroll to position [0, 0]
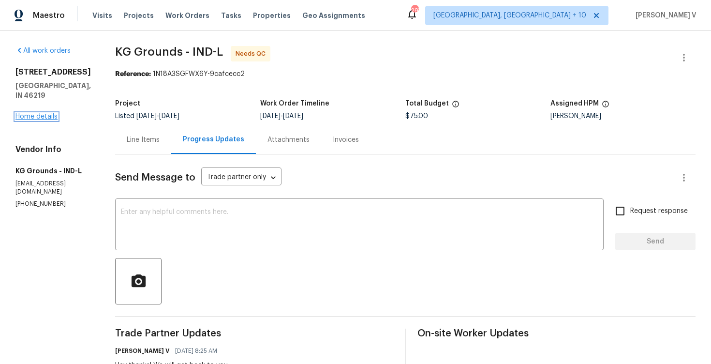
click at [32, 113] on link "Home details" at bounding box center [36, 116] width 42 height 7
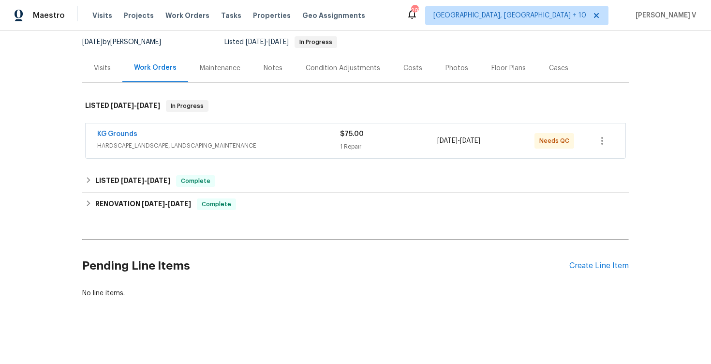
scroll to position [49, 0]
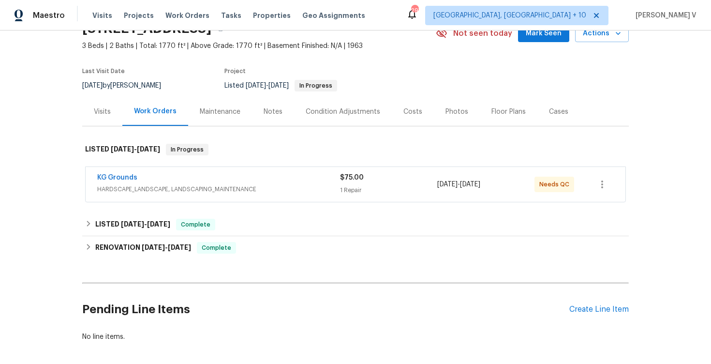
click at [115, 174] on span "KG Grounds" at bounding box center [117, 178] width 40 height 10
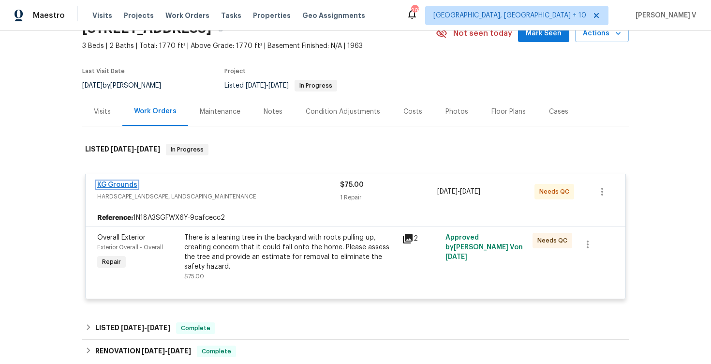
click at [115, 181] on link "KG Grounds" at bounding box center [117, 184] width 40 height 7
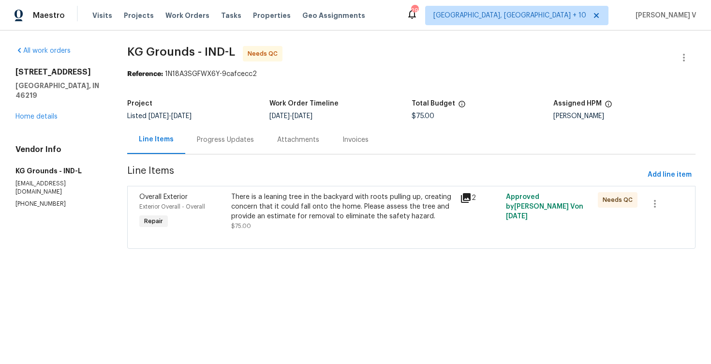
click at [260, 206] on div "There is a leaning tree in the backyard with roots pulling up, creating concern…" at bounding box center [343, 206] width 224 height 29
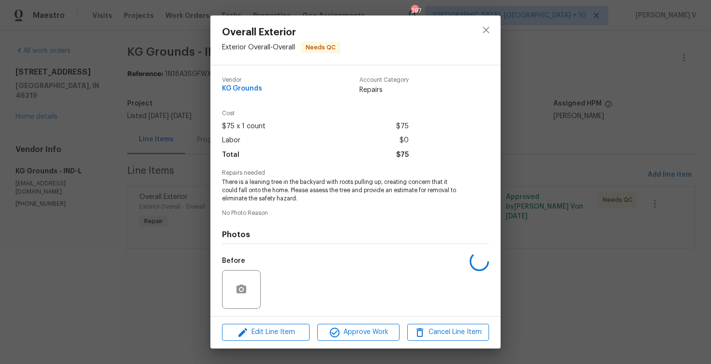
click at [260, 206] on div "Vendor KG Grounds Account Category Repairs Cost $75 x 1 count $75 Labor $0 Tota…" at bounding box center [355, 223] width 267 height 309
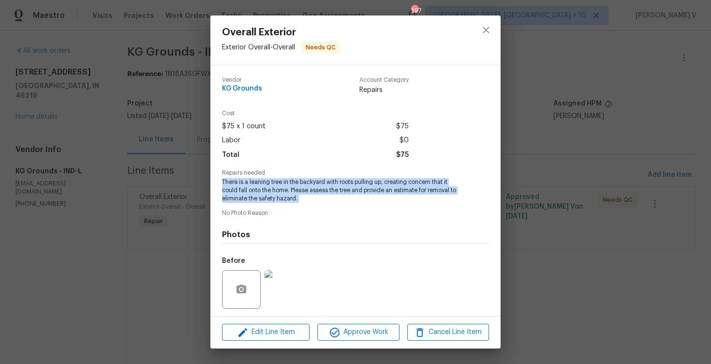
copy span "There is a leaning tree in the backyard with roots pulling up, creating concern…"
click at [311, 181] on span "There is a leaning tree in the backyard with roots pulling up, creating concern…" at bounding box center [342, 190] width 240 height 24
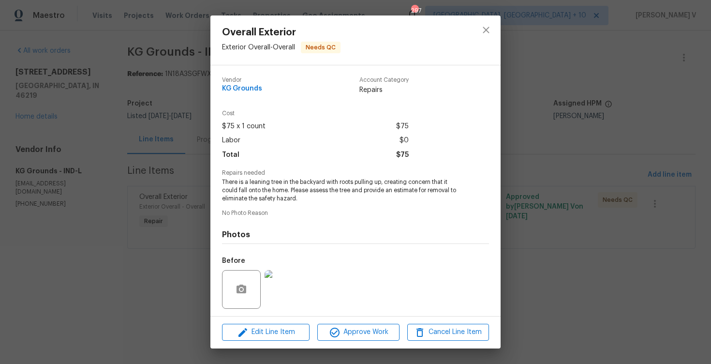
click at [311, 181] on span "There is a leaning tree in the backyard with roots pulling up, creating concern…" at bounding box center [342, 190] width 240 height 24
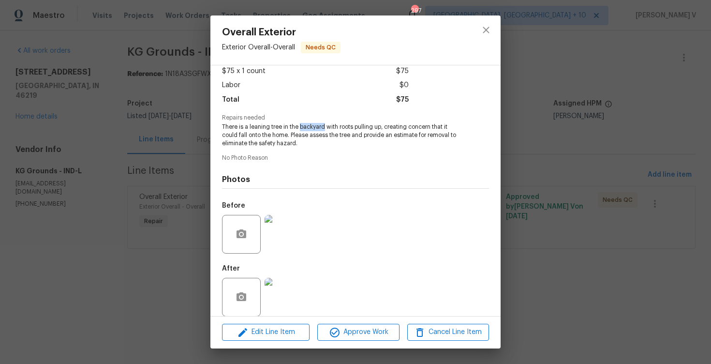
scroll to position [65, 0]
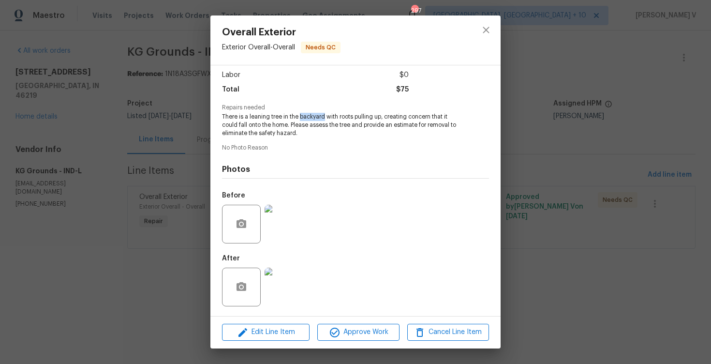
click at [310, 125] on span "There is a leaning tree in the backyard with roots pulling up, creating concern…" at bounding box center [342, 125] width 240 height 24
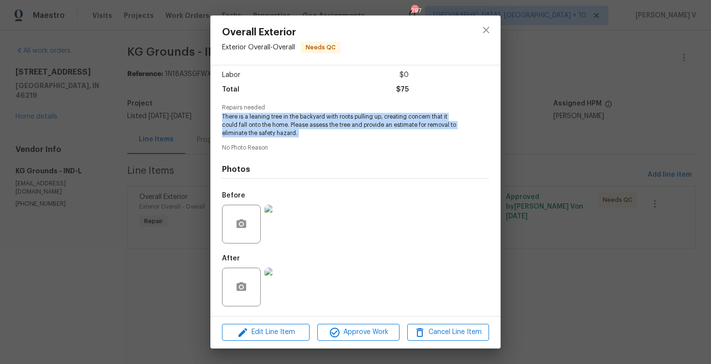
copy span "There is a leaning tree in the backyard with roots pulling up, creating concern…"
click at [285, 217] on img at bounding box center [284, 224] width 39 height 39
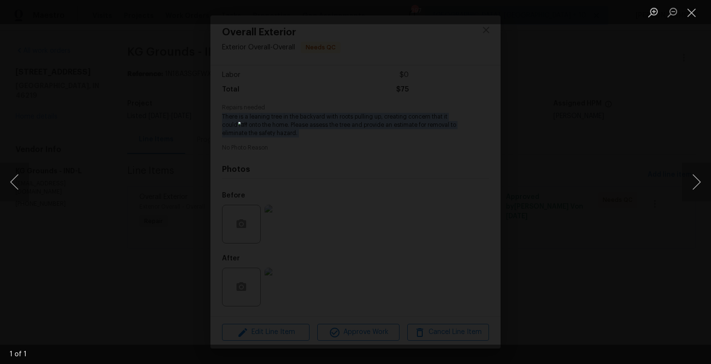
click at [131, 170] on div "Lightbox" at bounding box center [355, 182] width 711 height 364
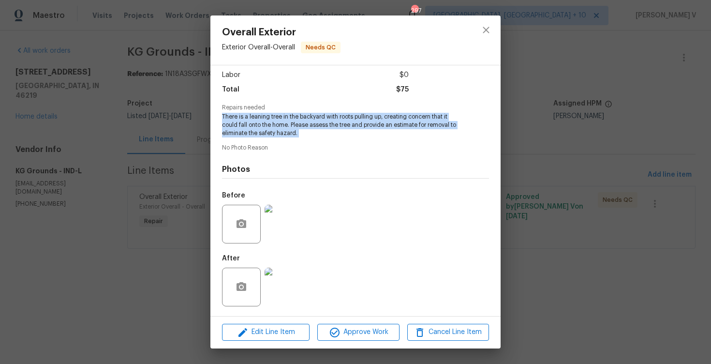
click at [78, 109] on div "Overall Exterior Exterior Overall - Overall Needs QC Vendor KG Grounds Account …" at bounding box center [355, 182] width 711 height 364
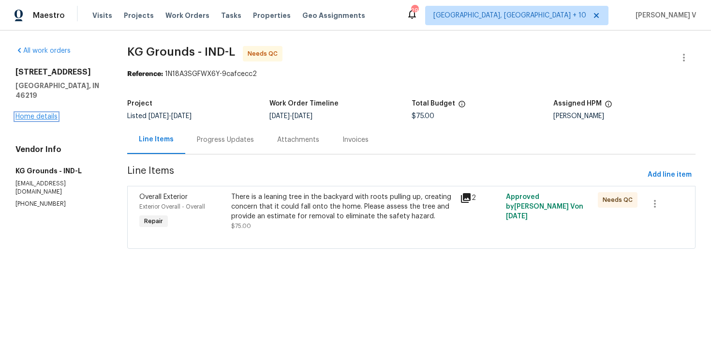
click at [47, 113] on link "Home details" at bounding box center [36, 116] width 42 height 7
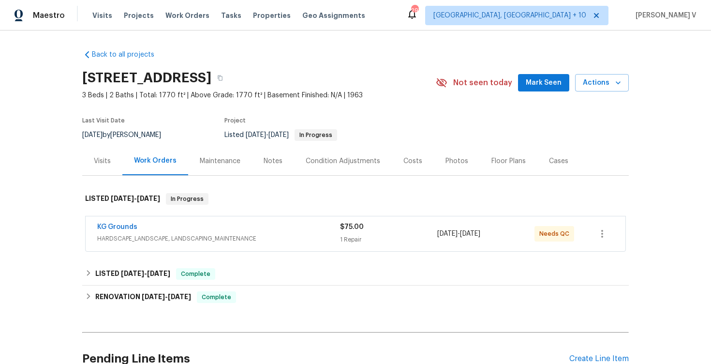
scroll to position [93, 0]
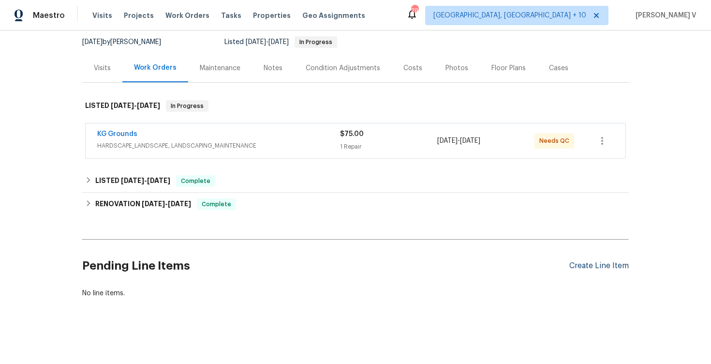
click at [593, 268] on div "Create Line Item" at bounding box center [600, 265] width 60 height 9
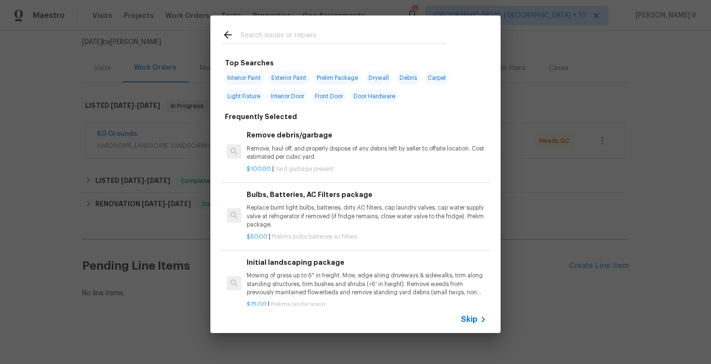
click at [465, 314] on div "Skip" at bounding box center [475, 320] width 28 height 12
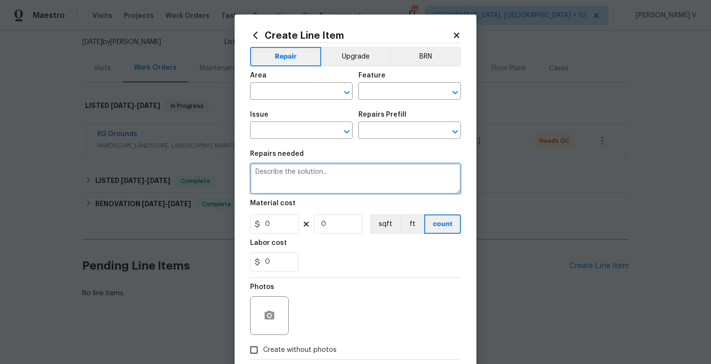
click at [318, 171] on textarea at bounding box center [355, 178] width 211 height 31
paste textarea "There is a leaning tree in the backyard with roots pulling up, creating concern…"
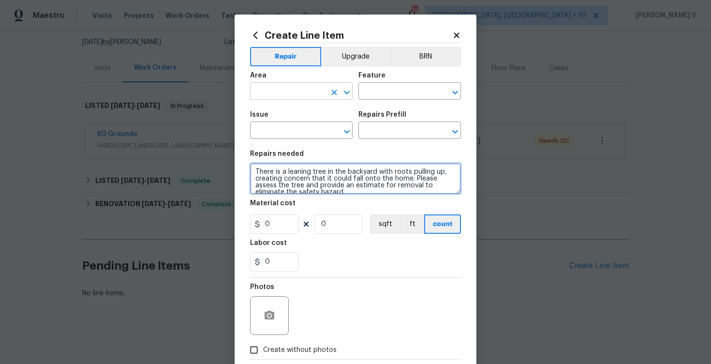
scroll to position [9, 0]
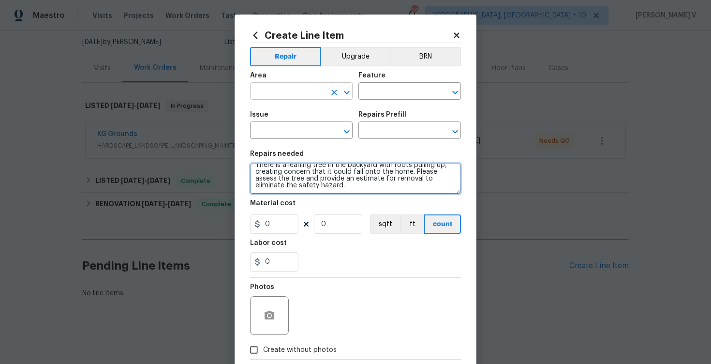
type textarea "There is a leaning tree in the backyard with roots pulling up, creating concern…"
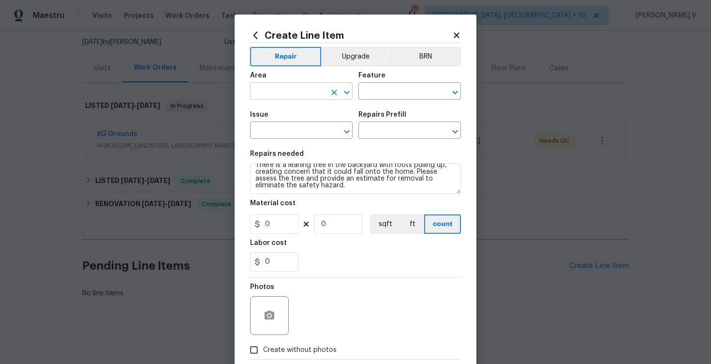
click at [283, 91] on input "text" at bounding box center [287, 92] width 75 height 15
type input "l"
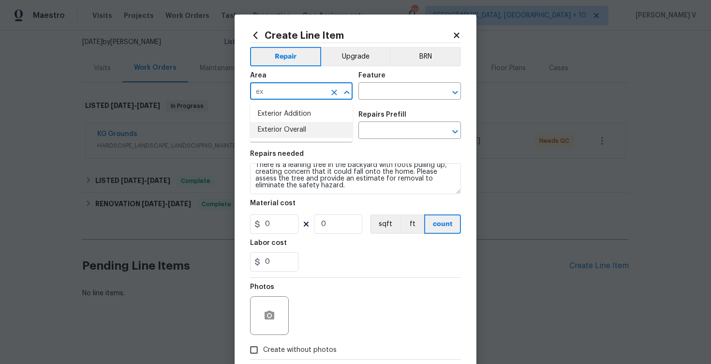
click at [291, 126] on li "Exterior Overall" at bounding box center [301, 130] width 103 height 16
type input "Exterior Overall"
click at [403, 94] on input "text" at bounding box center [396, 92] width 75 height 15
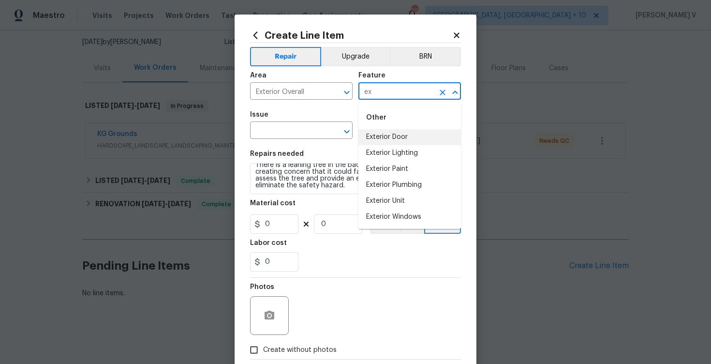
click at [381, 94] on input "ex" at bounding box center [396, 92] width 75 height 15
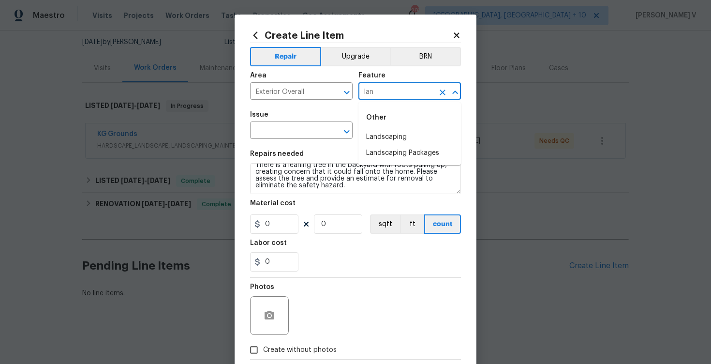
click at [379, 128] on div "Other" at bounding box center [410, 117] width 103 height 23
click at [368, 134] on li "Landscaping" at bounding box center [410, 137] width 103 height 16
type input "Landscaping"
click at [262, 124] on input "text" at bounding box center [287, 131] width 75 height 15
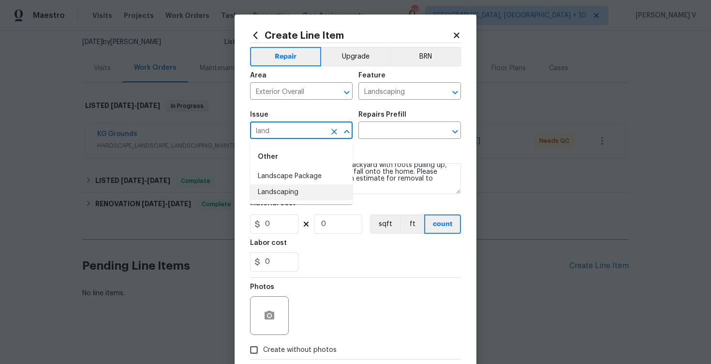
click at [271, 191] on li "Landscaping" at bounding box center [301, 192] width 103 height 16
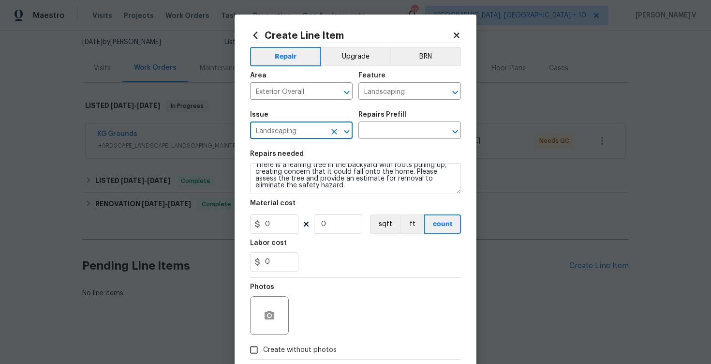
type input "Landscaping"
click at [383, 146] on section "Repairs needed There is a leaning tree in the backyard with roots pulling up, c…" at bounding box center [355, 211] width 211 height 133
click at [402, 135] on input "text" at bounding box center [396, 131] width 75 height 15
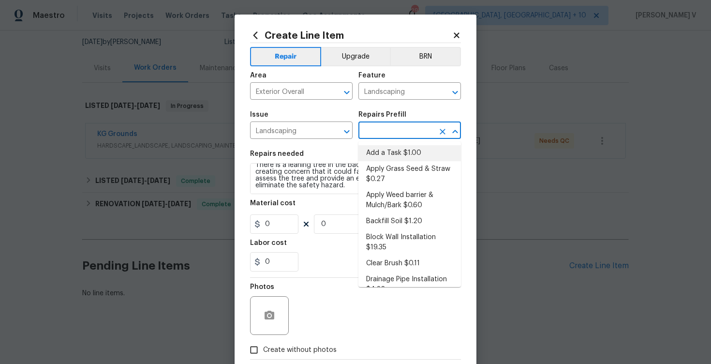
click at [385, 149] on li "Add a Task $1.00" at bounding box center [410, 153] width 103 height 16
type input "Add a Task $1.00"
type textarea "HPM to detail"
type input "1"
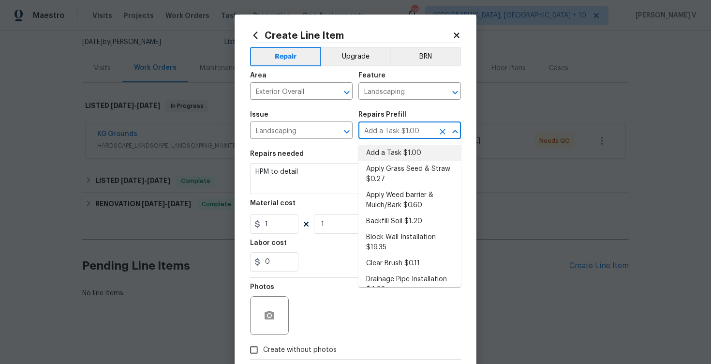
scroll to position [0, 0]
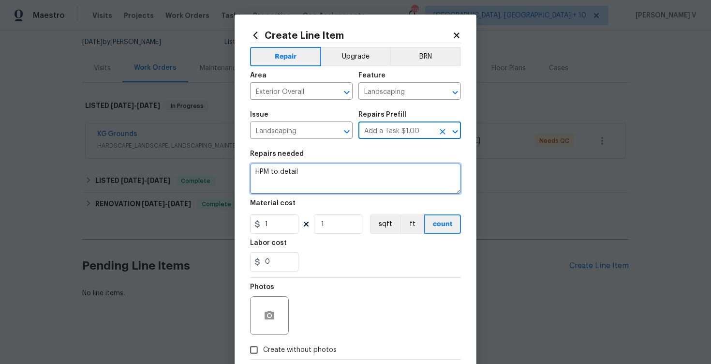
click at [290, 179] on textarea "HPM to detail" at bounding box center [355, 178] width 211 height 31
paste textarea "There is a leaning tree in the backyard with roots pulling up, creating concern…"
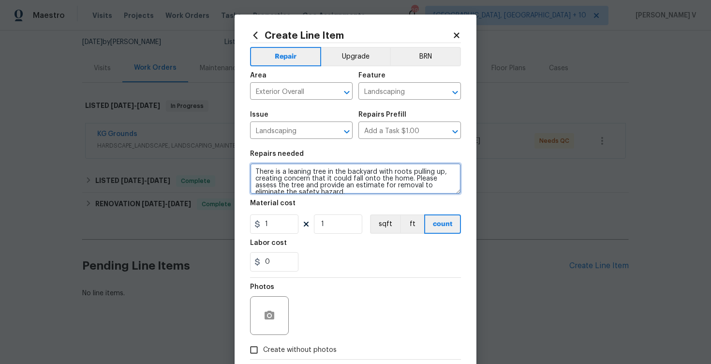
scroll to position [9, 0]
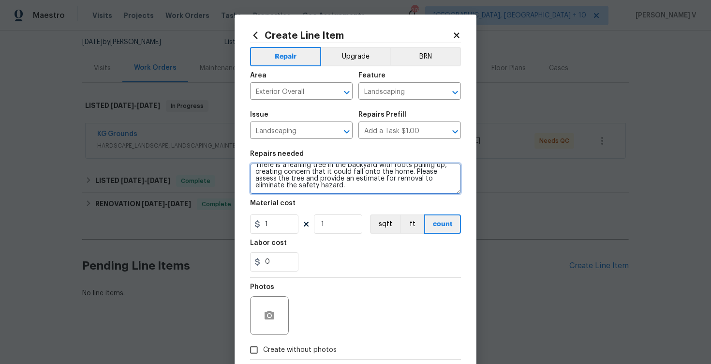
type textarea "There is a leaning tree in the backyard with roots pulling up, creating concern…"
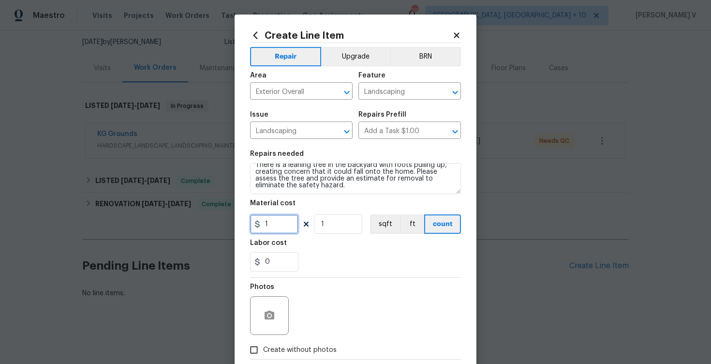
click at [285, 216] on input "1" at bounding box center [274, 223] width 48 height 19
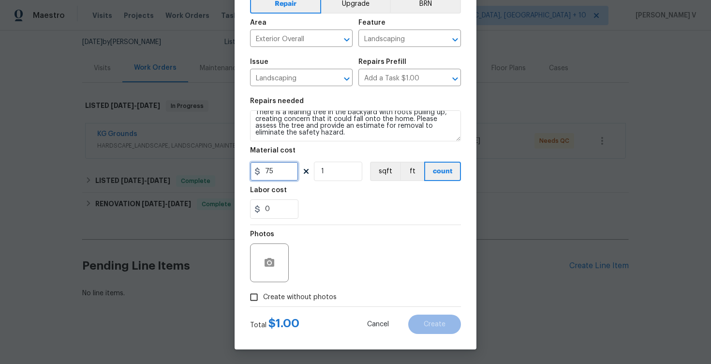
type input "75"
click at [273, 264] on icon "button" at bounding box center [270, 262] width 10 height 9
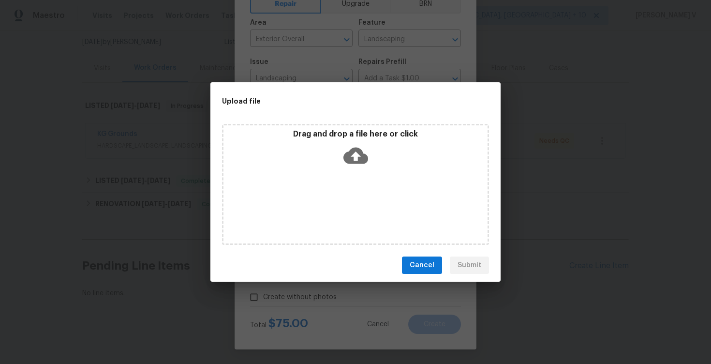
click at [357, 159] on icon at bounding box center [356, 155] width 25 height 25
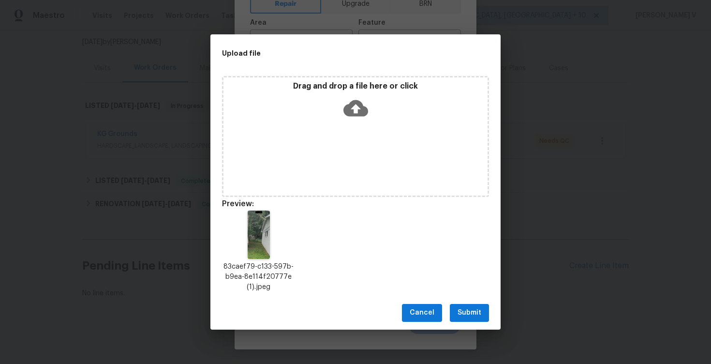
click at [467, 313] on span "Submit" at bounding box center [470, 313] width 24 height 12
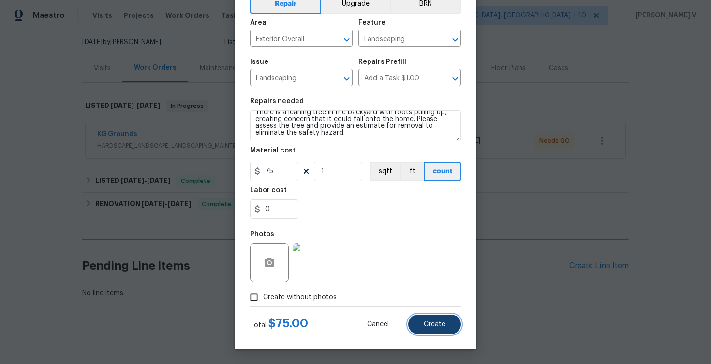
click at [448, 331] on button "Create" at bounding box center [434, 324] width 53 height 19
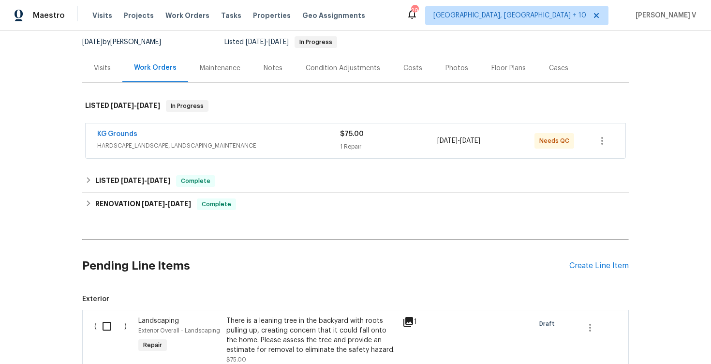
scroll to position [159, 0]
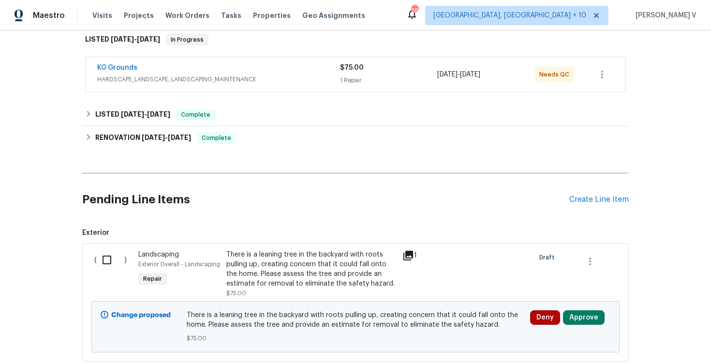
click at [120, 259] on input "checkbox" at bounding box center [111, 260] width 28 height 20
checkbox input "true"
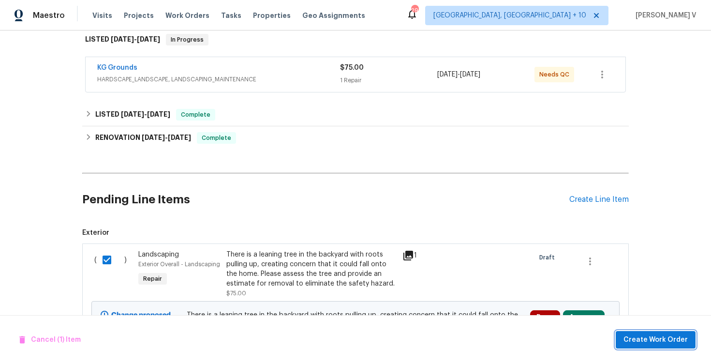
click at [661, 346] on button "Create Work Order" at bounding box center [656, 340] width 80 height 18
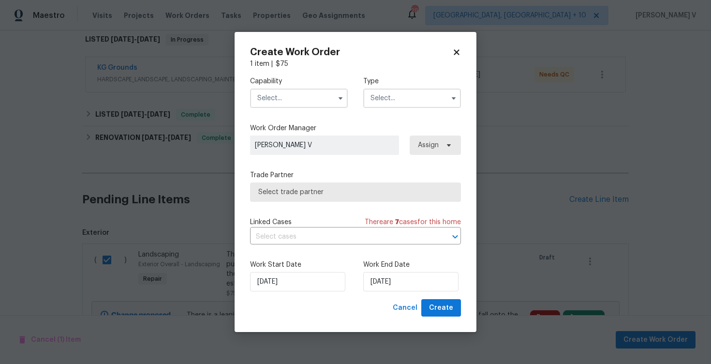
click at [331, 102] on input "text" at bounding box center [299, 98] width 98 height 19
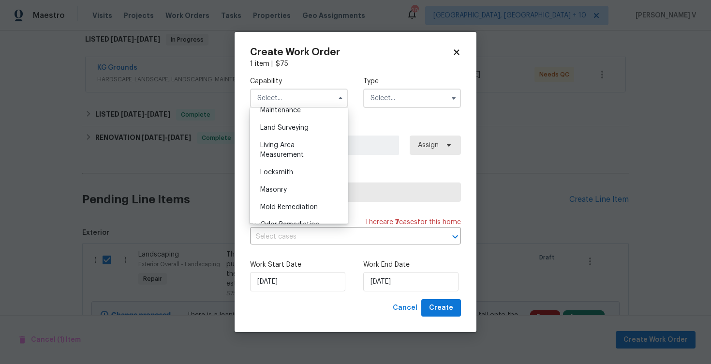
scroll to position [632, 0]
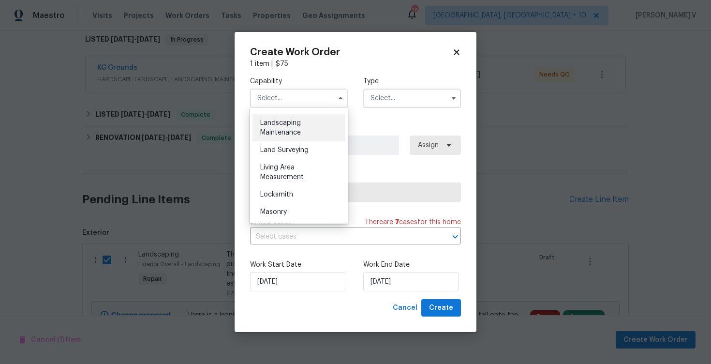
click at [292, 122] on span "Landscaping Maintenance" at bounding box center [280, 128] width 41 height 16
type input "Landscaping Maintenance"
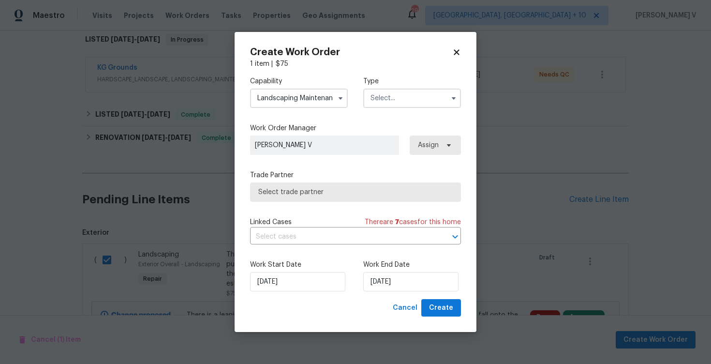
click at [389, 94] on input "text" at bounding box center [412, 98] width 98 height 19
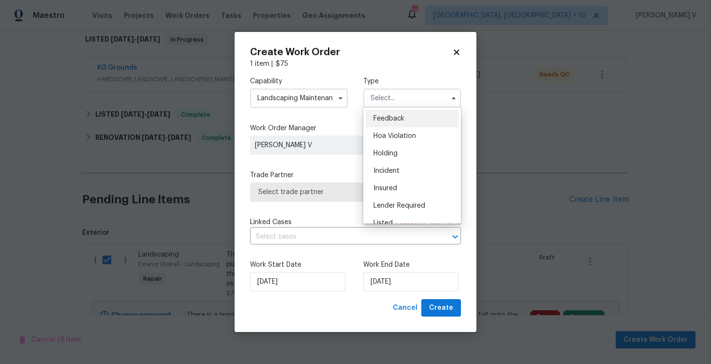
click at [389, 123] on div "Feedback" at bounding box center [412, 118] width 93 height 17
type input "Feedback"
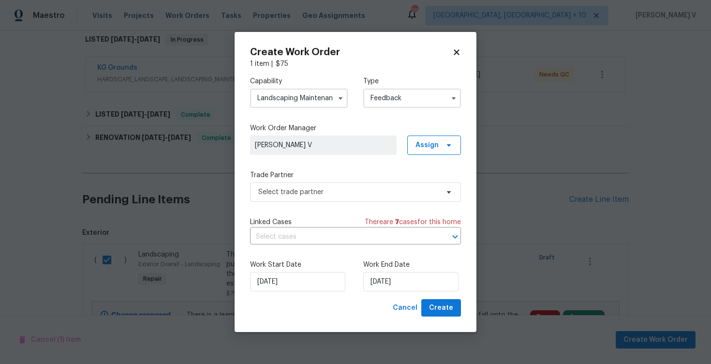
click at [342, 163] on div "Capability Landscaping Maintenance Type Feedback Work Order Manager Divya Dhars…" at bounding box center [355, 184] width 211 height 230
click at [332, 187] on span "Select trade partner" at bounding box center [348, 192] width 180 height 10
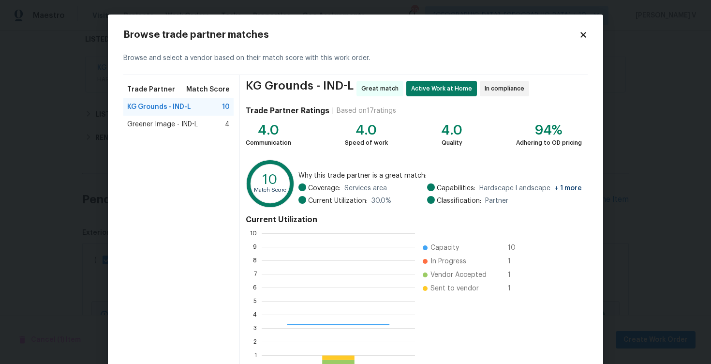
scroll to position [135, 153]
click at [187, 116] on div "Greener Image - IND-L 4" at bounding box center [178, 124] width 110 height 17
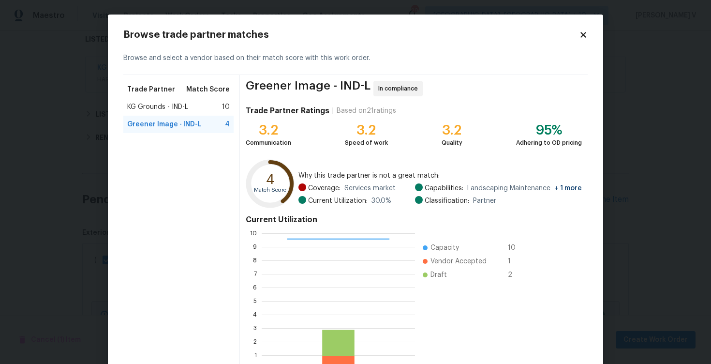
scroll to position [63, 0]
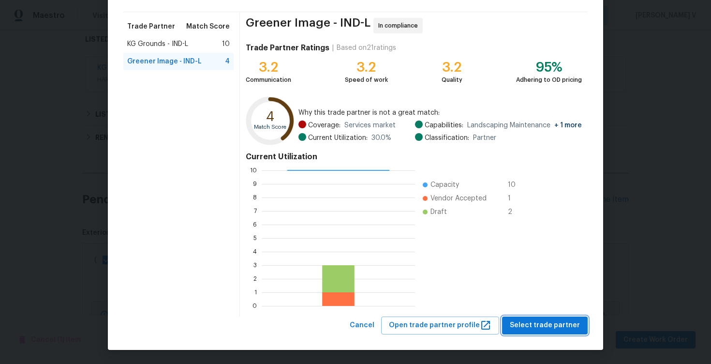
click at [546, 323] on span "Select trade partner" at bounding box center [545, 325] width 70 height 12
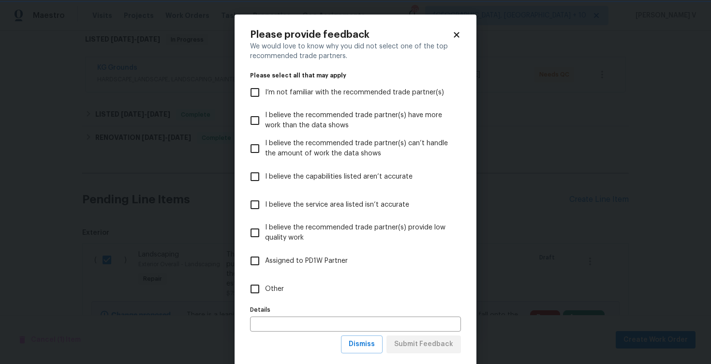
scroll to position [0, 0]
click at [429, 300] on label "Other" at bounding box center [349, 289] width 209 height 28
click at [265, 299] on input "Other" at bounding box center [255, 289] width 20 height 20
checkbox input "true"
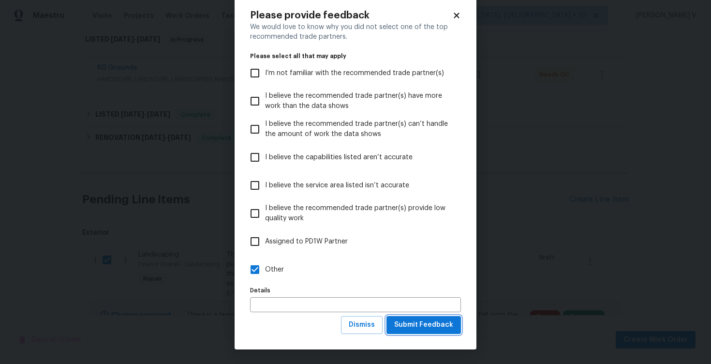
click at [433, 324] on span "Submit Feedback" at bounding box center [423, 325] width 59 height 12
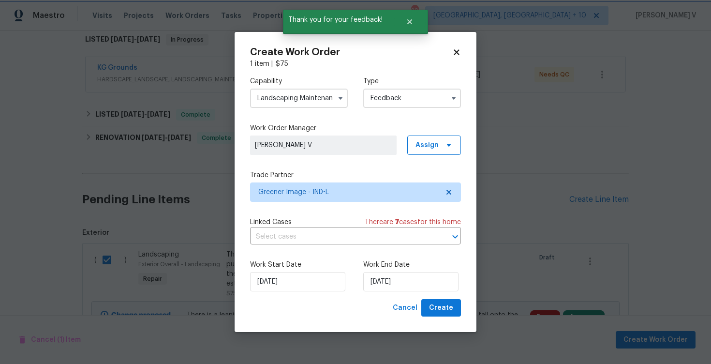
scroll to position [0, 0]
click at [378, 282] on input "25/08/2025" at bounding box center [410, 281] width 95 height 19
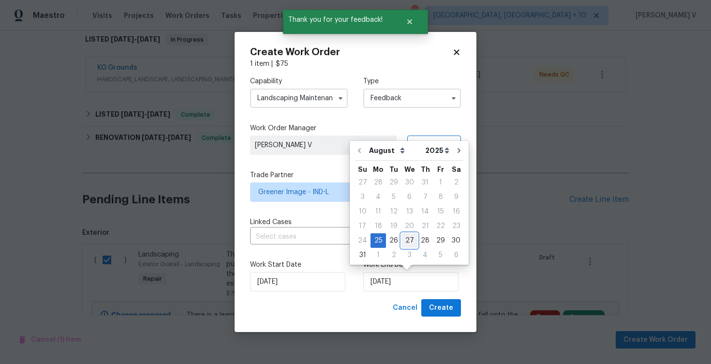
click at [408, 241] on div "27" at bounding box center [410, 241] width 16 height 14
type input "27/08/2025"
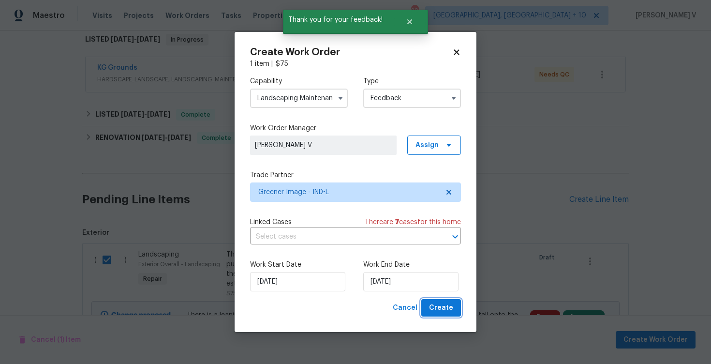
click at [434, 308] on span "Create" at bounding box center [441, 308] width 24 height 12
checkbox input "false"
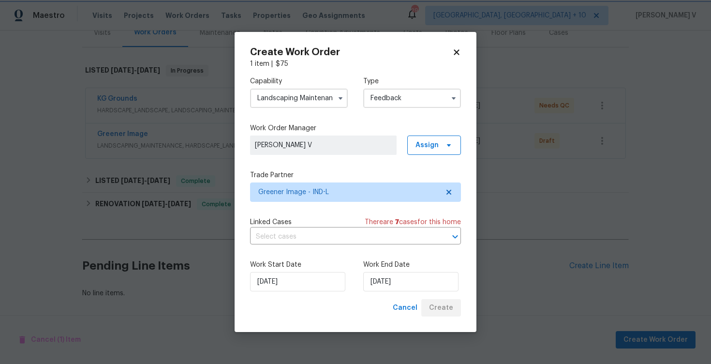
scroll to position [128, 0]
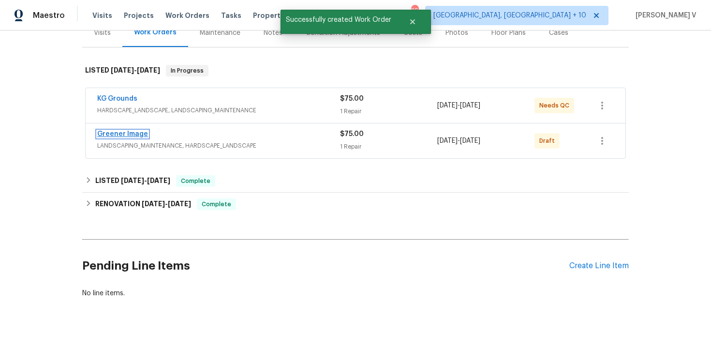
click at [121, 132] on link "Greener Image" at bounding box center [122, 134] width 51 height 7
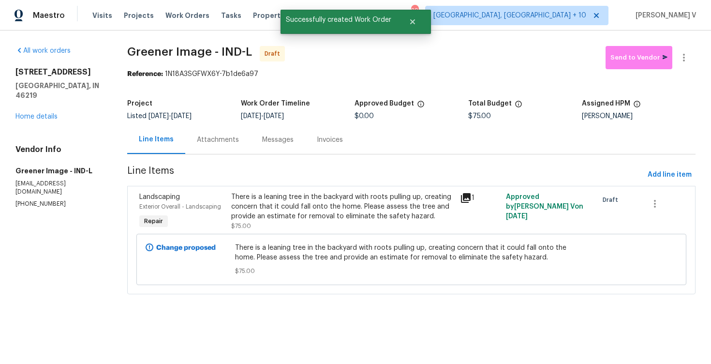
click at [272, 139] on div "Messages" at bounding box center [277, 140] width 31 height 10
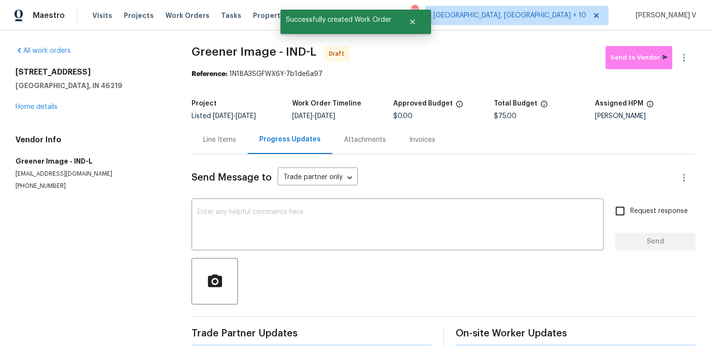
click at [272, 139] on div "Progress Updates" at bounding box center [289, 140] width 61 height 10
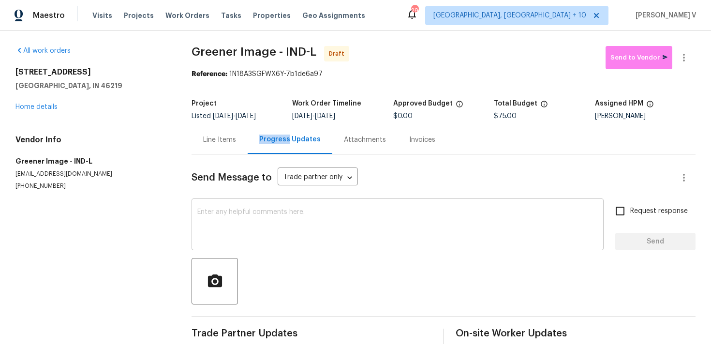
click at [278, 242] on textarea at bounding box center [397, 226] width 401 height 34
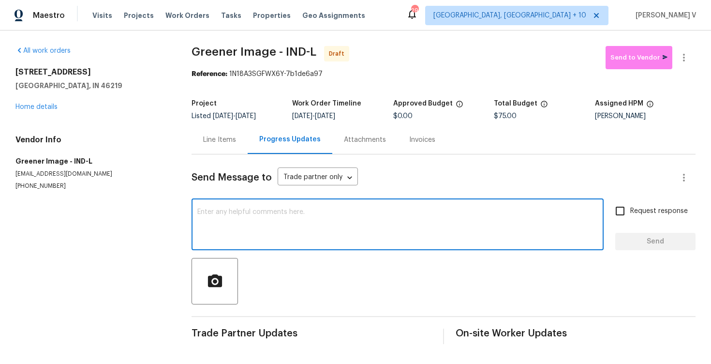
paste textarea "Hi, this is Divya with Opendoor. I’m confirming you received the WO for the pro…"
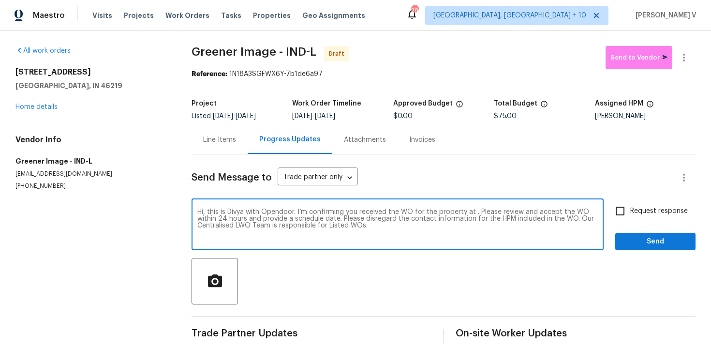
click at [473, 211] on textarea "Hi, this is Divya with Opendoor. I’m confirming you received the WO for the pro…" at bounding box center [397, 226] width 401 height 34
paste textarea "8040 Goldenrod Ct, Indianapolis, IN 46219"
type textarea "Hi, this is Divya with Opendoor. I’m confirming you received the WO for the pro…"
click at [620, 212] on input "Request response" at bounding box center [620, 211] width 20 height 20
checkbox input "true"
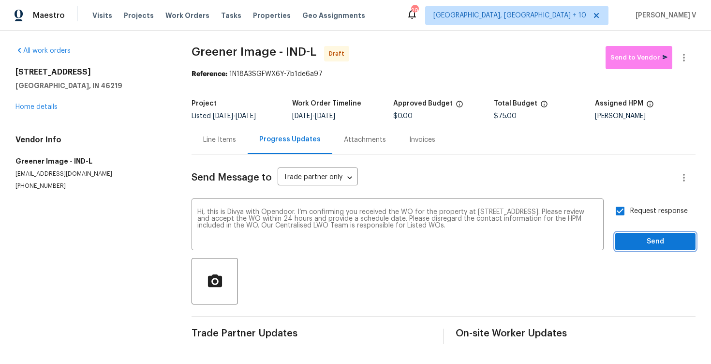
click at [632, 235] on button "Send" at bounding box center [655, 242] width 80 height 18
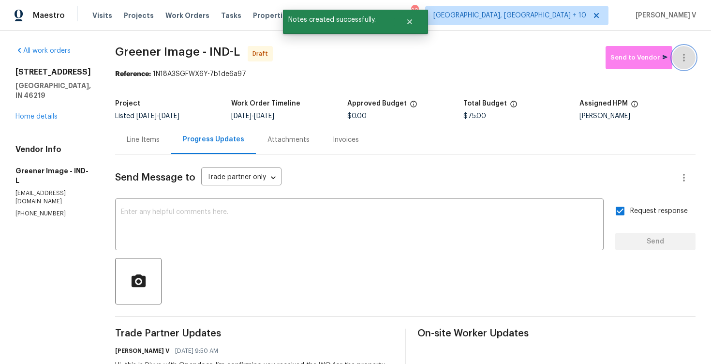
click at [685, 60] on icon "button" at bounding box center [684, 58] width 12 height 12
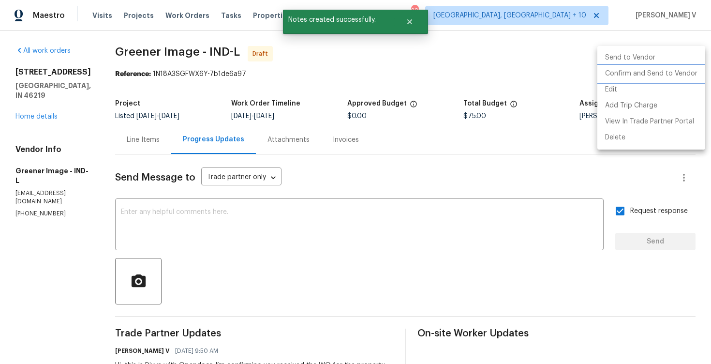
click at [647, 70] on li "Confirm and Send to Vendor" at bounding box center [652, 74] width 108 height 16
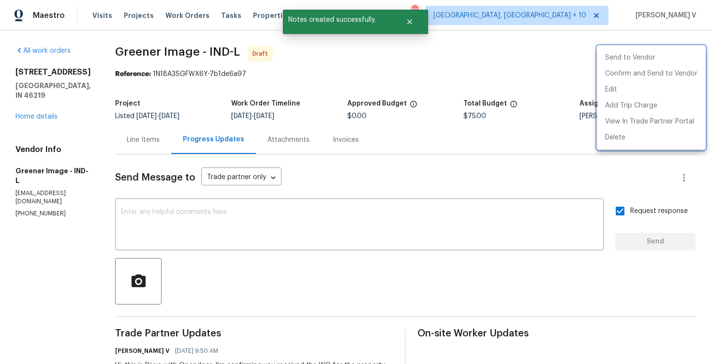
click at [195, 100] on div at bounding box center [355, 182] width 711 height 364
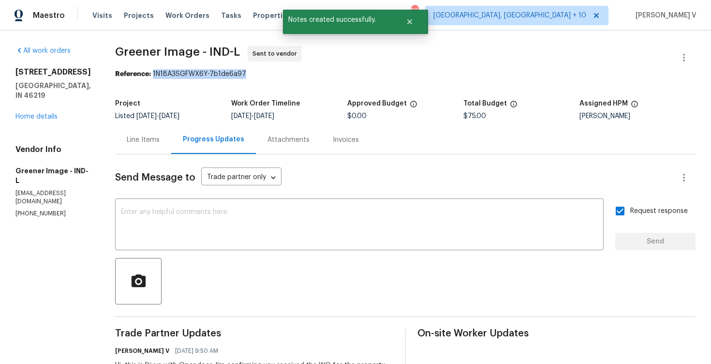
drag, startPoint x: 150, startPoint y: 75, endPoint x: 316, endPoint y: 75, distance: 166.5
click at [316, 75] on div "Reference: 1N18A3SGFWX6Y-7b1de6a97" at bounding box center [405, 74] width 581 height 10
copy div "1N18A3SGFWX6Y-7b1de6a97"
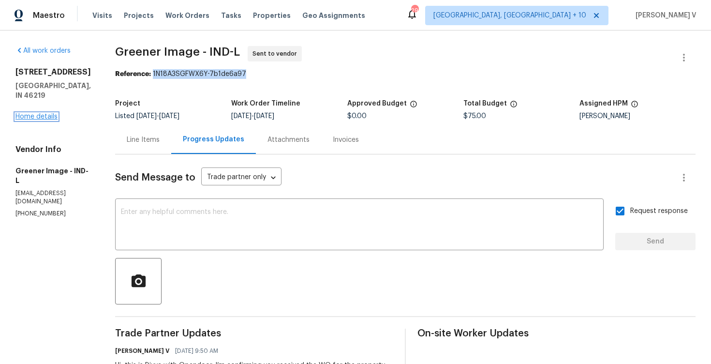
click at [44, 113] on link "Home details" at bounding box center [36, 116] width 42 height 7
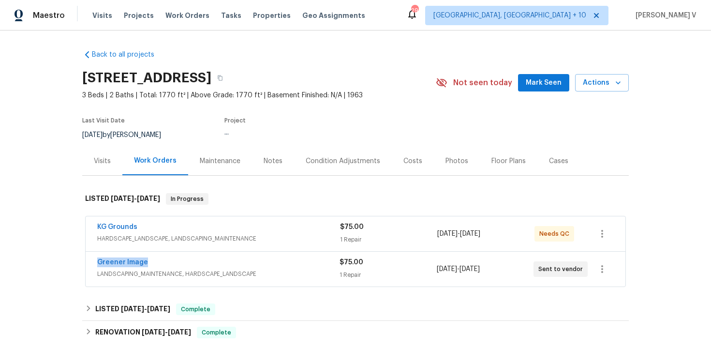
drag, startPoint x: 121, startPoint y: 260, endPoint x: 169, endPoint y: 260, distance: 47.9
click at [169, 260] on div "Back to all projects 8040 Goldenrod Ct, Indianapolis, IN 46219 3 Beds | 2 Baths…" at bounding box center [355, 196] width 711 height 333
copy link "Greener Image"
click at [135, 263] on link "Greener Image" at bounding box center [122, 262] width 51 height 7
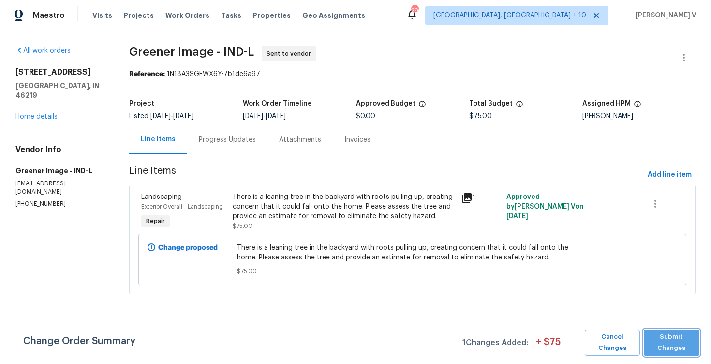
click at [687, 332] on span "Submit Changes" at bounding box center [672, 342] width 46 height 22
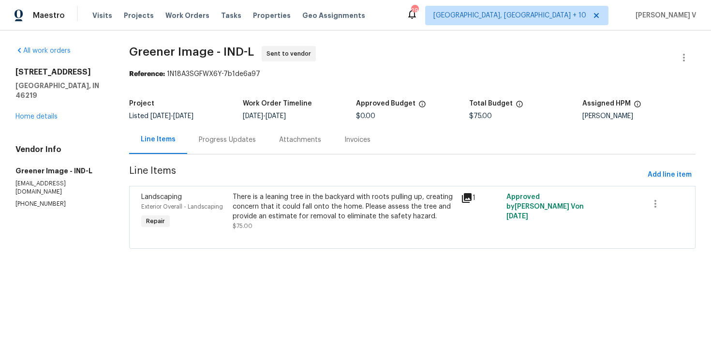
click at [205, 151] on div "Progress Updates" at bounding box center [227, 139] width 80 height 29
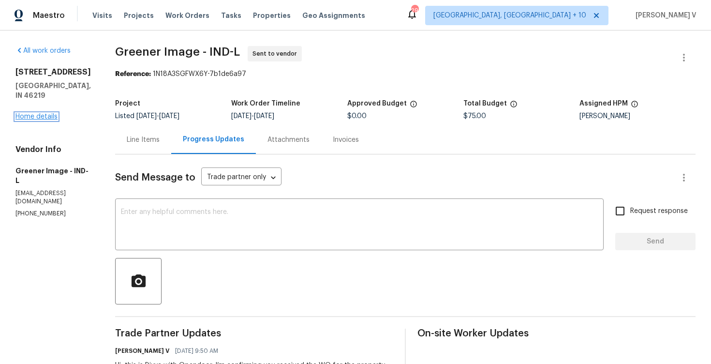
click at [43, 113] on link "Home details" at bounding box center [36, 116] width 42 height 7
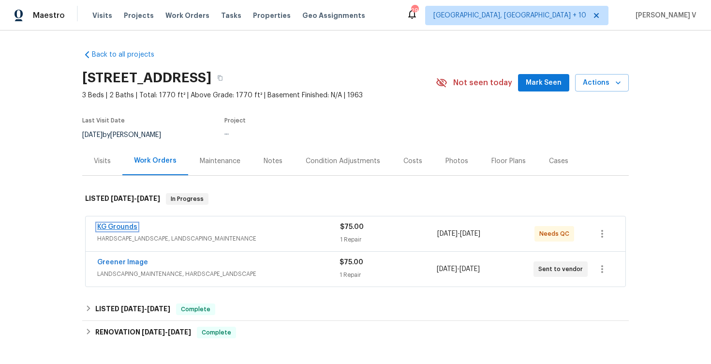
click at [121, 226] on link "KG Grounds" at bounding box center [117, 227] width 40 height 7
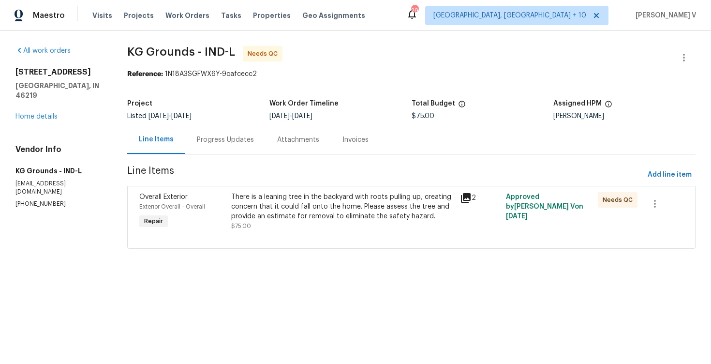
click at [255, 150] on div "Progress Updates" at bounding box center [225, 139] width 80 height 29
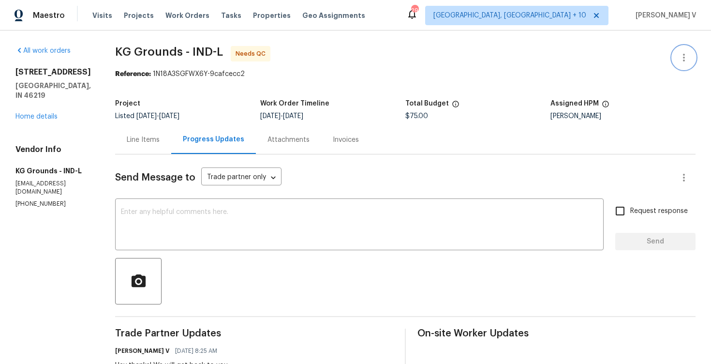
click at [686, 56] on icon "button" at bounding box center [684, 58] width 12 height 12
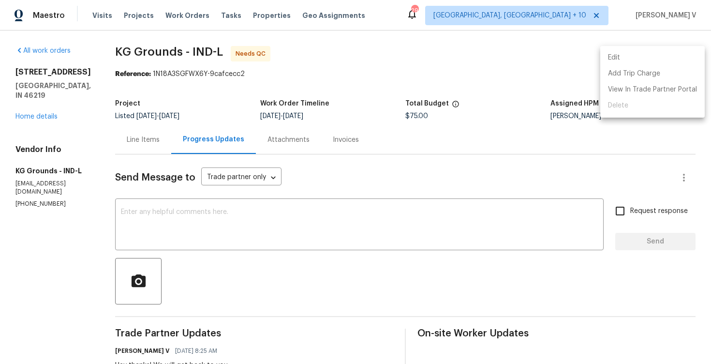
click at [686, 56] on li "Edit" at bounding box center [652, 58] width 105 height 16
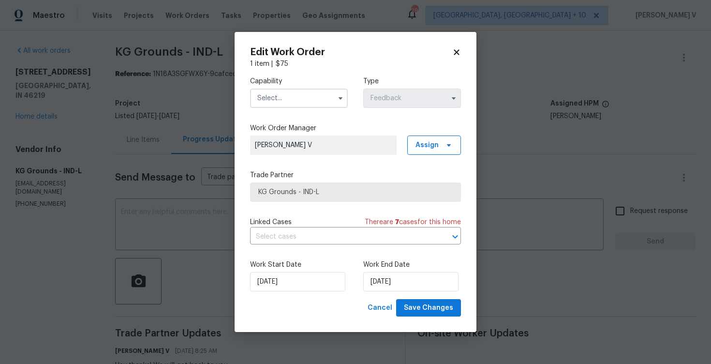
click at [289, 109] on div "Capability Type Feedback" at bounding box center [355, 92] width 211 height 47
click at [279, 105] on input "text" at bounding box center [299, 98] width 98 height 19
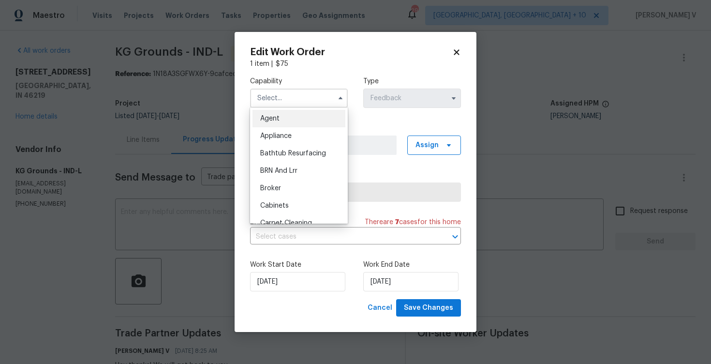
click at [266, 119] on span "Agent" at bounding box center [269, 118] width 19 height 7
type input "Agent"
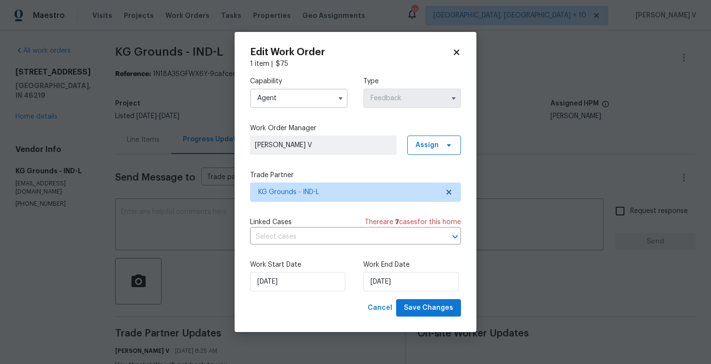
click at [359, 287] on div "Work Start Date 18/08/2025 Work End Date 20/08/2025" at bounding box center [355, 275] width 211 height 47
click at [382, 285] on input "20/08/2025" at bounding box center [410, 281] width 95 height 19
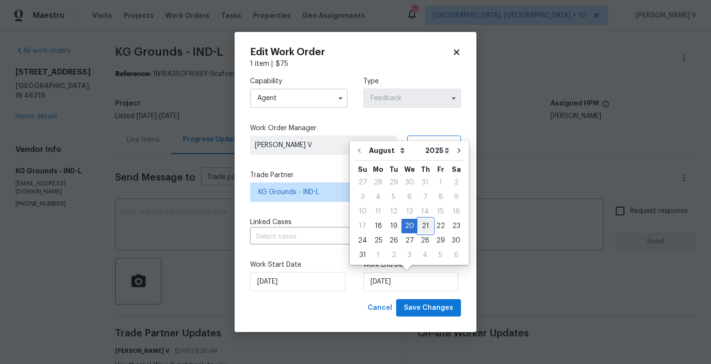
click at [421, 228] on div "21" at bounding box center [425, 226] width 15 height 14
type input "21/08/2025"
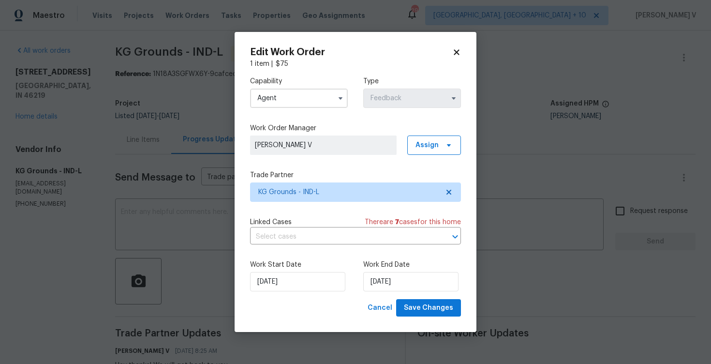
click at [299, 270] on div "Work Start Date 18/08/2025" at bounding box center [299, 275] width 98 height 31
click at [285, 276] on input "18/08/2025" at bounding box center [297, 281] width 95 height 19
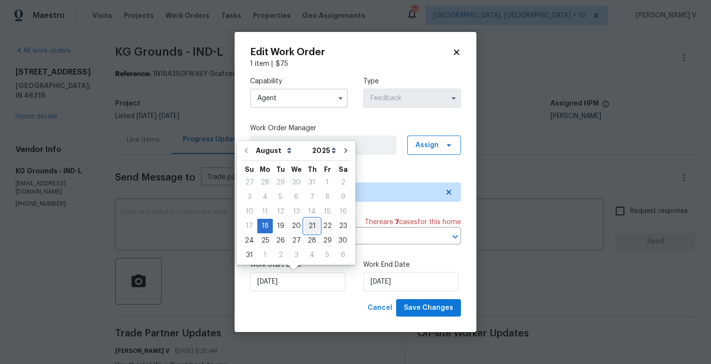
click at [304, 221] on div "21" at bounding box center [311, 226] width 15 height 14
type input "21/08/2025"
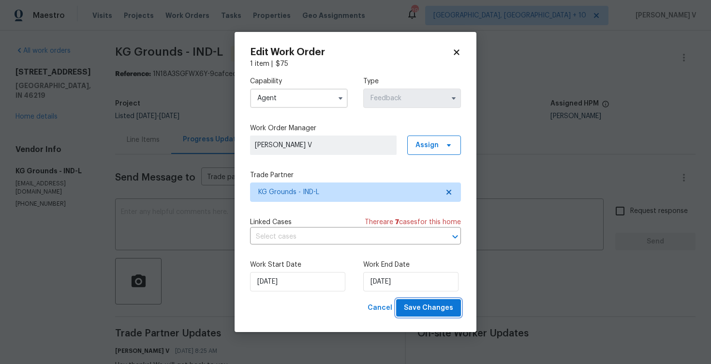
click at [424, 304] on span "Save Changes" at bounding box center [428, 308] width 49 height 12
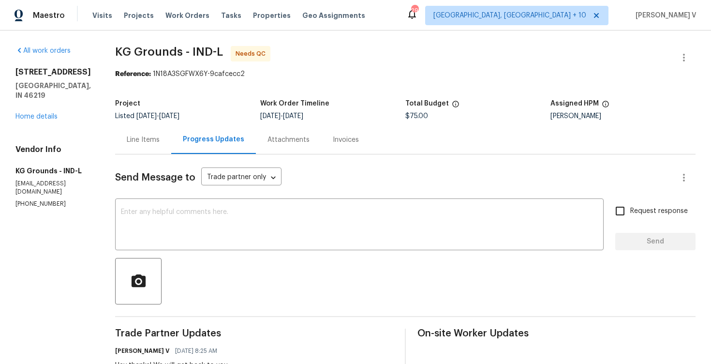
click at [131, 148] on div "Line Items" at bounding box center [143, 139] width 56 height 29
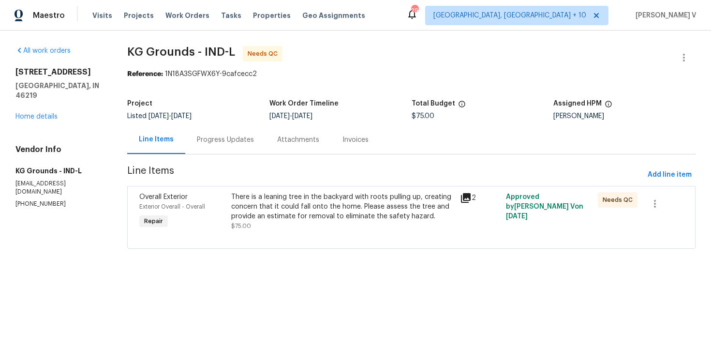
click at [334, 218] on div "There is a leaning tree in the backyard with roots pulling up, creating concern…" at bounding box center [343, 206] width 224 height 29
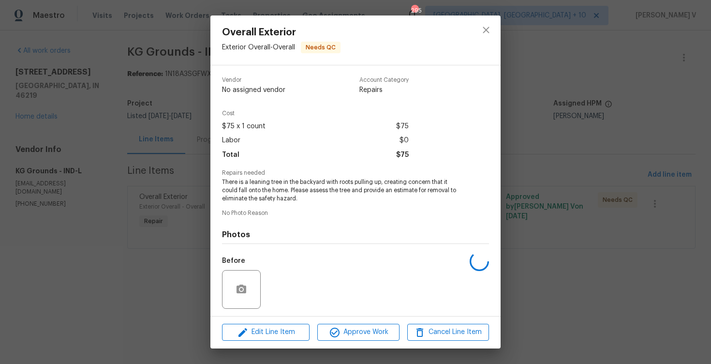
scroll to position [65, 0]
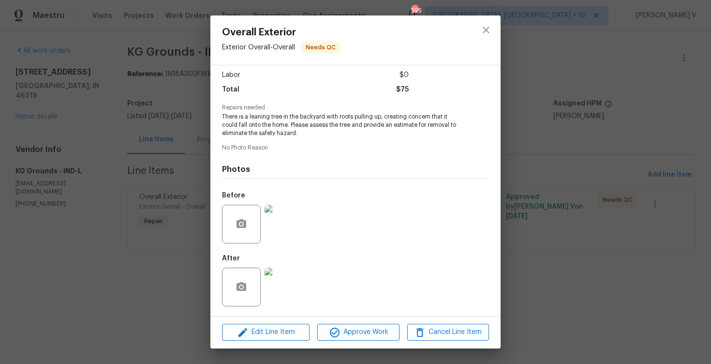
click at [347, 347] on div "Edit Line Item Approve Work Cancel Line Item" at bounding box center [355, 332] width 290 height 32
click at [363, 331] on span "Approve Work" at bounding box center [358, 332] width 76 height 12
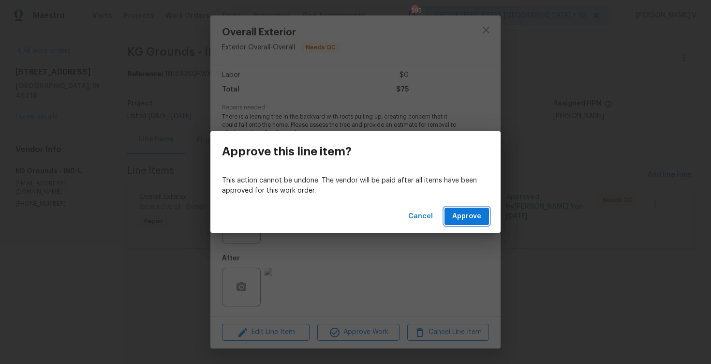
click at [466, 214] on span "Approve" at bounding box center [466, 216] width 29 height 12
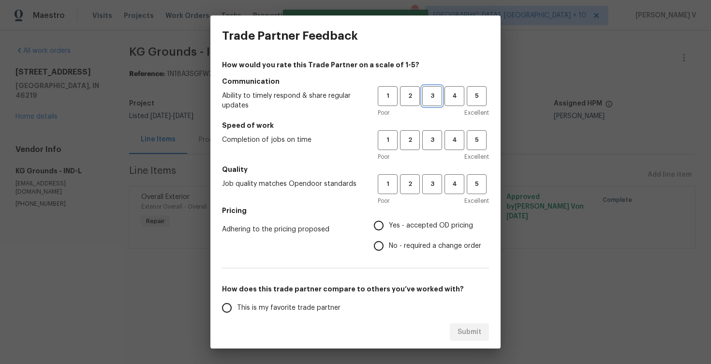
click at [437, 101] on span "3" at bounding box center [432, 95] width 18 height 11
click at [434, 149] on button "3" at bounding box center [432, 140] width 20 height 20
click at [428, 181] on span "3" at bounding box center [432, 184] width 18 height 11
click at [389, 241] on input "No - required a change order" at bounding box center [379, 246] width 20 height 20
radio input "true"
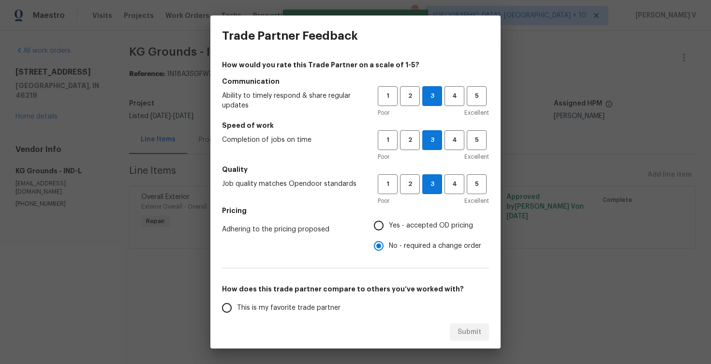
scroll to position [110, 0]
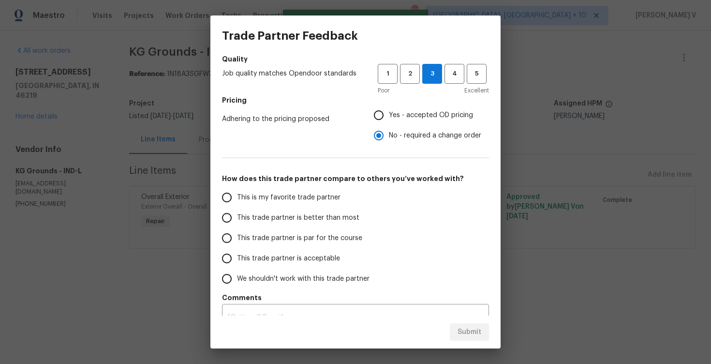
click at [333, 225] on label "This trade partner is better than most" at bounding box center [293, 218] width 153 height 20
click at [237, 225] on input "This trade partner is better than most" at bounding box center [227, 218] width 20 height 20
click at [467, 323] on button "Submit" at bounding box center [469, 332] width 39 height 18
radio input "true"
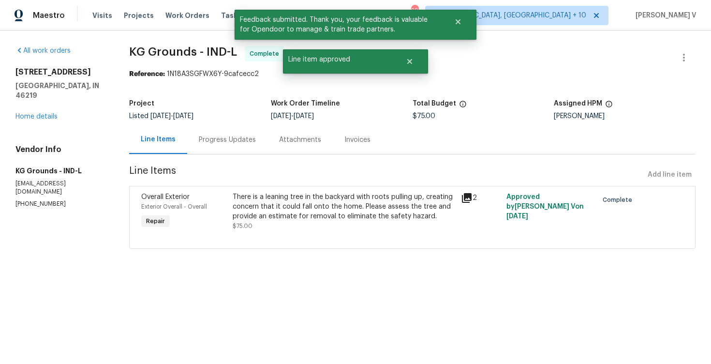
click at [243, 149] on div "Progress Updates" at bounding box center [227, 139] width 80 height 29
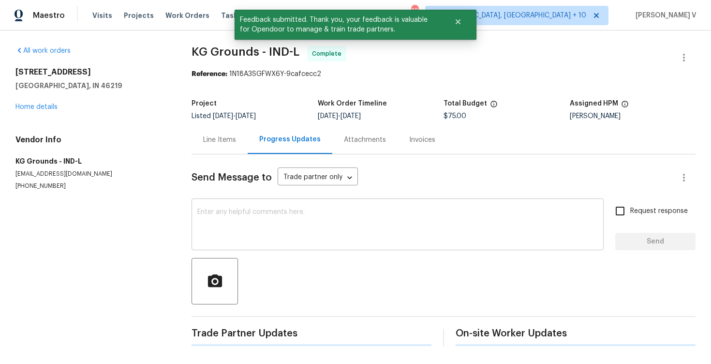
click at [230, 225] on textarea at bounding box center [397, 226] width 401 height 34
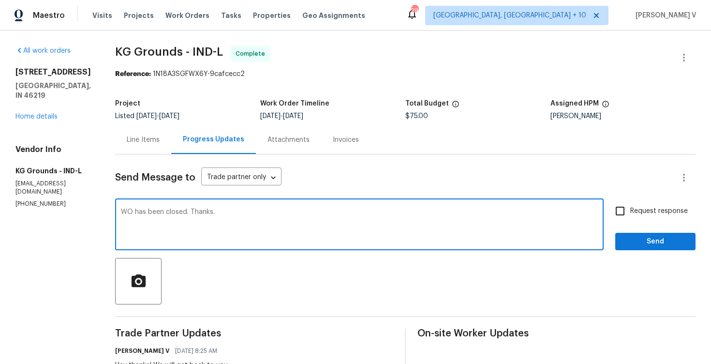
type textarea "WO has been closed. Thanks."
click at [648, 239] on span "Send" at bounding box center [655, 242] width 65 height 12
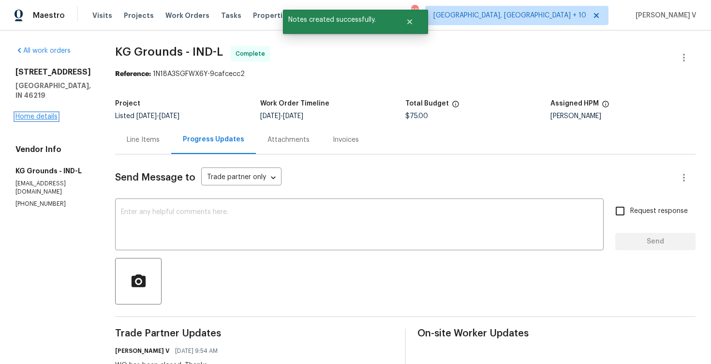
click at [52, 113] on link "Home details" at bounding box center [36, 116] width 42 height 7
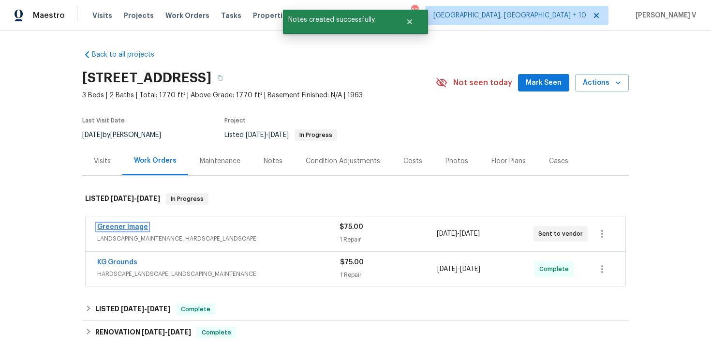
click at [120, 228] on link "Greener Image" at bounding box center [122, 227] width 51 height 7
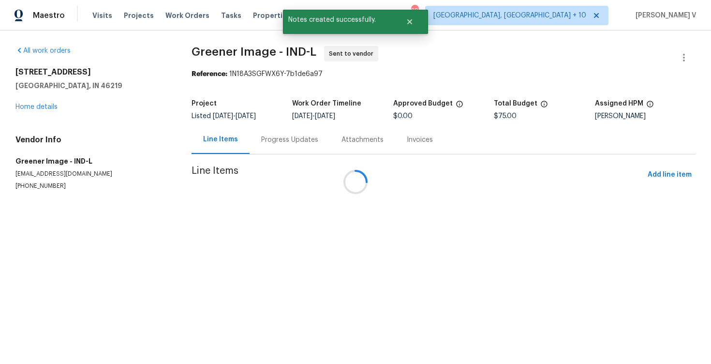
click at [342, 144] on div "Attachments" at bounding box center [363, 140] width 42 height 10
click at [275, 144] on div "Progress Updates" at bounding box center [287, 140] width 57 height 10
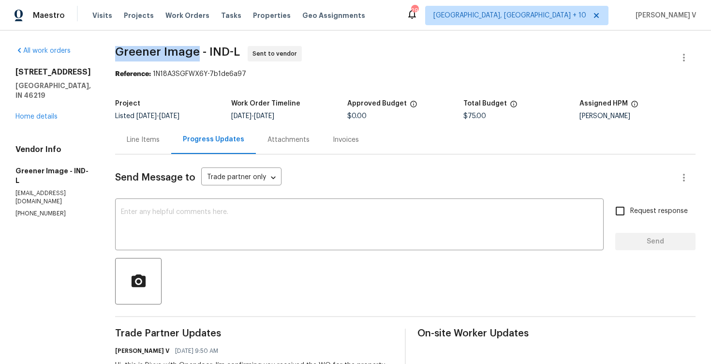
drag, startPoint x: 111, startPoint y: 55, endPoint x: 194, endPoint y: 53, distance: 82.8
click at [194, 53] on div "All work orders 8040 Goldenrod Ct Indianapolis, IN 46219 Home details Vendor In…" at bounding box center [355, 228] width 711 height 396
copy span "Greener Image"
click at [44, 111] on div "8040 Goldenrod Ct Indianapolis, IN 46219 Home details" at bounding box center [53, 94] width 76 height 54
click at [42, 113] on link "Home details" at bounding box center [36, 116] width 42 height 7
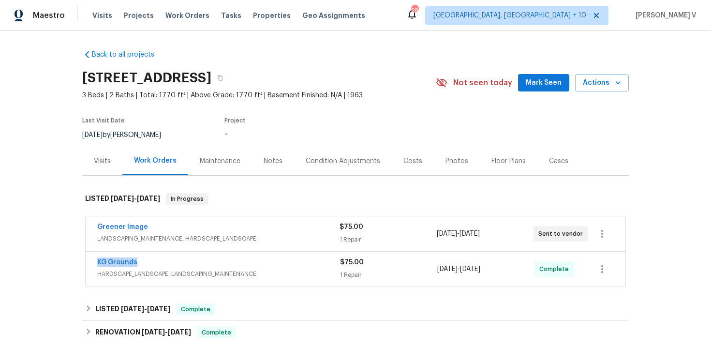
drag, startPoint x: 78, startPoint y: 265, endPoint x: 158, endPoint y: 259, distance: 79.6
click at [158, 258] on div "Back to all projects 8040 Goldenrod Ct, Indianapolis, IN 46219 3 Beds | 2 Baths…" at bounding box center [355, 196] width 711 height 333
drag, startPoint x: 78, startPoint y: 231, endPoint x: 163, endPoint y: 231, distance: 84.7
click at [163, 231] on div "Back to all projects 8040 Goldenrod Ct, Indianapolis, IN 46219 3 Beds | 2 Baths…" at bounding box center [355, 196] width 711 height 333
copy link "Greener Image"
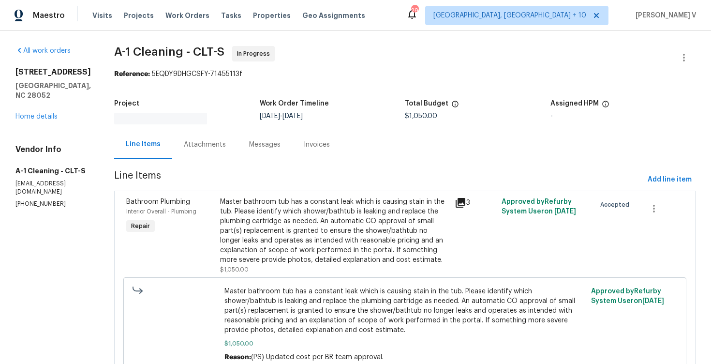
click at [249, 142] on div "Messages" at bounding box center [264, 145] width 31 height 10
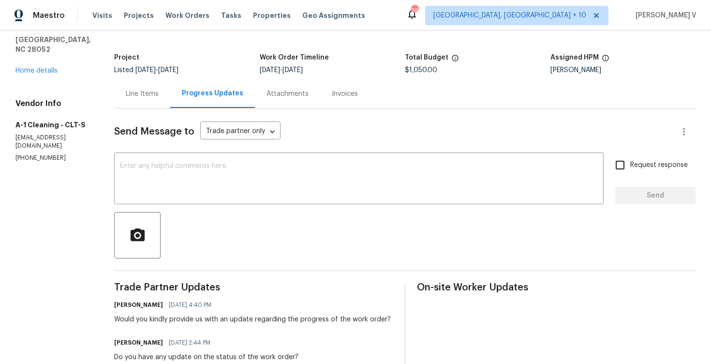
scroll to position [39, 0]
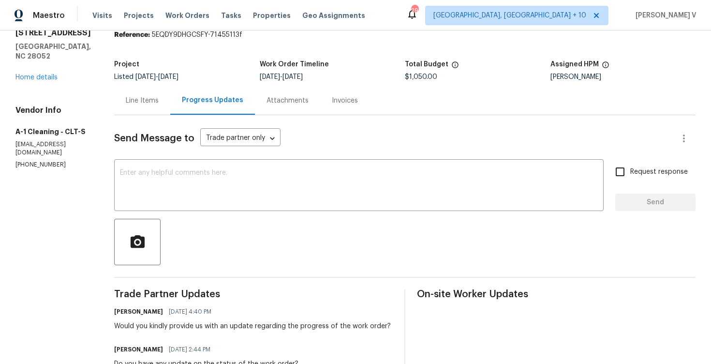
click at [24, 166] on section "All work orders [STREET_ADDRESS] Home details Vendor Info A-1 Cleaning - CLT-S …" at bounding box center [52, 312] width 75 height 611
copy p "[PHONE_NUMBER]"
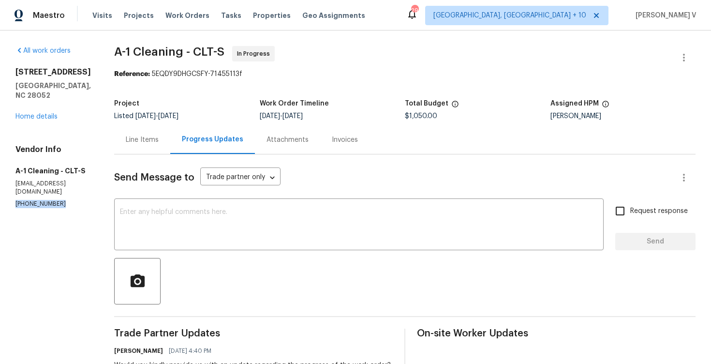
scroll to position [81, 0]
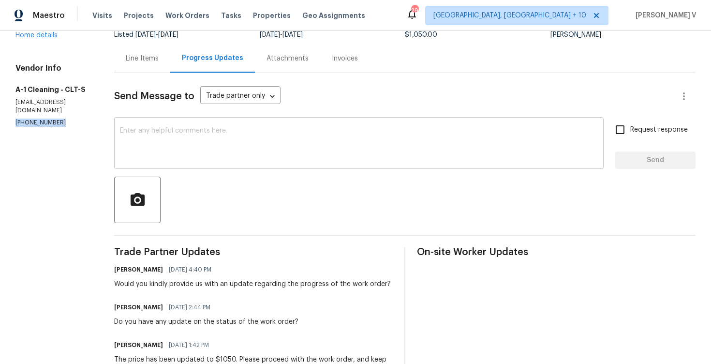
click at [191, 142] on textarea at bounding box center [359, 144] width 478 height 34
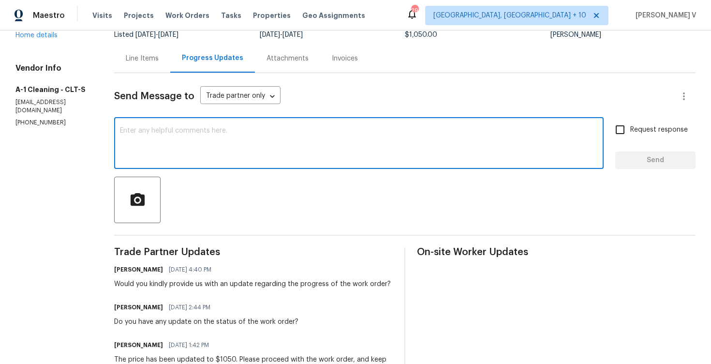
paste textarea "We've sent you a text to check on the status of the work order. Could you pleas…"
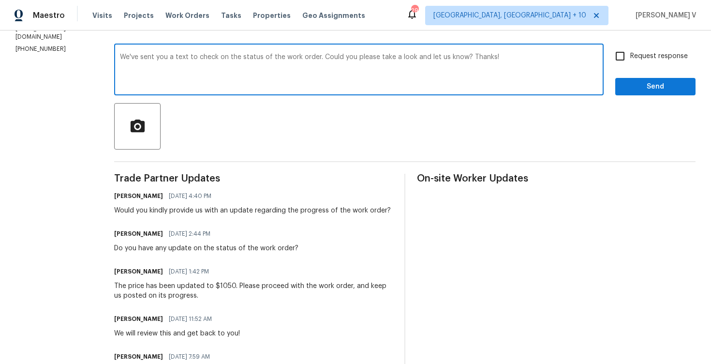
scroll to position [149, 0]
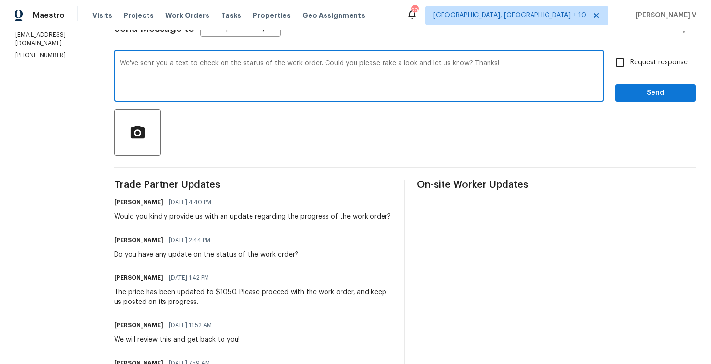
type textarea "We've sent you a text to check on the status of the work order. Could you pleas…"
click at [624, 65] on input "Request response" at bounding box center [620, 62] width 20 height 20
checkbox input "true"
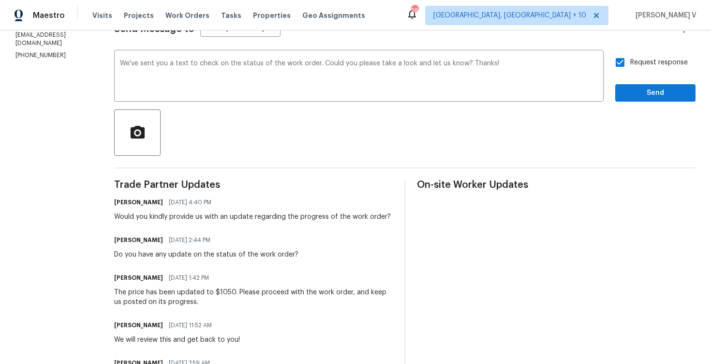
scroll to position [167, 0]
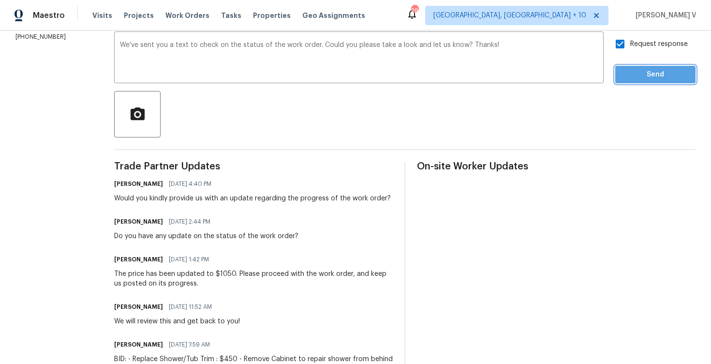
click at [646, 81] on button "Send" at bounding box center [655, 75] width 80 height 18
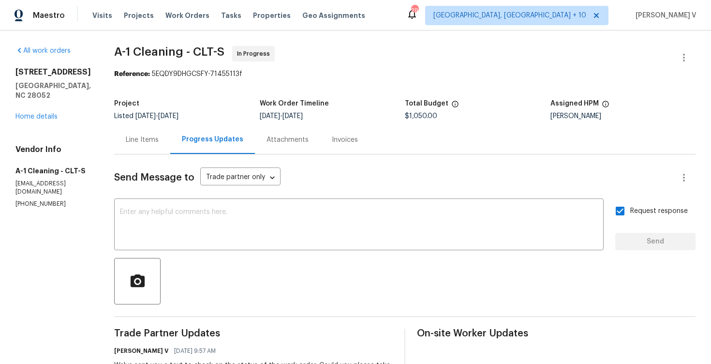
click at [40, 122] on div "All work orders [STREET_ADDRESS] Home details Vendor Info A-1 Cleaning - CLT-S …" at bounding box center [52, 127] width 75 height 162
click at [55, 114] on link "Home details" at bounding box center [36, 116] width 42 height 7
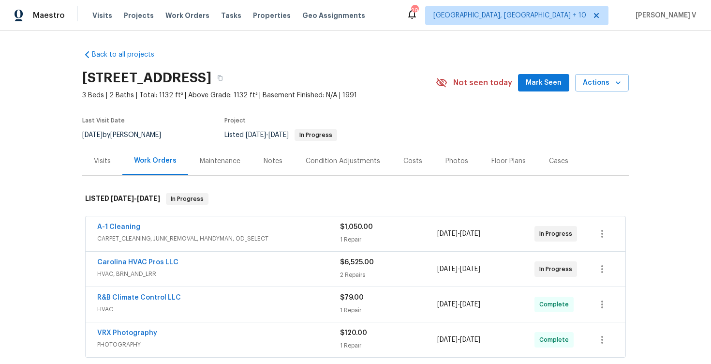
scroll to position [129, 0]
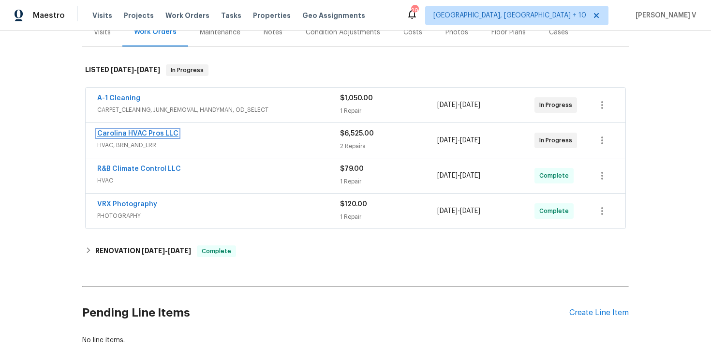
click at [150, 130] on link "Carolina HVAC Pros LLC" at bounding box center [137, 133] width 81 height 7
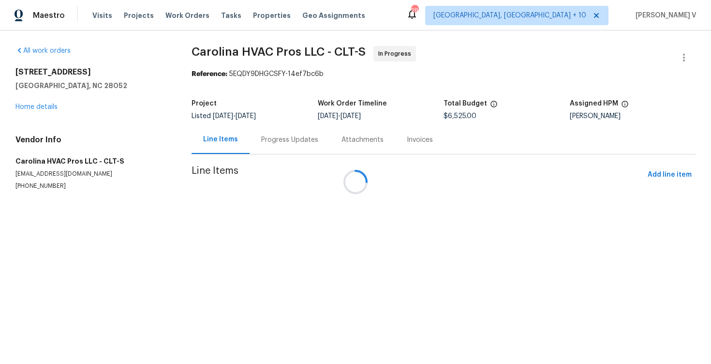
click at [282, 124] on div at bounding box center [355, 182] width 711 height 364
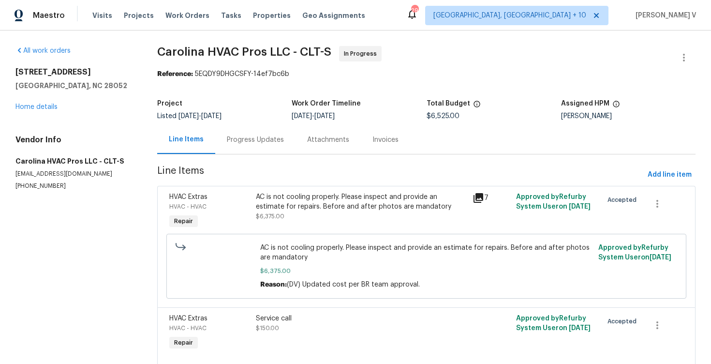
click at [257, 135] on div "Progress Updates" at bounding box center [255, 140] width 57 height 10
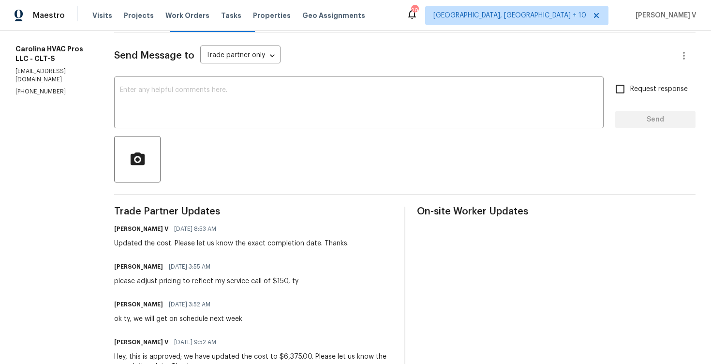
scroll to position [118, 0]
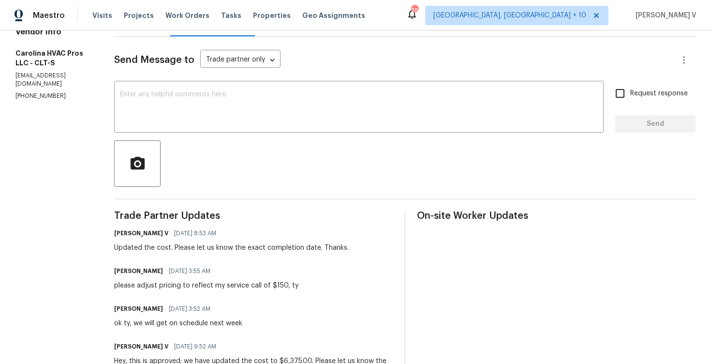
click at [32, 92] on p "(704) 425-0738" at bounding box center [52, 96] width 75 height 8
copy p "(704) 425-0738"
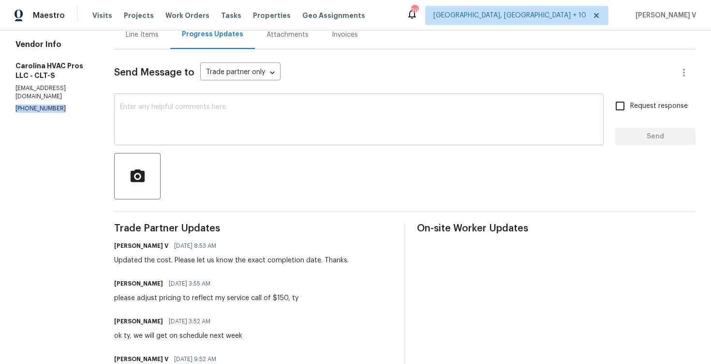
scroll to position [183, 0]
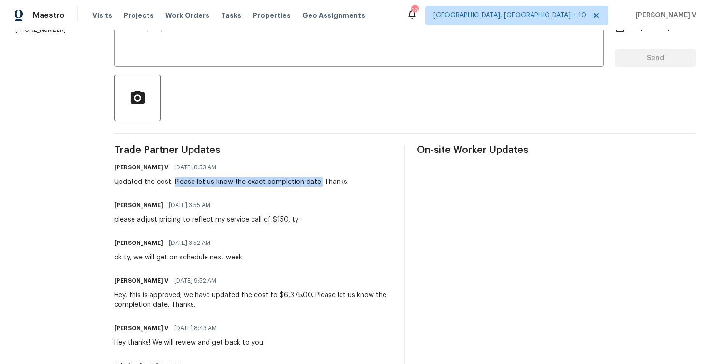
drag, startPoint x: 177, startPoint y: 183, endPoint x: 323, endPoint y: 180, distance: 145.7
click at [323, 180] on div "Updated the cost. Please let us know the exact completion date. Thanks." at bounding box center [231, 182] width 235 height 10
copy div "Please let us know the exact completion date."
click at [211, 76] on div at bounding box center [405, 98] width 582 height 46
click at [254, 54] on textarea at bounding box center [359, 42] width 478 height 34
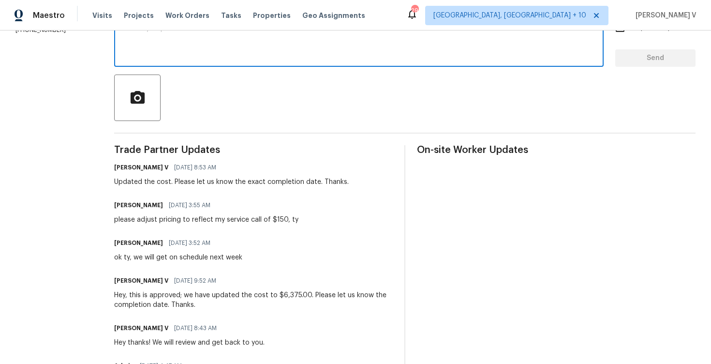
paste textarea "We've sent you a text to check on the status of the work order. Could you pleas…"
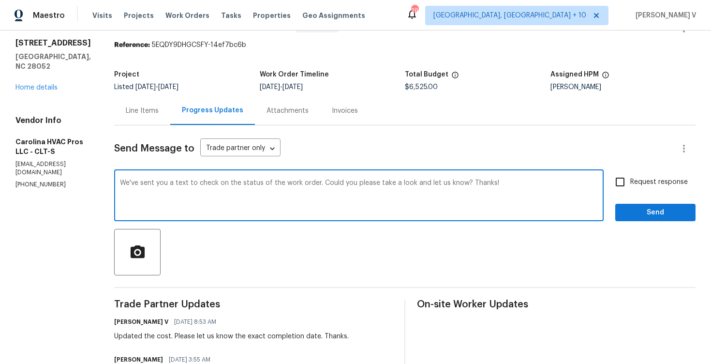
scroll to position [0, 0]
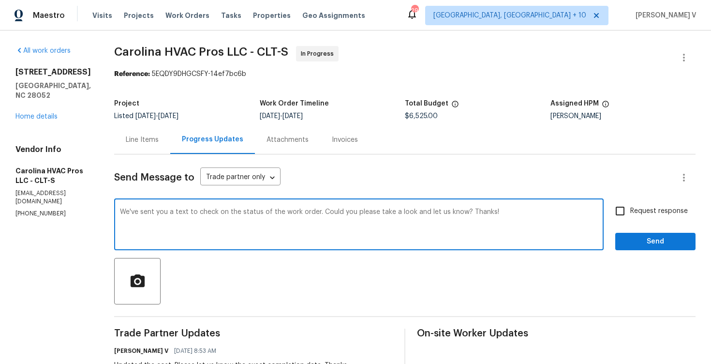
type textarea "We've sent you a text to check on the status of the work order. Could you pleas…"
click at [637, 202] on label "Request response" at bounding box center [649, 211] width 78 height 20
click at [630, 202] on input "Request response" at bounding box center [620, 211] width 20 height 20
checkbox input "true"
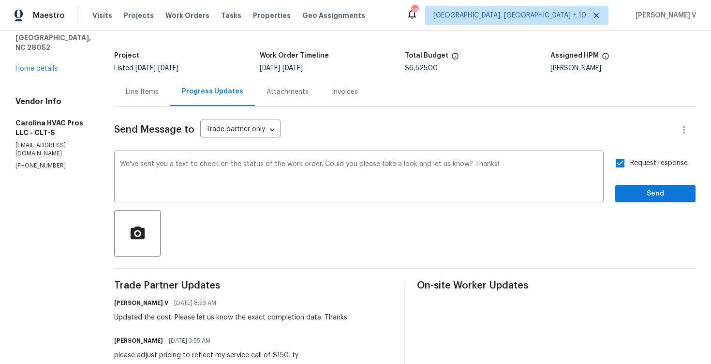
scroll to position [31, 0]
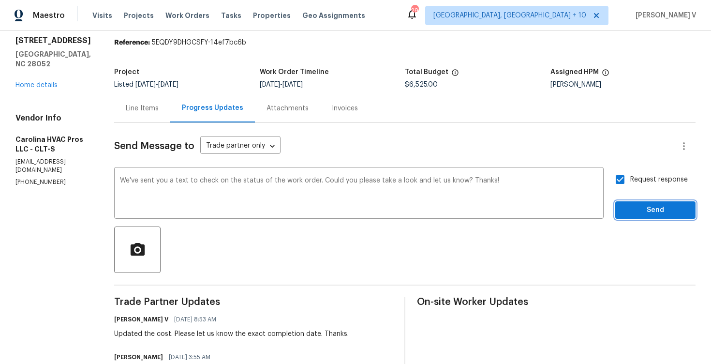
click at [670, 212] on span "Send" at bounding box center [655, 210] width 65 height 12
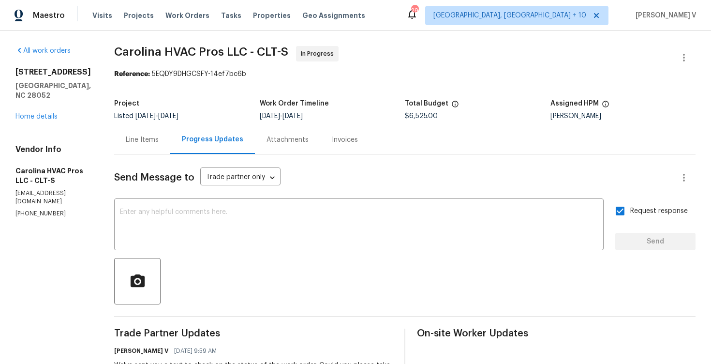
scroll to position [51, 0]
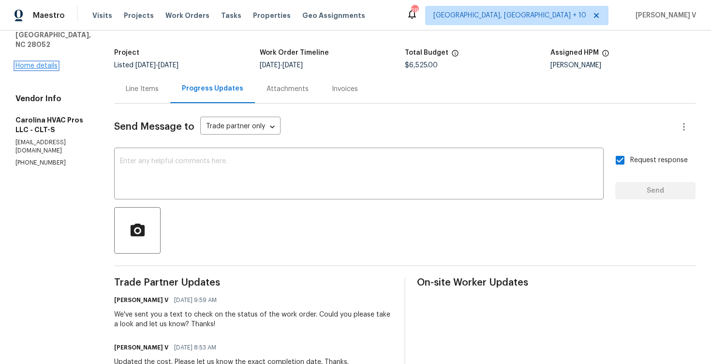
click at [47, 62] on link "Home details" at bounding box center [36, 65] width 42 height 7
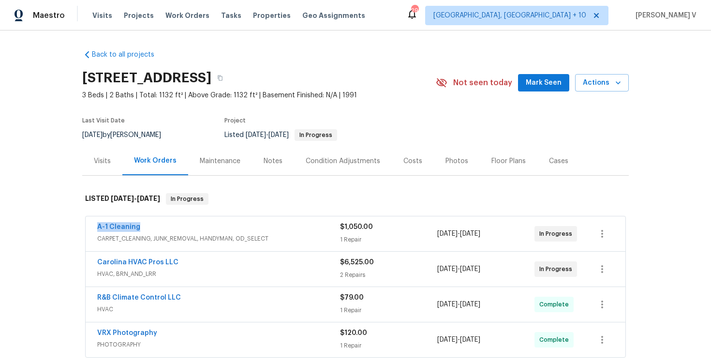
drag, startPoint x: 100, startPoint y: 231, endPoint x: 198, endPoint y: 231, distance: 97.7
click at [198, 231] on div "A-1 Cleaning CARPET_CLEANING, JUNK_REMOVAL, HANDYMAN, OD_SELECT $1,050.00 1 Rep…" at bounding box center [356, 233] width 540 height 35
copy link "A-1 Cleaning"
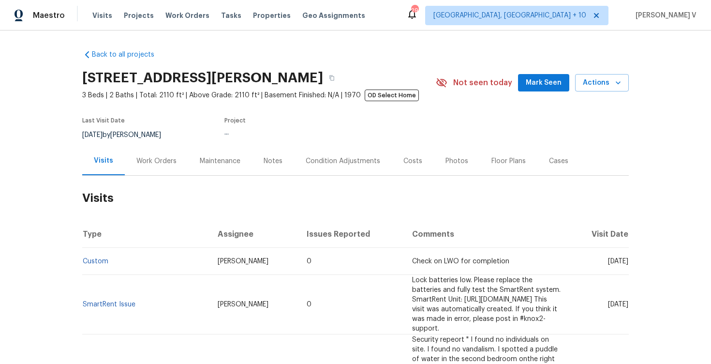
click at [166, 153] on div "Work Orders" at bounding box center [156, 161] width 63 height 29
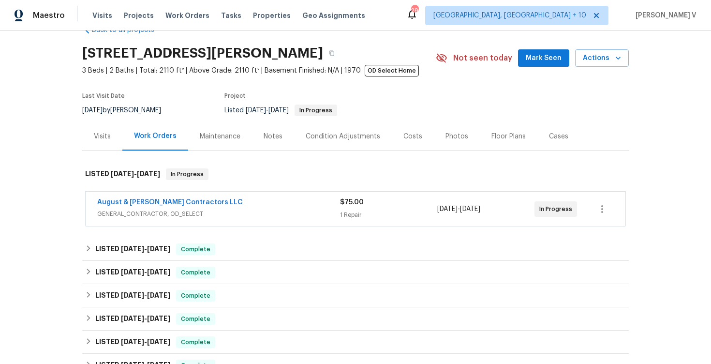
scroll to position [83, 0]
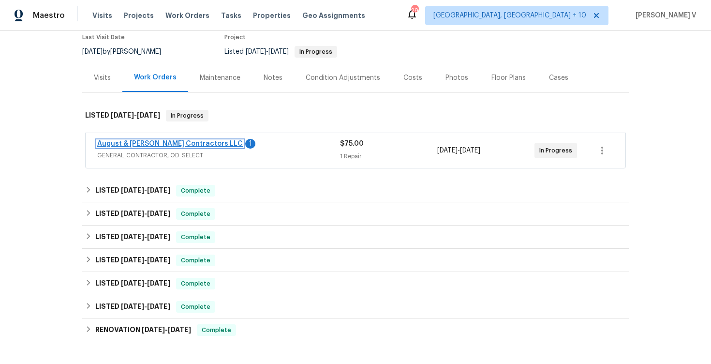
click at [163, 145] on link "August & [PERSON_NAME] Contractors LLC" at bounding box center [170, 143] width 146 height 7
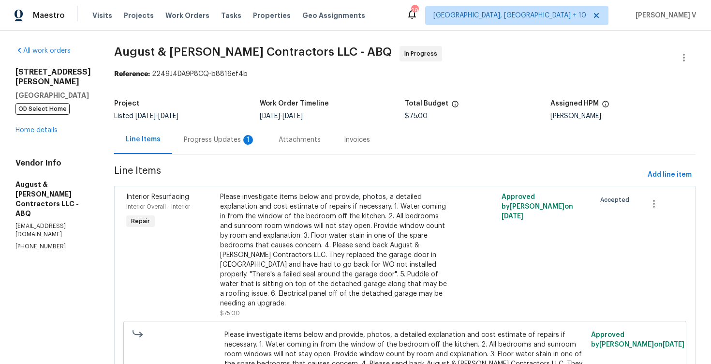
click at [238, 141] on div "Progress Updates 1" at bounding box center [220, 140] width 72 height 10
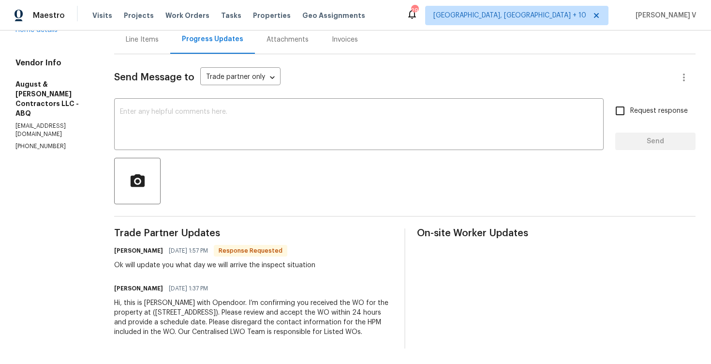
scroll to position [110, 0]
click at [207, 120] on textarea at bounding box center [359, 125] width 478 height 34
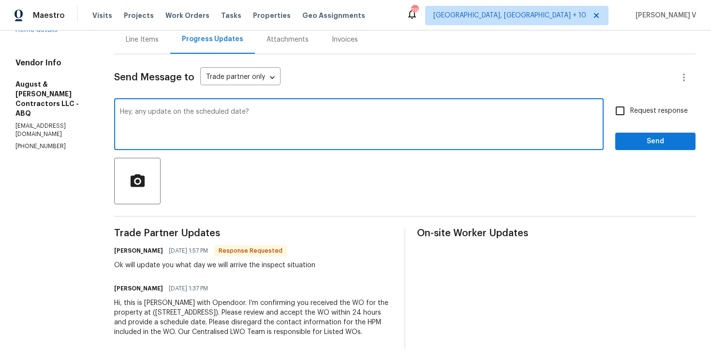
type textarea "Hey, any update on the scheduled date?"
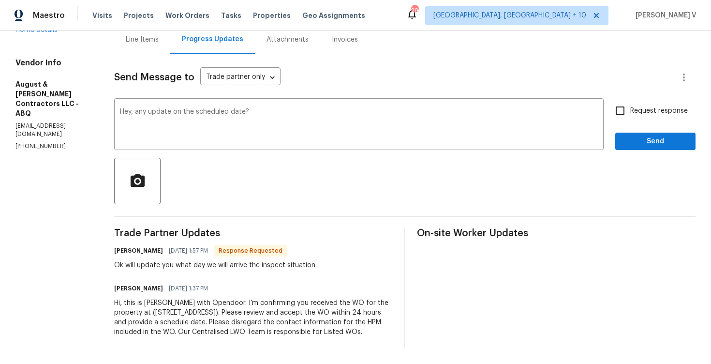
click at [635, 106] on span "Request response" at bounding box center [659, 111] width 58 height 10
click at [630, 104] on input "Request response" at bounding box center [620, 111] width 20 height 20
checkbox input "true"
click at [635, 141] on div "Send Message to Trade partner only Trade partner only ​ Hey, any update on the …" at bounding box center [405, 201] width 582 height 294
click at [635, 135] on span "Send" at bounding box center [655, 141] width 65 height 12
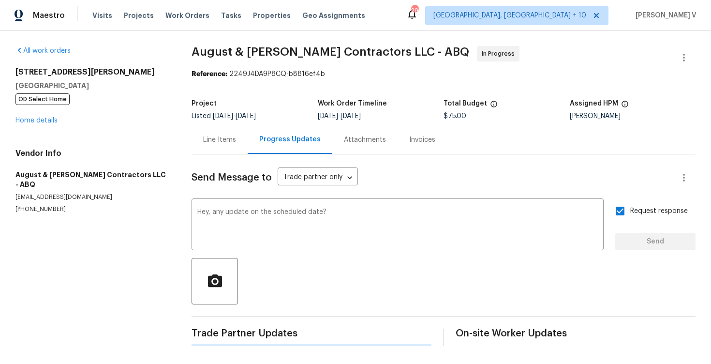
scroll to position [0, 0]
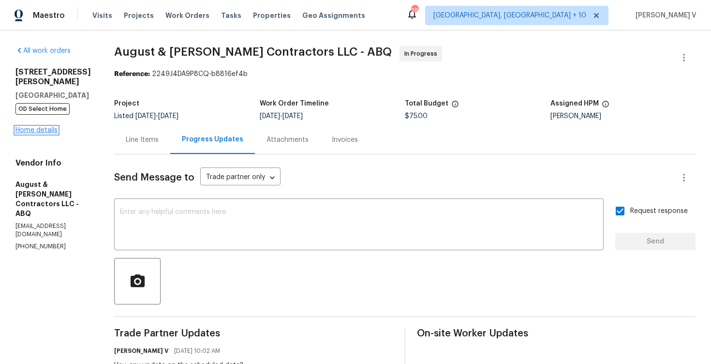
click at [31, 129] on link "Home details" at bounding box center [36, 130] width 42 height 7
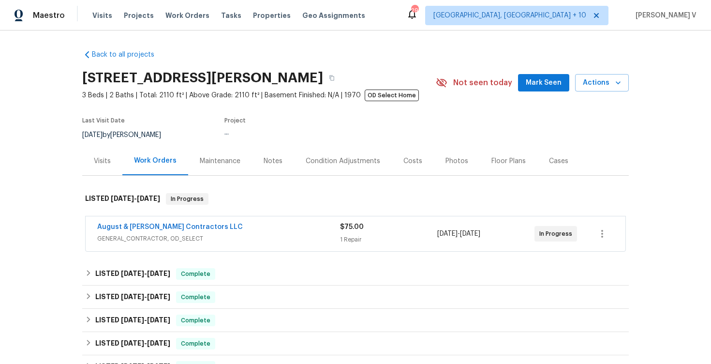
drag, startPoint x: 79, startPoint y: 220, endPoint x: 313, endPoint y: 221, distance: 233.7
click at [313, 221] on div "Back to all projects [STREET_ADDRESS] 3 Beds | 2 Baths | Total: 2110 ft² | Abov…" at bounding box center [355, 196] width 711 height 333
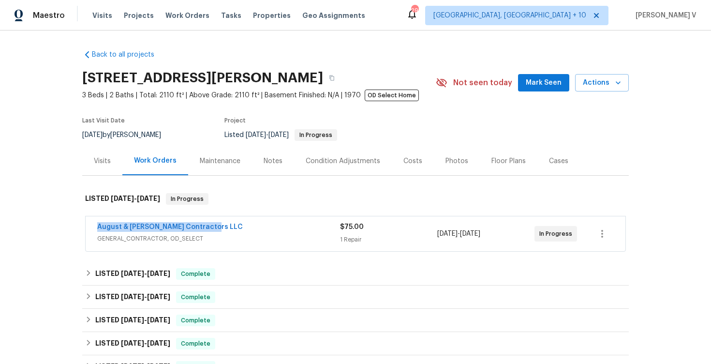
drag, startPoint x: 79, startPoint y: 229, endPoint x: 250, endPoint y: 229, distance: 171.3
click at [250, 229] on div "Back to all projects [STREET_ADDRESS] 3 Beds | 2 Baths | Total: 2110 ft² | Abov…" at bounding box center [355, 196] width 711 height 333
copy link "August & [PERSON_NAME] Contractors LLC"
click at [165, 228] on link "August & [PERSON_NAME] Contractors LLC" at bounding box center [170, 227] width 146 height 7
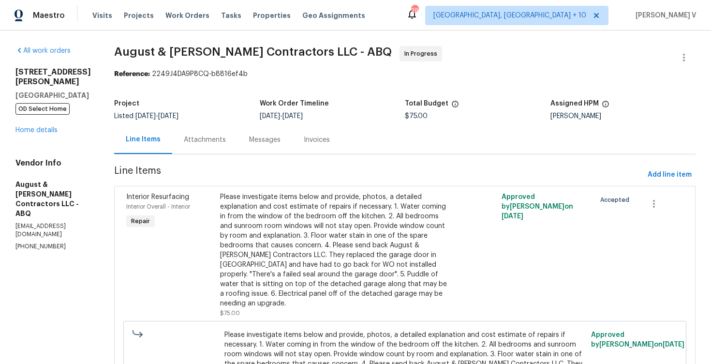
click at [202, 141] on div "Attachments" at bounding box center [205, 140] width 42 height 10
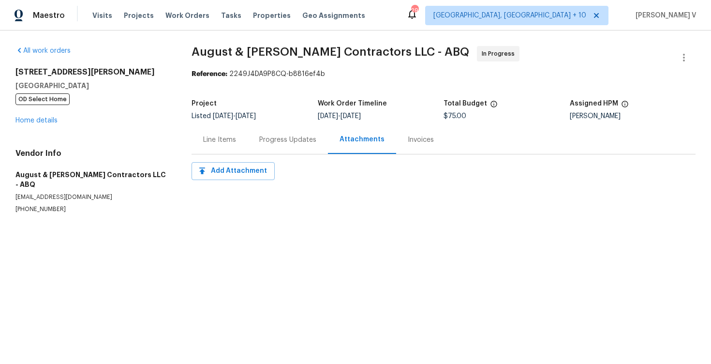
click at [276, 124] on div "Project Listed [DATE] - [DATE] Work Order Timeline [DATE] - [DATE] Total Budget…" at bounding box center [444, 109] width 504 height 31
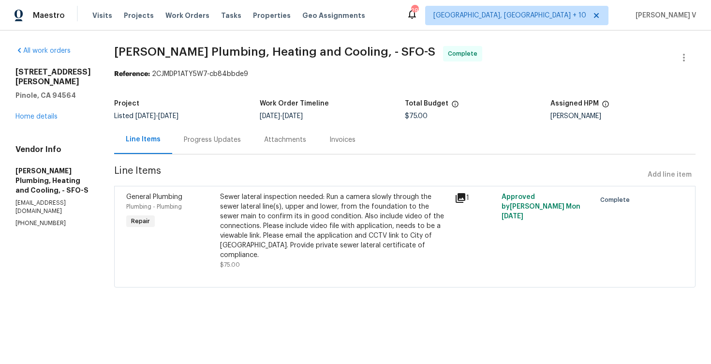
click at [252, 127] on div "Progress Updates" at bounding box center [212, 139] width 80 height 29
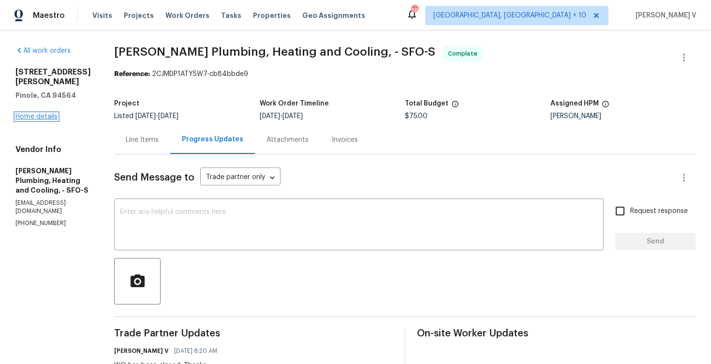
click at [35, 113] on link "Home details" at bounding box center [36, 116] width 42 height 7
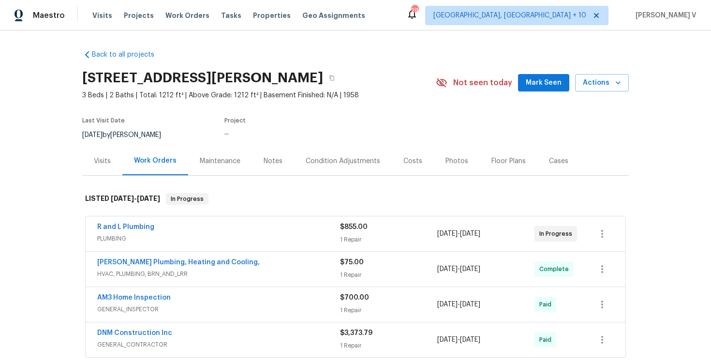
scroll to position [91, 0]
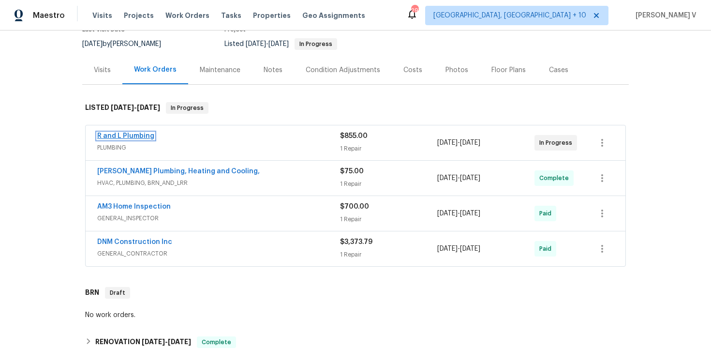
click at [131, 136] on link "R and L Plumbing" at bounding box center [125, 136] width 57 height 7
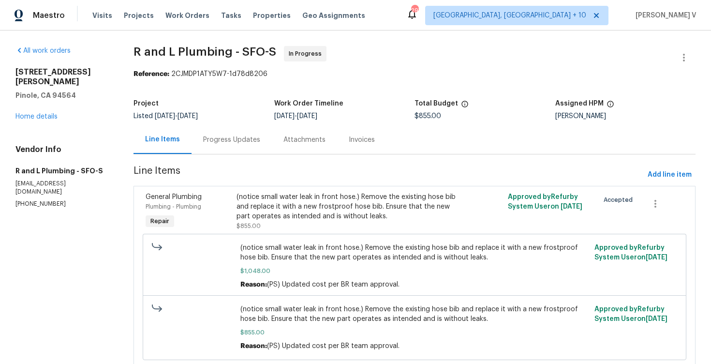
click at [243, 131] on div "Progress Updates" at bounding box center [232, 139] width 80 height 29
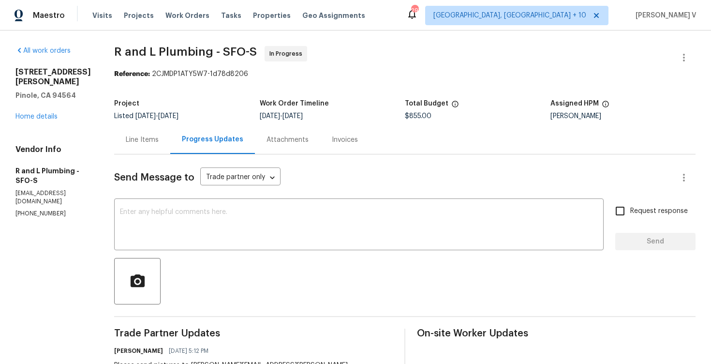
click at [128, 132] on div "Line Items" at bounding box center [142, 139] width 56 height 29
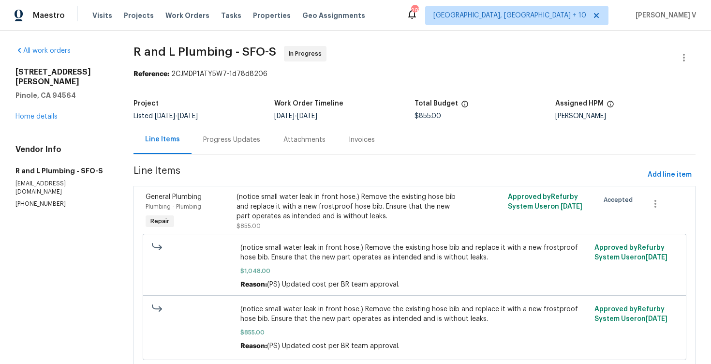
scroll to position [33, 0]
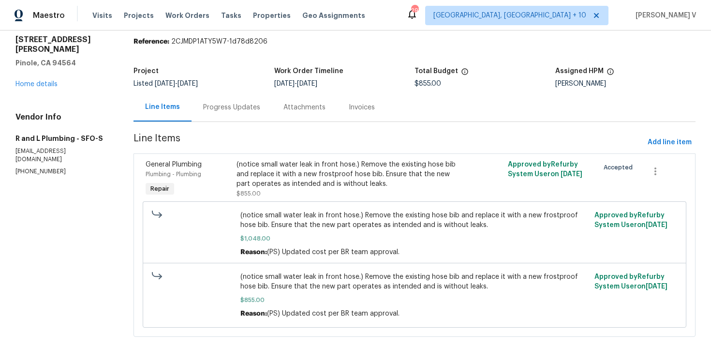
click at [311, 170] on div "(notice small water leak in front hose.) Remove the existing hose bib and repla…" at bounding box center [347, 174] width 221 height 29
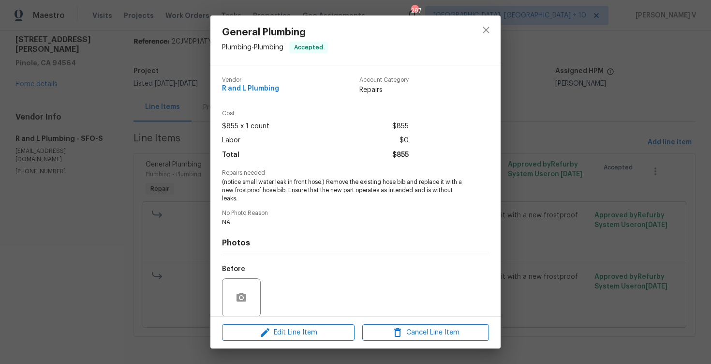
scroll to position [74, 0]
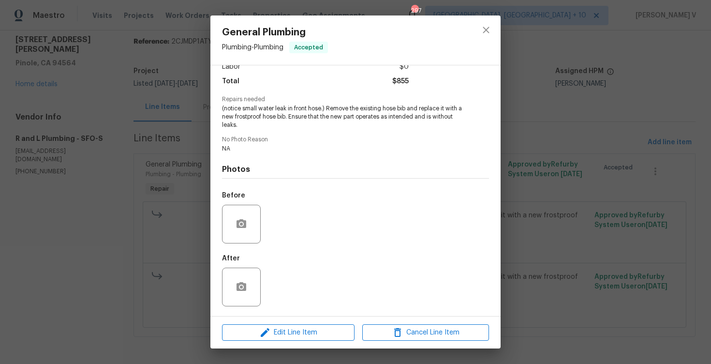
click at [95, 155] on div "General Plumbing Plumbing - Plumbing Accepted Vendor R and L Plumbing Account C…" at bounding box center [355, 182] width 711 height 364
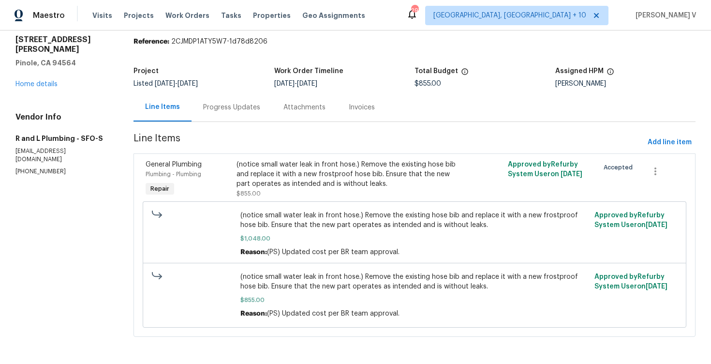
click at [280, 91] on div "Project Listed [DATE] - [DATE] Work Order Timeline [DATE] - [DATE] Total Budget…" at bounding box center [415, 77] width 562 height 31
click at [239, 105] on div "Progress Updates" at bounding box center [231, 108] width 57 height 10
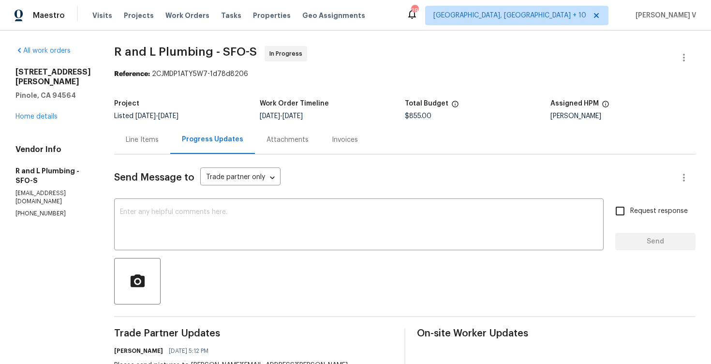
click at [45, 210] on p "[PHONE_NUMBER]" at bounding box center [52, 214] width 75 height 8
copy p "[PHONE_NUMBER]"
click at [190, 210] on textarea at bounding box center [359, 226] width 478 height 34
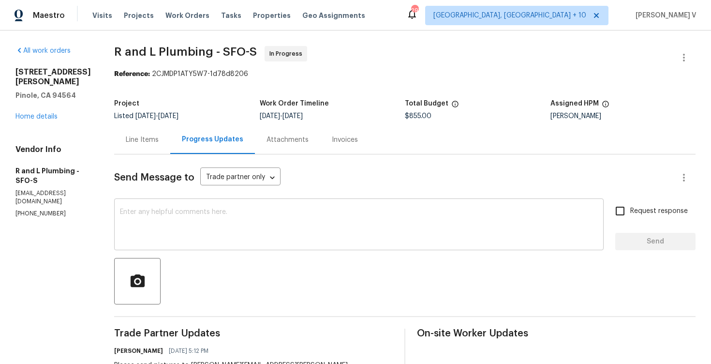
paste textarea "Hello, this is [PERSON_NAME] from Opendoor. Regarding the property at [STREET_A…"
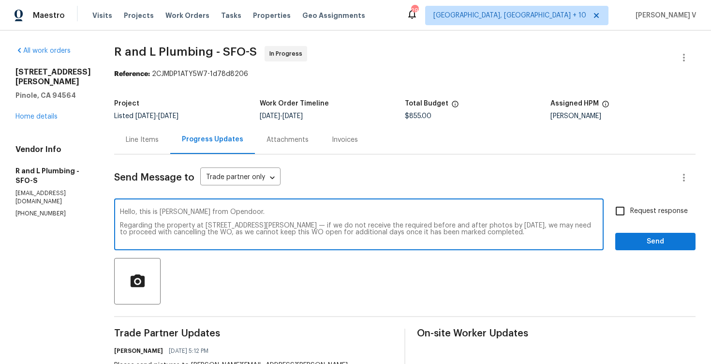
drag, startPoint x: 301, startPoint y: 226, endPoint x: 134, endPoint y: 210, distance: 167.7
click at [134, 210] on textarea "Hello, this is [PERSON_NAME] from Opendoor. Regarding the property at [STREET_A…" at bounding box center [359, 226] width 478 height 34
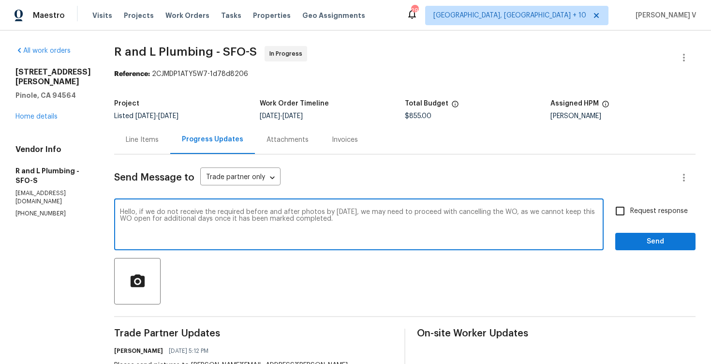
type textarea "Hello, if we do not receive the required before and after photos by today, we m…"
click at [644, 202] on label "Request response" at bounding box center [649, 211] width 78 height 20
click at [630, 202] on input "Request response" at bounding box center [620, 211] width 20 height 20
checkbox input "true"
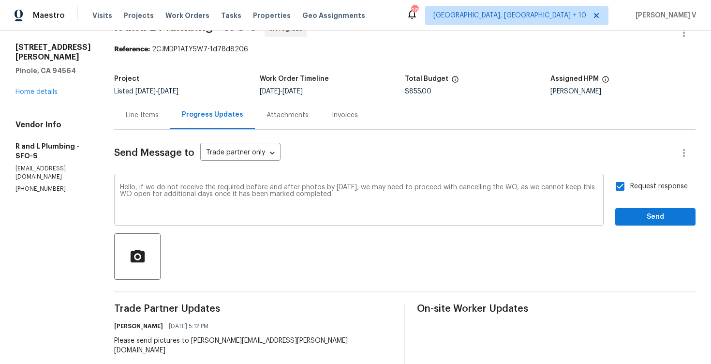
scroll to position [51, 0]
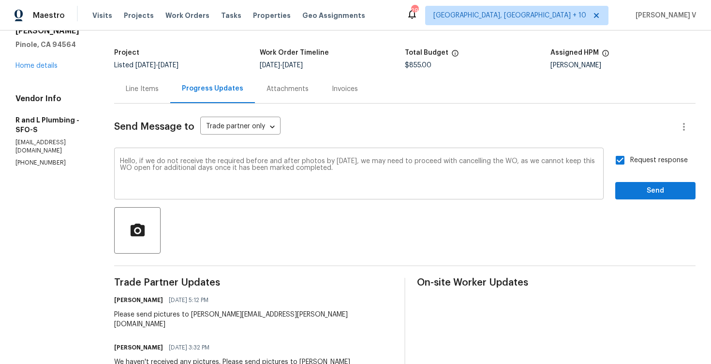
click at [307, 167] on textarea "Hello, if we do not receive the required before and after photos by today, we m…" at bounding box center [359, 175] width 478 height 34
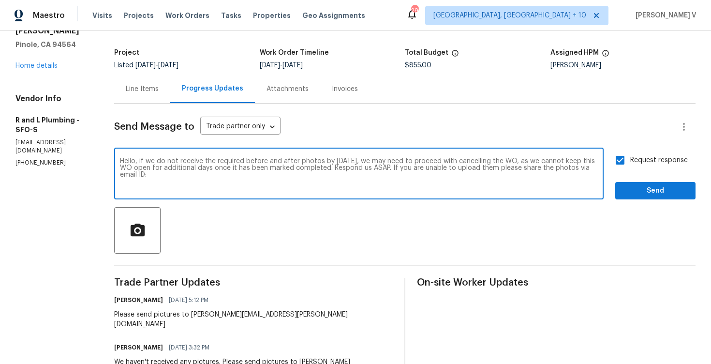
paste textarea "divya.dharshiniv@opendoor.com"
click at [0, 0] on span "them" at bounding box center [0, 0] width 0 height 0
click at [0, 0] on span "Respond" at bounding box center [0, 0] width 0 height 0
type textarea "Hello, if we do not receive the required before and after photos by today, we m…"
click at [341, 190] on textarea "Hello, if we do not receive the required before and after photos by today, we m…" at bounding box center [359, 175] width 478 height 34
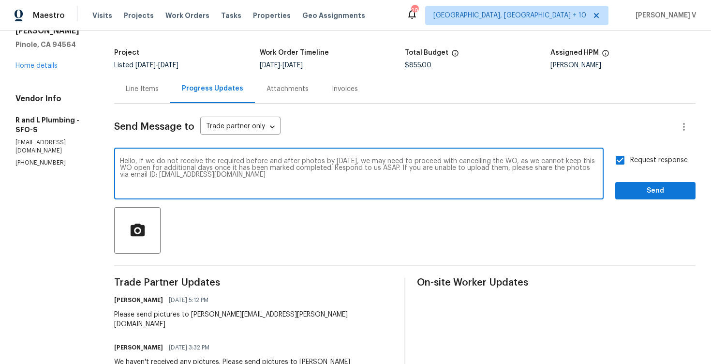
click at [341, 190] on textarea "Hello, if we do not receive the required before and after photos by today, we m…" at bounding box center [359, 175] width 478 height 34
click at [634, 185] on span "Send" at bounding box center [655, 191] width 65 height 12
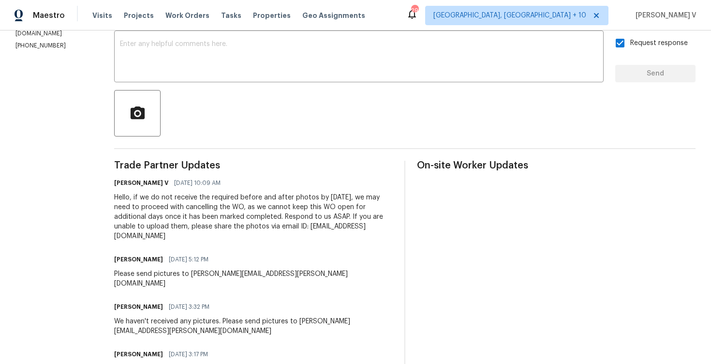
scroll to position [0, 0]
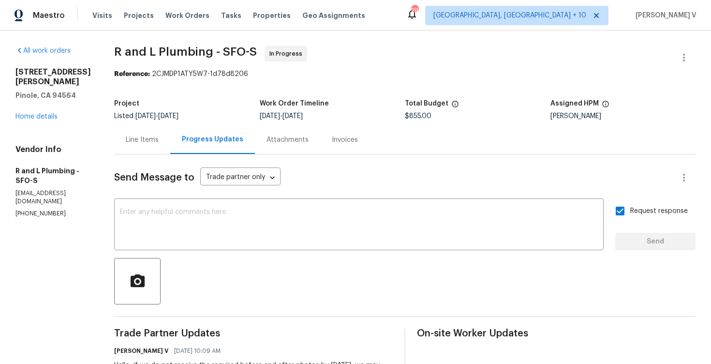
click at [140, 143] on div "Line Items" at bounding box center [142, 140] width 33 height 10
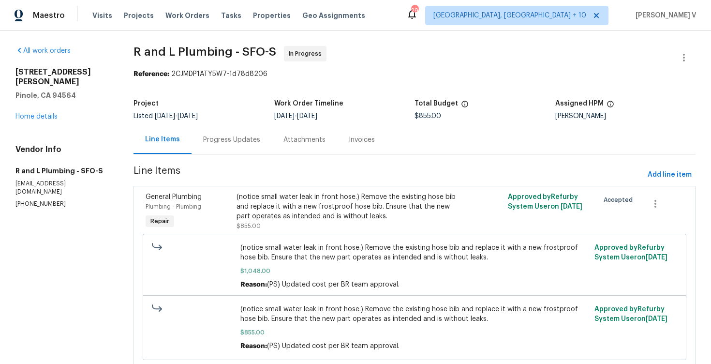
click at [226, 137] on div "Progress Updates" at bounding box center [231, 140] width 57 height 10
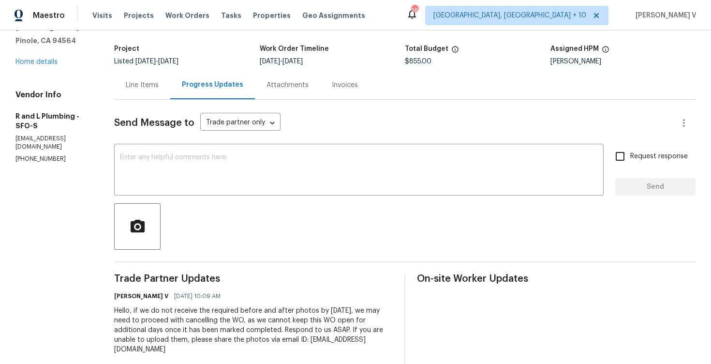
scroll to position [96, 0]
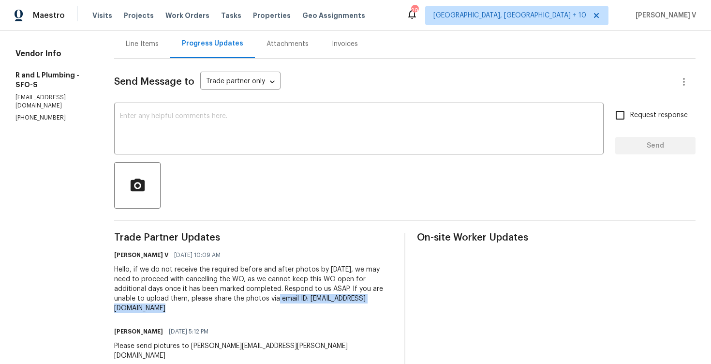
drag, startPoint x: 164, startPoint y: 289, endPoint x: 316, endPoint y: 287, distance: 151.9
click at [316, 287] on div "Hello, if we do not receive the required before and after photos by today, we m…" at bounding box center [253, 289] width 279 height 48
copy div "email ID: divya.dharshiniv@opendoor.com"
click at [200, 126] on textarea at bounding box center [359, 130] width 478 height 34
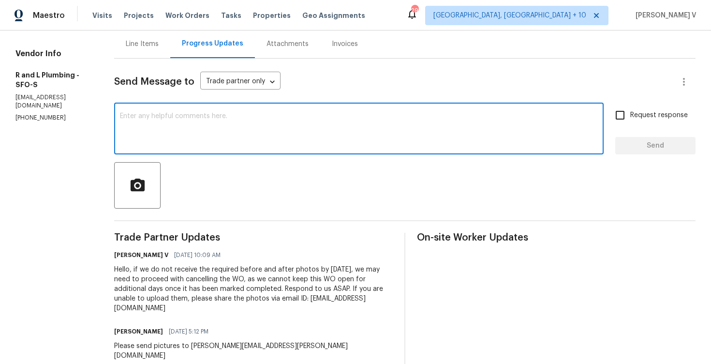
paste textarea "email ID: divya.dharshiniv@opendoor.com"
type textarea "email ID: divya.dharshiniv@opendoor.com"
click at [622, 129] on div "Request response Send" at bounding box center [655, 129] width 80 height 49
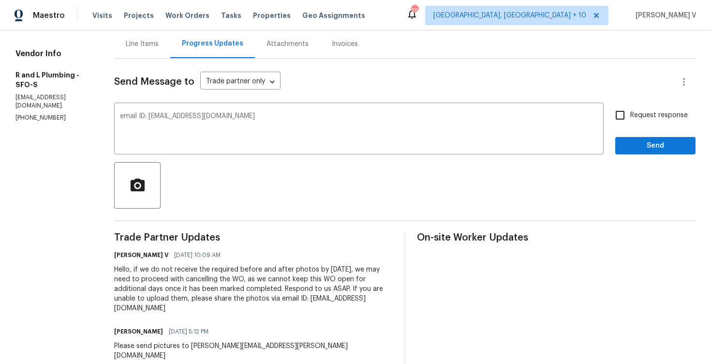
click at [623, 125] on input "Request response" at bounding box center [620, 115] width 20 height 20
checkbox input "true"
click at [638, 150] on span "Send" at bounding box center [655, 146] width 65 height 12
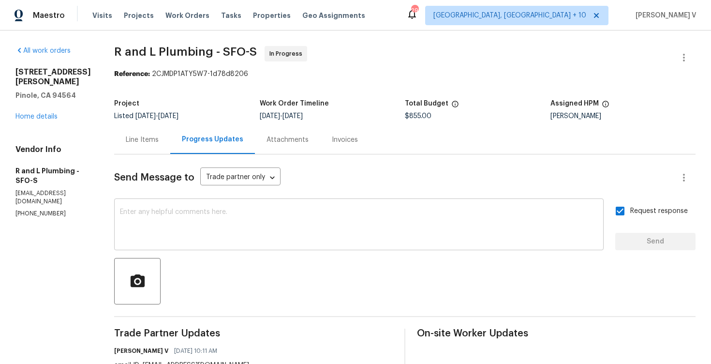
scroll to position [3, 0]
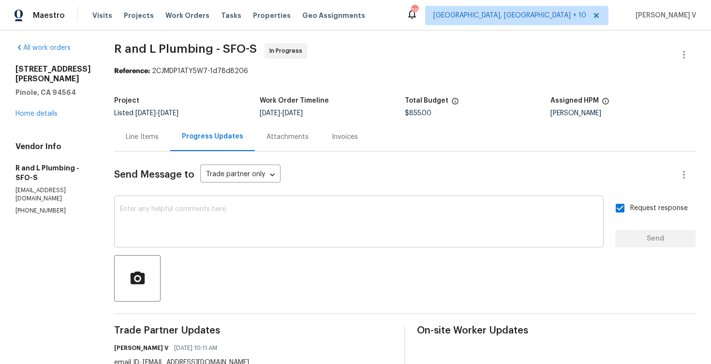
click at [167, 208] on textarea at bounding box center [359, 223] width 478 height 34
drag, startPoint x: 103, startPoint y: 204, endPoint x: 103, endPoint y: 211, distance: 7.3
click at [114, 205] on div "We have emailed you x ​" at bounding box center [359, 222] width 490 height 49
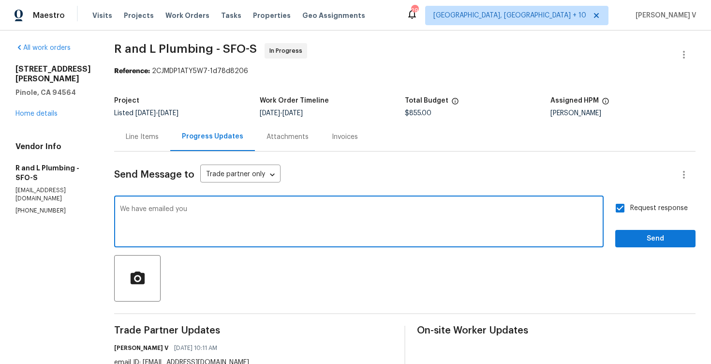
drag, startPoint x: 108, startPoint y: 210, endPoint x: 70, endPoint y: 210, distance: 38.2
click at [258, 211] on textarea "Per our conversation, we have emailed you" at bounding box center [359, 223] width 478 height 34
click at [268, 209] on textarea "Per our conversation, we have emailed you could yu shre the photos oper discuss…" at bounding box center [359, 223] width 478 height 34
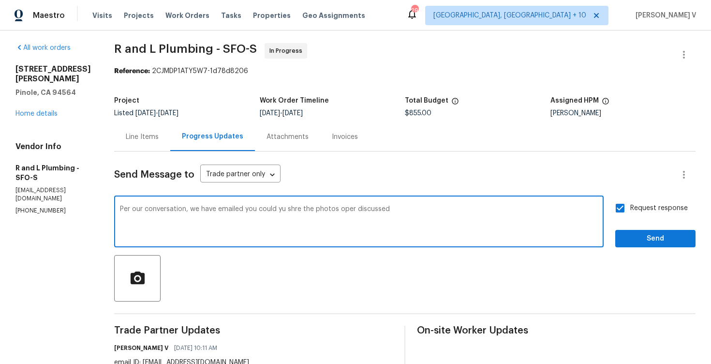
click at [268, 209] on textarea "Per our conversation, we have emailed you could yu shre the photos oper discuss…" at bounding box center [359, 223] width 478 height 34
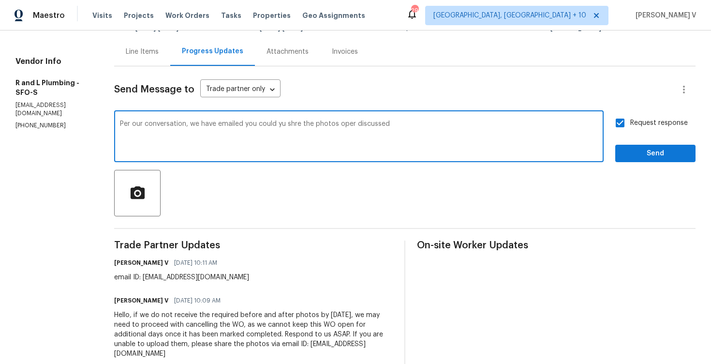
paste textarea "already emailed you. Could you please share the photos as discussed?"
drag, startPoint x: 219, startPoint y: 124, endPoint x: 201, endPoint y: 123, distance: 18.4
click at [201, 123] on textarea "Per our conversation, we have already emailed you. Could you please share the p…" at bounding box center [359, 137] width 478 height 34
type textarea "Per our conversation, we have emailed you. Could you please share the photos as…"
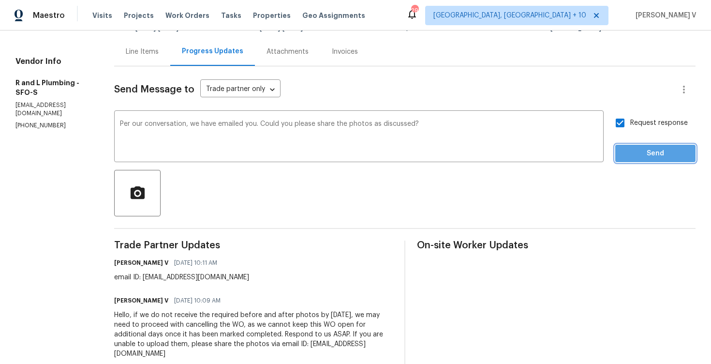
click at [631, 150] on span "Send" at bounding box center [655, 154] width 65 height 12
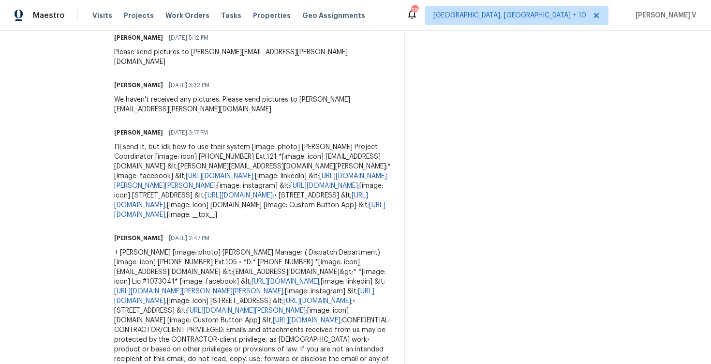
scroll to position [0, 0]
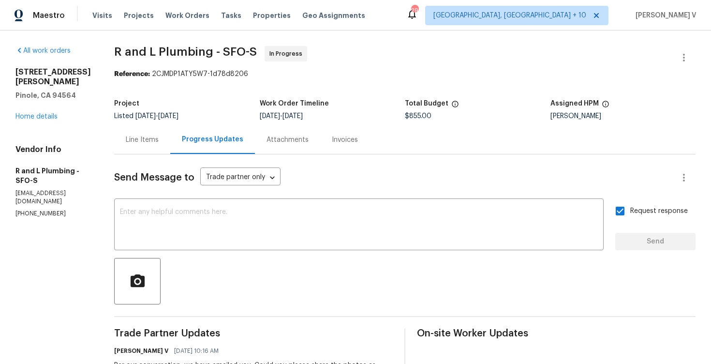
drag, startPoint x: 236, startPoint y: 120, endPoint x: 331, endPoint y: 118, distance: 95.8
click at [331, 118] on div "Project Listed 6/11/2025 - 8/18/2025 Work Order Timeline 7/13/2025 - 7/16/2025 …" at bounding box center [405, 109] width 582 height 31
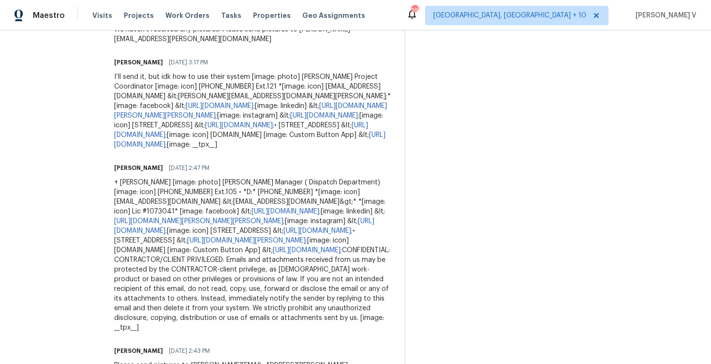
scroll to position [616, 0]
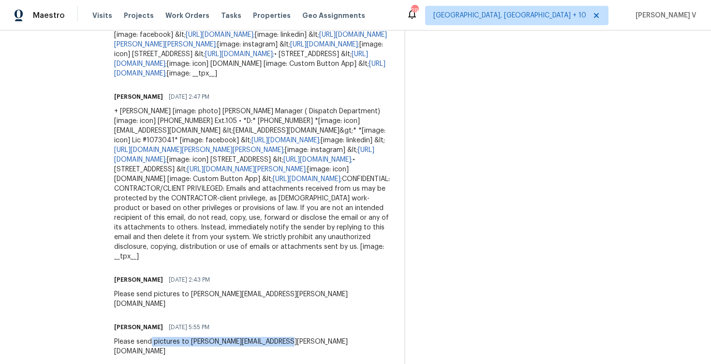
drag, startPoint x: 134, startPoint y: 260, endPoint x: 283, endPoint y: 258, distance: 149.0
click at [283, 320] on div "Pavithra Sekar 08/19/2025 5:55 PM Please send pictures to pavithra.sekar@opendo…" at bounding box center [253, 338] width 279 height 36
click at [163, 273] on div "Pavithra Sekar 08/20/2025 2:43 PM" at bounding box center [253, 280] width 279 height 14
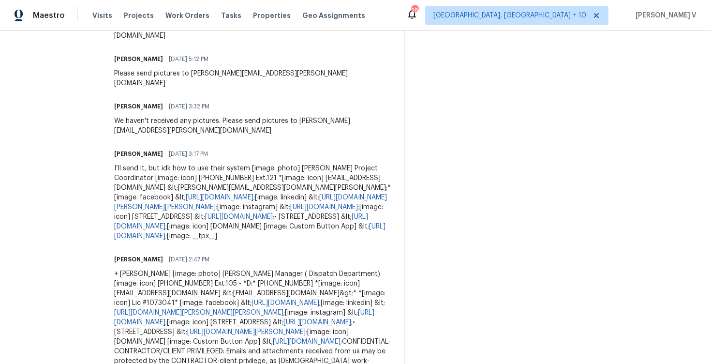
scroll to position [455, 0]
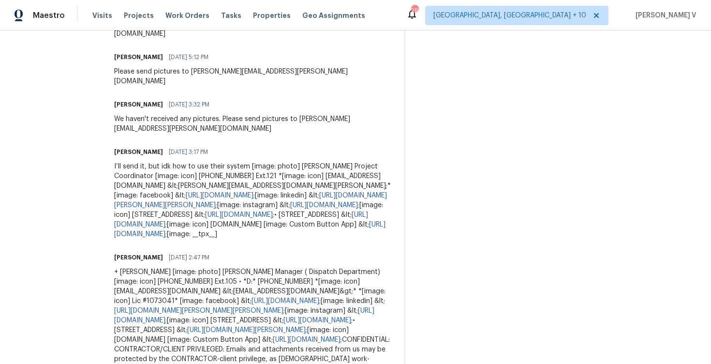
drag, startPoint x: 132, startPoint y: 58, endPoint x: 189, endPoint y: 62, distance: 56.7
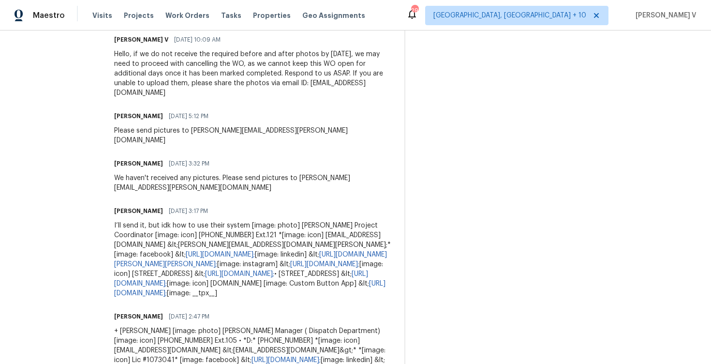
scroll to position [0, 0]
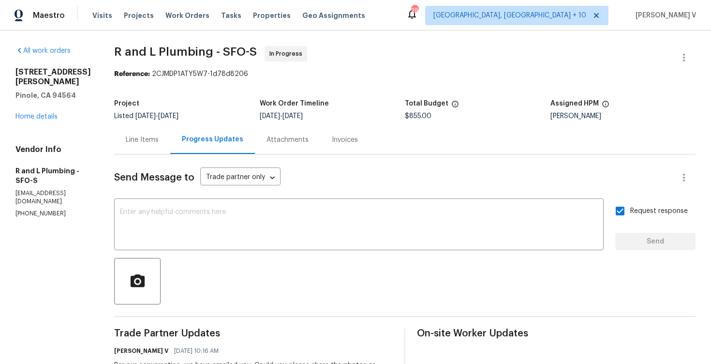
click at [41, 114] on div "All work orders 2572 Alice Way Pinole, CA 94564 Home details Vendor Info R and …" at bounding box center [52, 132] width 75 height 172
click at [41, 113] on link "Home details" at bounding box center [36, 116] width 42 height 7
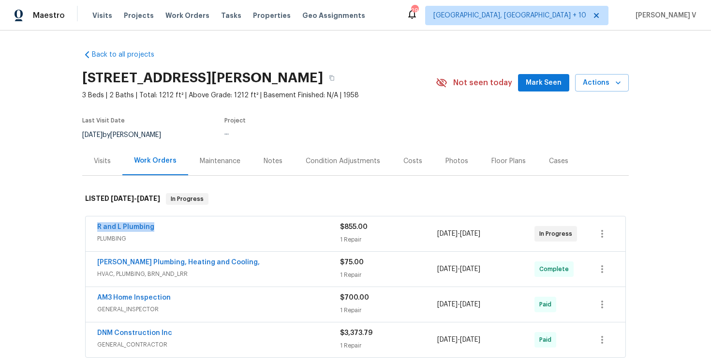
drag, startPoint x: 90, startPoint y: 231, endPoint x: 221, endPoint y: 231, distance: 130.6
click at [221, 231] on div "R and L Plumbing PLUMBING $855.00 1 Repair 7/13/2025 - 7/16/2025 In Progress" at bounding box center [356, 233] width 540 height 35
copy link "R and L Plumbing"
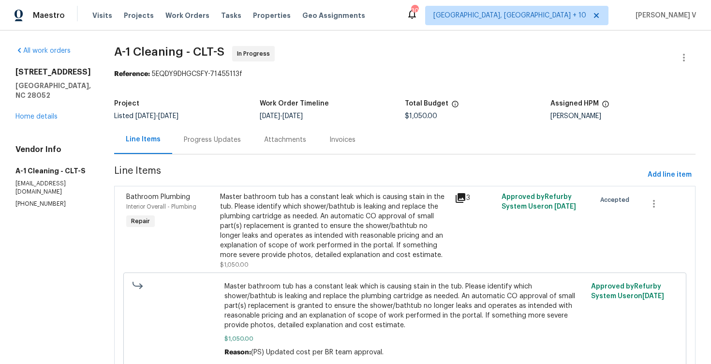
click at [212, 154] on div "Line Items Progress Updates Attachments Invoices" at bounding box center [405, 139] width 582 height 29
click at [226, 143] on div "Progress Updates" at bounding box center [212, 140] width 57 height 10
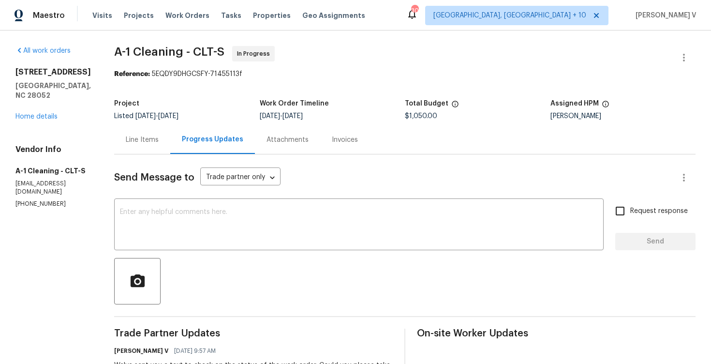
scroll to position [356, 0]
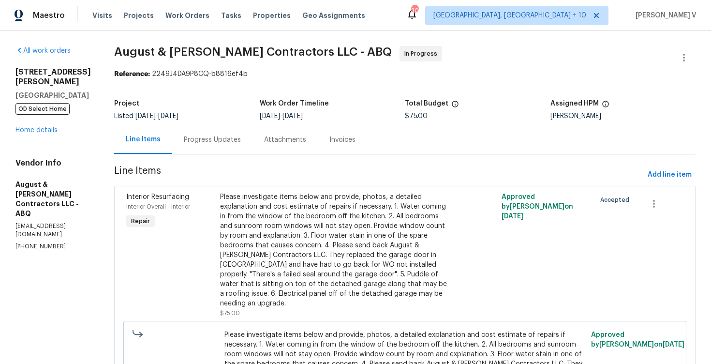
click at [225, 140] on div "Progress Updates" at bounding box center [212, 140] width 57 height 10
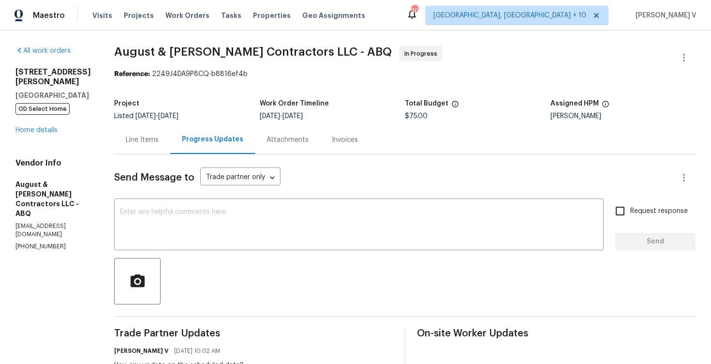
scroll to position [148, 0]
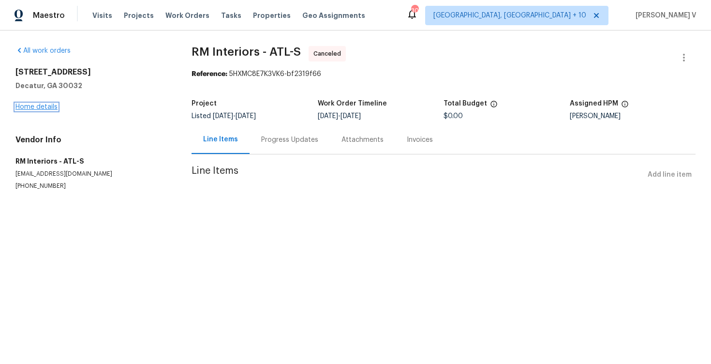
click at [35, 104] on link "Home details" at bounding box center [36, 107] width 42 height 7
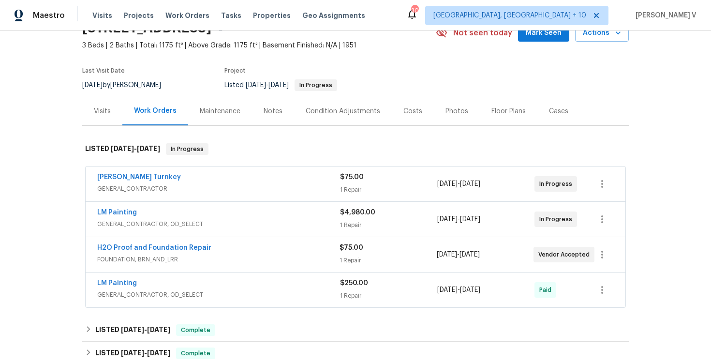
scroll to position [107, 0]
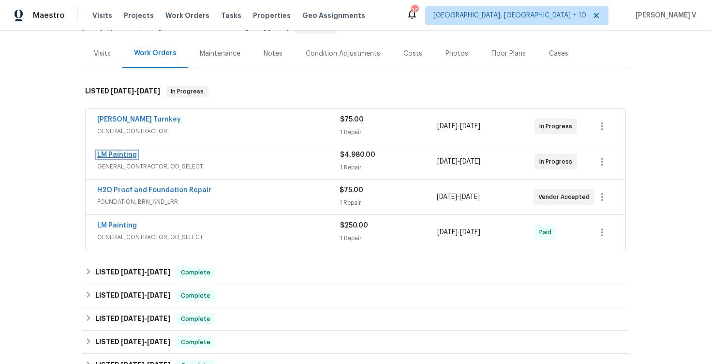
click at [111, 156] on link "LM Painting" at bounding box center [117, 154] width 40 height 7
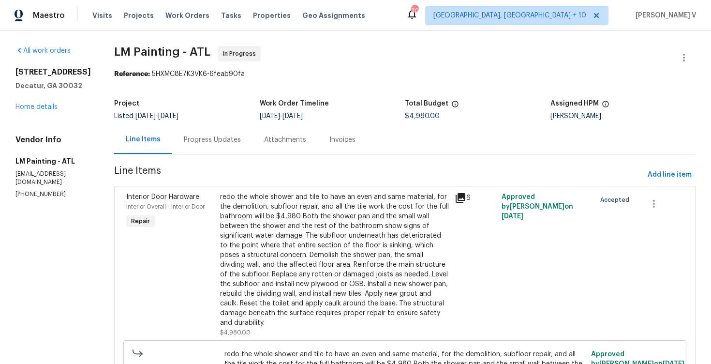
click at [282, 139] on div "Attachments" at bounding box center [285, 139] width 65 height 29
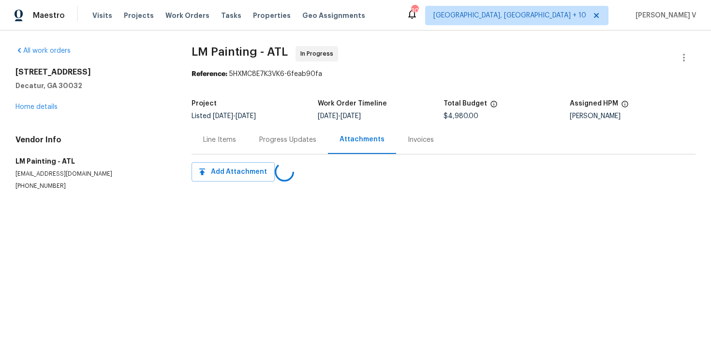
click at [282, 139] on div "Progress Updates" at bounding box center [287, 140] width 57 height 10
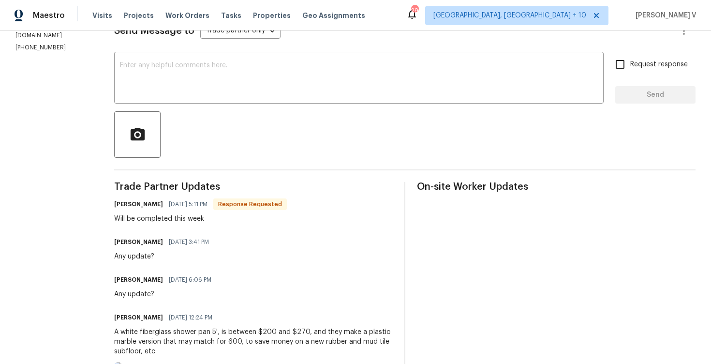
scroll to position [262, 0]
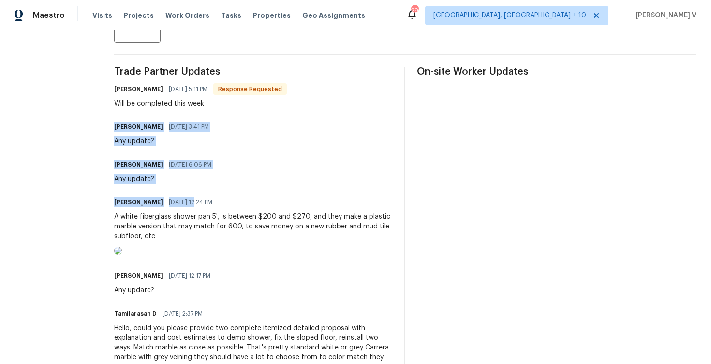
drag, startPoint x: 145, startPoint y: 127, endPoint x: 218, endPoint y: 197, distance: 101.3
click at [266, 181] on div "Pavithra Sekar 08/19/2025 6:06 PM Any update?" at bounding box center [253, 171] width 279 height 26
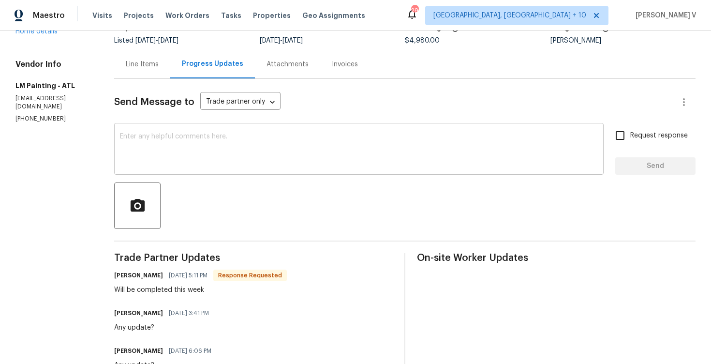
scroll to position [82, 0]
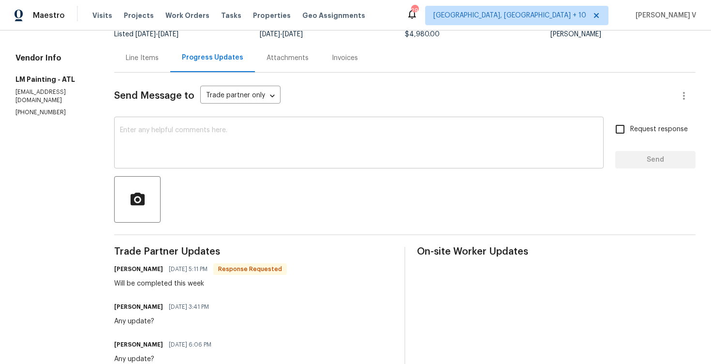
click at [255, 156] on textarea at bounding box center [359, 144] width 478 height 34
paste textarea "—------------------------------------------------------------------------------…"
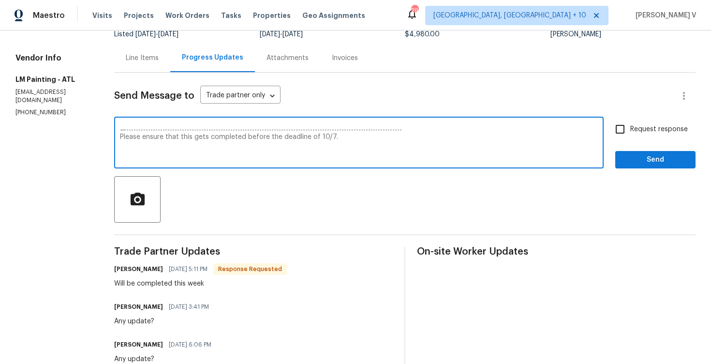
click at [305, 128] on textarea "—------------------------------------------------------------------------------…" at bounding box center [359, 144] width 478 height 34
click at [360, 132] on textarea "Please ensure that this gets completed before the deadline of 10/7." at bounding box center [359, 144] width 478 height 34
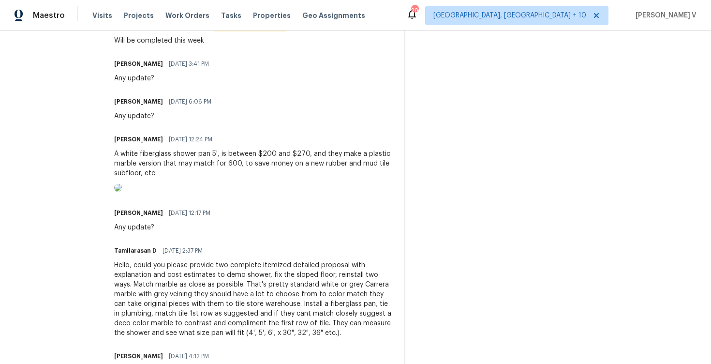
scroll to position [325, 0]
click at [181, 167] on div "A white fiberglass shower pan 5', is between $200 and $270, and they make a pla…" at bounding box center [253, 163] width 279 height 29
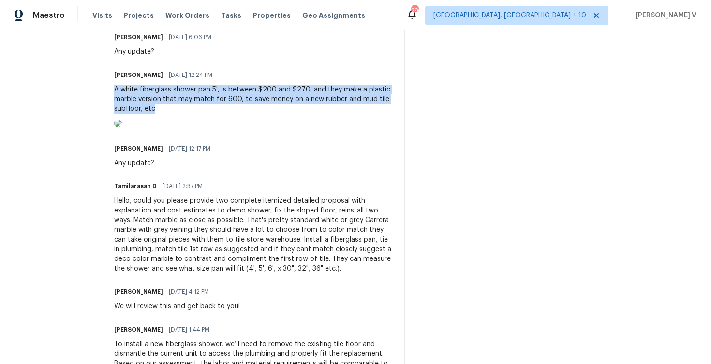
scroll to position [364, 0]
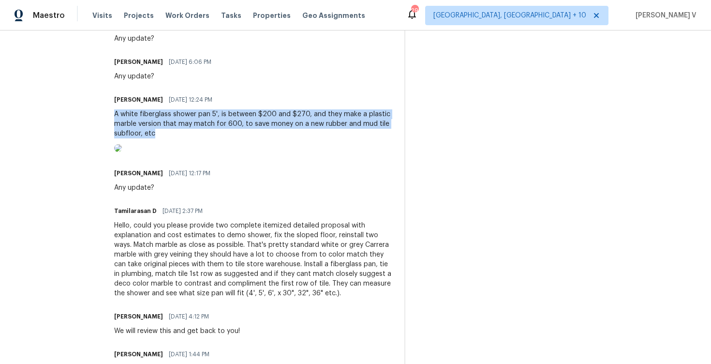
click at [122, 152] on img at bounding box center [118, 148] width 8 height 8
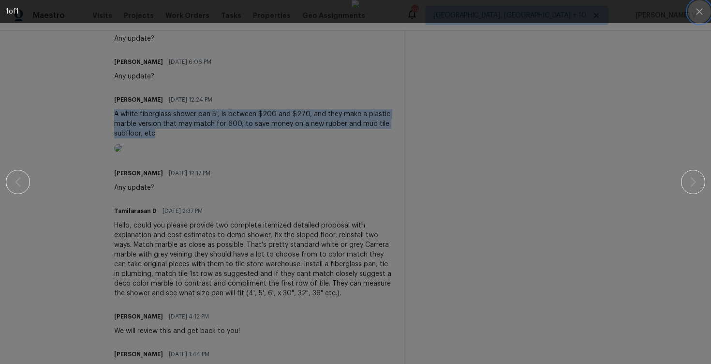
click at [700, 15] on icon "button" at bounding box center [700, 12] width 12 height 12
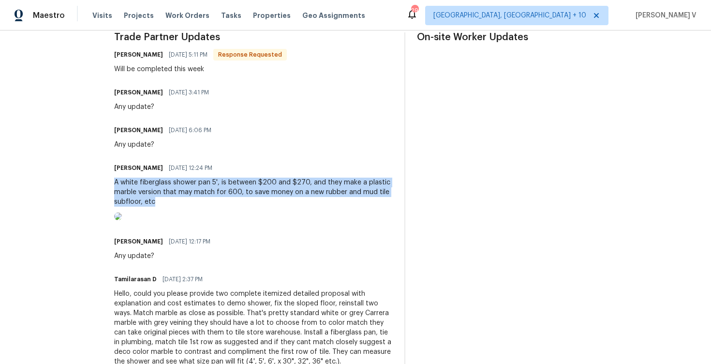
scroll to position [163, 0]
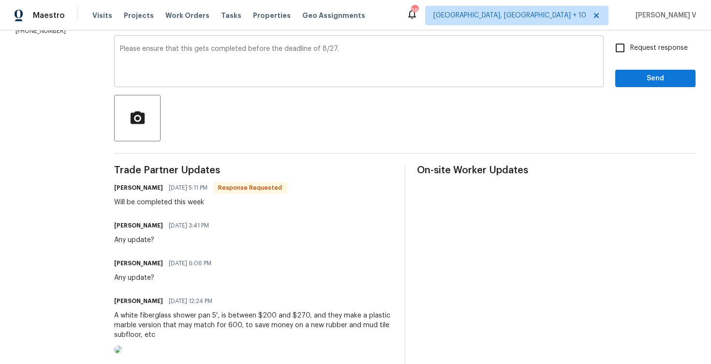
click at [152, 47] on textarea "Please ensure that this gets completed before the deadline of 8/27." at bounding box center [359, 62] width 478 height 34
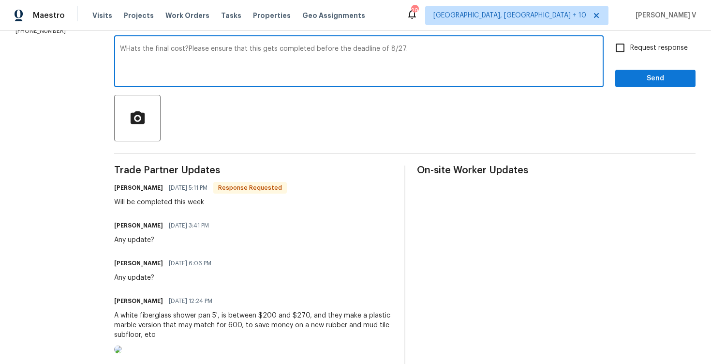
click at [159, 50] on textarea "WHats the final cost?Please ensure that this gets completed before the deadline…" at bounding box center [359, 62] width 478 height 34
click at [216, 45] on textarea "Whats the final cost?Please ensure that this gets completed before the deadline…" at bounding box center [359, 62] width 478 height 34
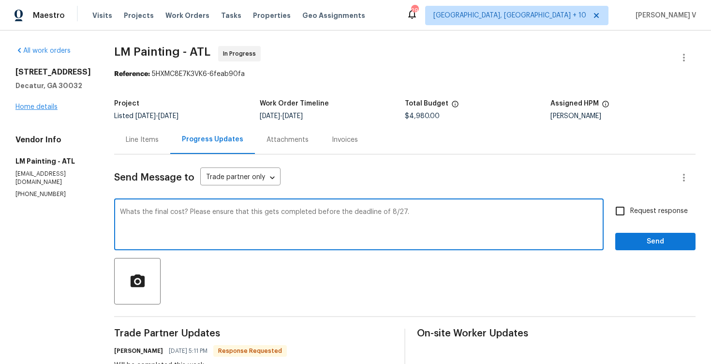
type textarea "Whats the final cost? Please ensure that this gets completed before the deadlin…"
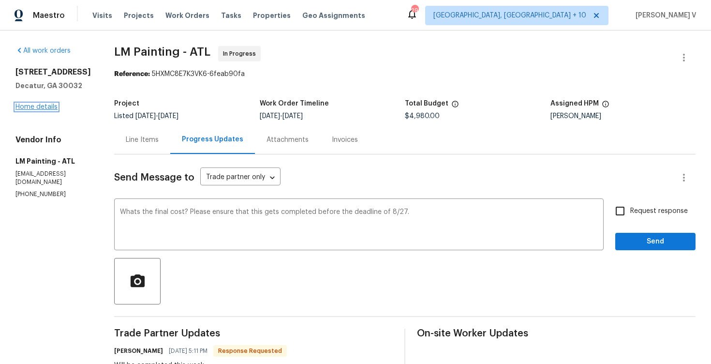
click at [48, 105] on link "Home details" at bounding box center [36, 107] width 42 height 7
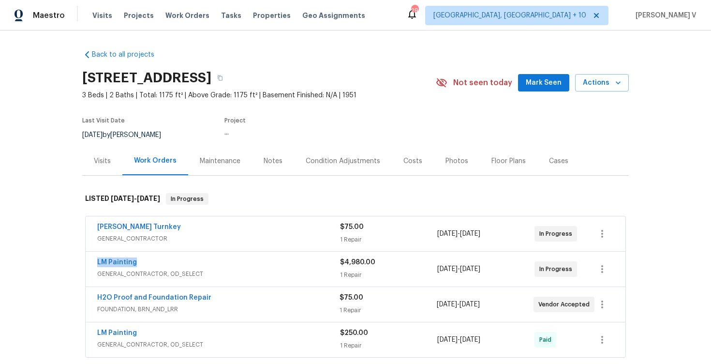
drag, startPoint x: 95, startPoint y: 260, endPoint x: 203, endPoint y: 259, distance: 107.4
click at [203, 259] on div "LM Painting GENERAL_CONTRACTOR, OD_SELECT $4,980.00 1 Repair 8/5/2025 - 8/7/202…" at bounding box center [356, 269] width 540 height 35
copy link "LM Painting"
click at [127, 261] on link "LM Painting" at bounding box center [117, 262] width 40 height 7
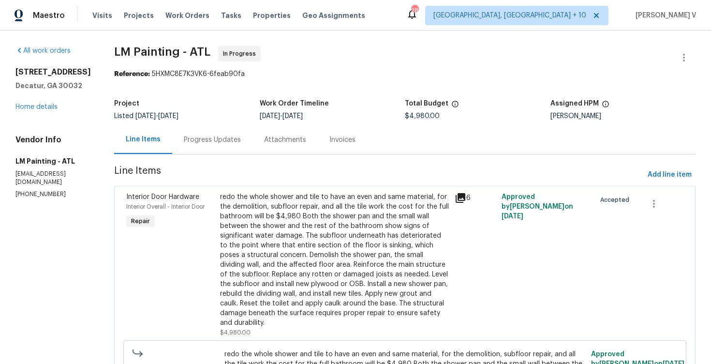
click at [229, 142] on div "Progress Updates" at bounding box center [212, 140] width 57 height 10
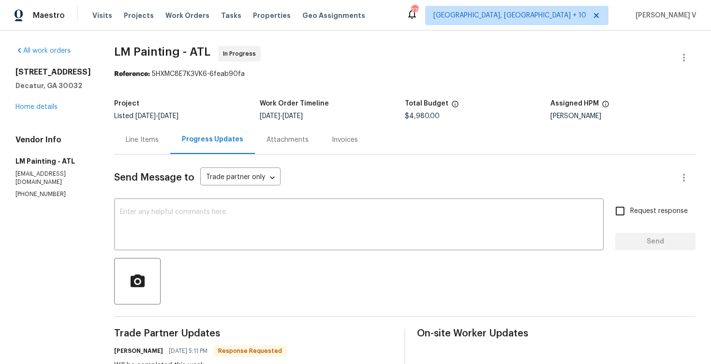
click at [159, 137] on div "Line Items" at bounding box center [142, 140] width 33 height 10
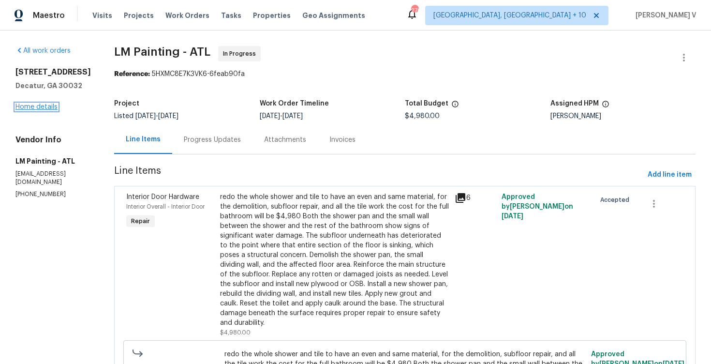
click at [34, 107] on link "Home details" at bounding box center [36, 107] width 42 height 7
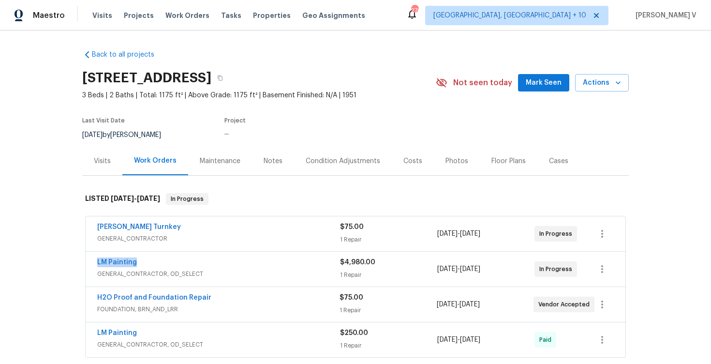
drag, startPoint x: 83, startPoint y: 260, endPoint x: 165, endPoint y: 260, distance: 81.3
click at [165, 260] on div "Davis Turnkey GENERAL_CONTRACTOR $75.00 1 Repair 7/31/2025 - 8/2/2025 In Progre…" at bounding box center [355, 287] width 547 height 146
copy link "LM Painting"
click at [110, 261] on link "LM Painting" at bounding box center [117, 262] width 40 height 7
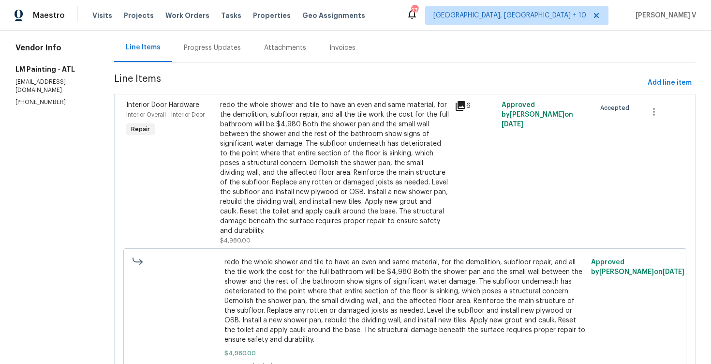
scroll to position [146, 0]
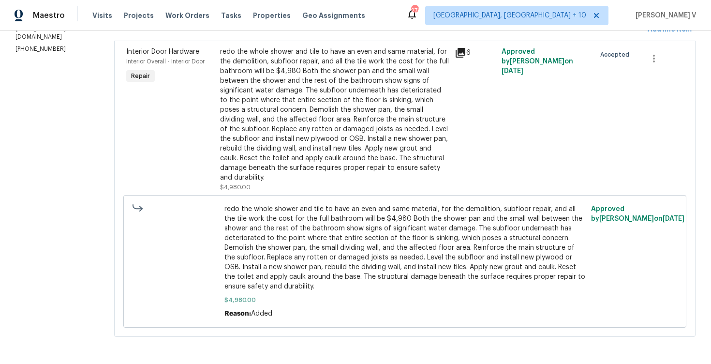
click at [270, 301] on span "$4,980.00" at bounding box center [405, 300] width 361 height 10
copy span "$4,980.00"
